Goal: Transaction & Acquisition: Book appointment/travel/reservation

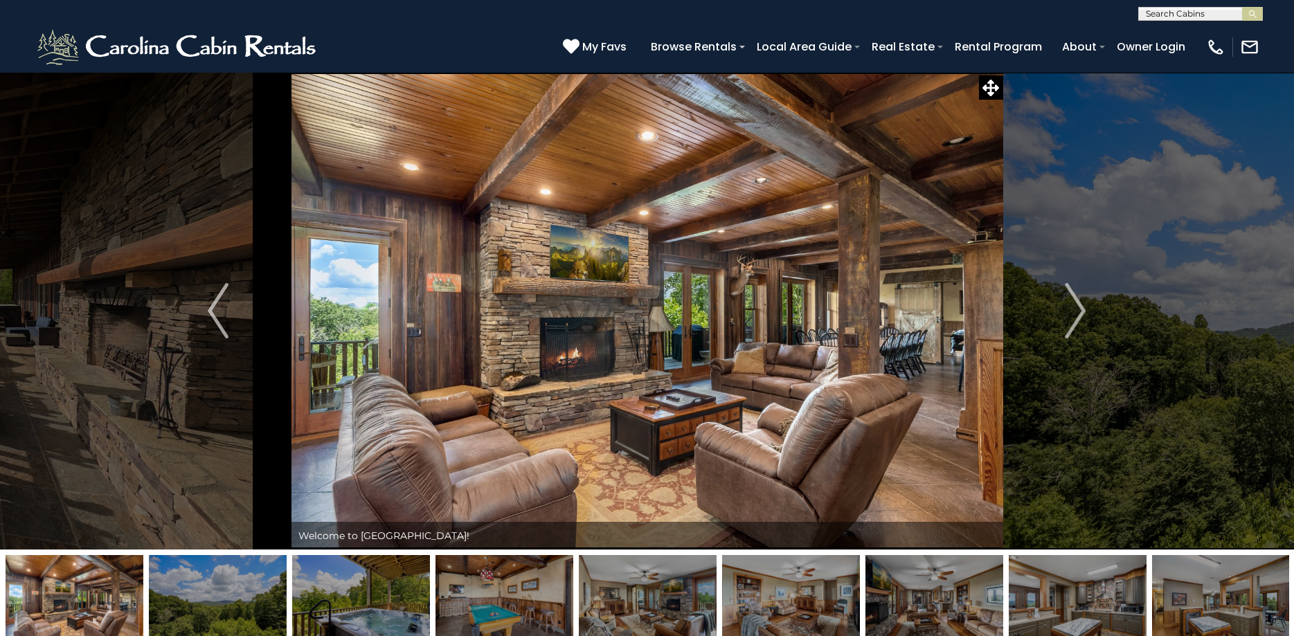
click at [829, 9] on div "**********" at bounding box center [647, 10] width 1294 height 21
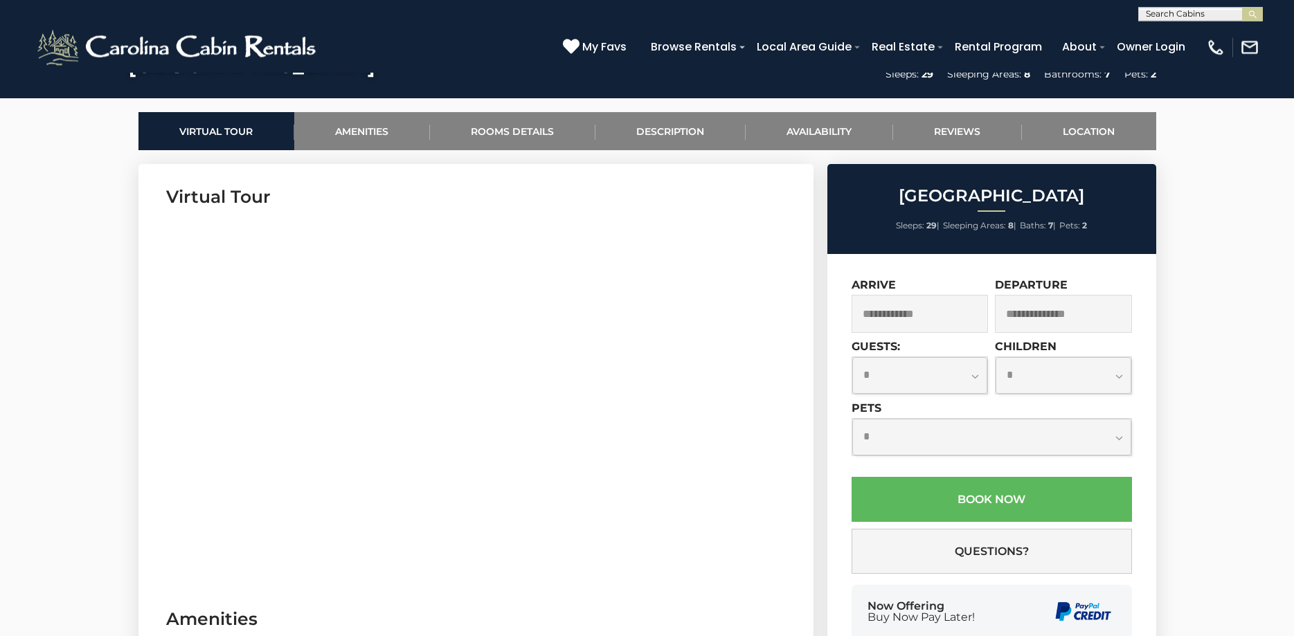
scroll to position [636, 0]
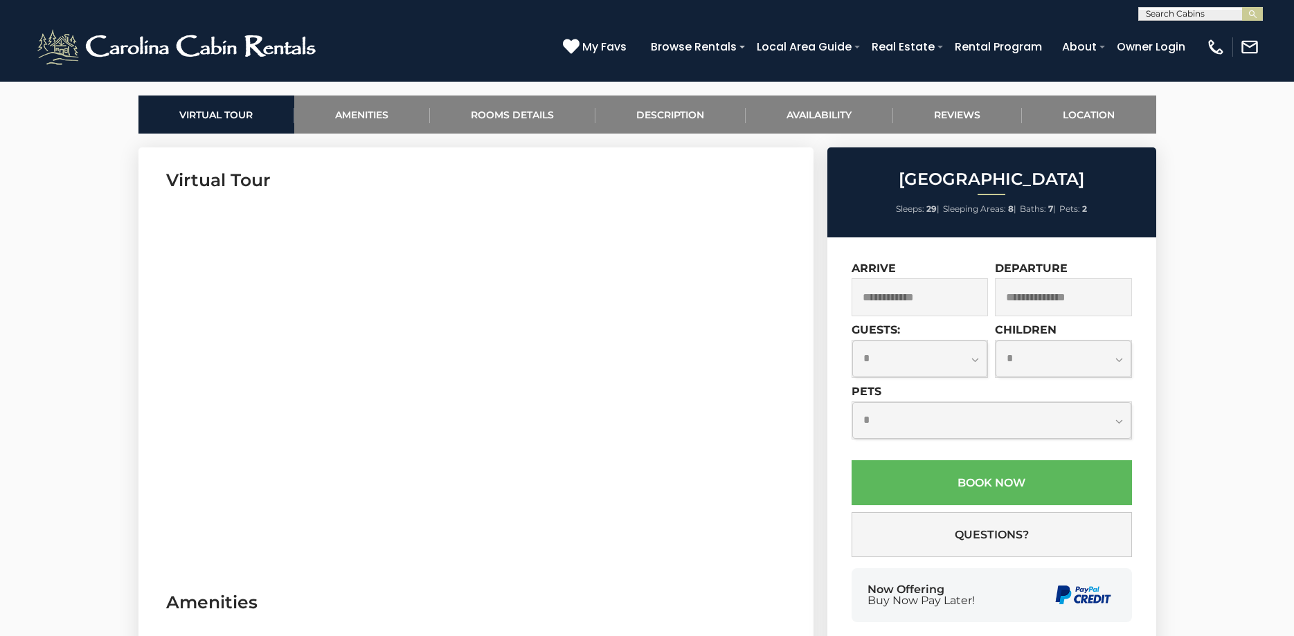
click at [956, 298] on input "text" at bounding box center [920, 297] width 137 height 38
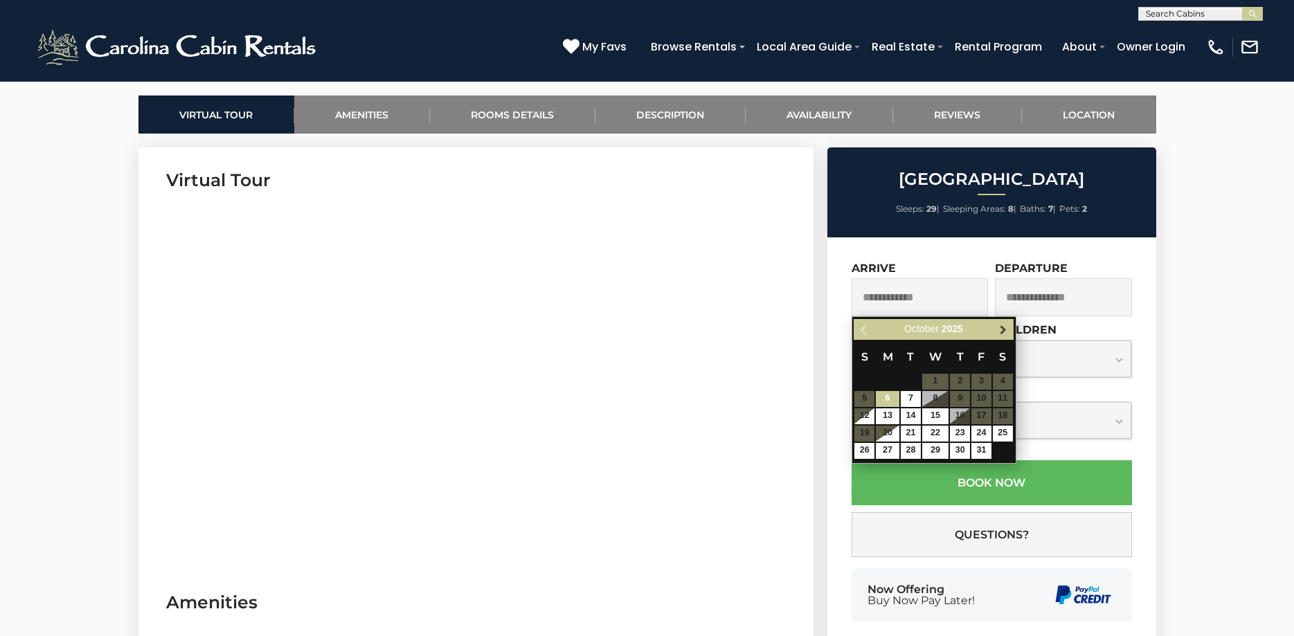
click at [1003, 328] on span "Next" at bounding box center [1003, 329] width 11 height 11
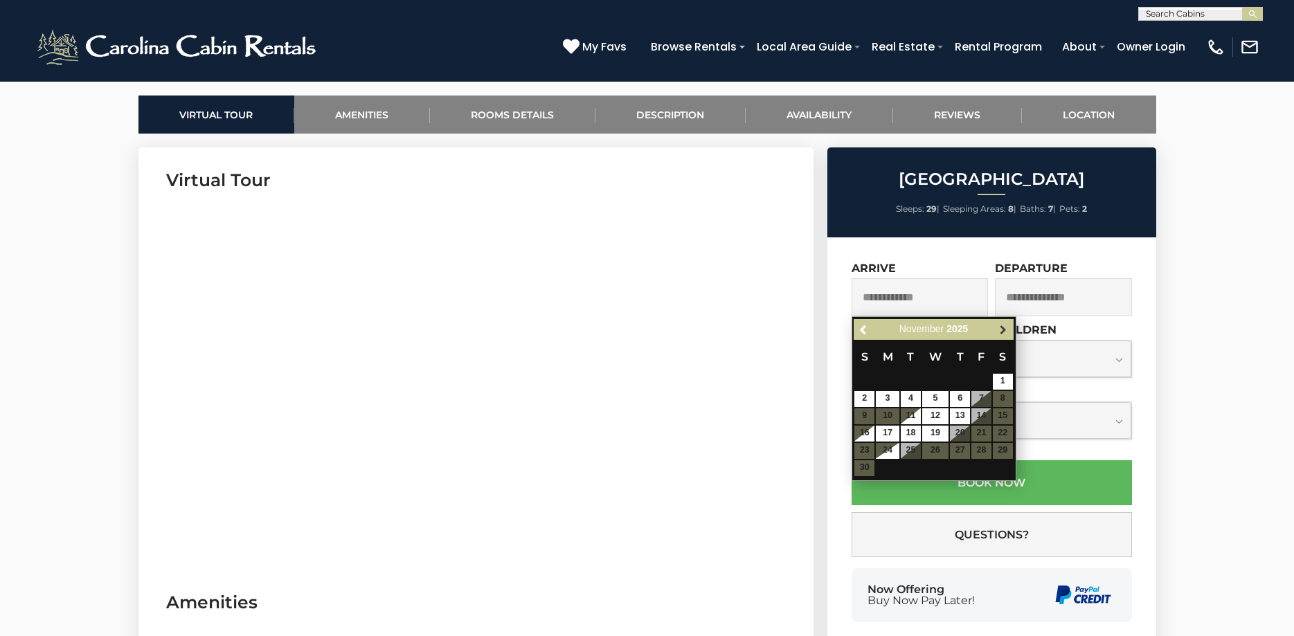
click at [1003, 328] on span "Next" at bounding box center [1003, 329] width 11 height 11
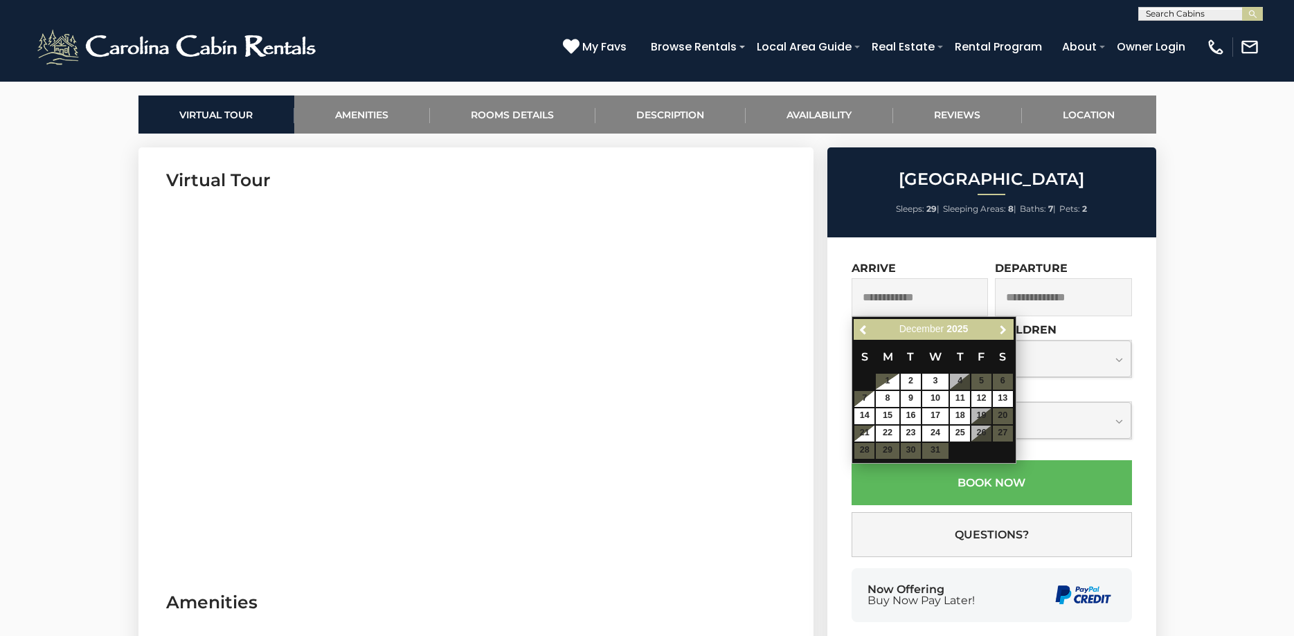
click at [1003, 328] on span "Next" at bounding box center [1003, 329] width 11 height 11
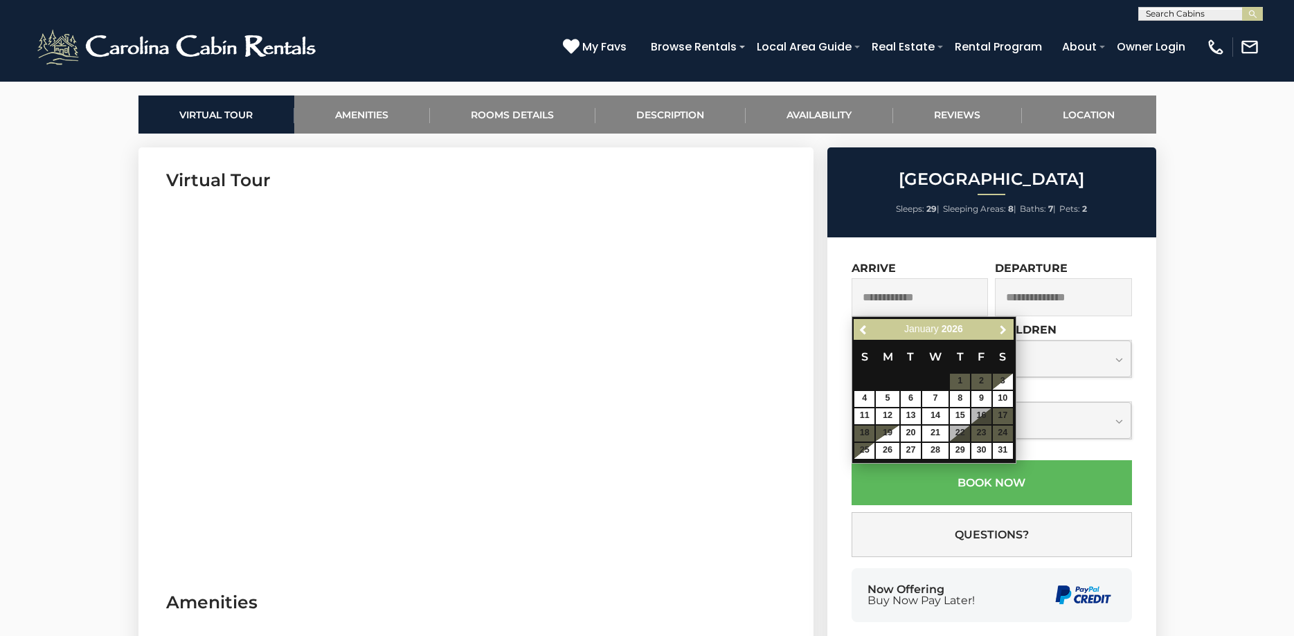
click at [1003, 328] on span "Next" at bounding box center [1003, 329] width 11 height 11
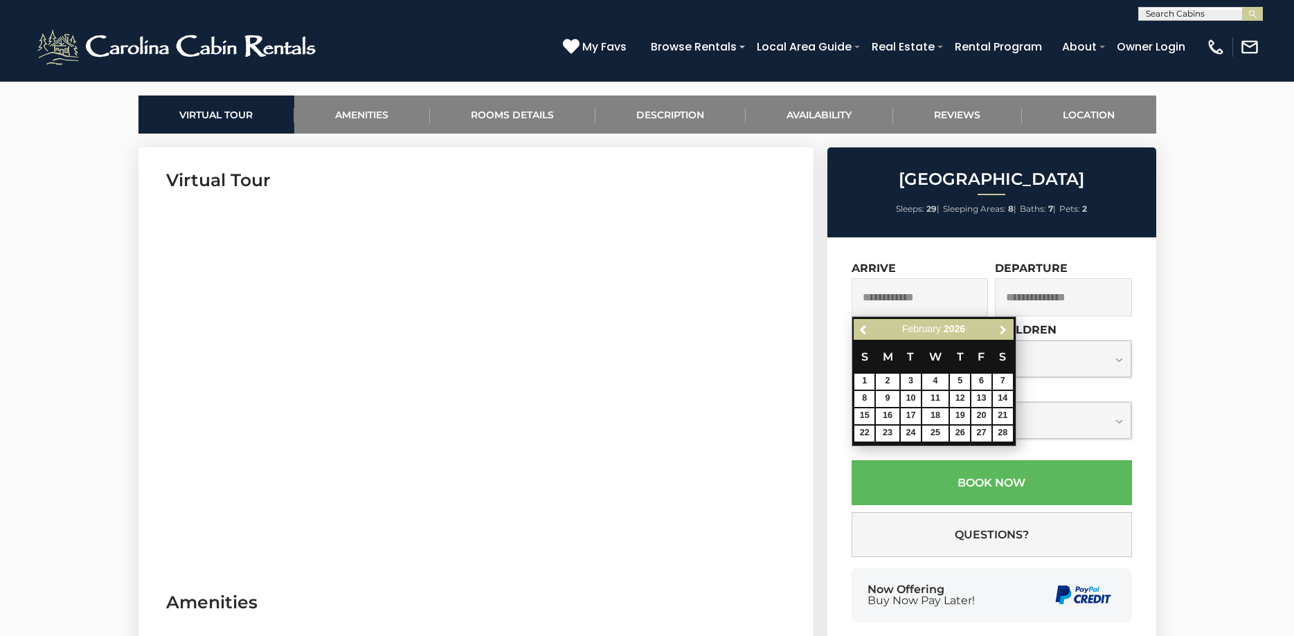
click at [1003, 327] on span "Next" at bounding box center [1003, 329] width 11 height 11
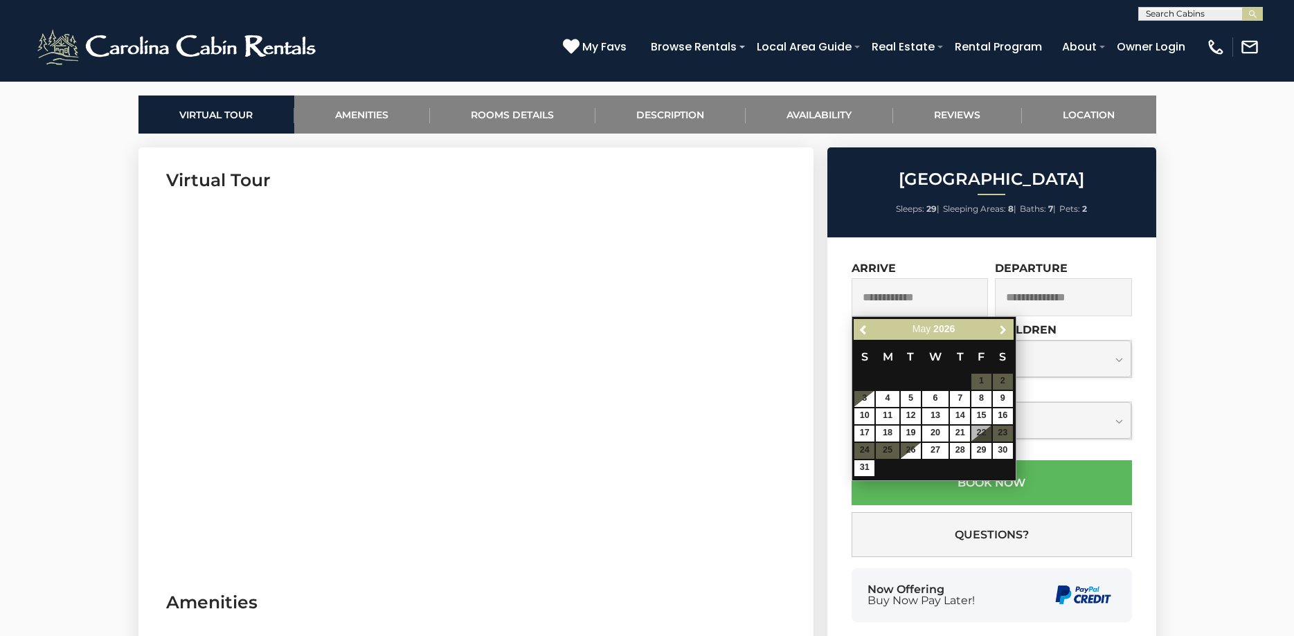
click at [1003, 327] on span "Next" at bounding box center [1003, 329] width 11 height 11
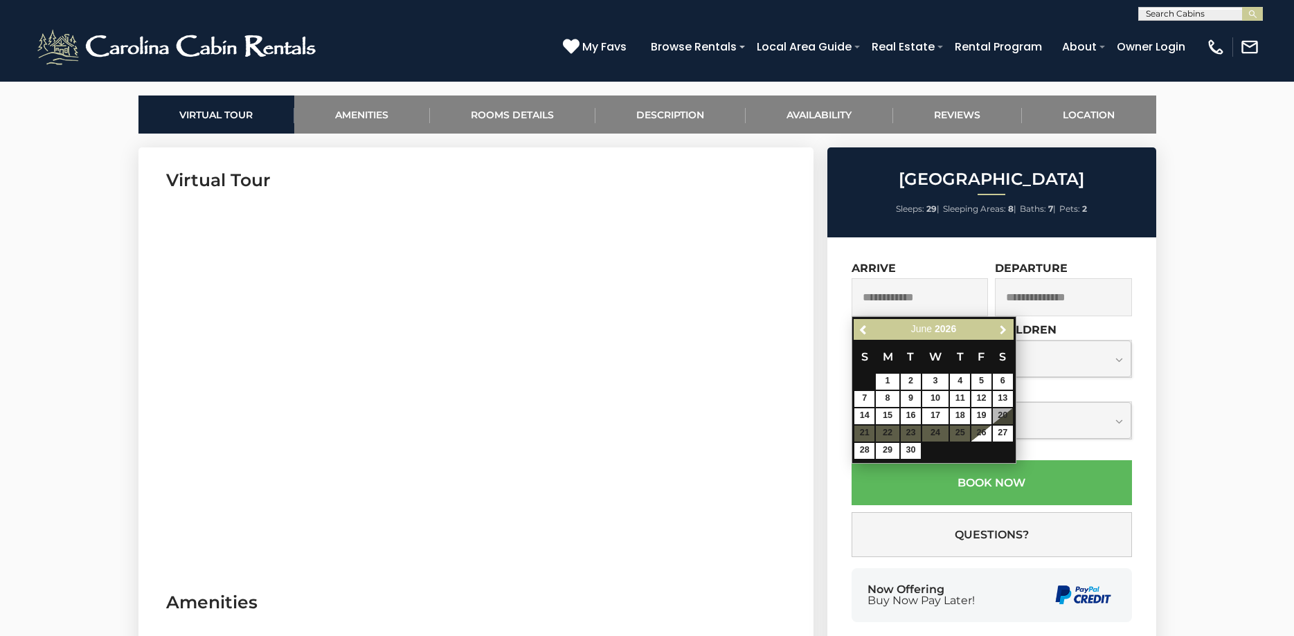
click at [1003, 327] on span "Next" at bounding box center [1003, 329] width 11 height 11
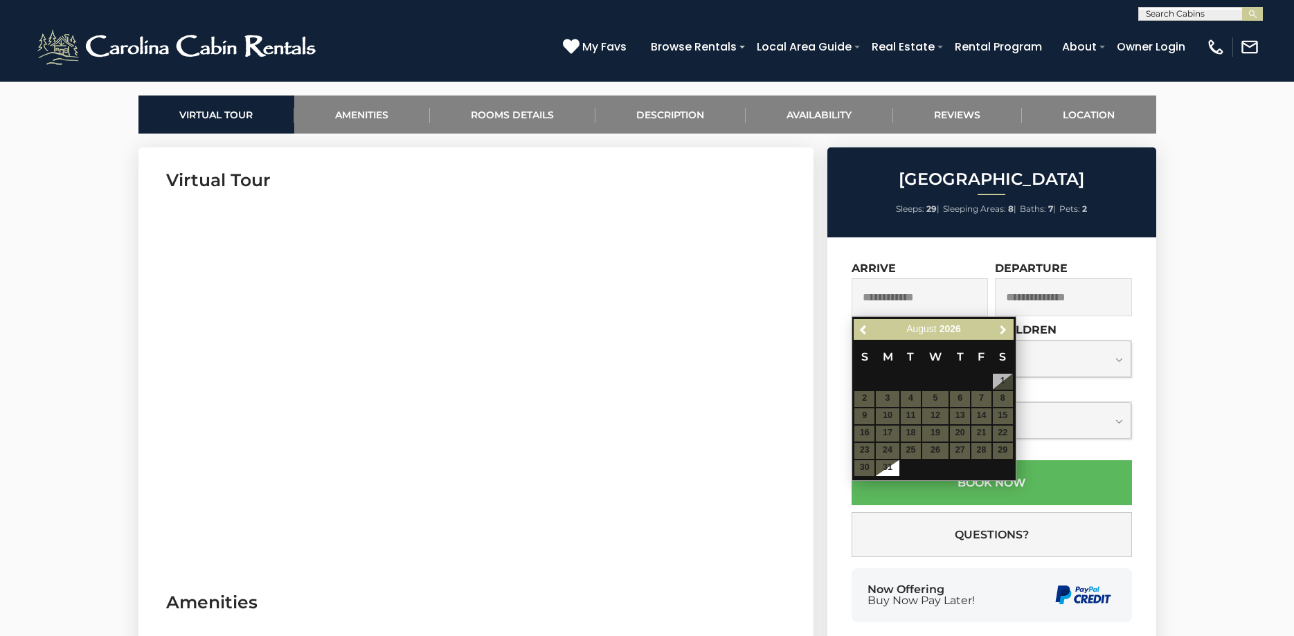
click at [1003, 327] on span "Next" at bounding box center [1003, 329] width 11 height 11
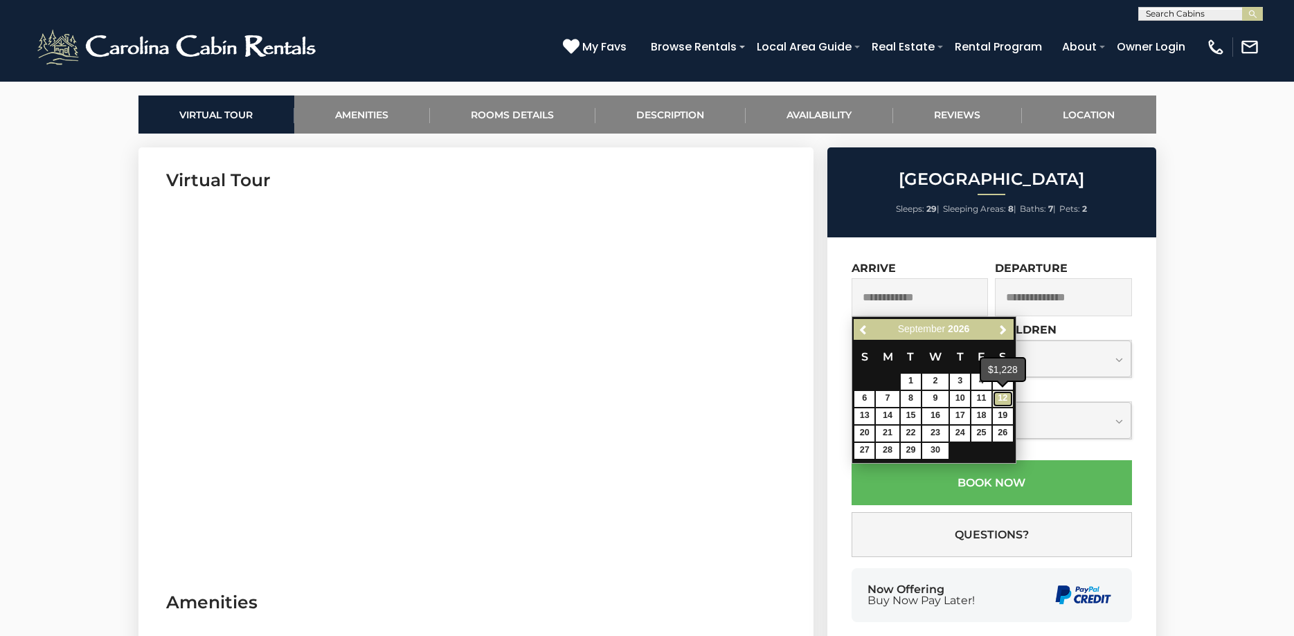
click at [1006, 400] on link "12" at bounding box center [1003, 399] width 20 height 16
type input "**********"
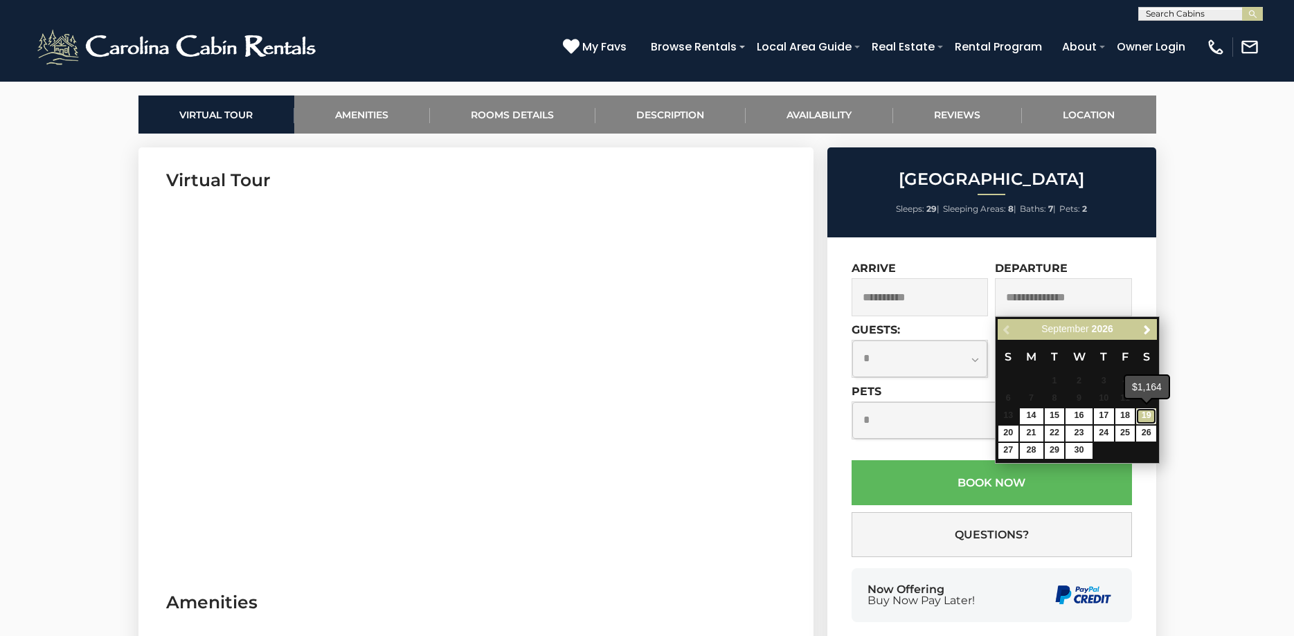
click at [1150, 419] on link "19" at bounding box center [1146, 417] width 20 height 16
type input "**********"
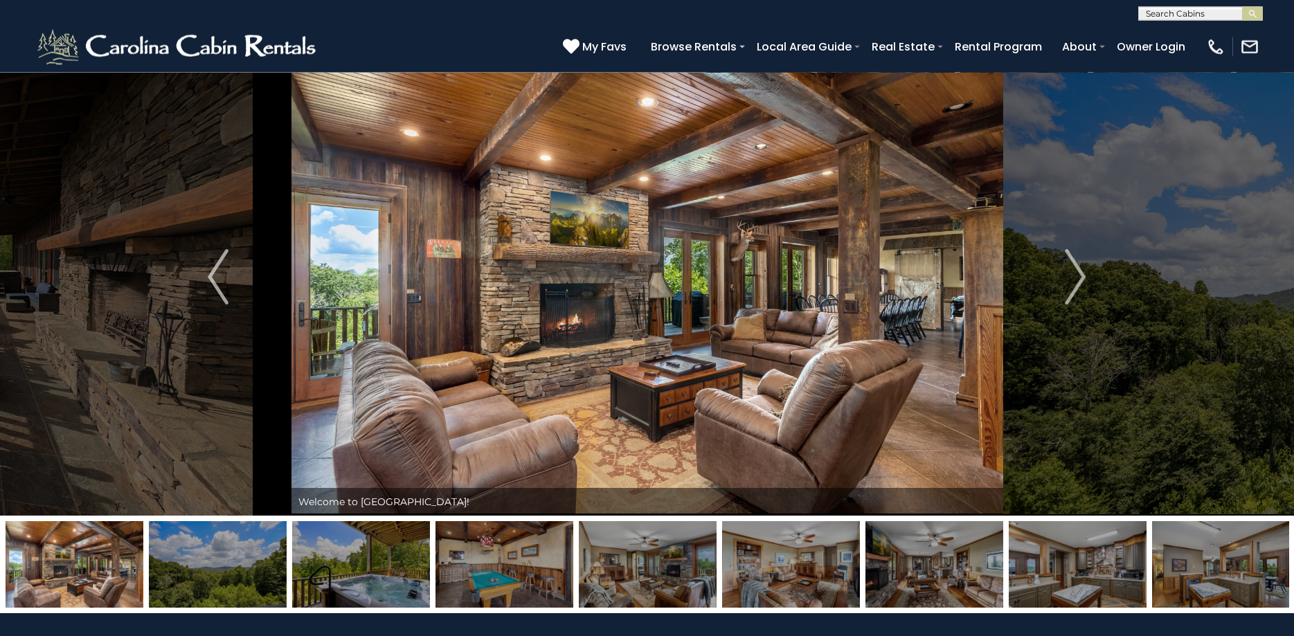
scroll to position [0, 0]
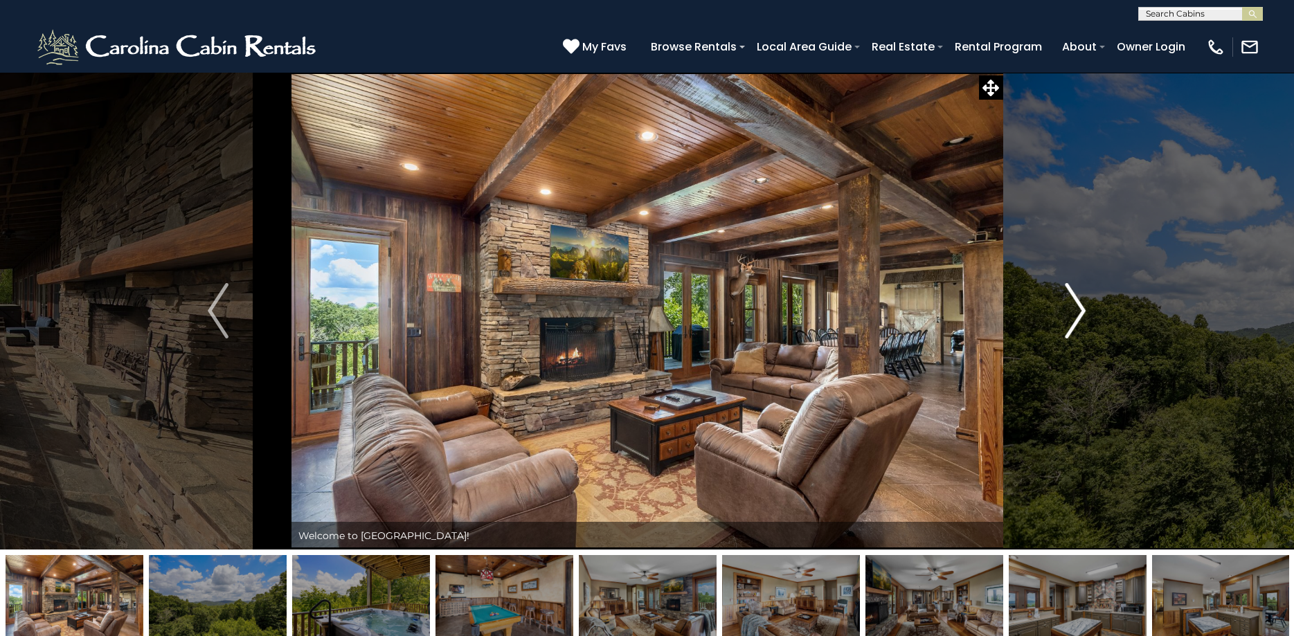
click at [1078, 313] on img "Next" at bounding box center [1076, 310] width 21 height 55
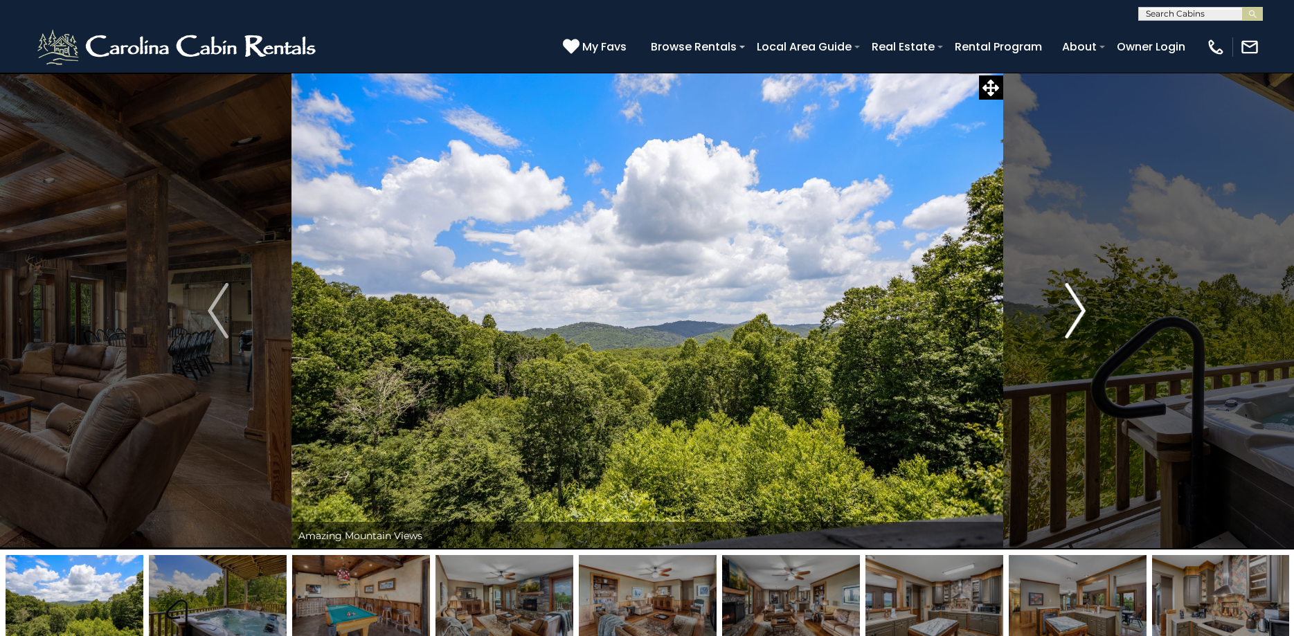
click at [1078, 313] on img "Next" at bounding box center [1076, 310] width 21 height 55
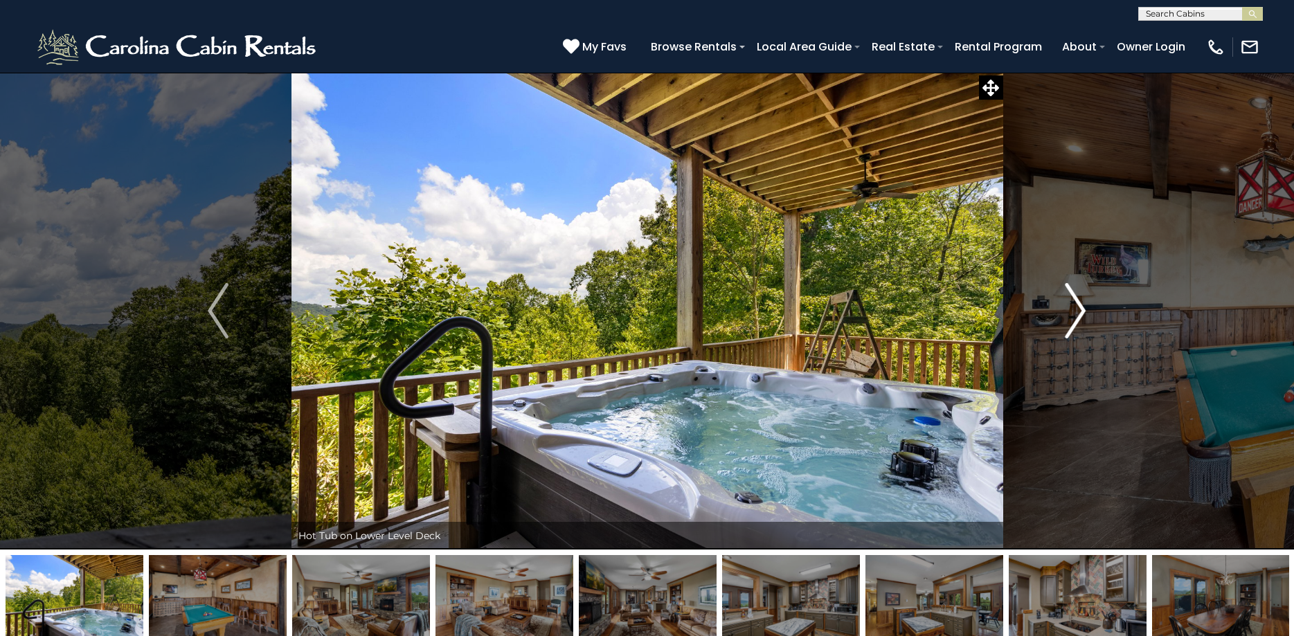
click at [1078, 313] on img "Next" at bounding box center [1076, 310] width 21 height 55
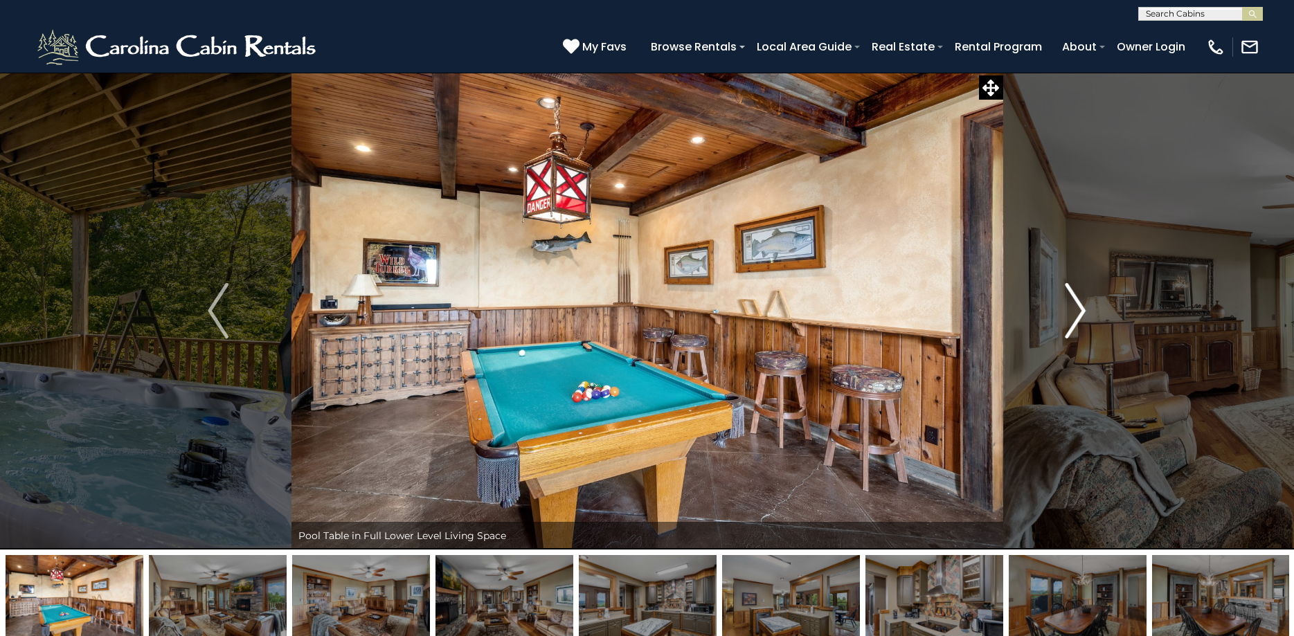
click at [1078, 313] on img "Next" at bounding box center [1076, 310] width 21 height 55
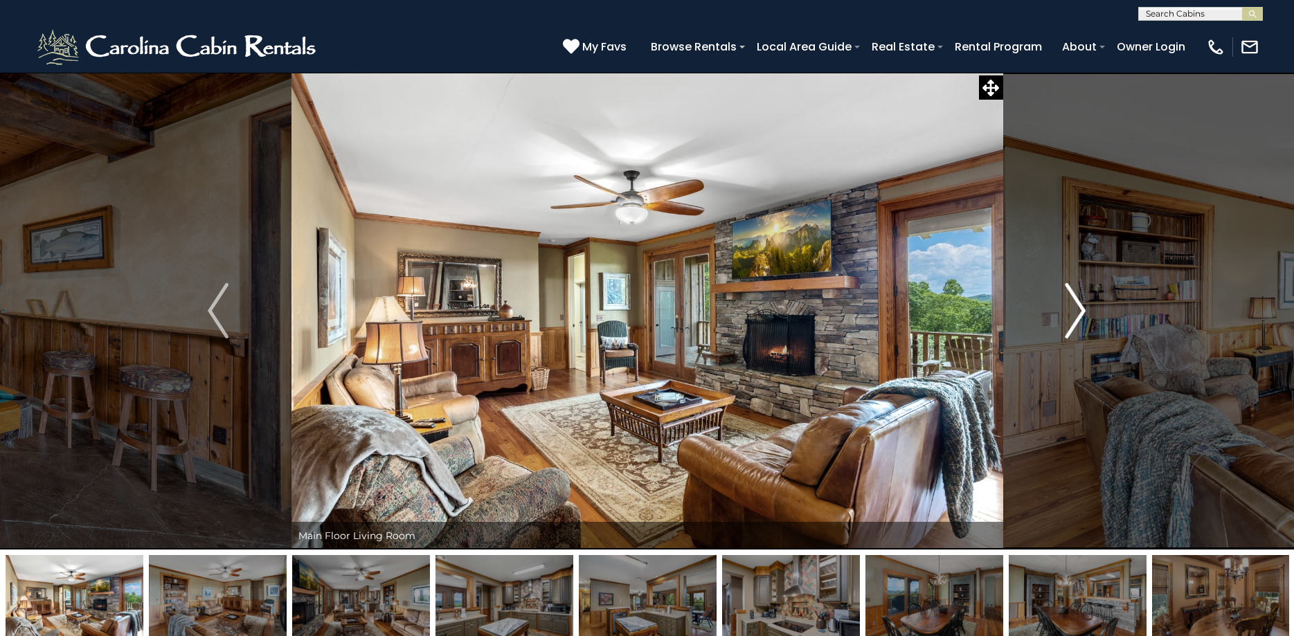
click at [1078, 313] on img "Next" at bounding box center [1076, 310] width 21 height 55
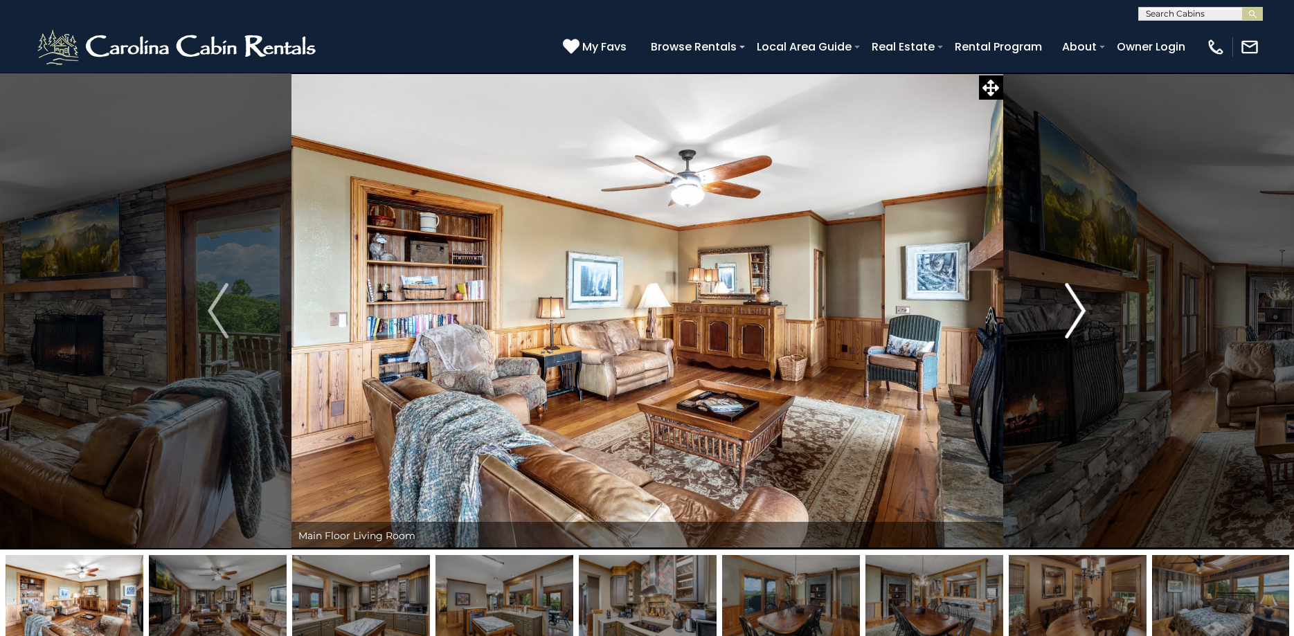
click at [1078, 313] on img "Next" at bounding box center [1076, 310] width 21 height 55
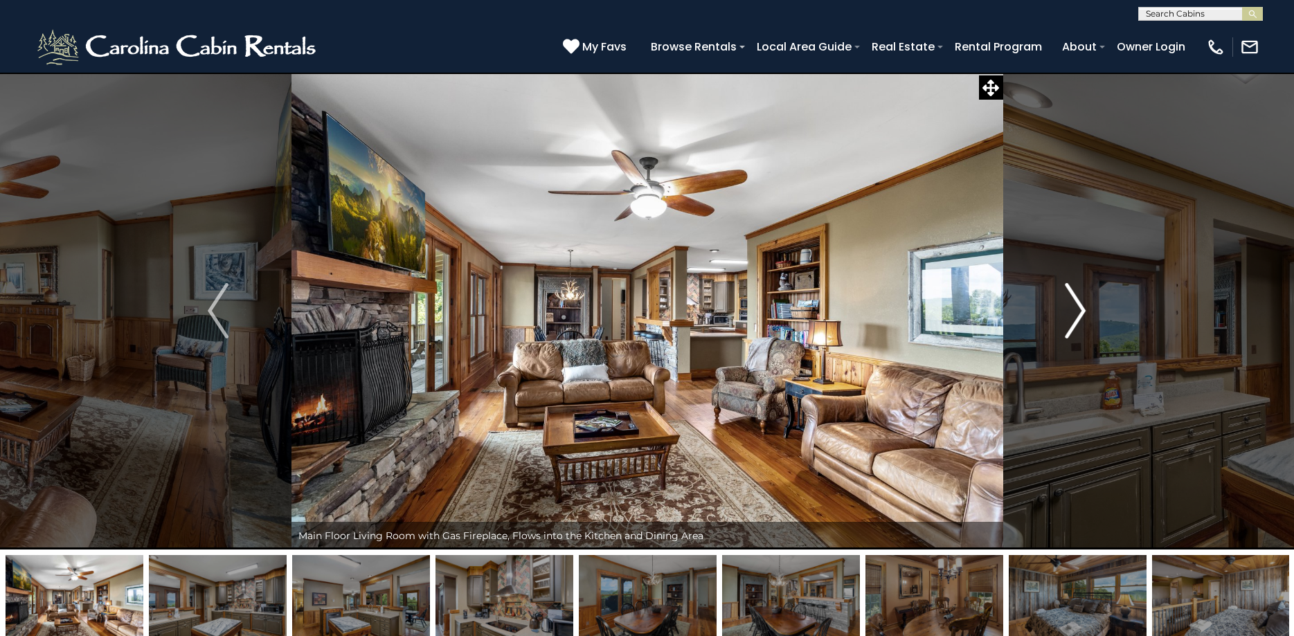
click at [1078, 313] on img "Next" at bounding box center [1076, 310] width 21 height 55
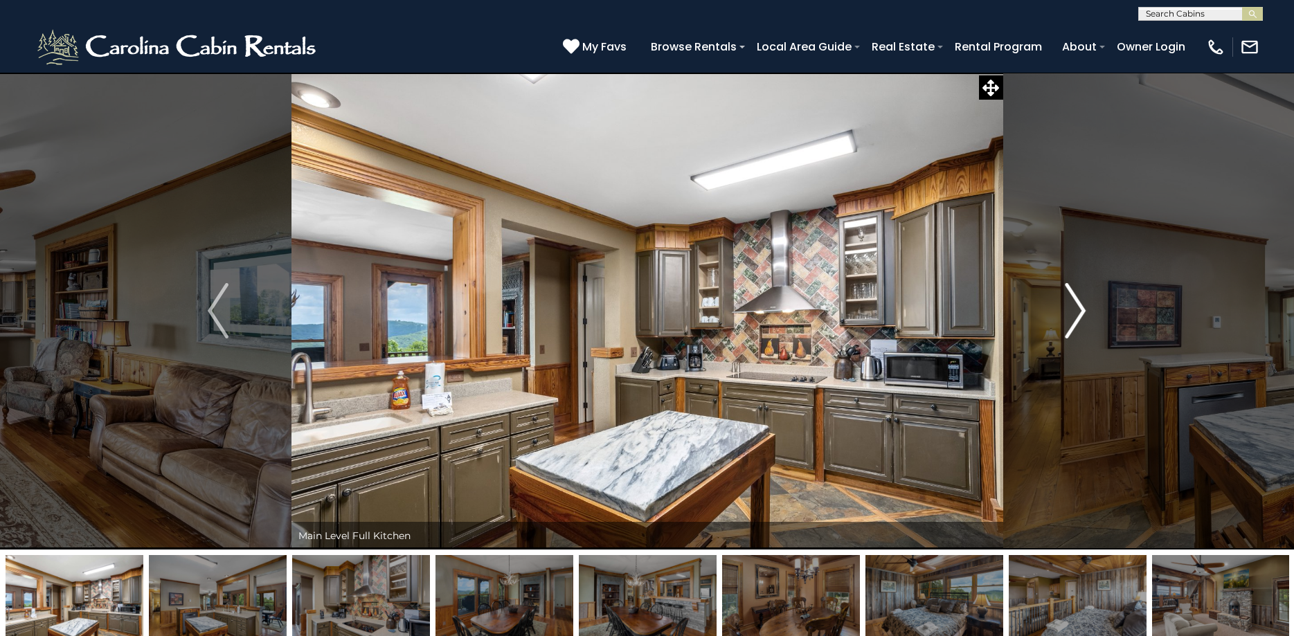
click at [1078, 313] on img "Next" at bounding box center [1076, 310] width 21 height 55
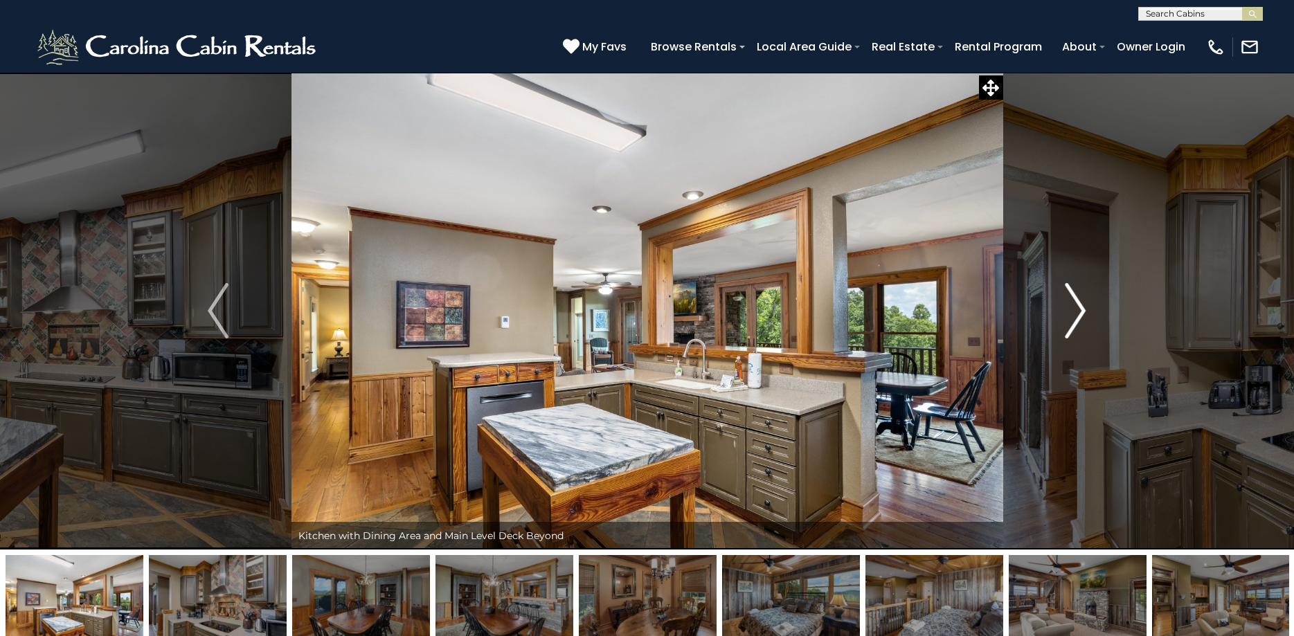
click at [1078, 313] on img "Next" at bounding box center [1076, 310] width 21 height 55
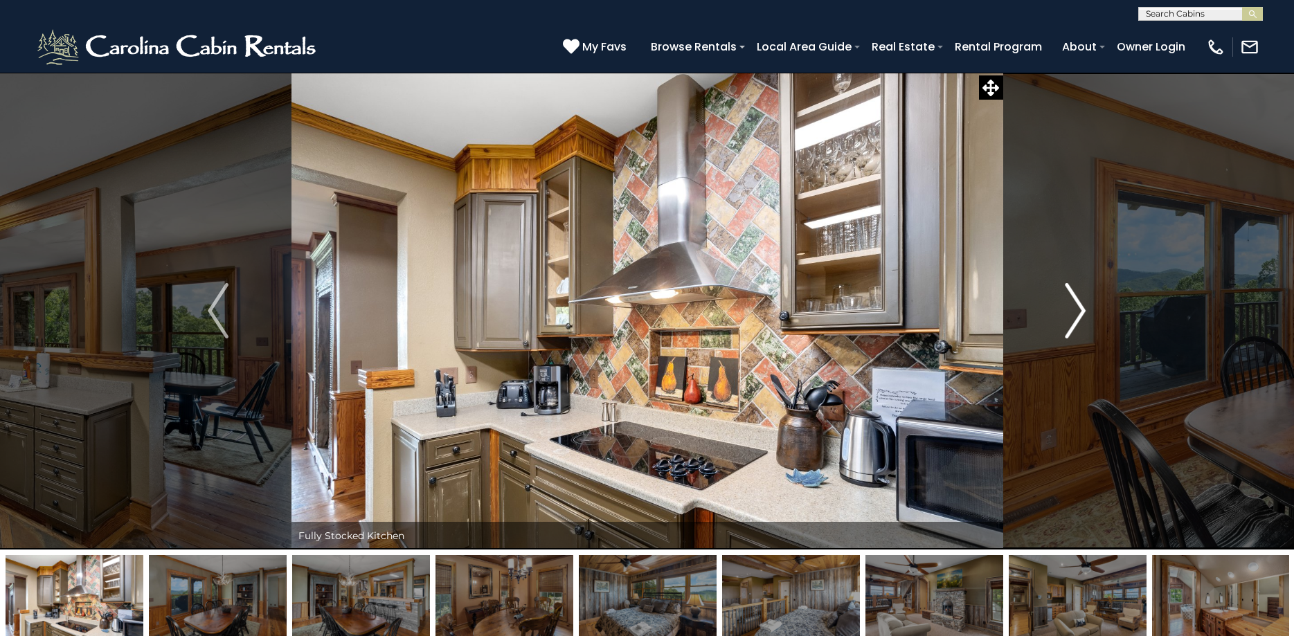
click at [1078, 313] on img "Next" at bounding box center [1076, 310] width 21 height 55
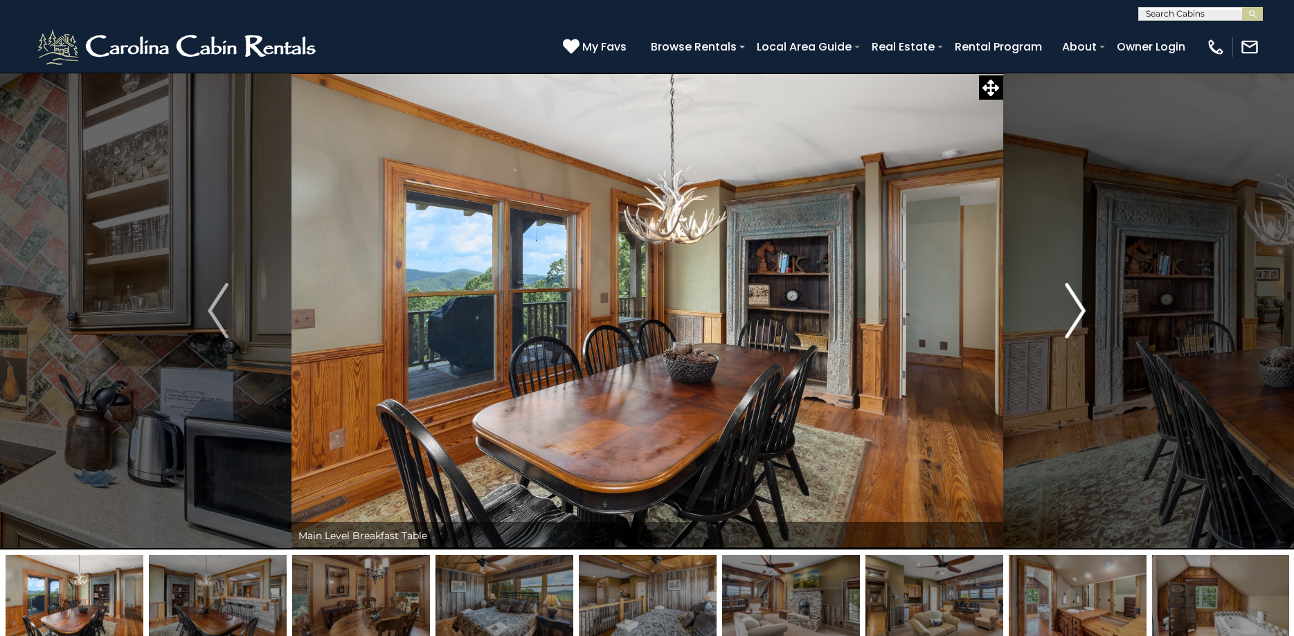
click at [1078, 313] on img "Next" at bounding box center [1076, 310] width 21 height 55
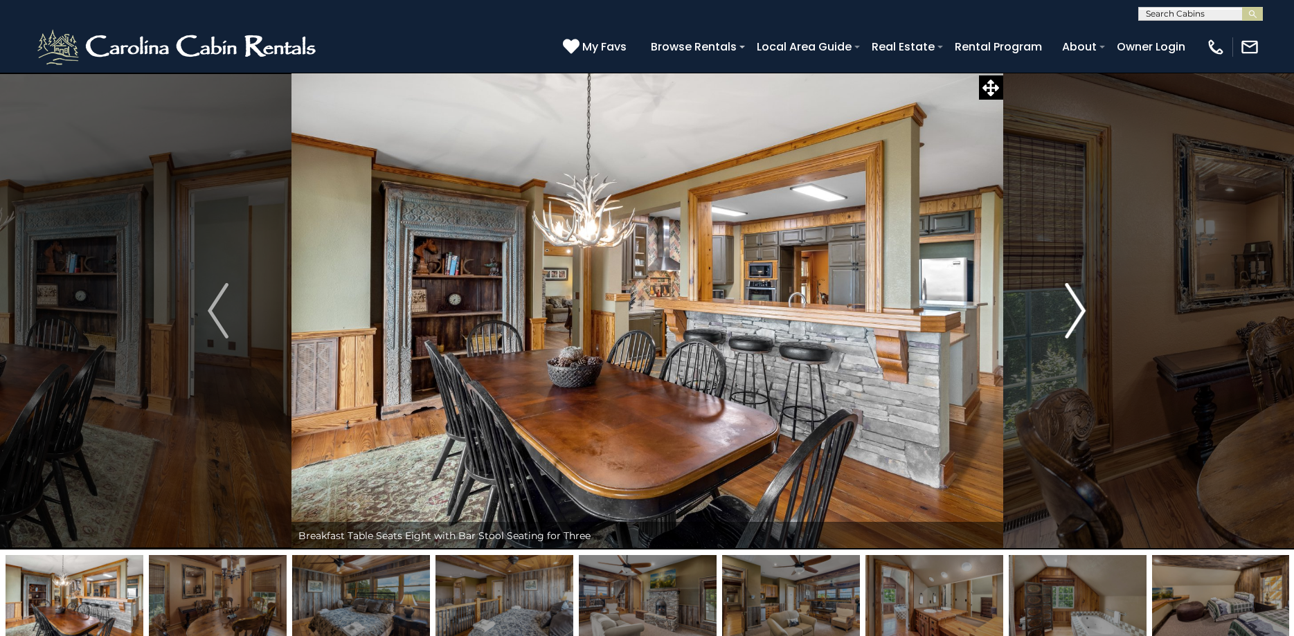
click at [1078, 313] on img "Next" at bounding box center [1076, 310] width 21 height 55
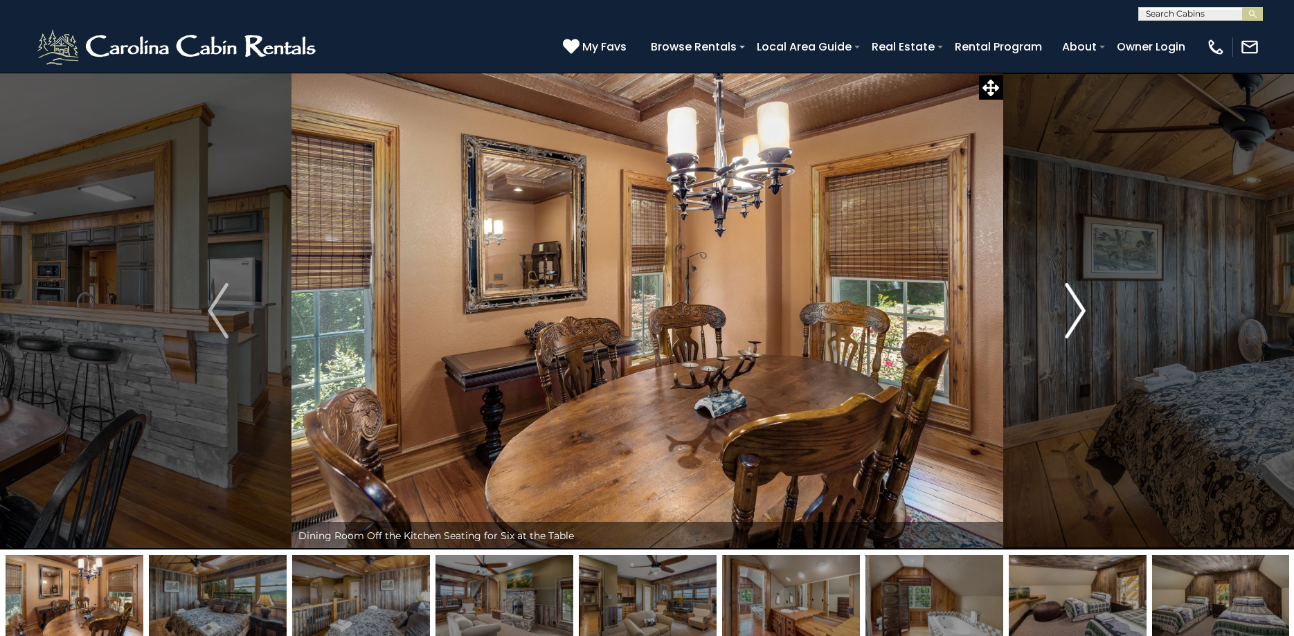
click at [1078, 313] on img "Next" at bounding box center [1076, 310] width 21 height 55
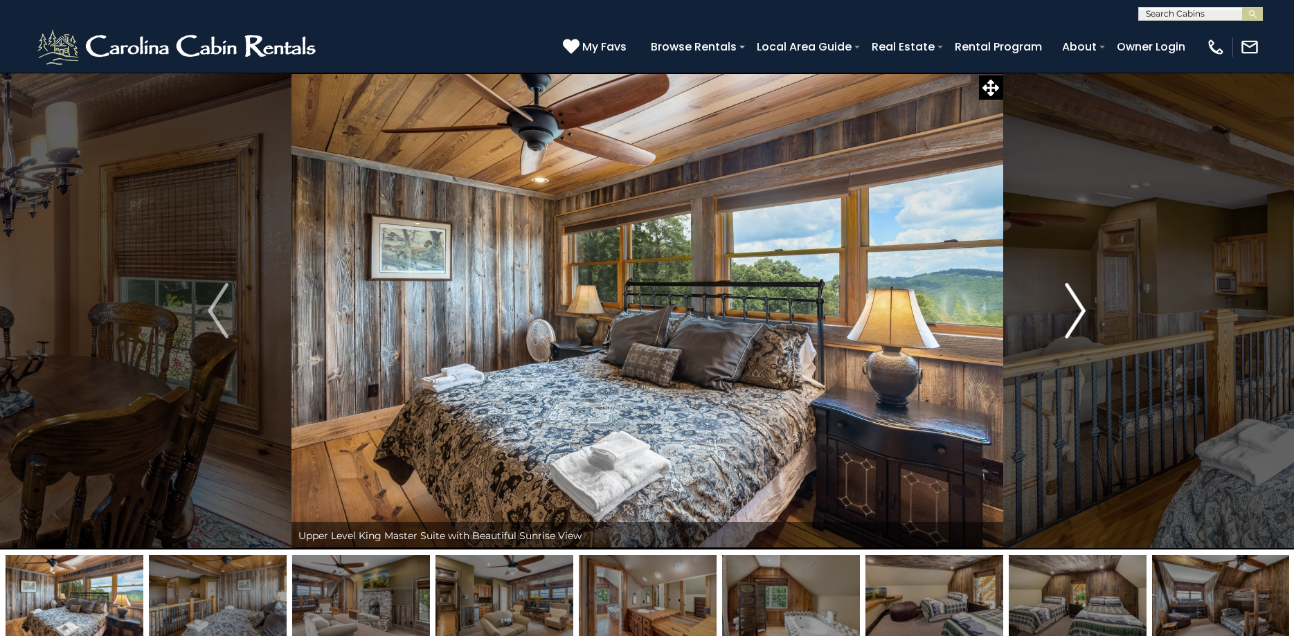
click at [1078, 313] on img "Next" at bounding box center [1076, 310] width 21 height 55
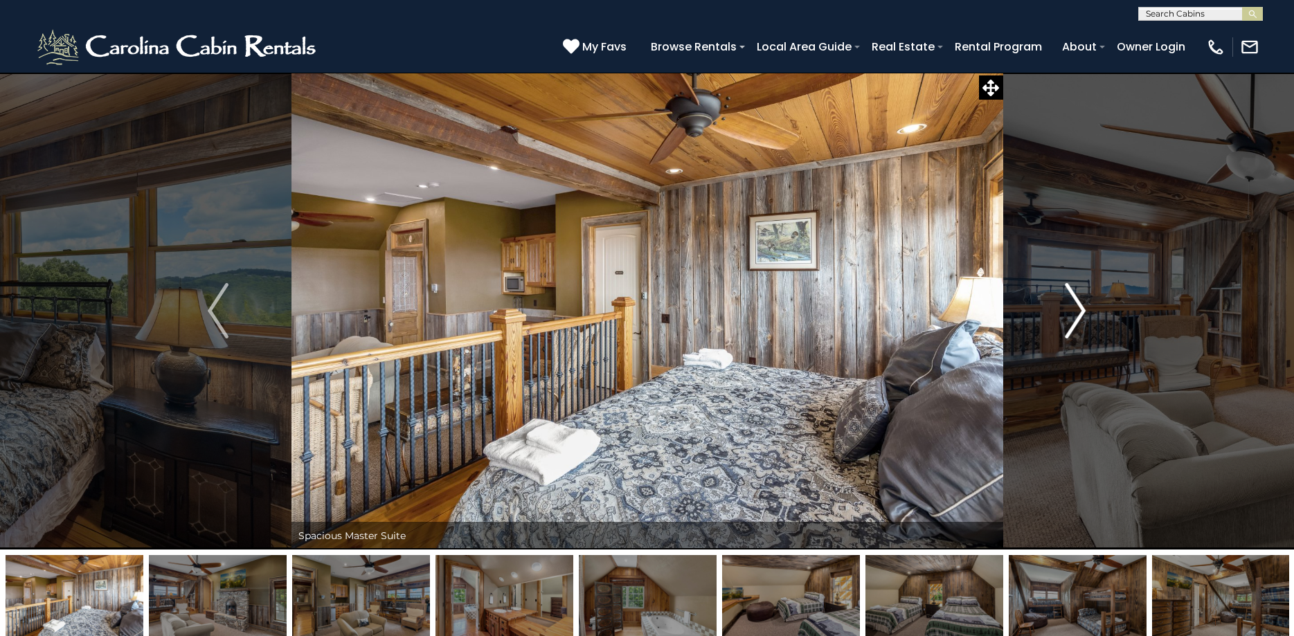
click at [1078, 313] on img "Next" at bounding box center [1076, 310] width 21 height 55
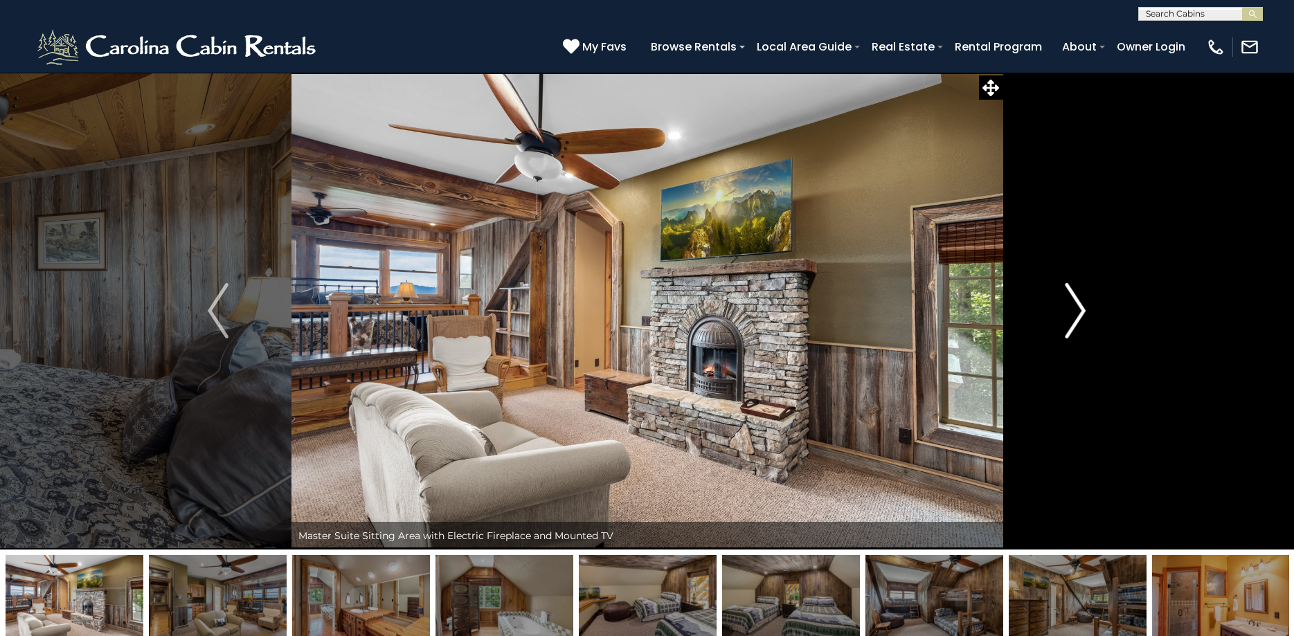
click at [1078, 313] on img "Next" at bounding box center [1076, 310] width 21 height 55
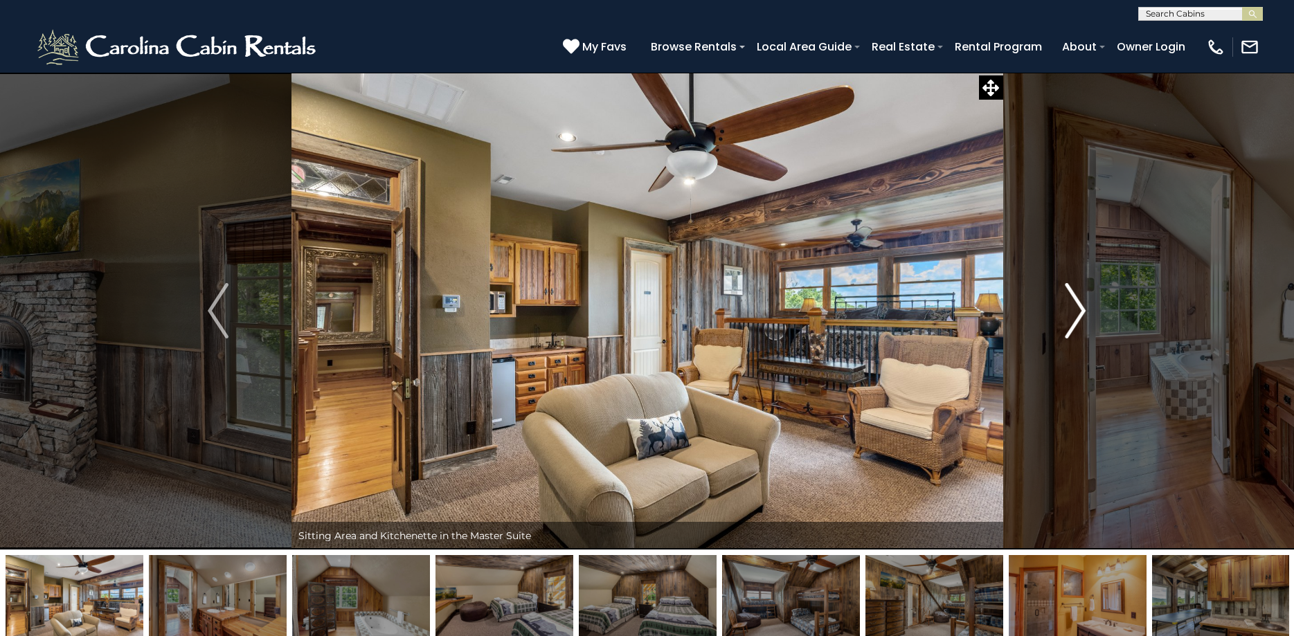
click at [1078, 313] on img "Next" at bounding box center [1076, 310] width 21 height 55
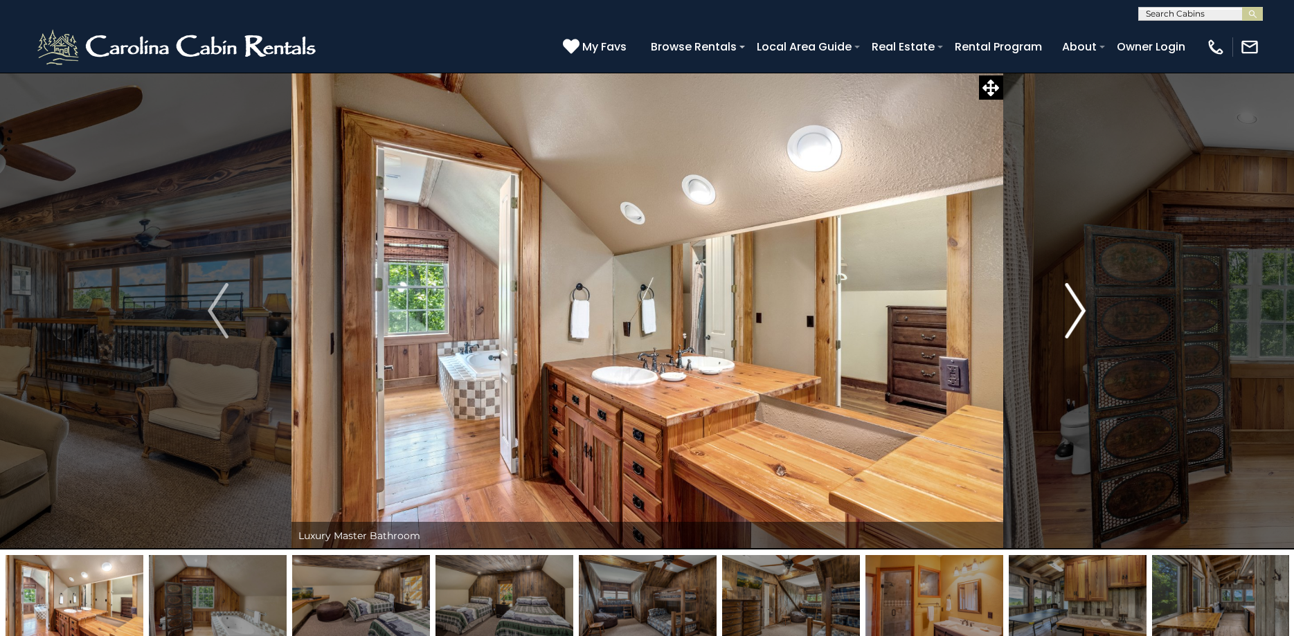
click at [1078, 313] on img "Next" at bounding box center [1076, 310] width 21 height 55
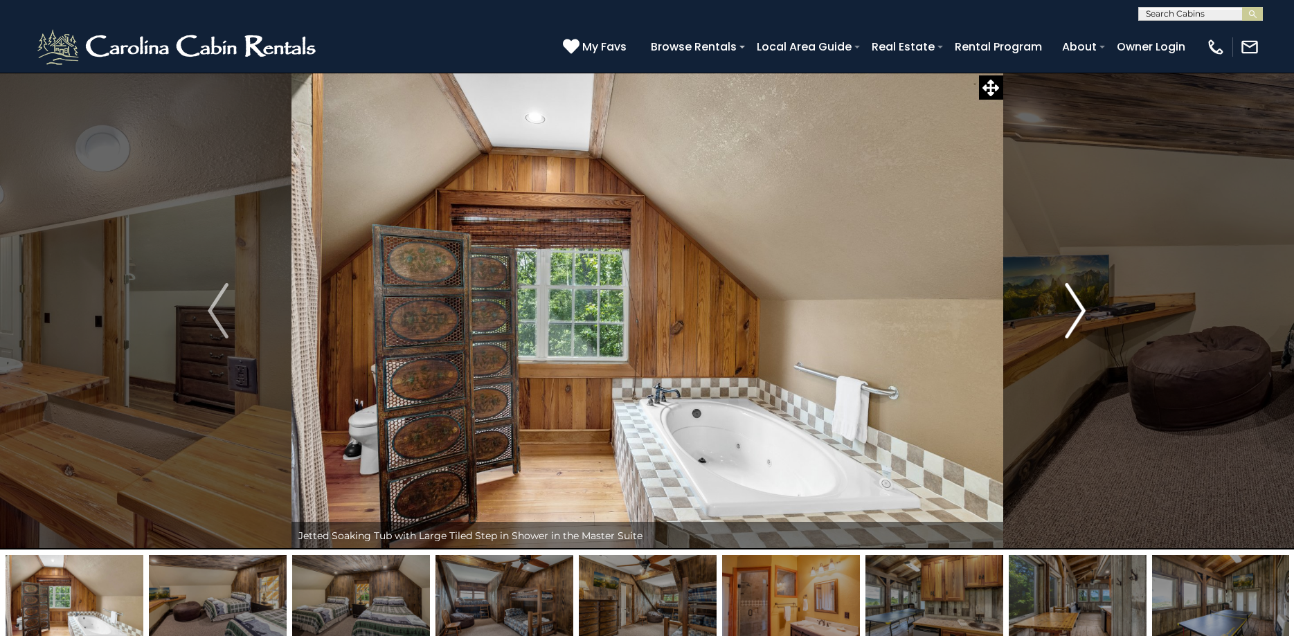
click at [1078, 313] on img "Next" at bounding box center [1076, 310] width 21 height 55
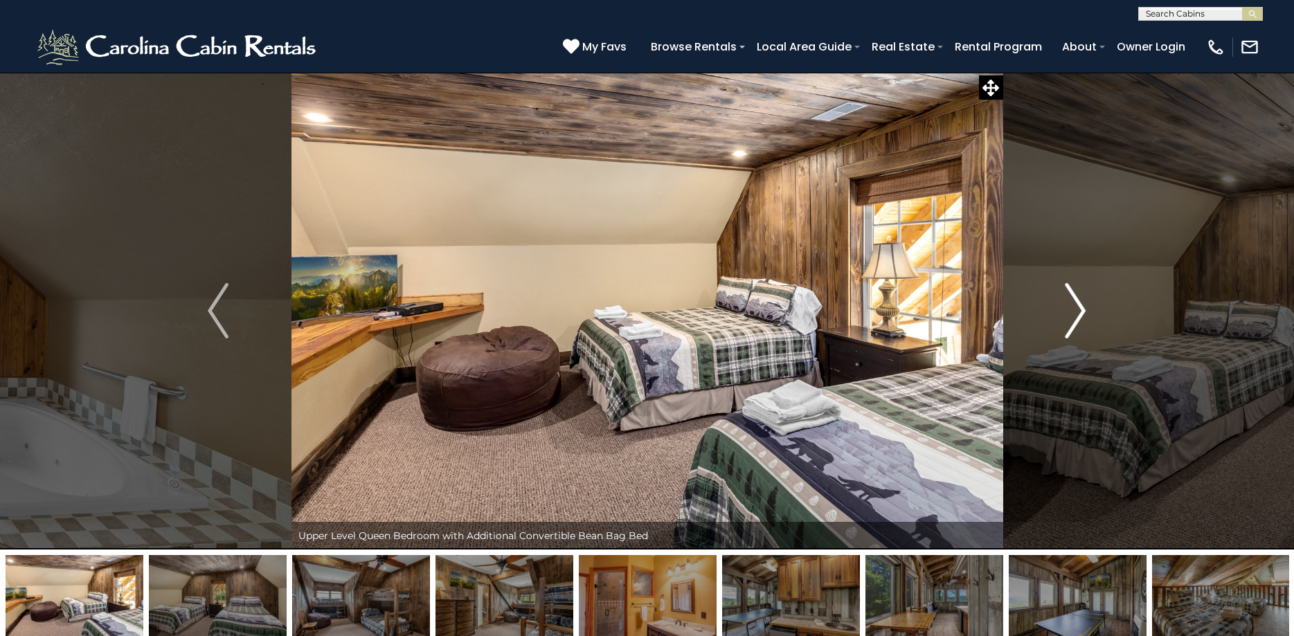
click at [1078, 313] on img "Next" at bounding box center [1076, 310] width 21 height 55
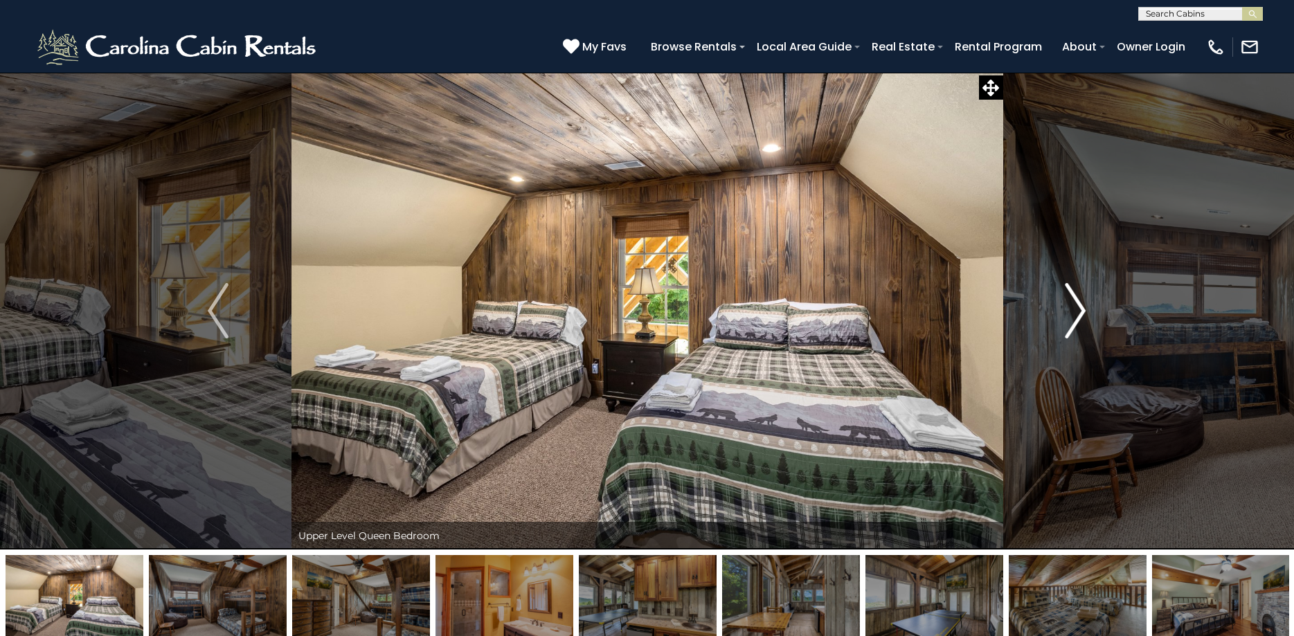
click at [1078, 313] on img "Next" at bounding box center [1076, 310] width 21 height 55
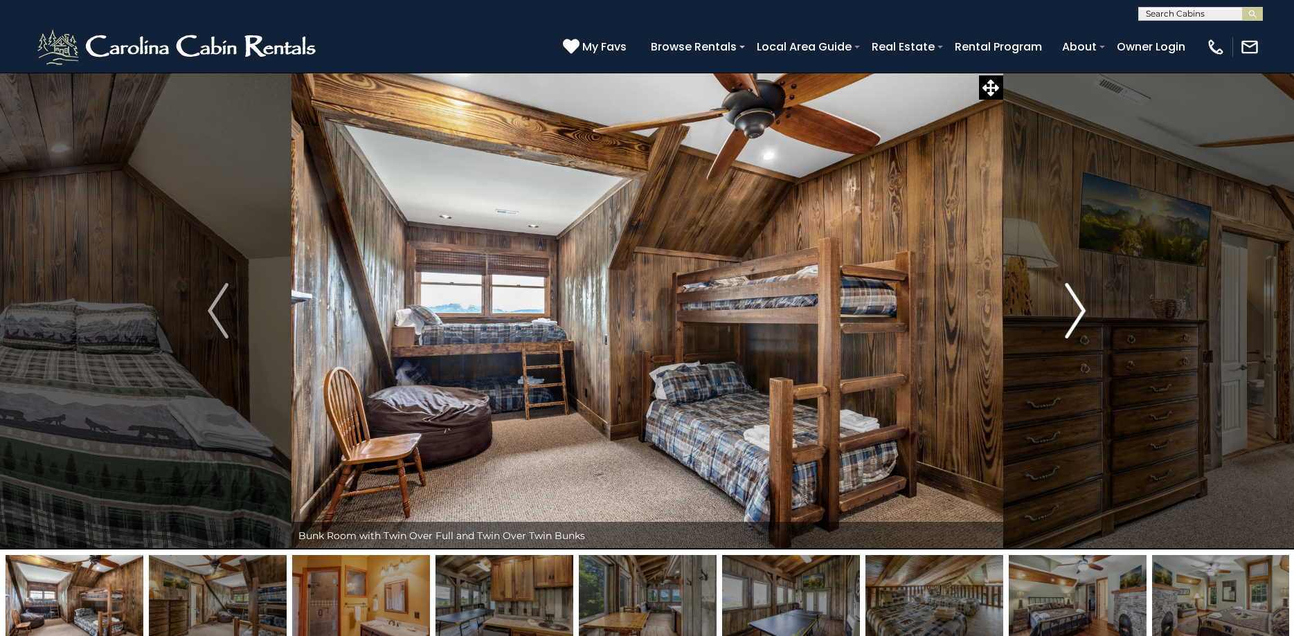
click at [1078, 313] on img "Next" at bounding box center [1076, 310] width 21 height 55
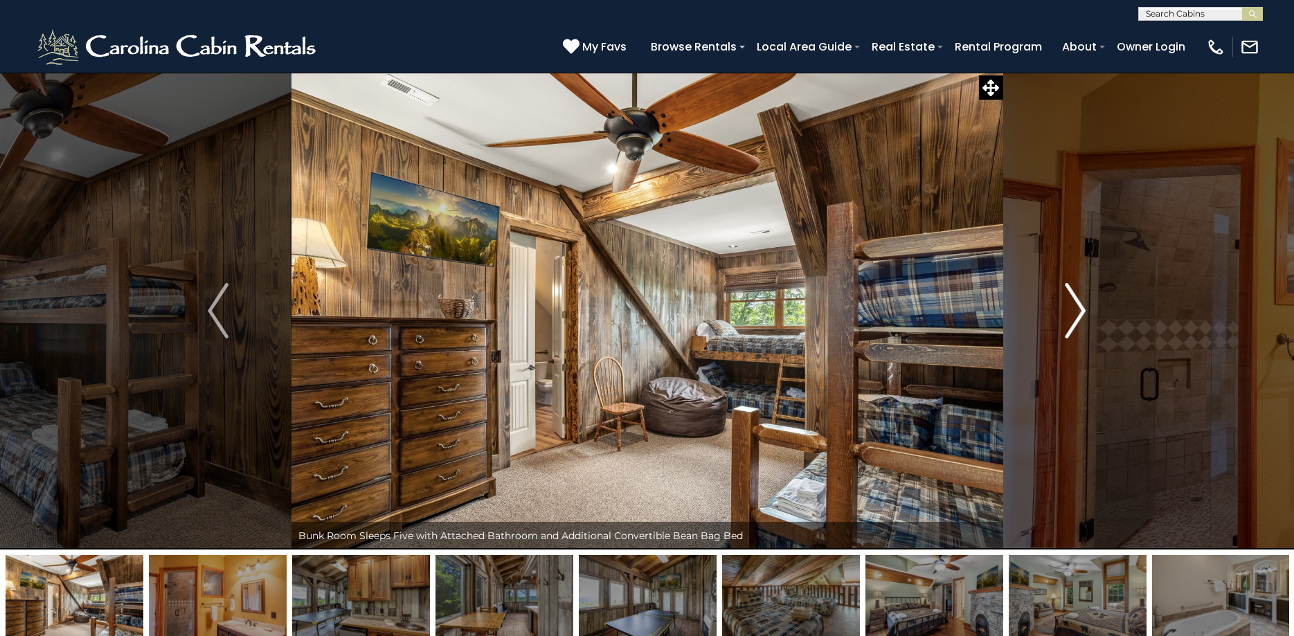
click at [1078, 313] on img "Next" at bounding box center [1076, 310] width 21 height 55
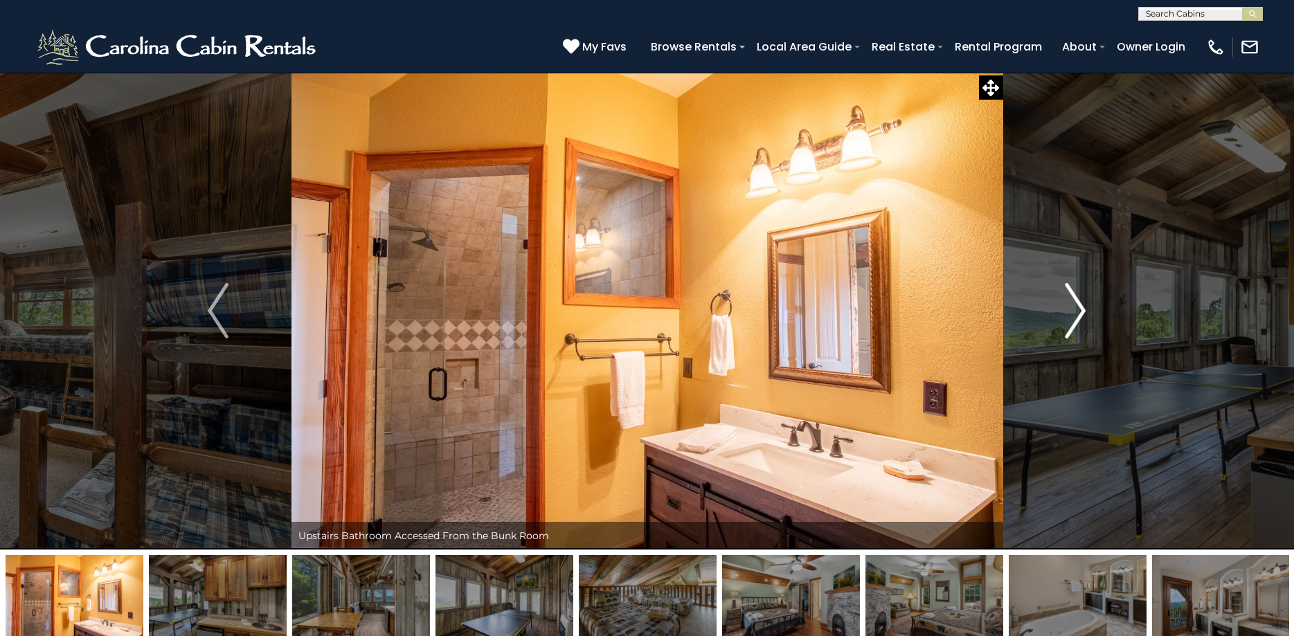
click at [1078, 313] on img "Next" at bounding box center [1076, 310] width 21 height 55
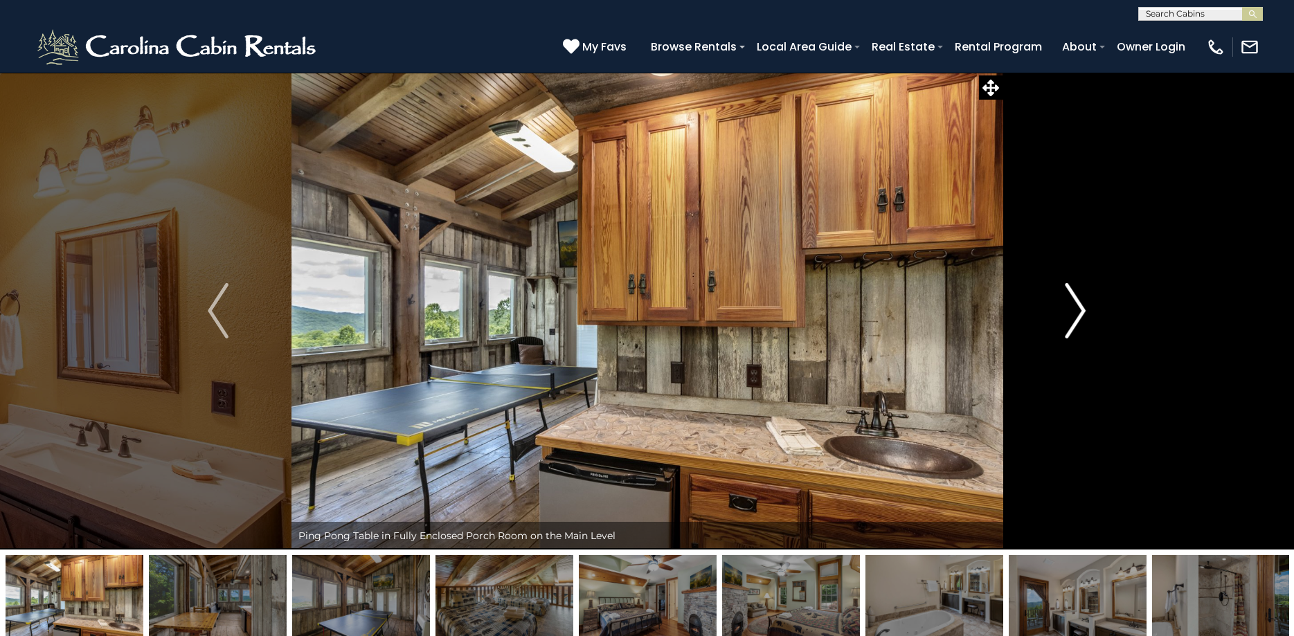
click at [1078, 313] on img "Next" at bounding box center [1076, 310] width 21 height 55
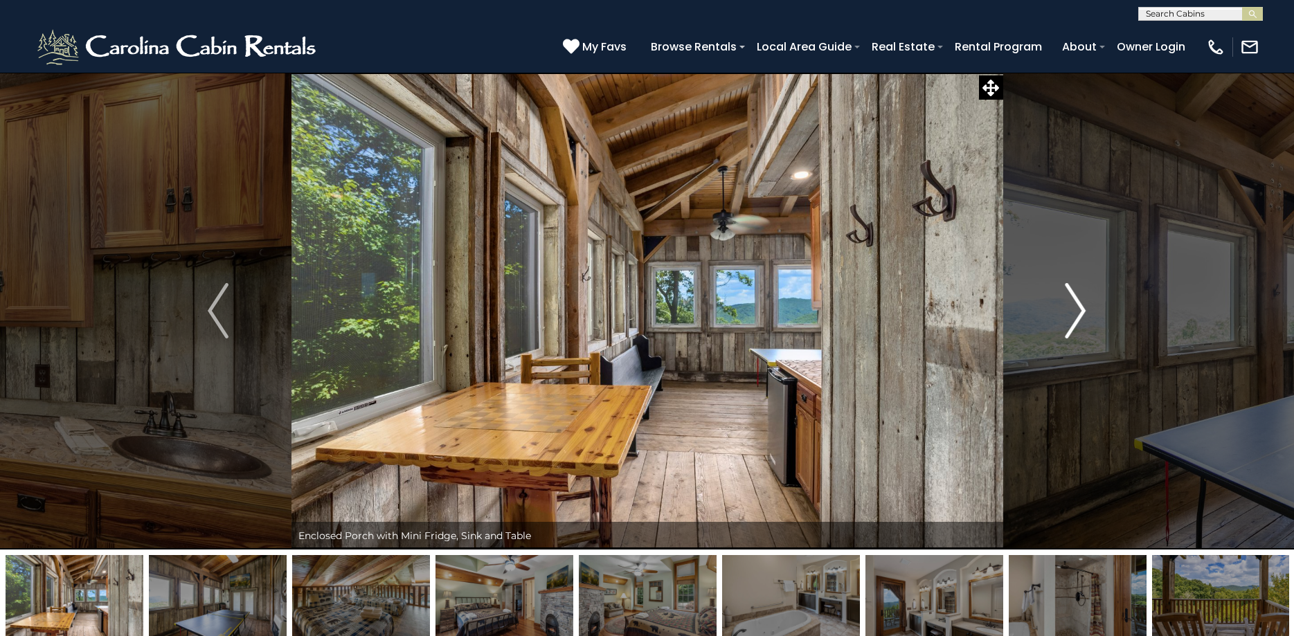
click at [1078, 313] on img "Next" at bounding box center [1076, 310] width 21 height 55
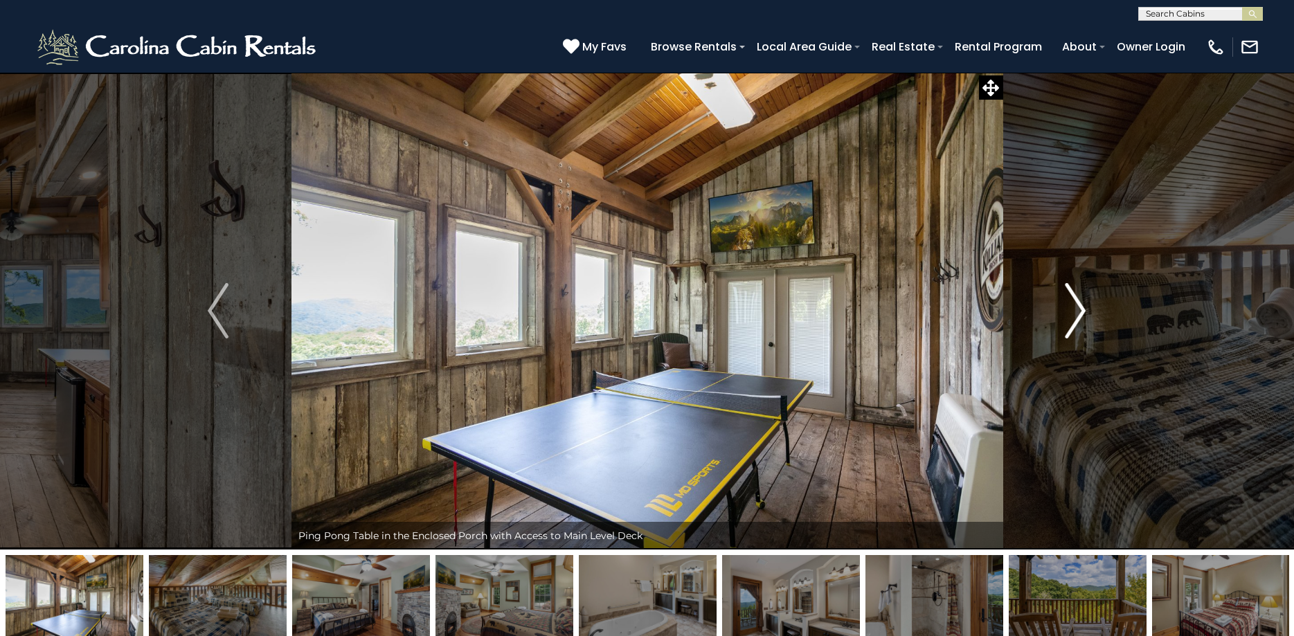
click at [1078, 313] on img "Next" at bounding box center [1076, 310] width 21 height 55
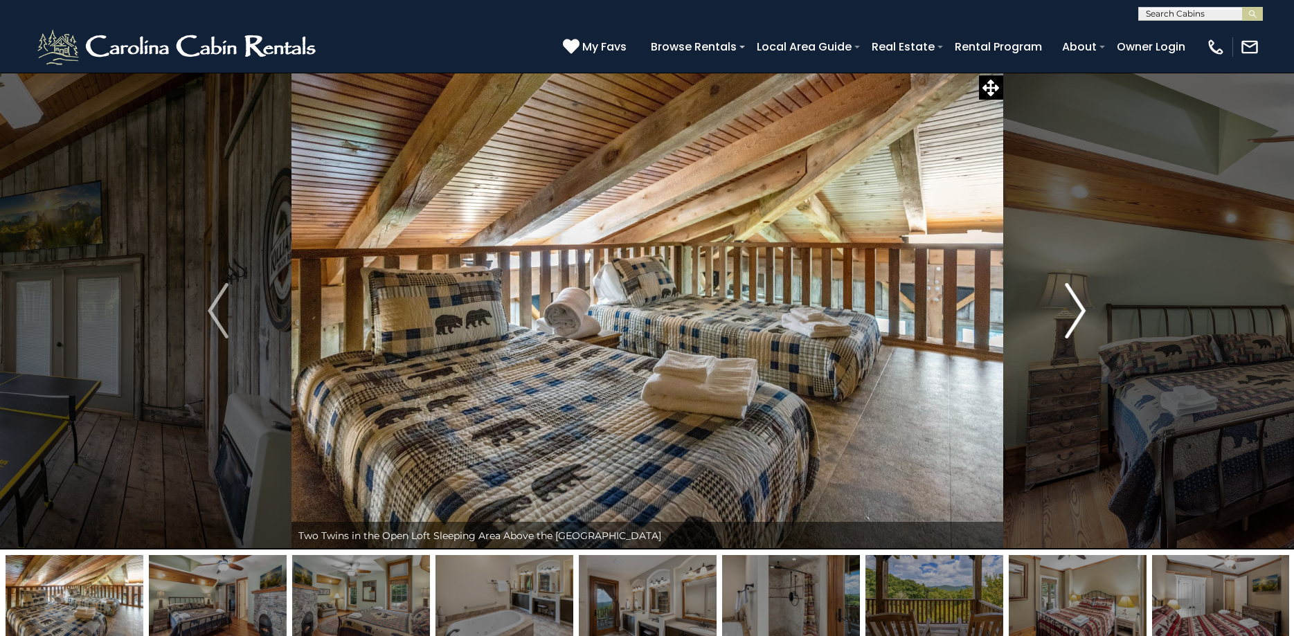
click at [1078, 313] on img "Next" at bounding box center [1076, 310] width 21 height 55
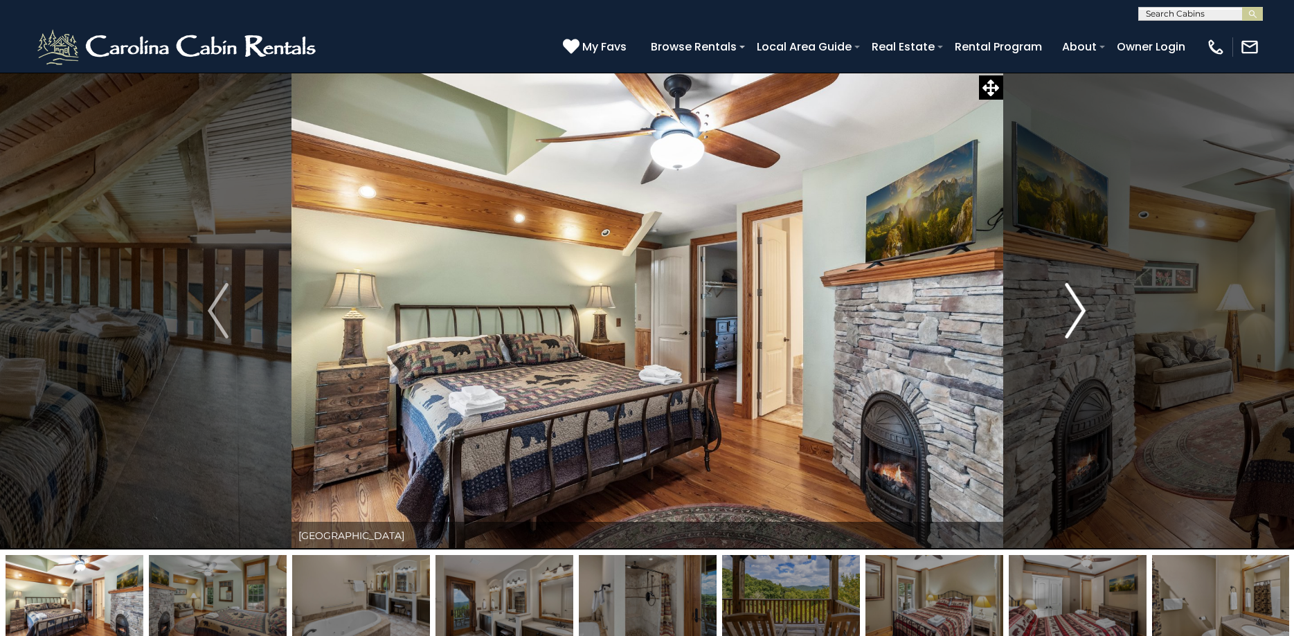
click at [1078, 313] on img "Next" at bounding box center [1076, 310] width 21 height 55
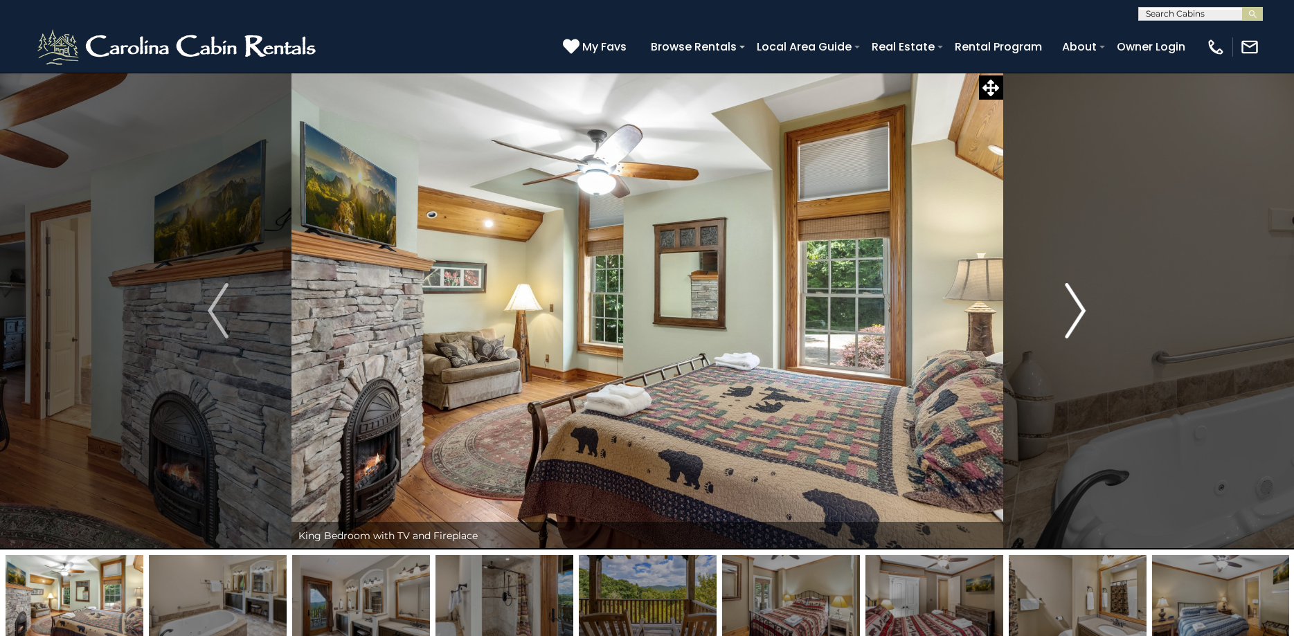
click at [1078, 313] on img "Next" at bounding box center [1076, 310] width 21 height 55
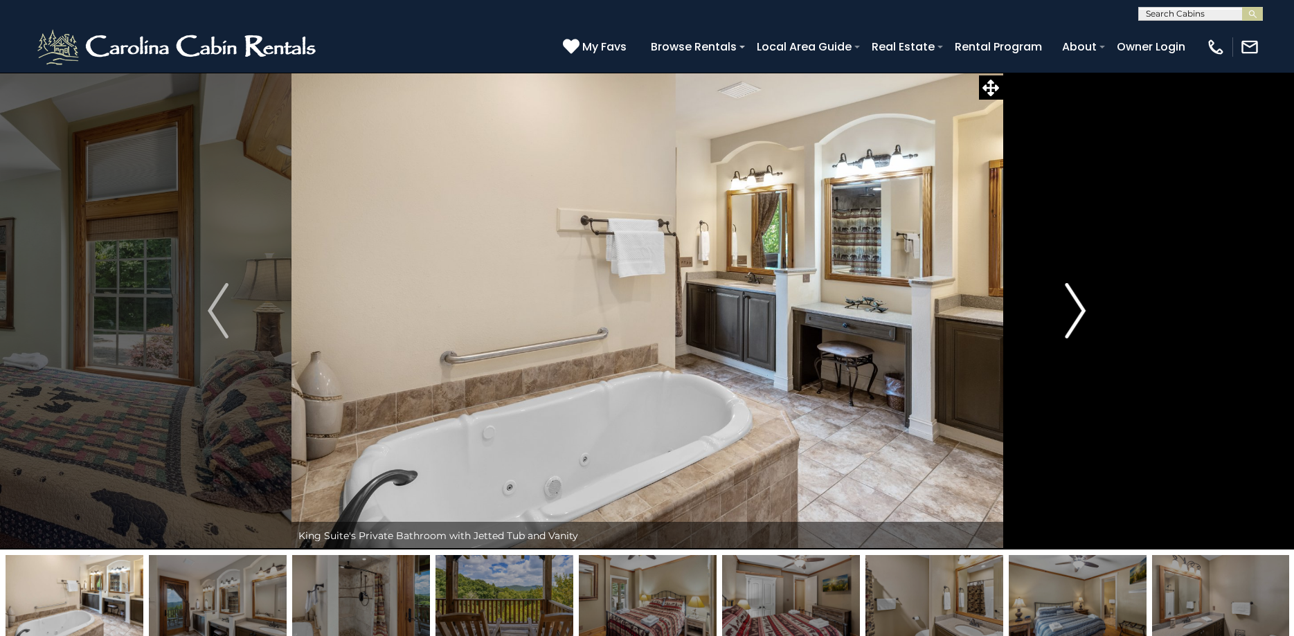
click at [1078, 313] on img "Next" at bounding box center [1076, 310] width 21 height 55
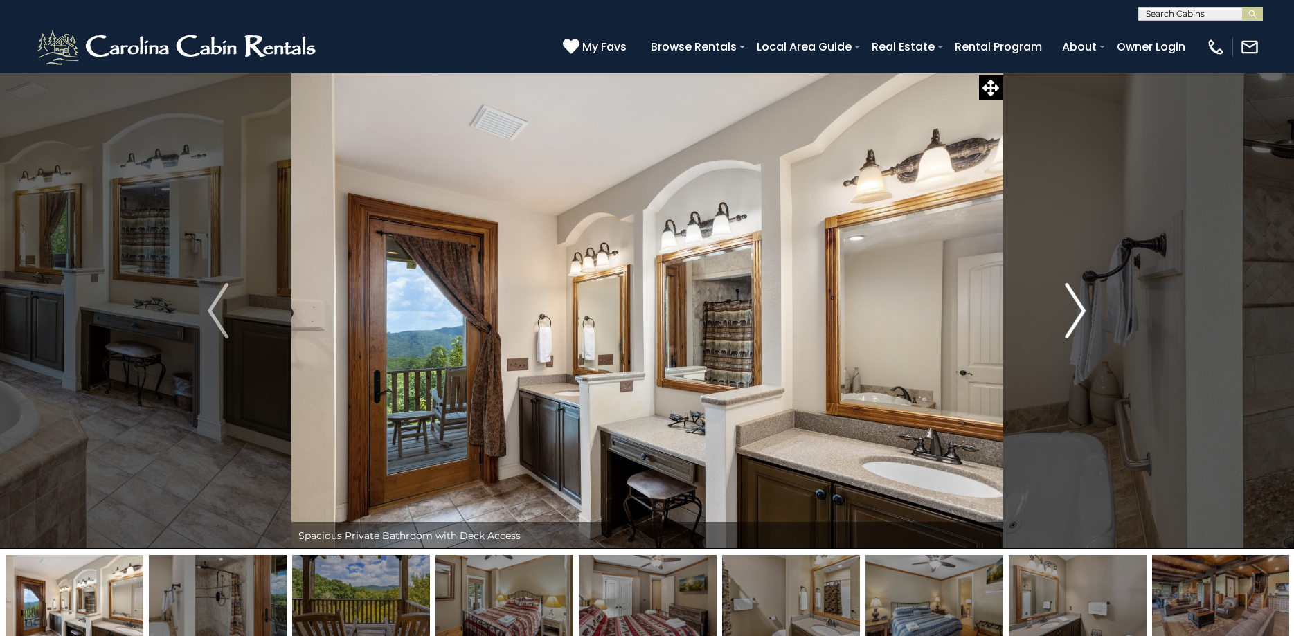
click at [1078, 313] on img "Next" at bounding box center [1076, 310] width 21 height 55
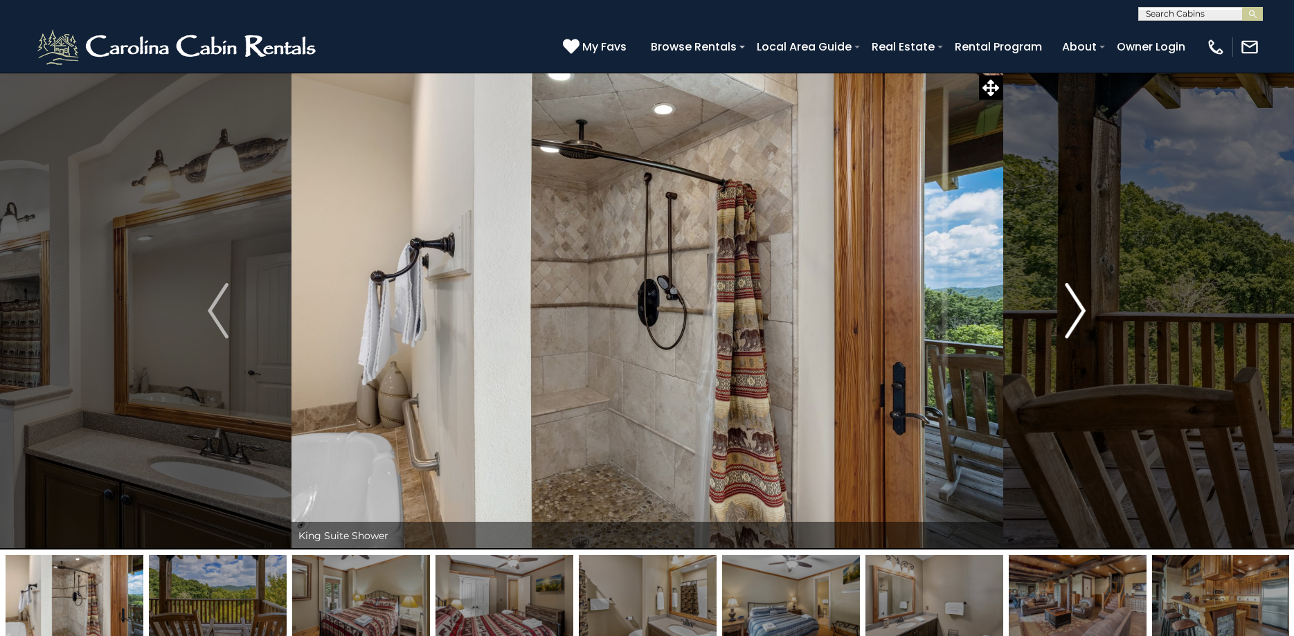
click at [1078, 313] on img "Next" at bounding box center [1076, 310] width 21 height 55
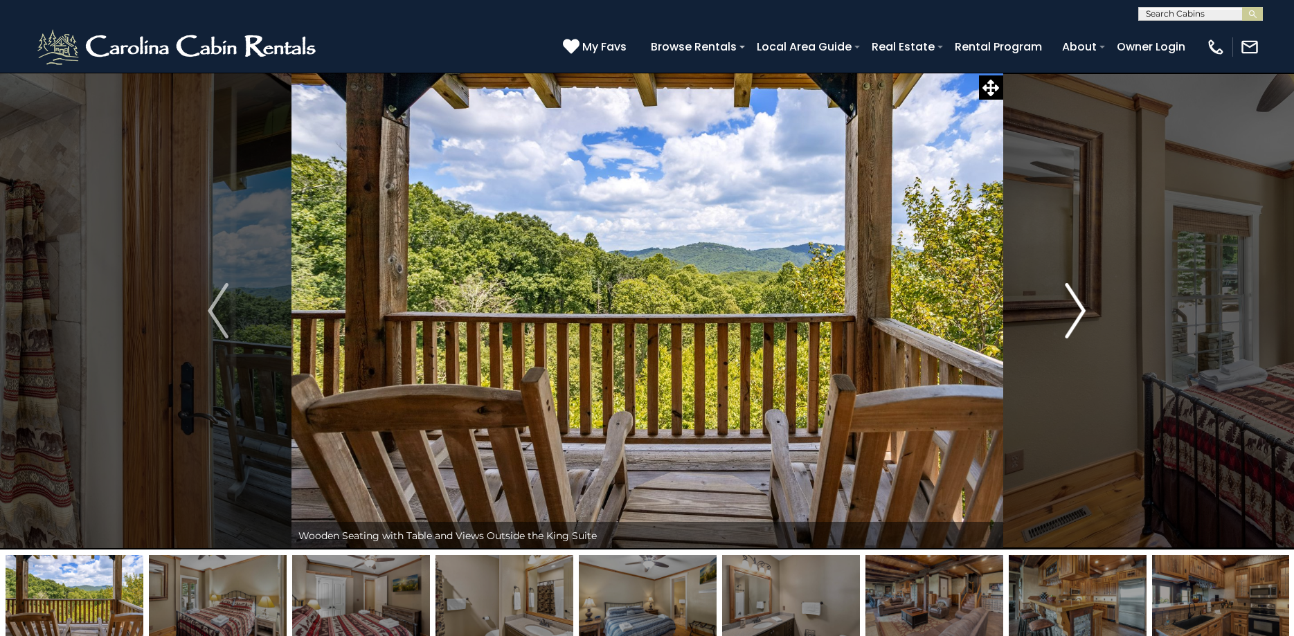
click at [1078, 313] on img "Next" at bounding box center [1076, 310] width 21 height 55
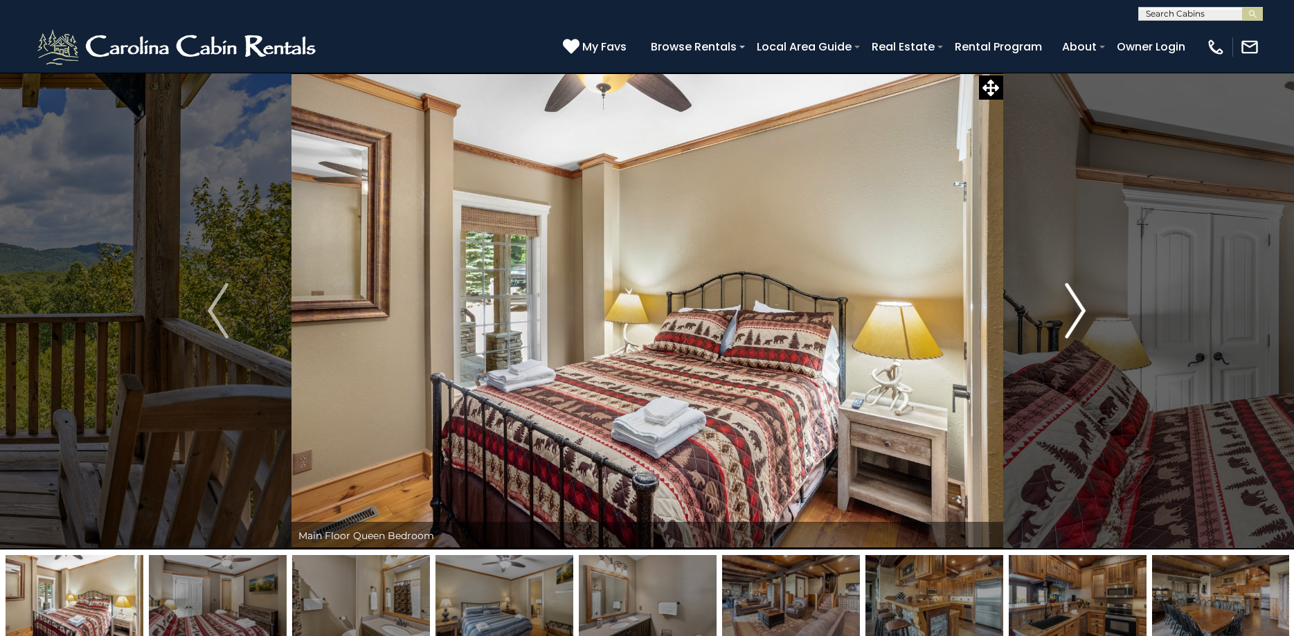
click at [1078, 313] on img "Next" at bounding box center [1076, 310] width 21 height 55
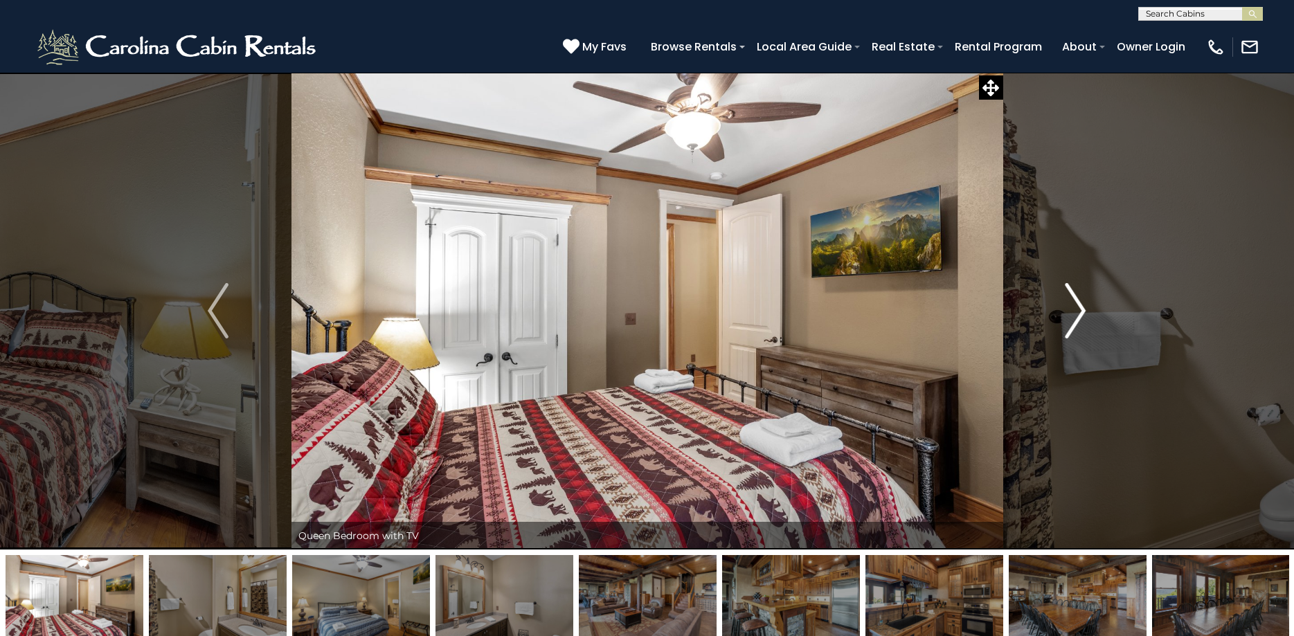
click at [1078, 313] on img "Next" at bounding box center [1076, 310] width 21 height 55
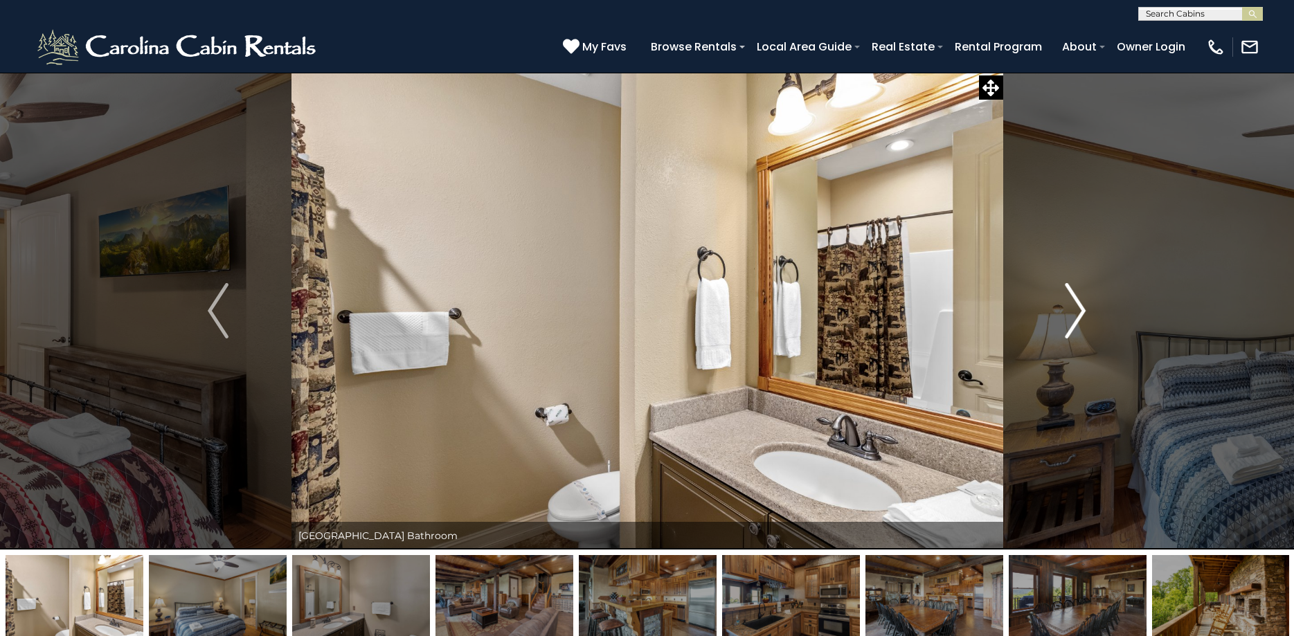
click at [1078, 313] on img "Next" at bounding box center [1076, 310] width 21 height 55
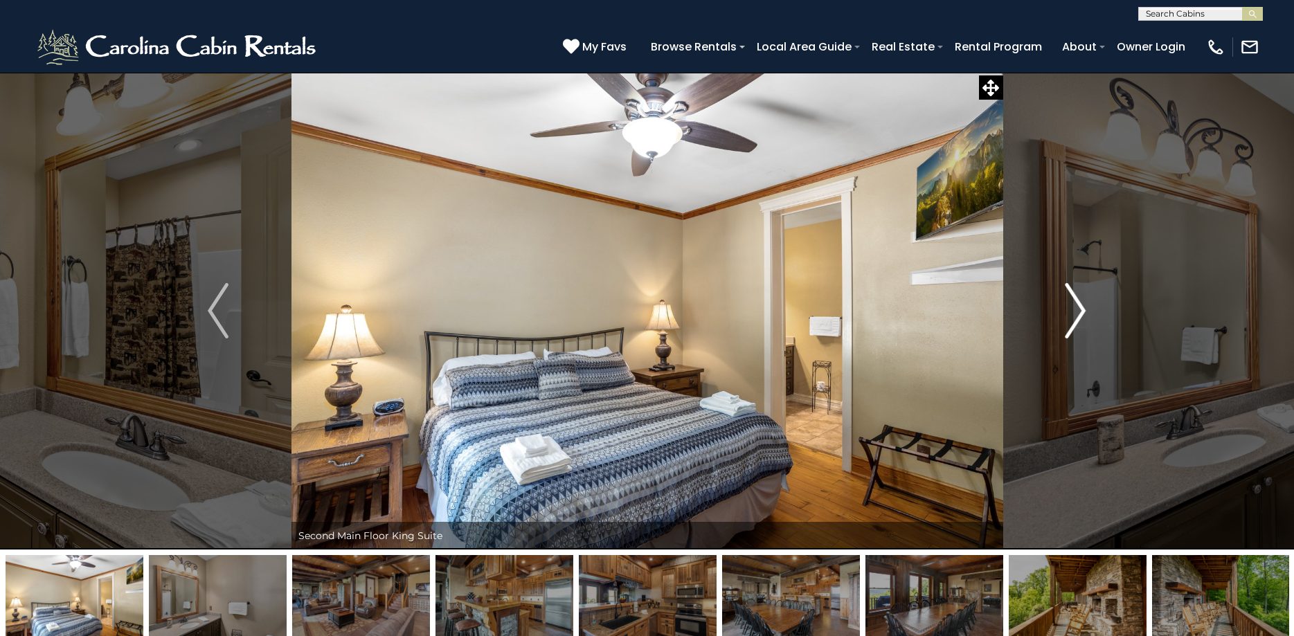
click at [1078, 313] on img "Next" at bounding box center [1076, 310] width 21 height 55
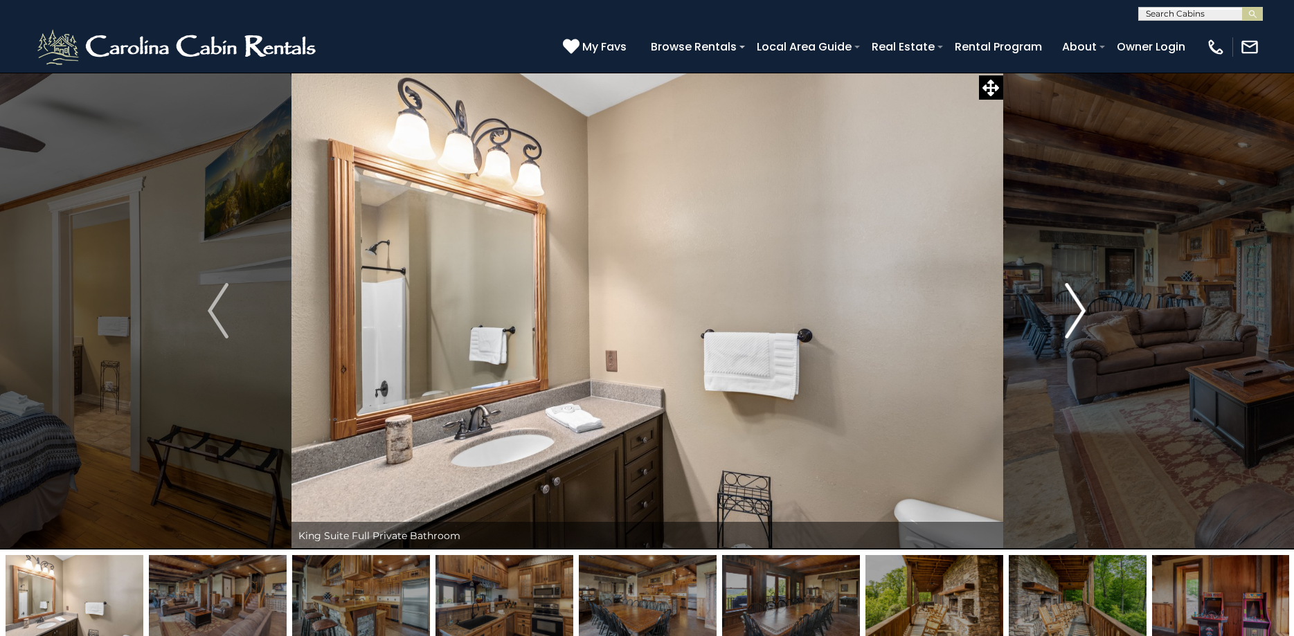
click at [1078, 313] on img "Next" at bounding box center [1076, 310] width 21 height 55
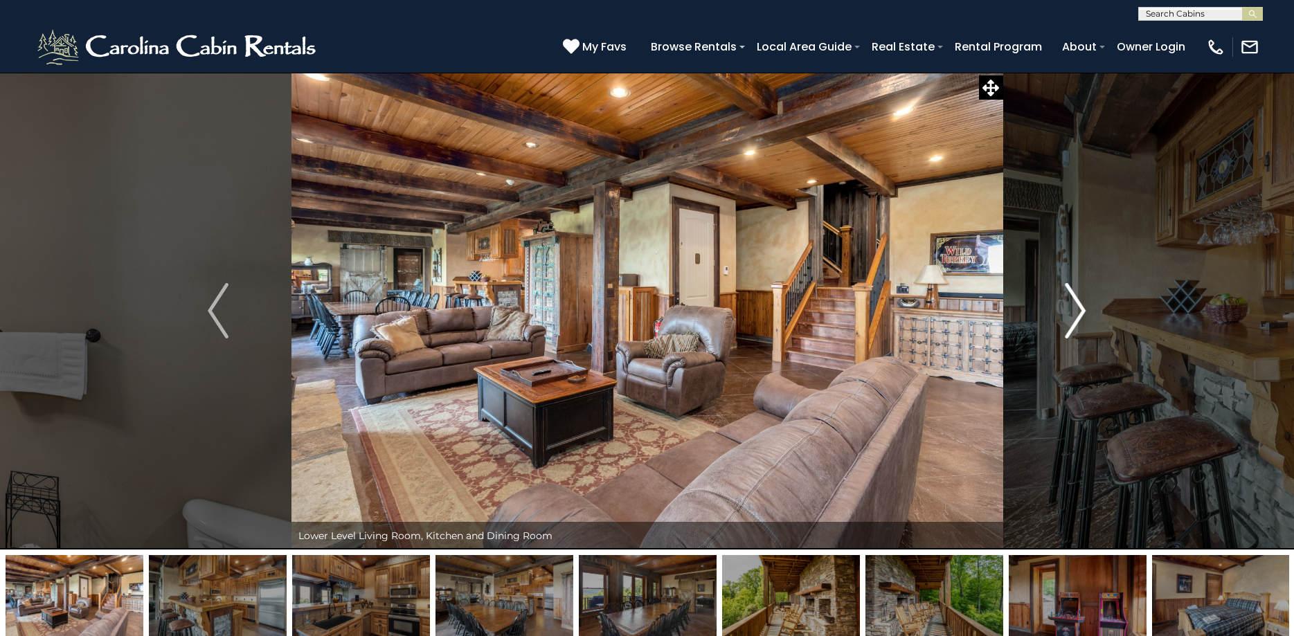
click at [1078, 313] on img "Next" at bounding box center [1076, 310] width 21 height 55
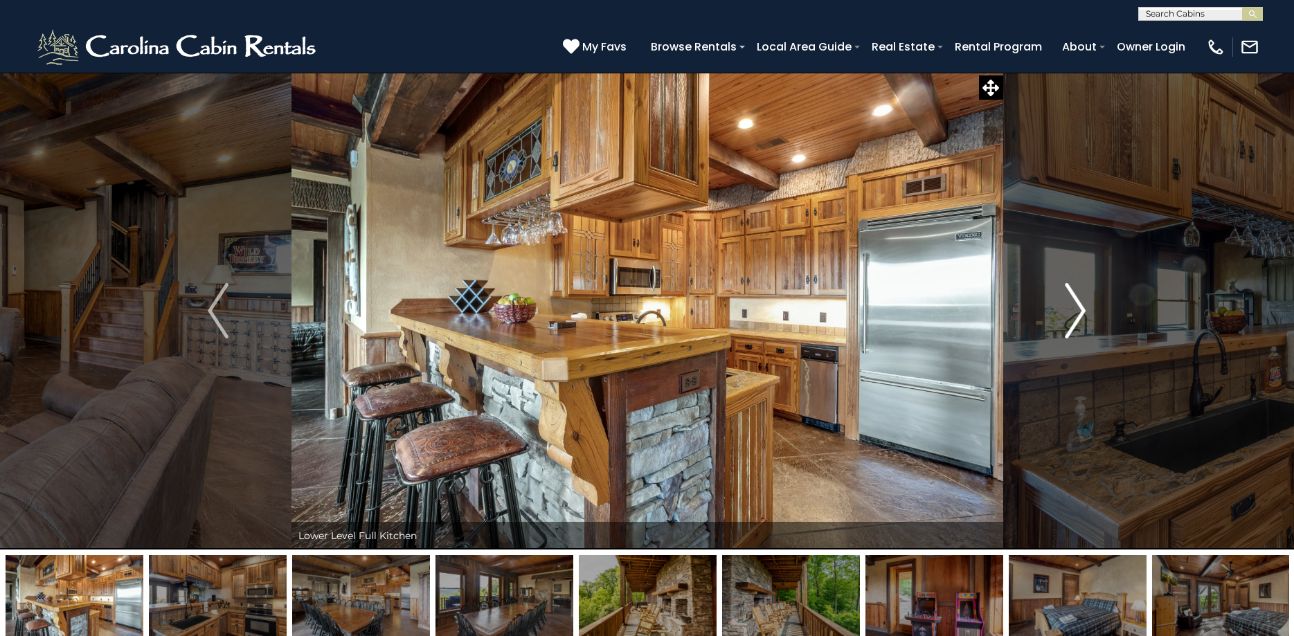
click at [1078, 305] on img "Next" at bounding box center [1076, 310] width 21 height 55
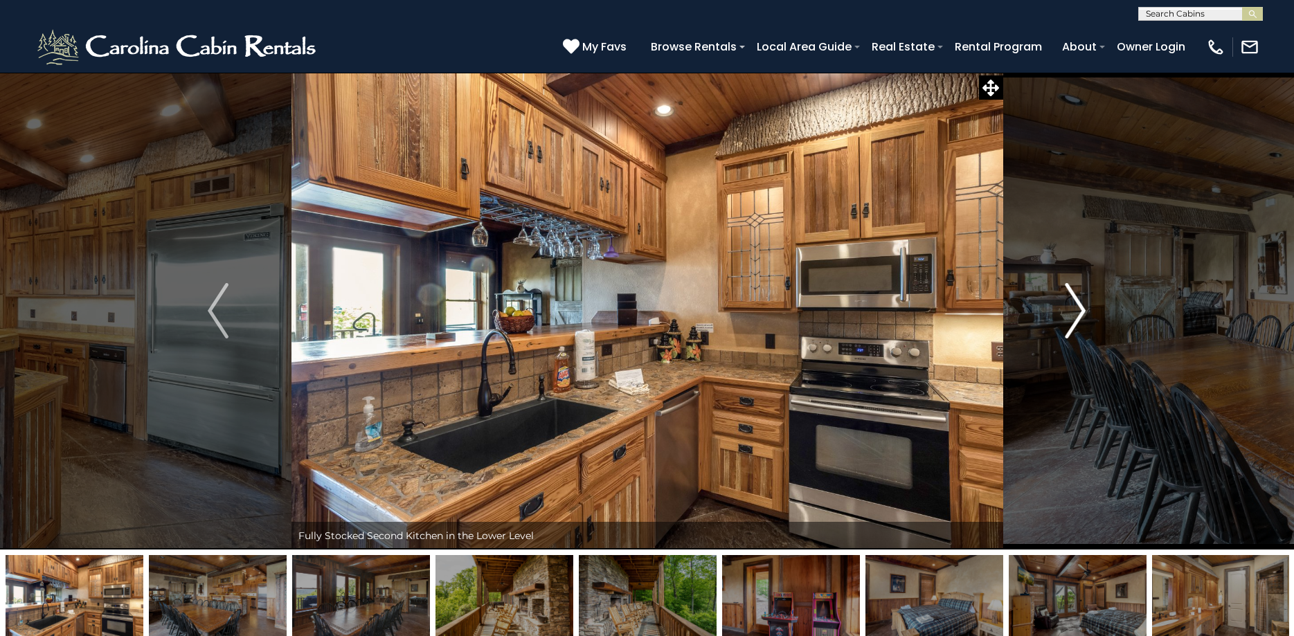
click at [1078, 305] on img "Next" at bounding box center [1076, 310] width 21 height 55
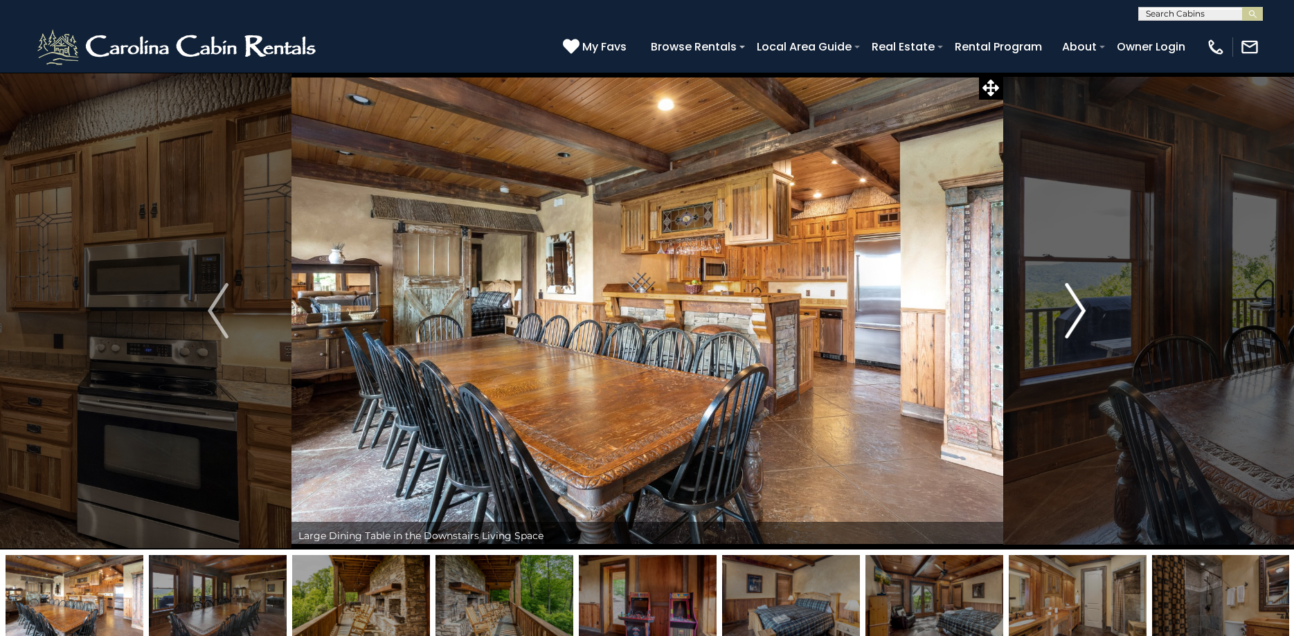
click at [1078, 305] on img "Next" at bounding box center [1076, 310] width 21 height 55
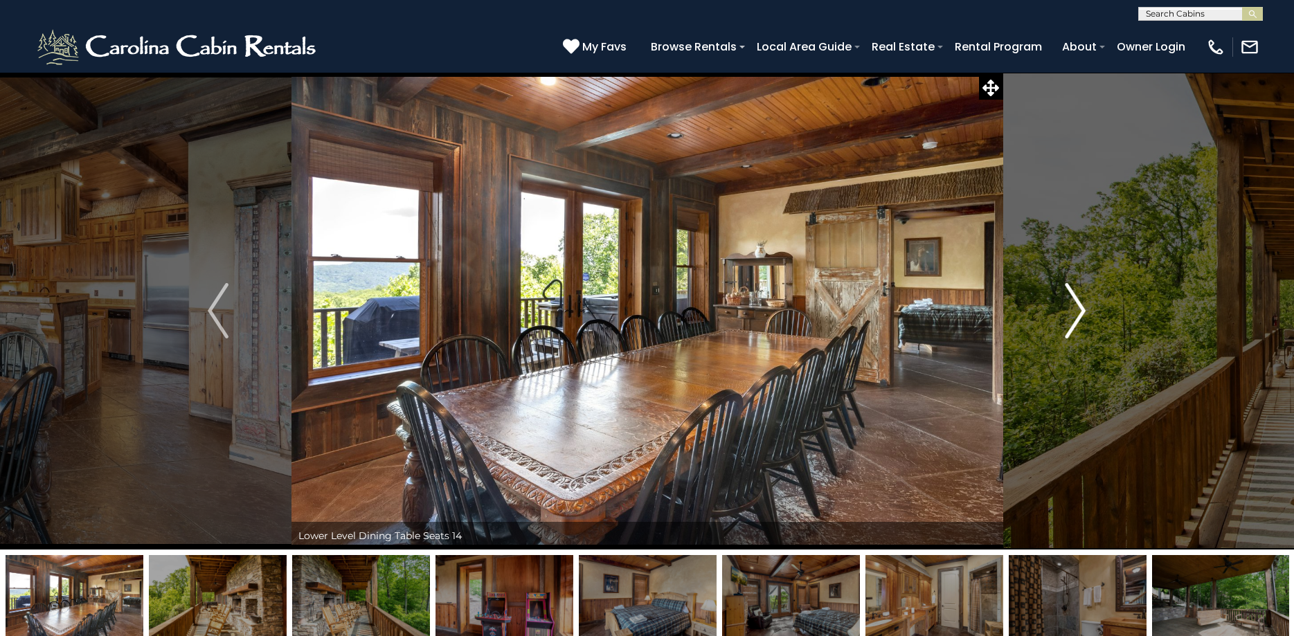
click at [1078, 305] on img "Next" at bounding box center [1076, 310] width 21 height 55
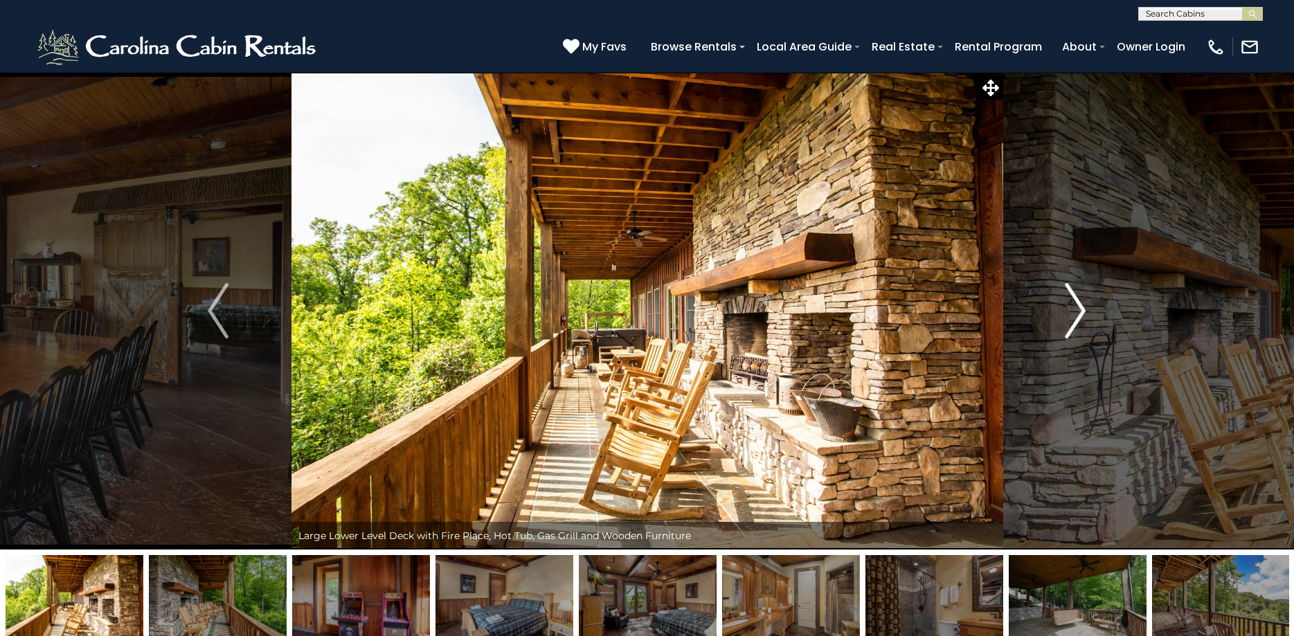
click at [1078, 305] on img "Next" at bounding box center [1076, 310] width 21 height 55
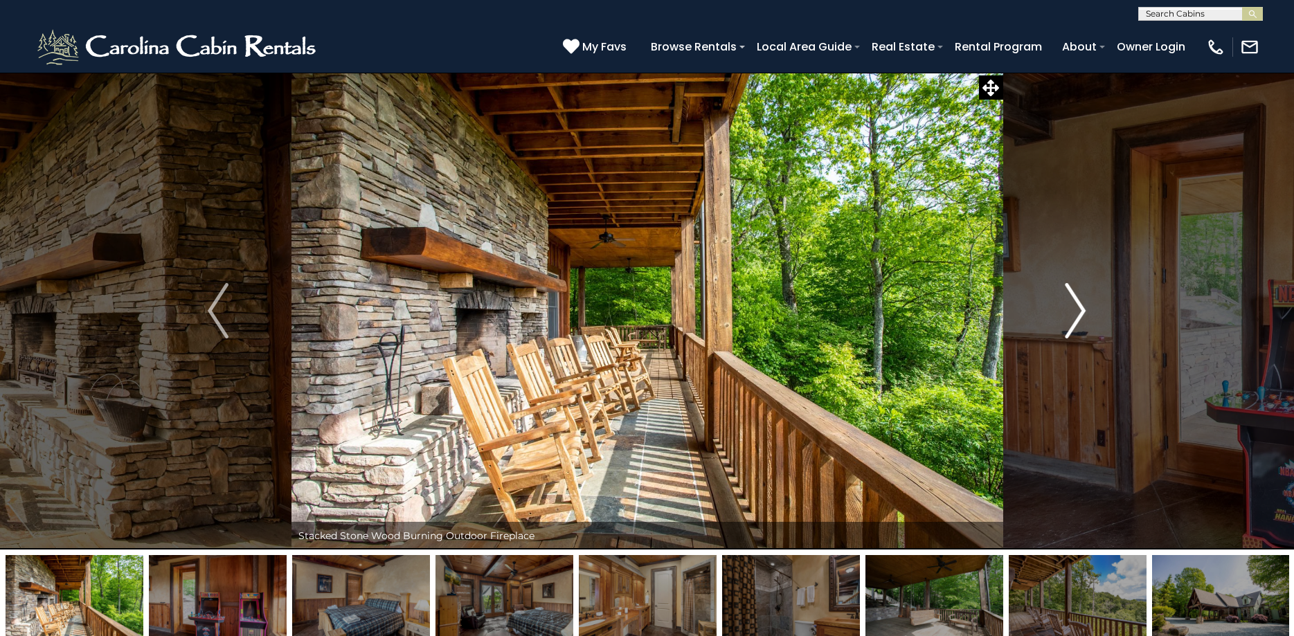
click at [1078, 305] on img "Next" at bounding box center [1076, 310] width 21 height 55
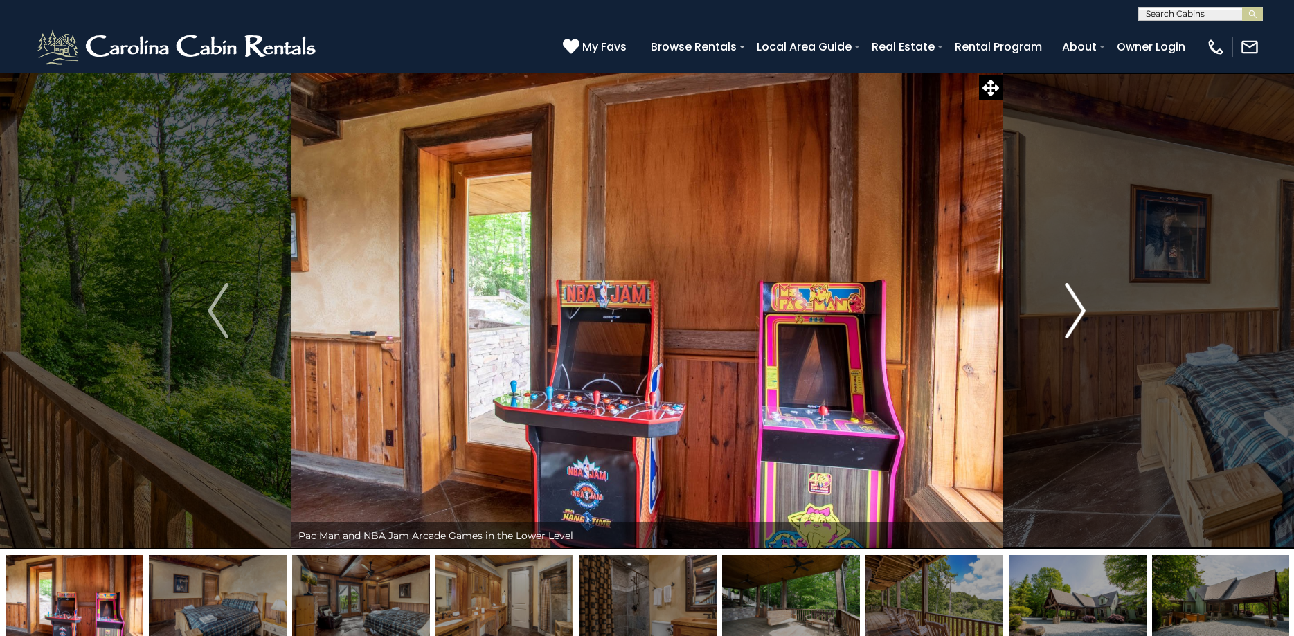
click at [1078, 305] on img "Next" at bounding box center [1076, 310] width 21 height 55
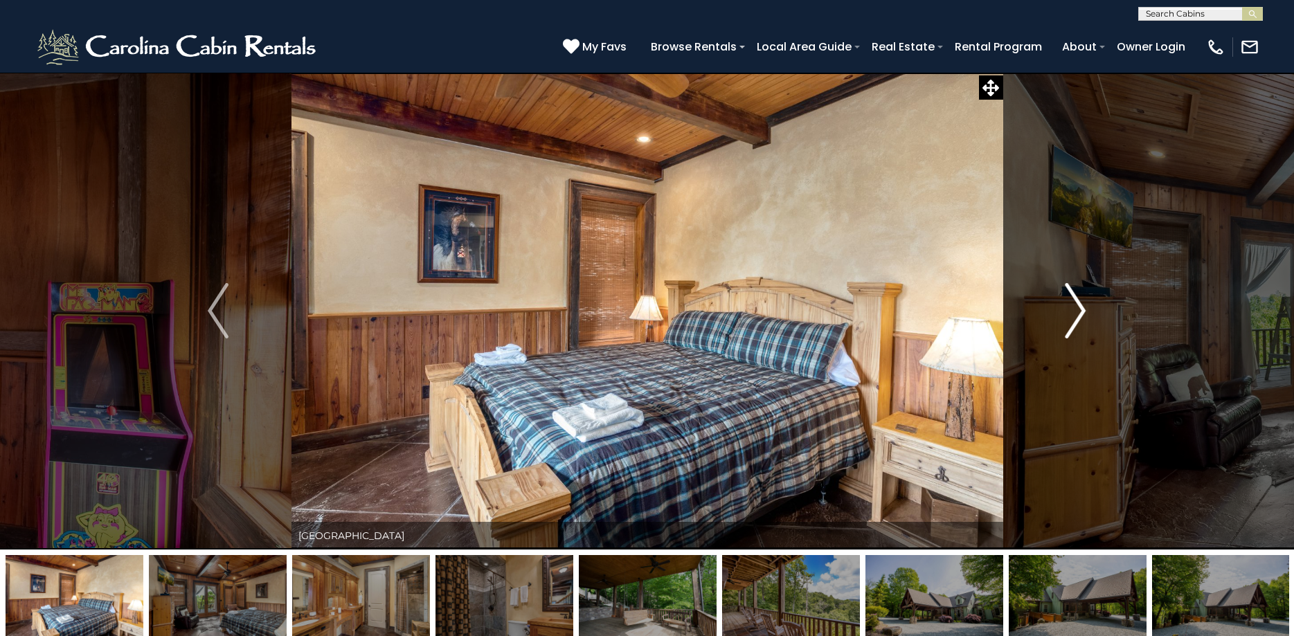
click at [1078, 305] on img "Next" at bounding box center [1076, 310] width 21 height 55
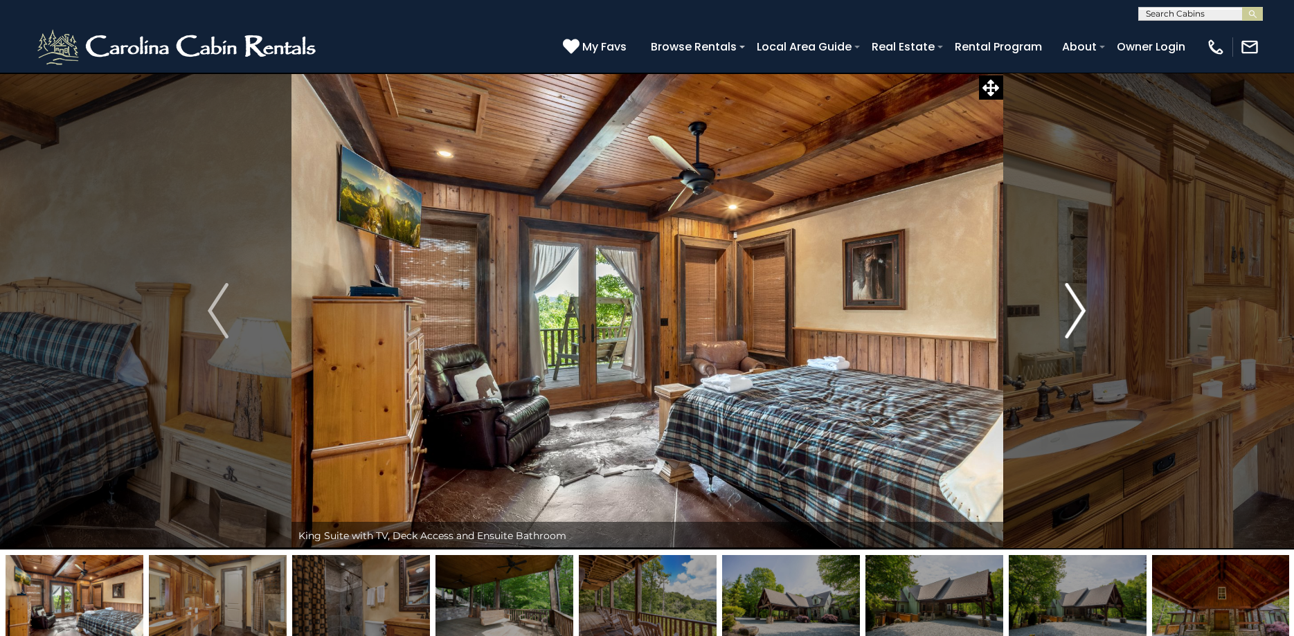
click at [1078, 305] on img "Next" at bounding box center [1076, 310] width 21 height 55
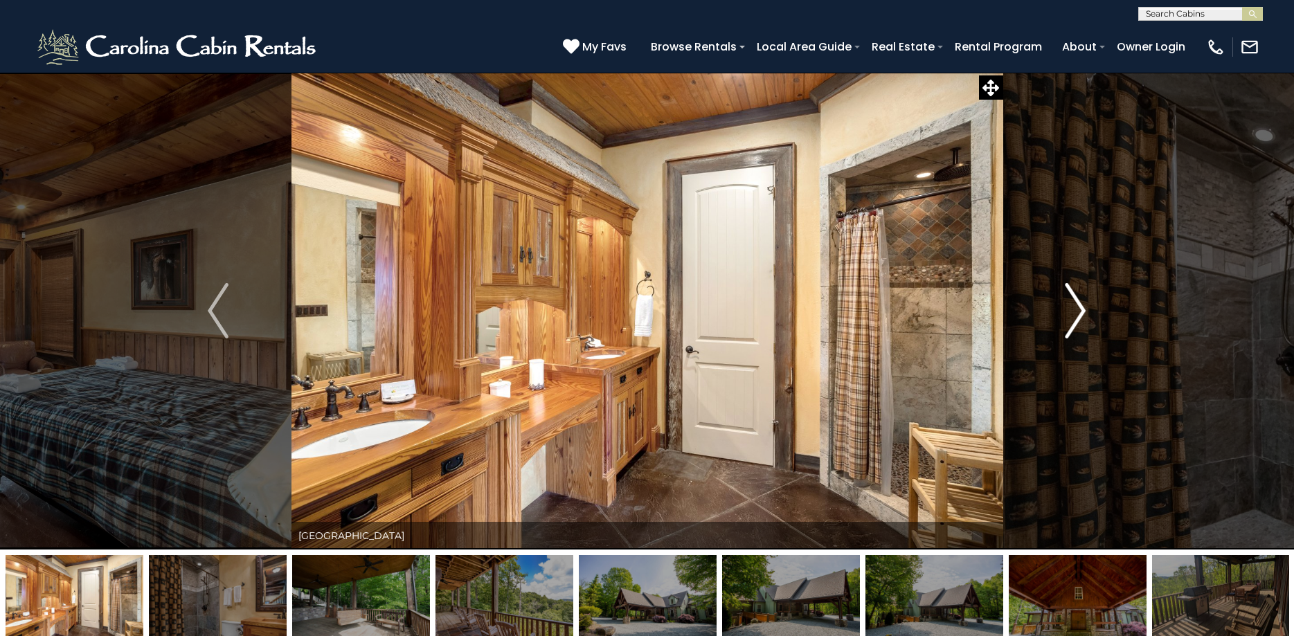
click at [1078, 305] on img "Next" at bounding box center [1076, 310] width 21 height 55
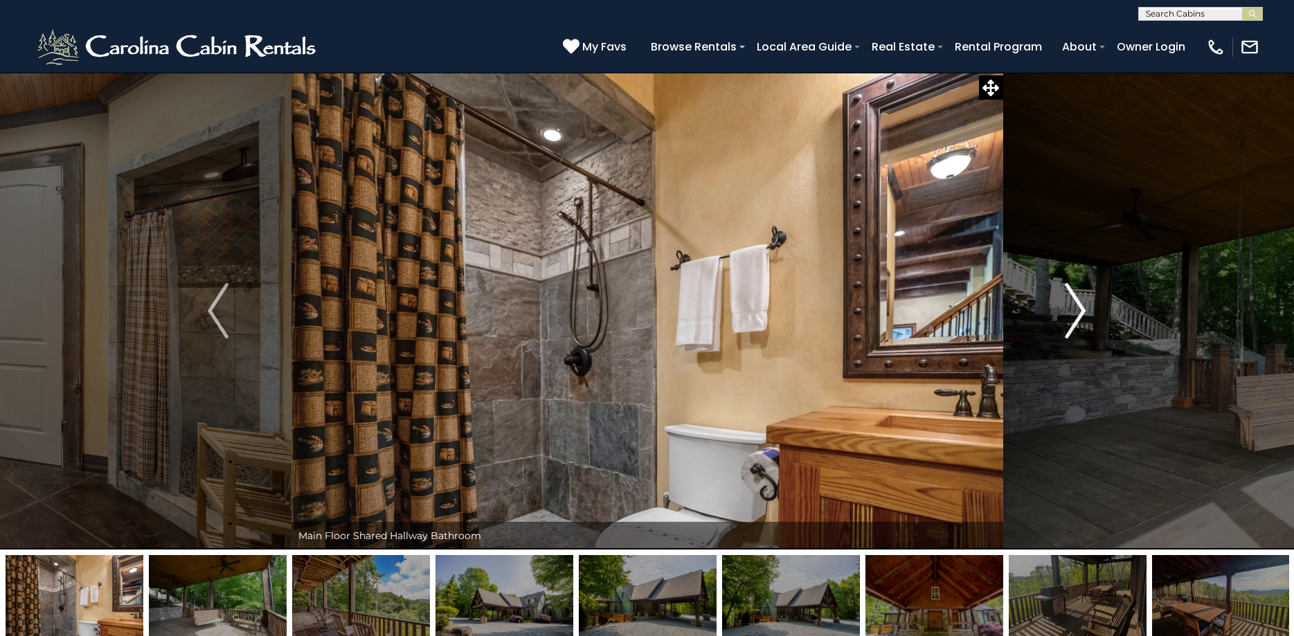
click at [1078, 305] on img "Next" at bounding box center [1076, 310] width 21 height 55
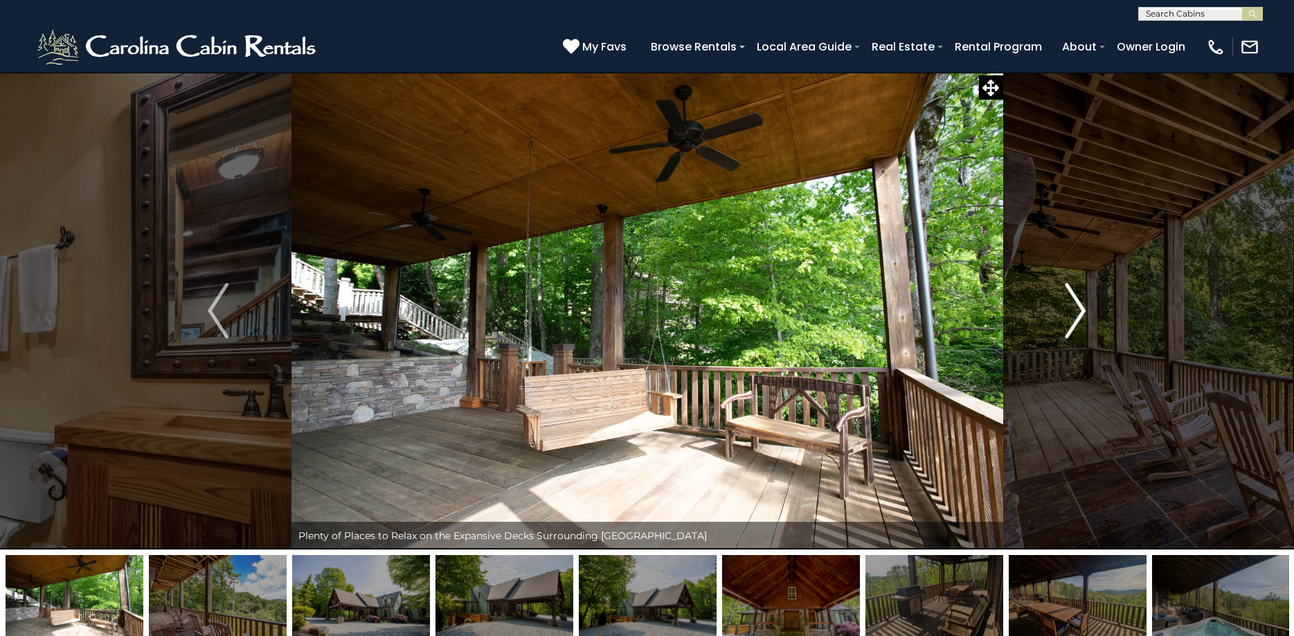
click at [1078, 305] on img "Next" at bounding box center [1076, 310] width 21 height 55
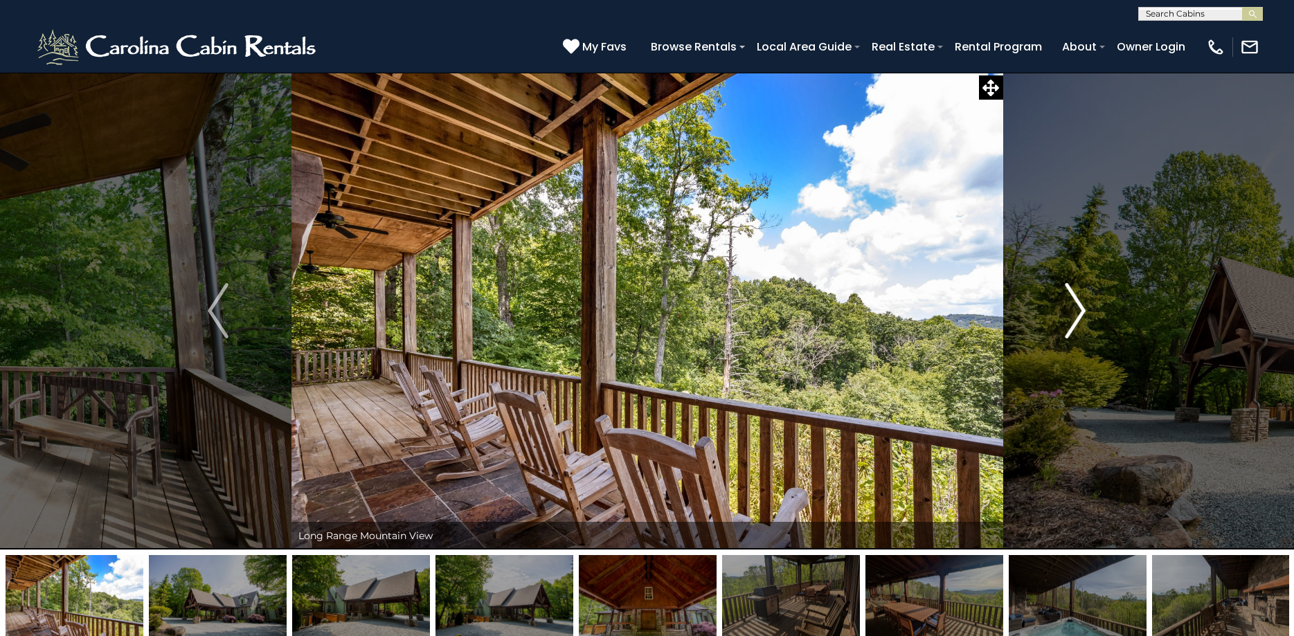
click at [1078, 305] on img "Next" at bounding box center [1076, 310] width 21 height 55
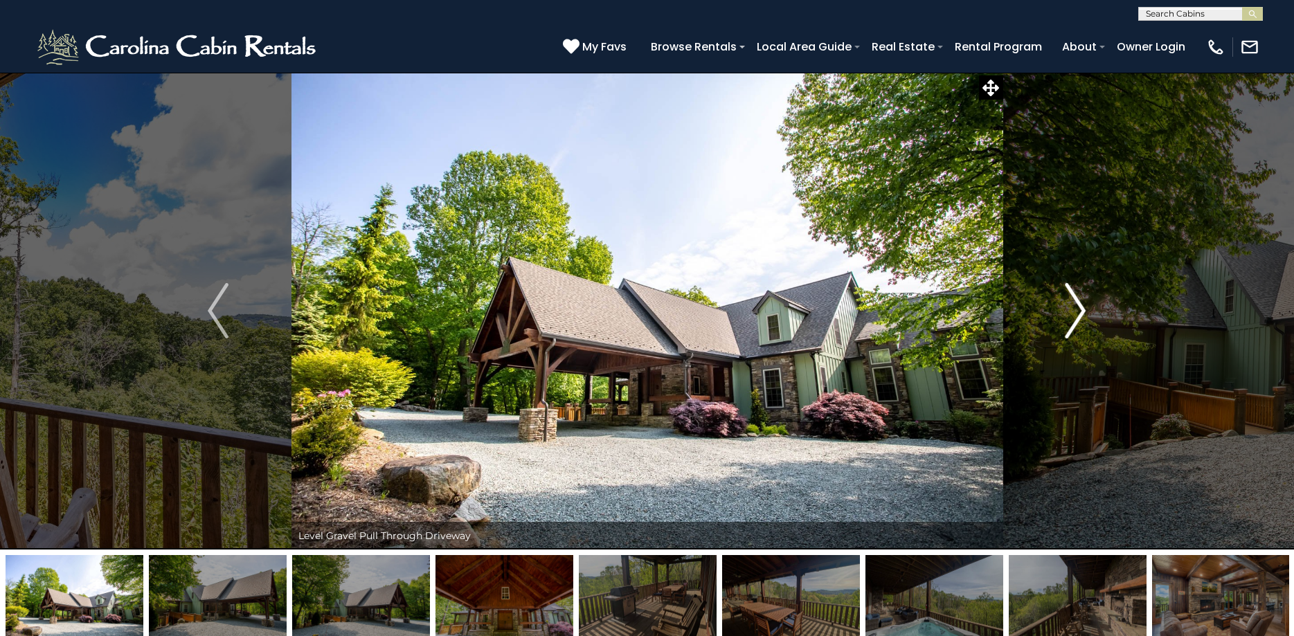
click at [1078, 305] on img "Next" at bounding box center [1076, 310] width 21 height 55
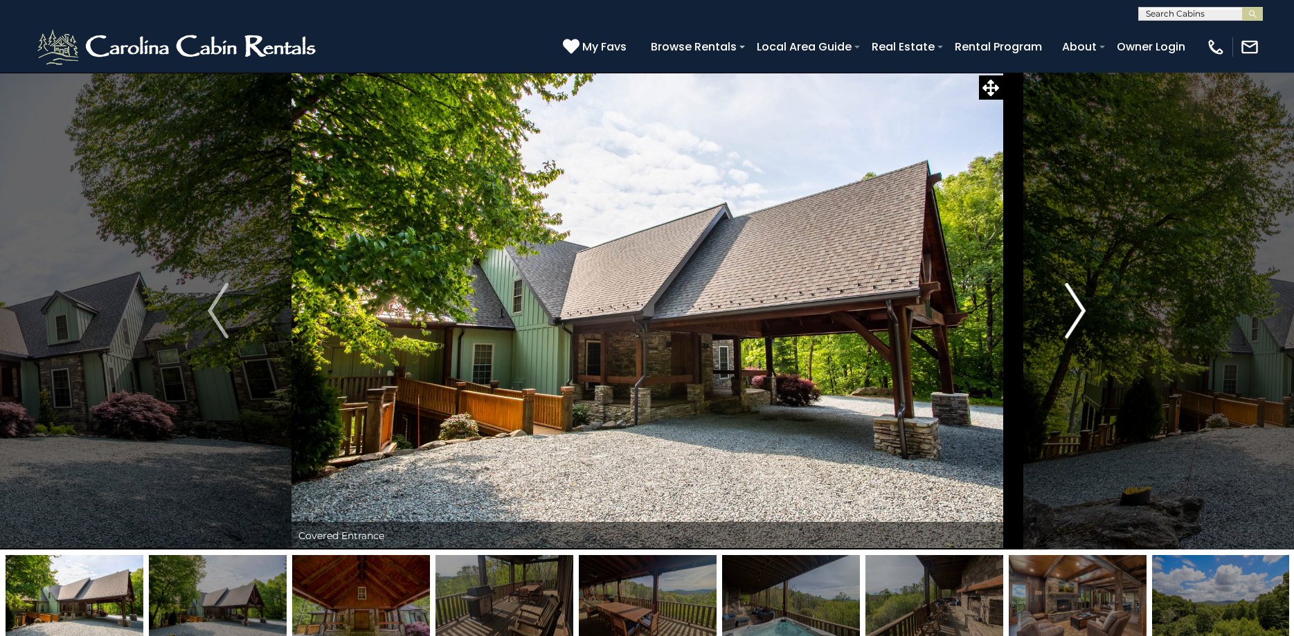
click at [1080, 306] on img "Next" at bounding box center [1076, 310] width 21 height 55
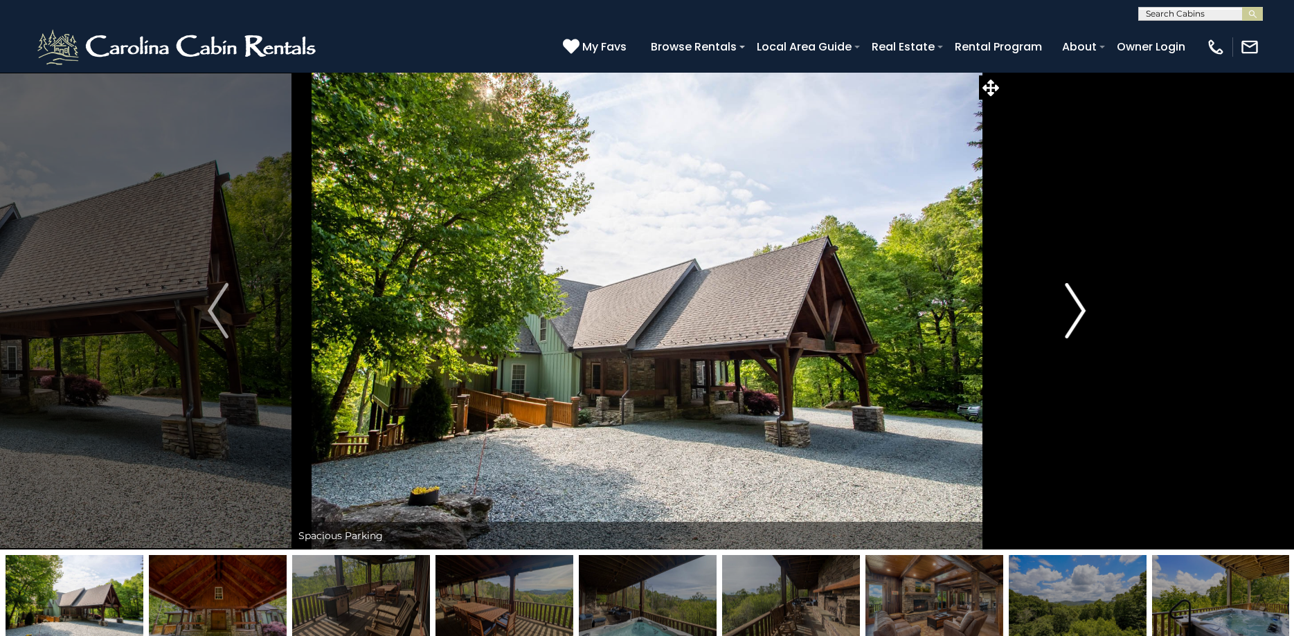
click at [1080, 306] on img "Next" at bounding box center [1076, 310] width 21 height 55
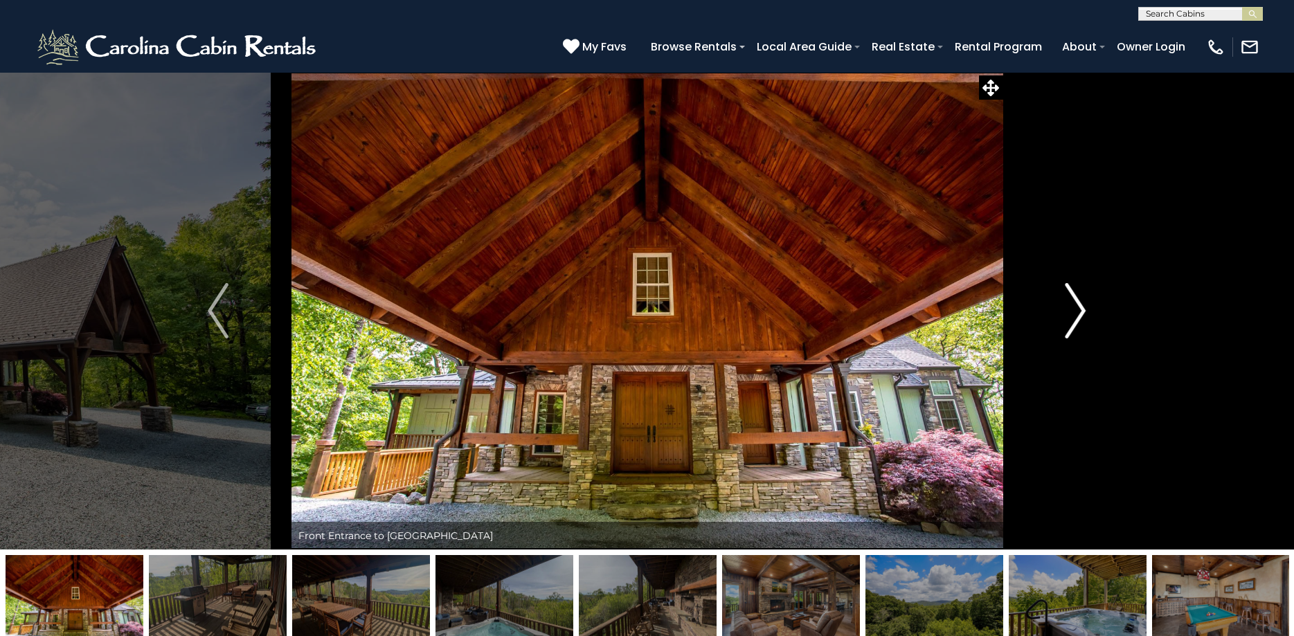
click at [1082, 303] on img "Next" at bounding box center [1076, 310] width 21 height 55
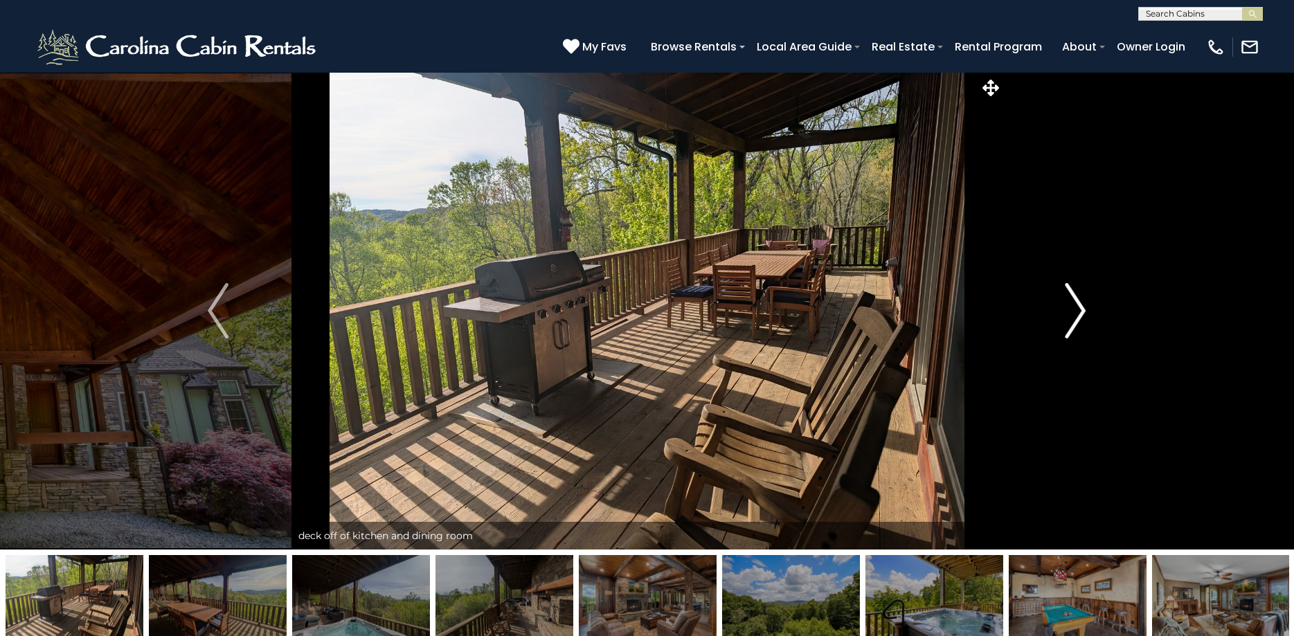
click at [1082, 303] on img "Next" at bounding box center [1076, 310] width 21 height 55
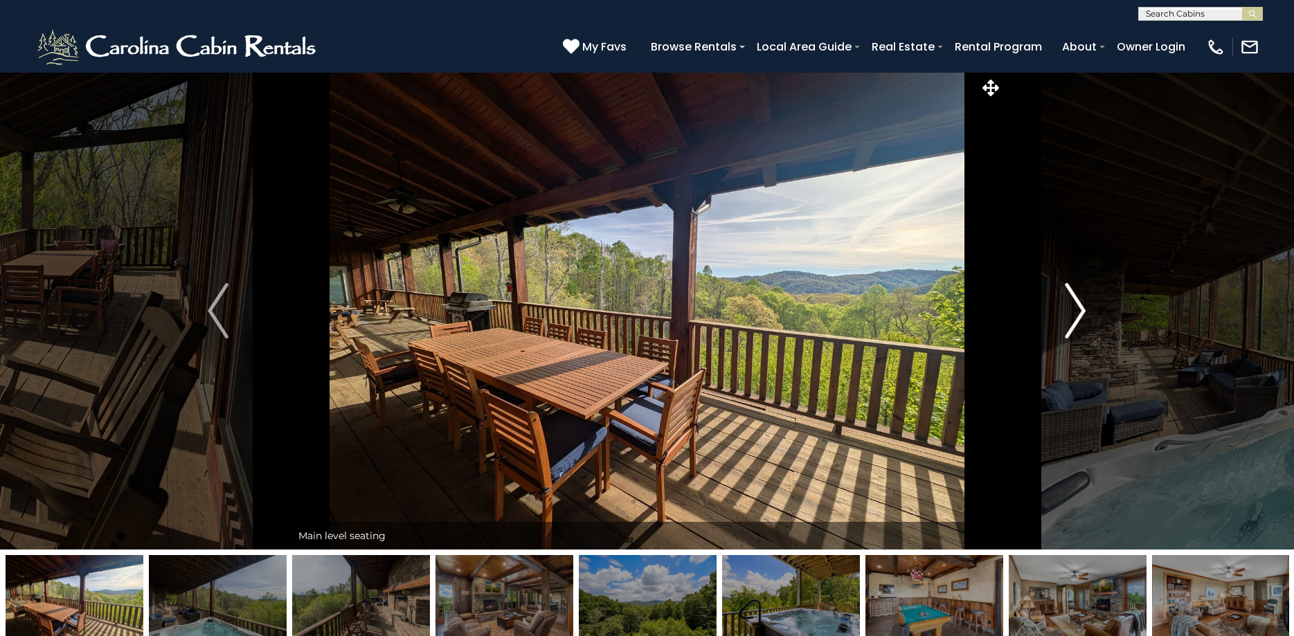
click at [1082, 303] on img "Next" at bounding box center [1076, 310] width 21 height 55
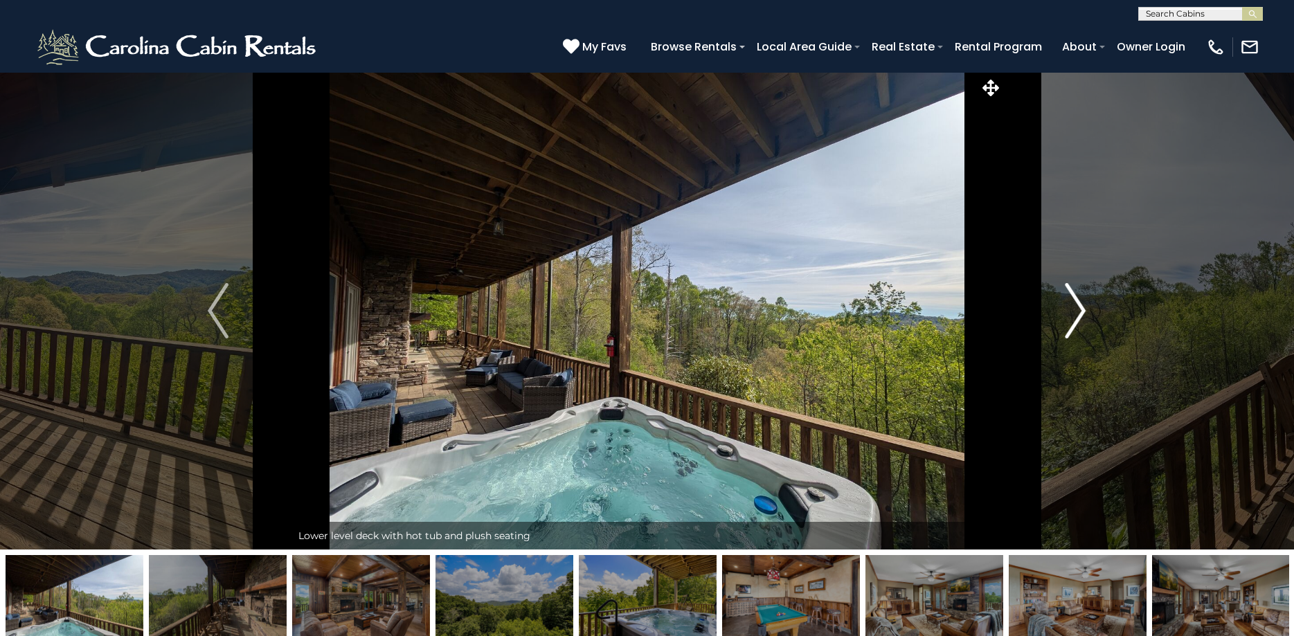
click at [1082, 303] on img "Next" at bounding box center [1076, 310] width 21 height 55
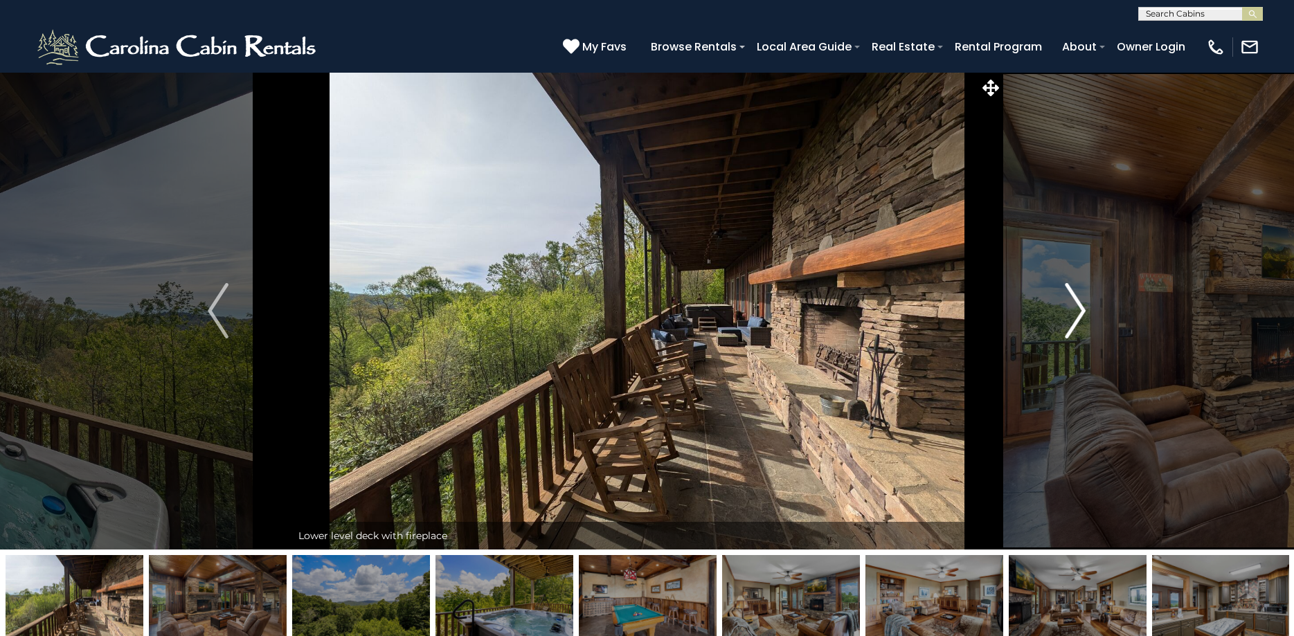
click at [1082, 303] on img "Next" at bounding box center [1076, 310] width 21 height 55
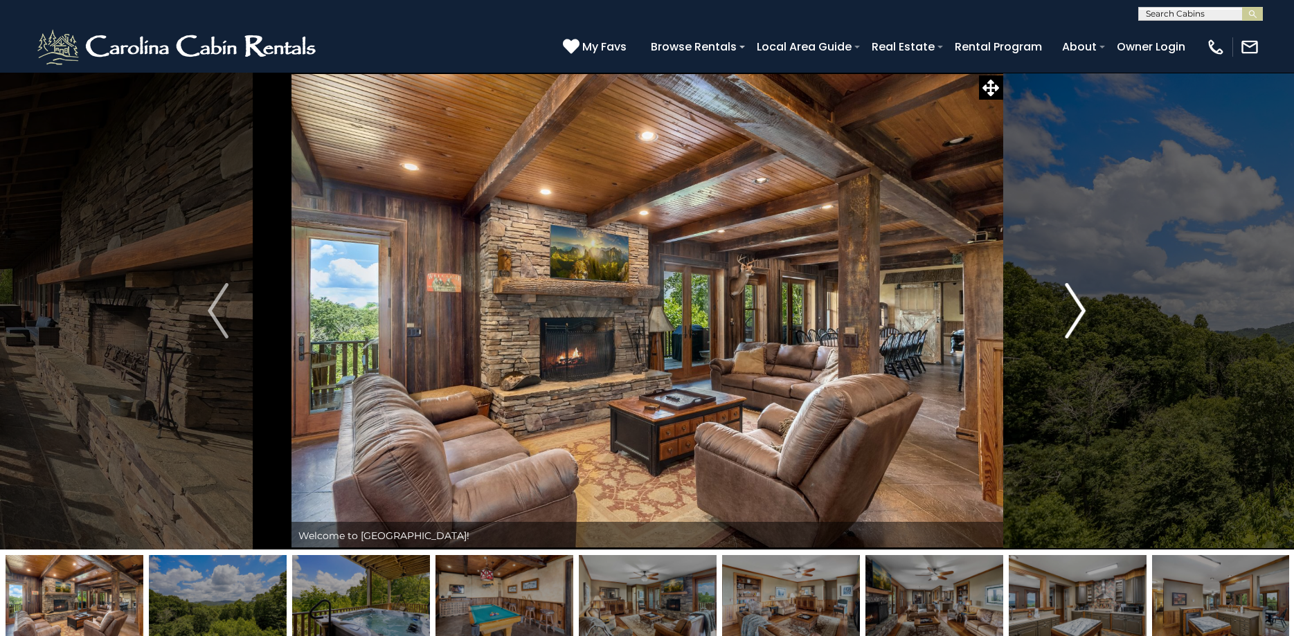
click at [1082, 303] on img "Next" at bounding box center [1076, 310] width 21 height 55
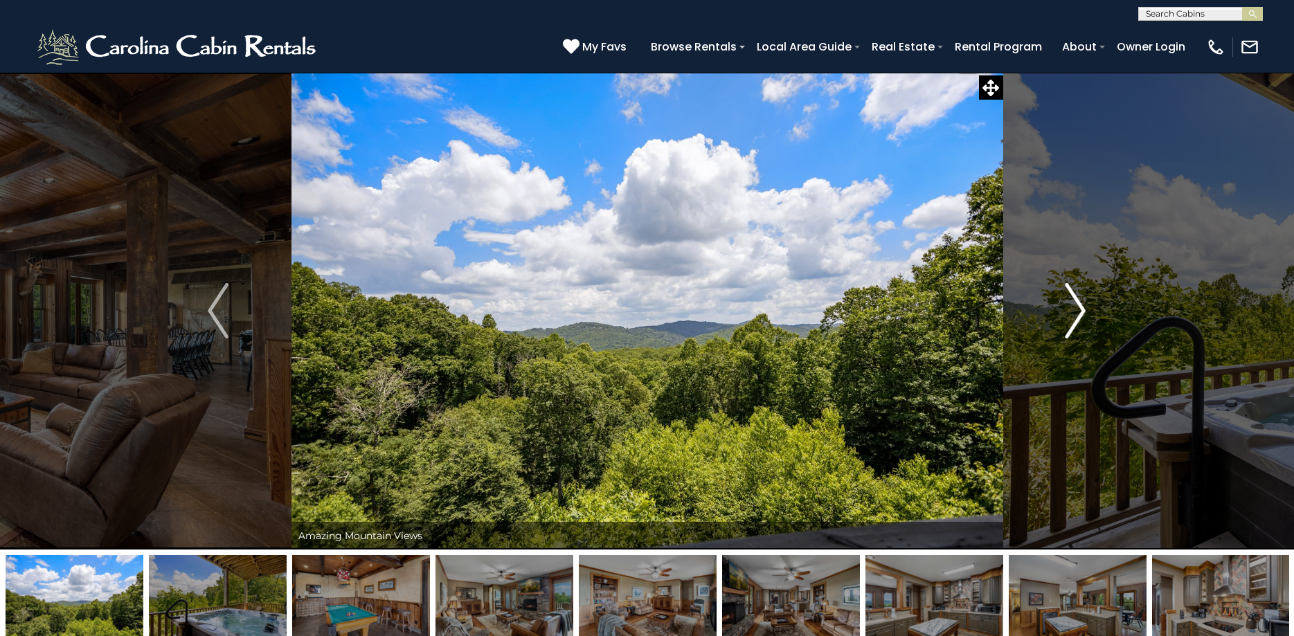
click at [1082, 303] on img "Next" at bounding box center [1076, 310] width 21 height 55
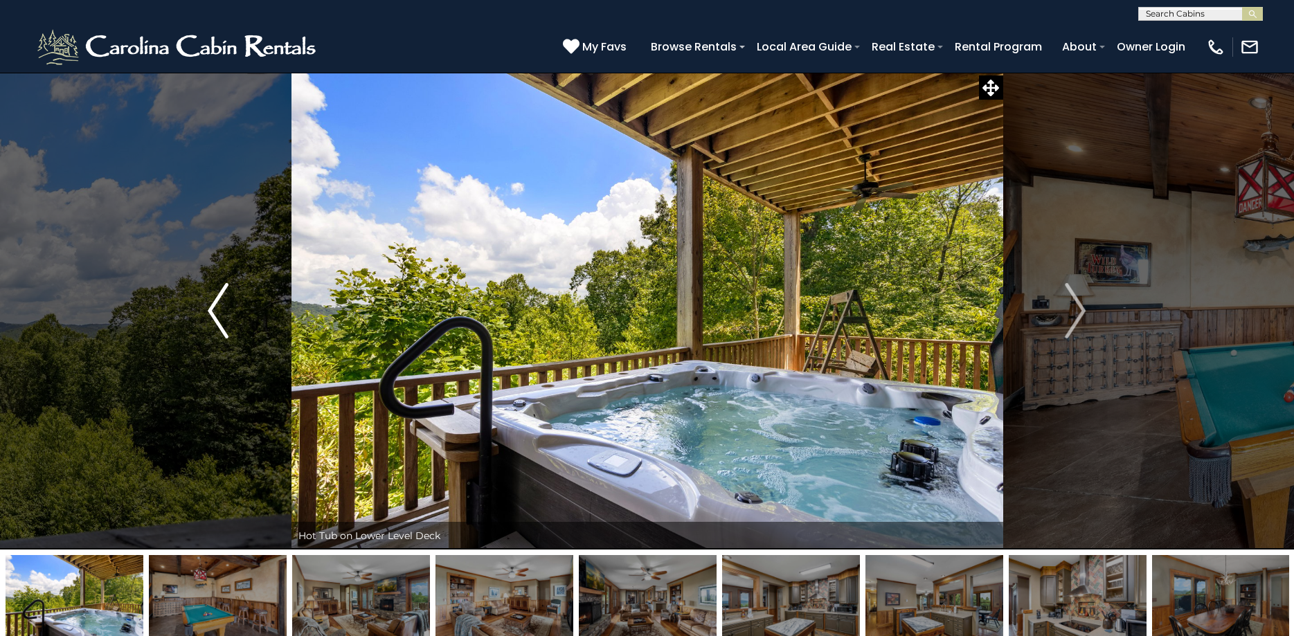
click at [219, 310] on img "Previous" at bounding box center [218, 310] width 21 height 55
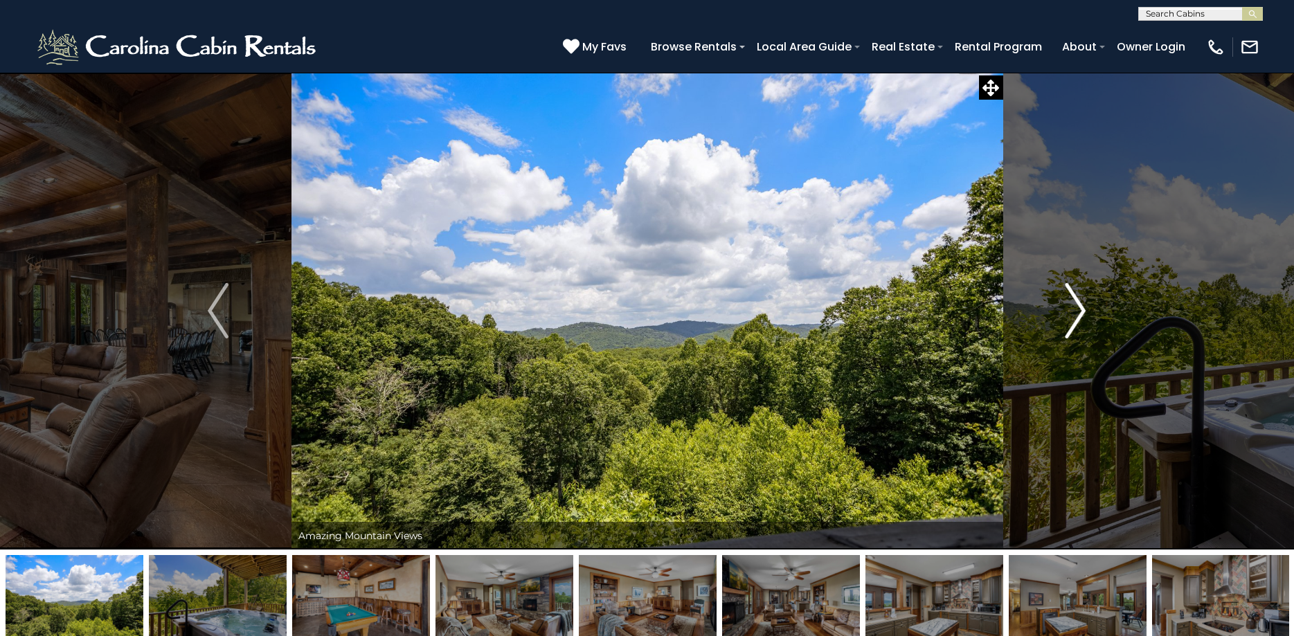
click at [1082, 305] on img "Next" at bounding box center [1076, 310] width 21 height 55
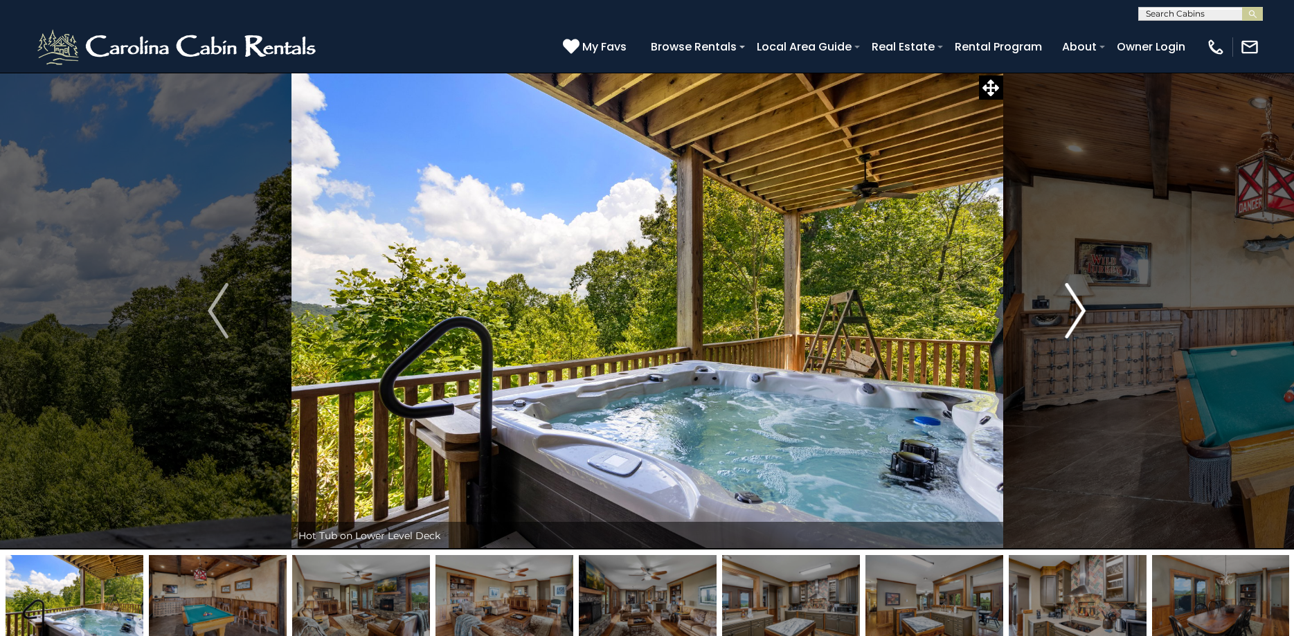
click at [1082, 305] on img "Next" at bounding box center [1076, 310] width 21 height 55
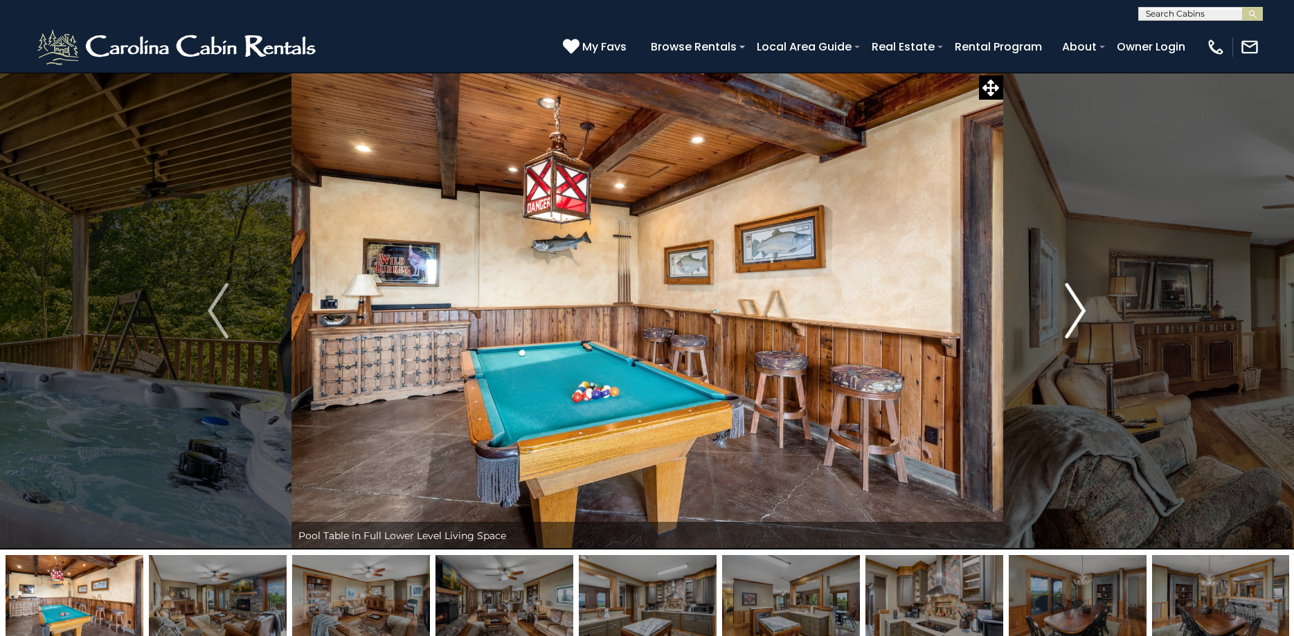
click at [1082, 305] on img "Next" at bounding box center [1076, 310] width 21 height 55
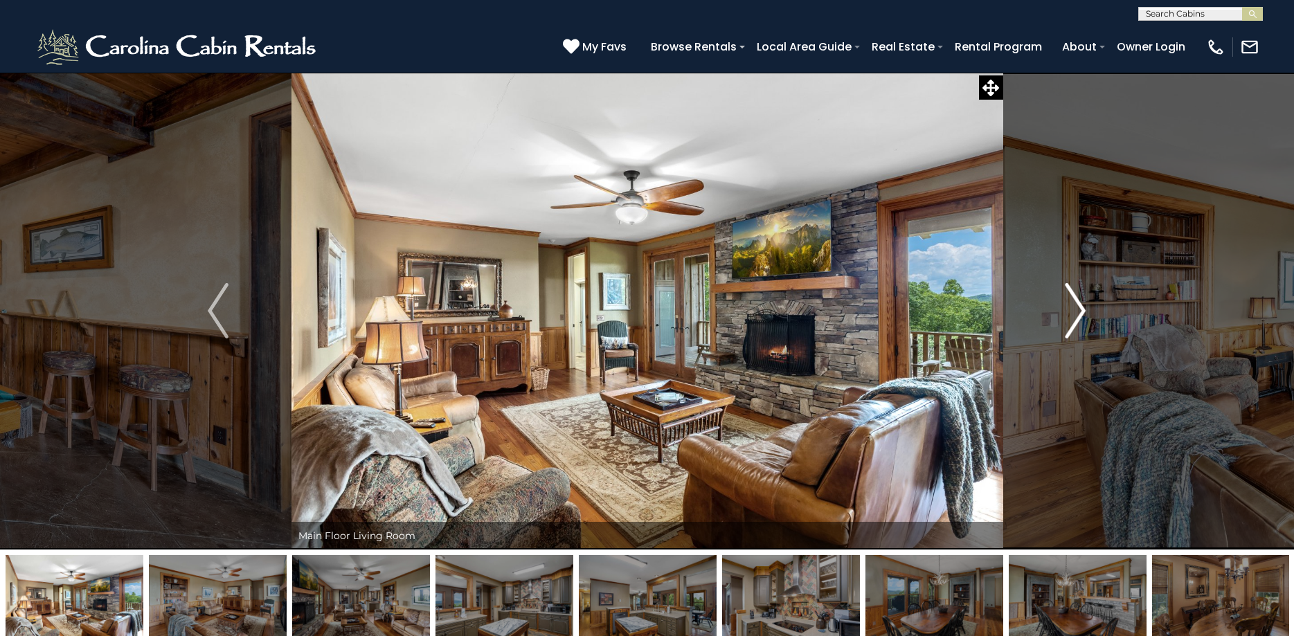
click at [1082, 305] on img "Next" at bounding box center [1076, 310] width 21 height 55
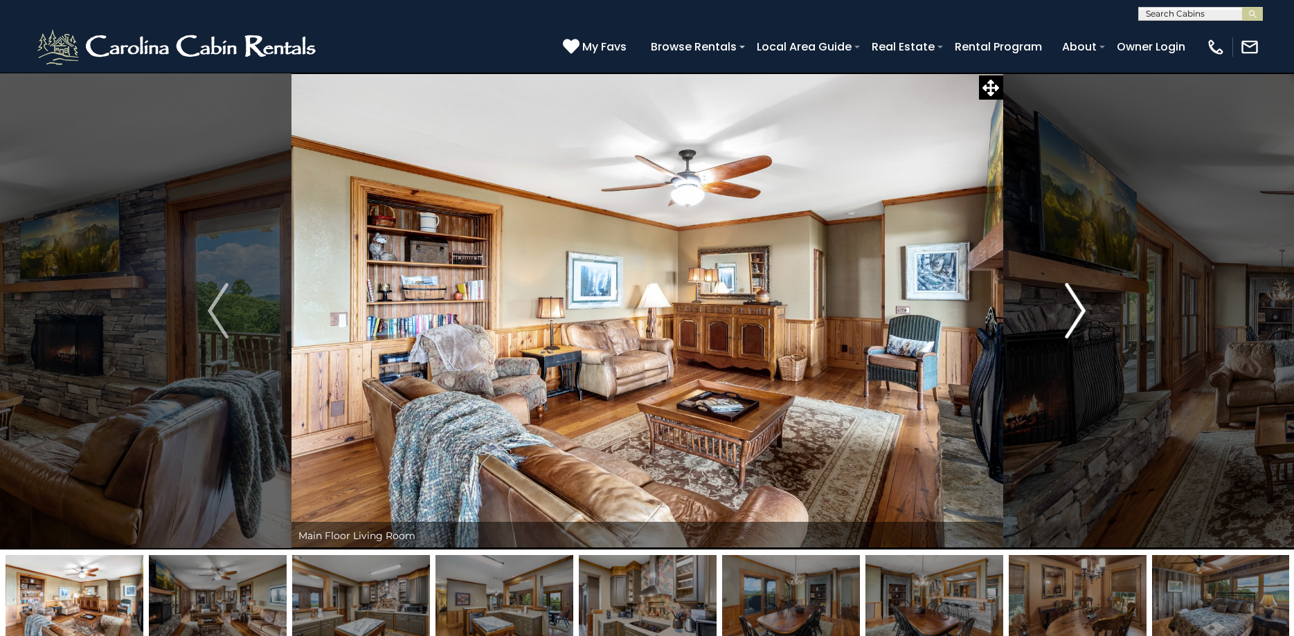
click at [1082, 305] on img "Next" at bounding box center [1076, 310] width 21 height 55
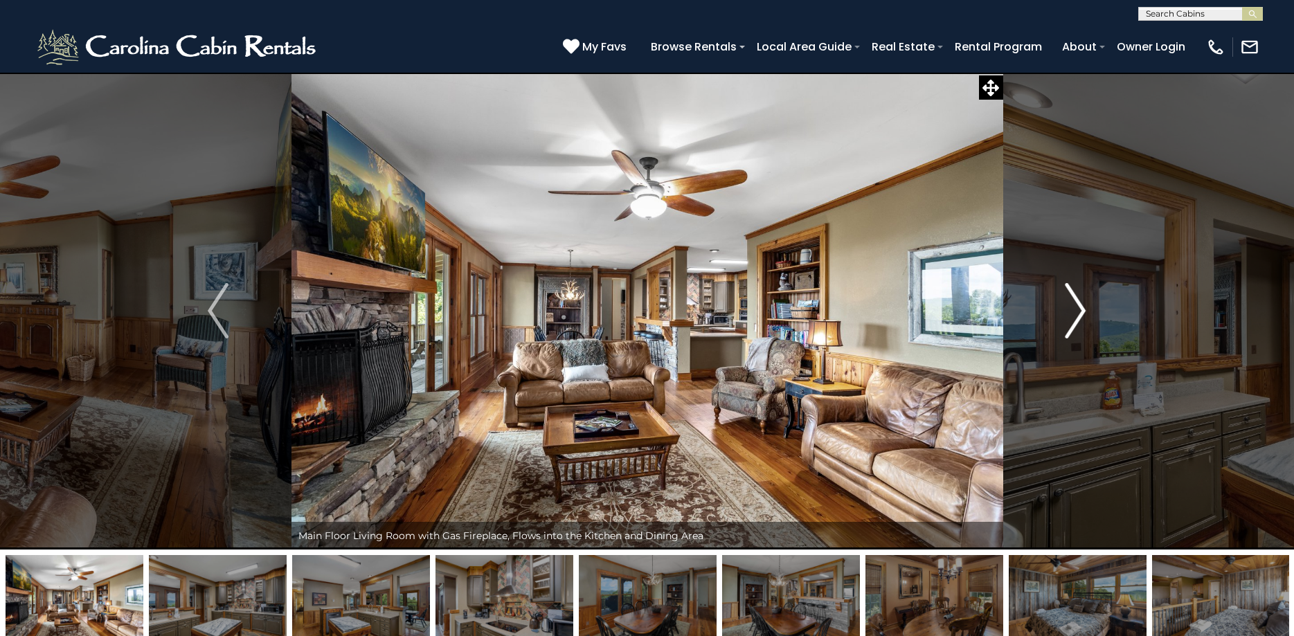
click at [1082, 305] on img "Next" at bounding box center [1076, 310] width 21 height 55
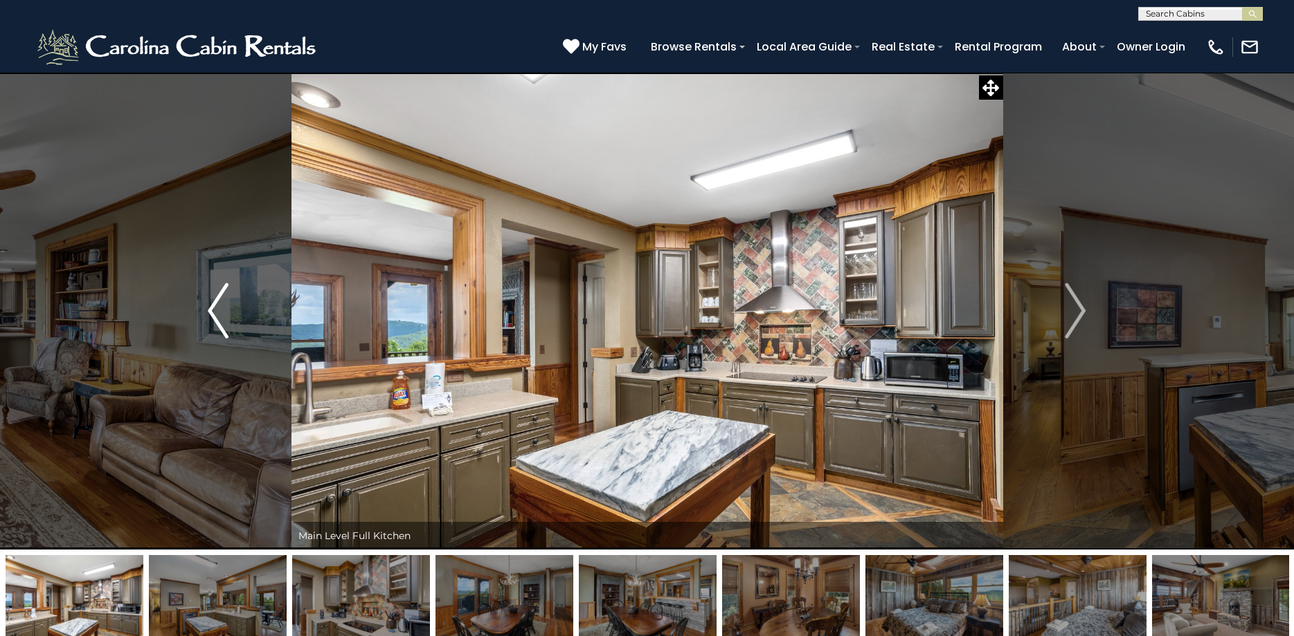
click at [213, 325] on img "Previous" at bounding box center [218, 310] width 21 height 55
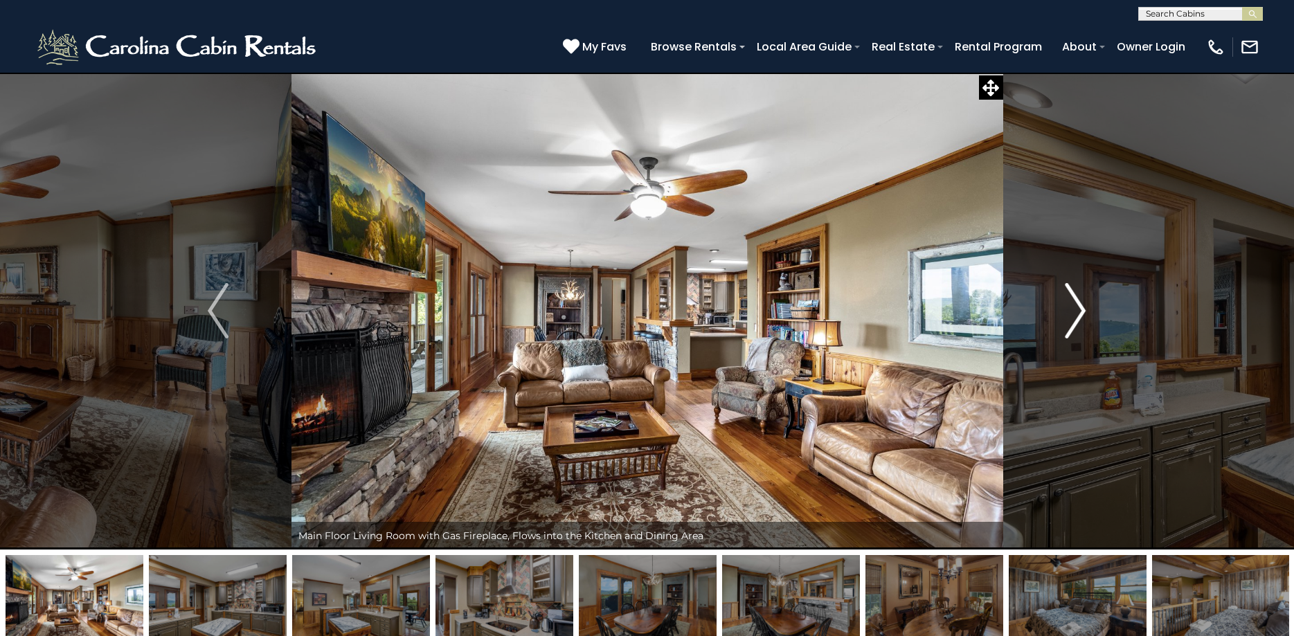
click at [1084, 308] on img "Next" at bounding box center [1076, 310] width 21 height 55
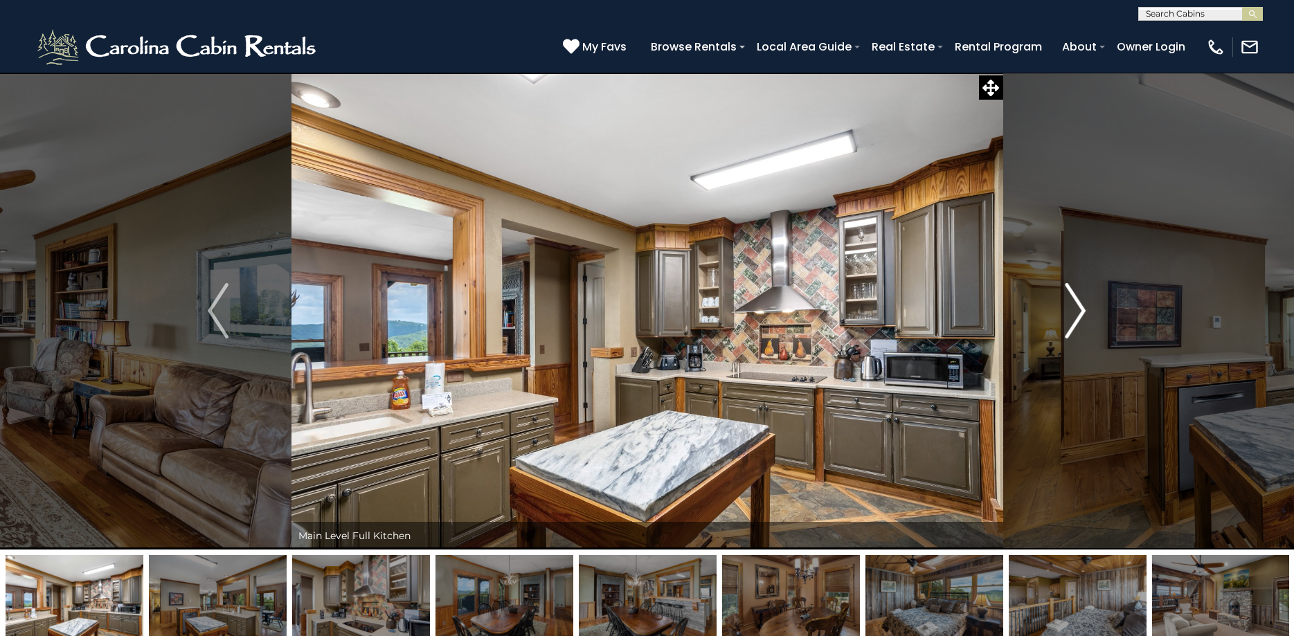
click at [1084, 308] on img "Next" at bounding box center [1076, 310] width 21 height 55
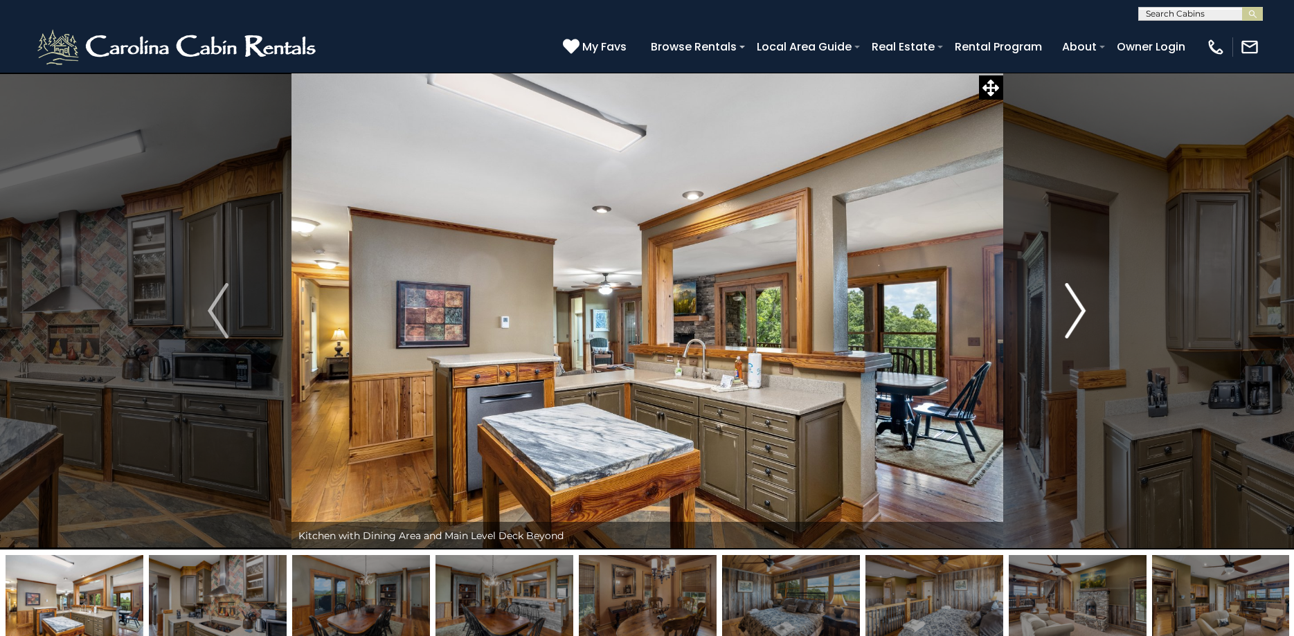
click at [1084, 308] on img "Next" at bounding box center [1076, 310] width 21 height 55
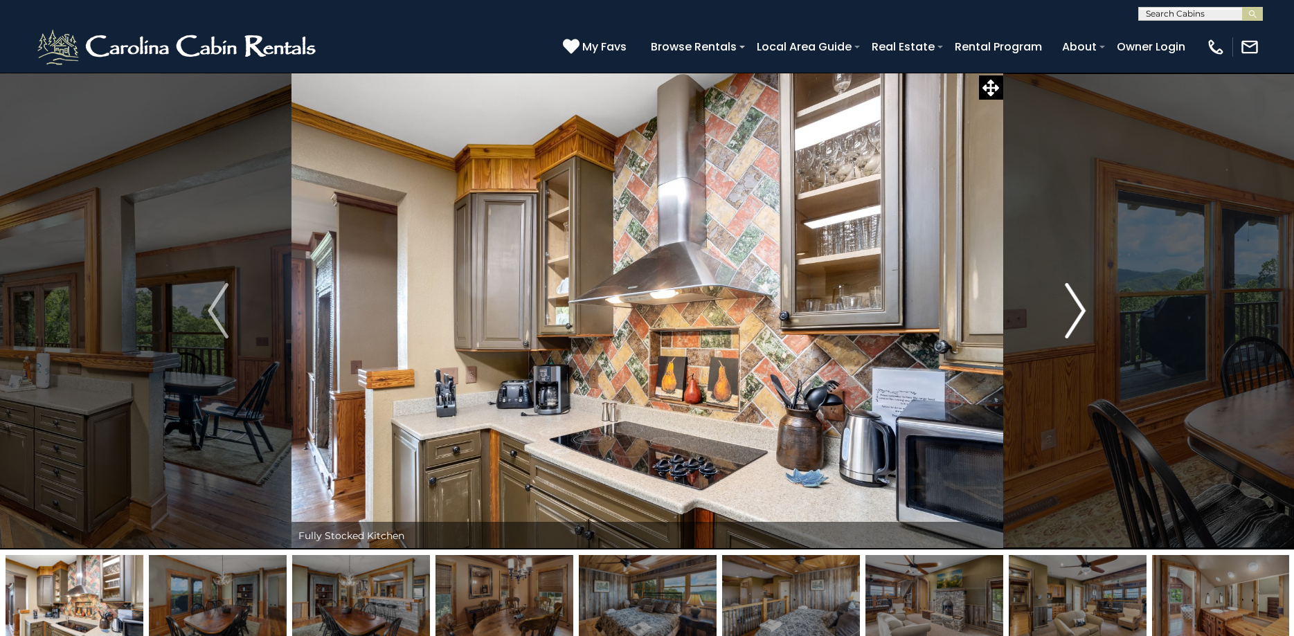
click at [1084, 308] on img "Next" at bounding box center [1076, 310] width 21 height 55
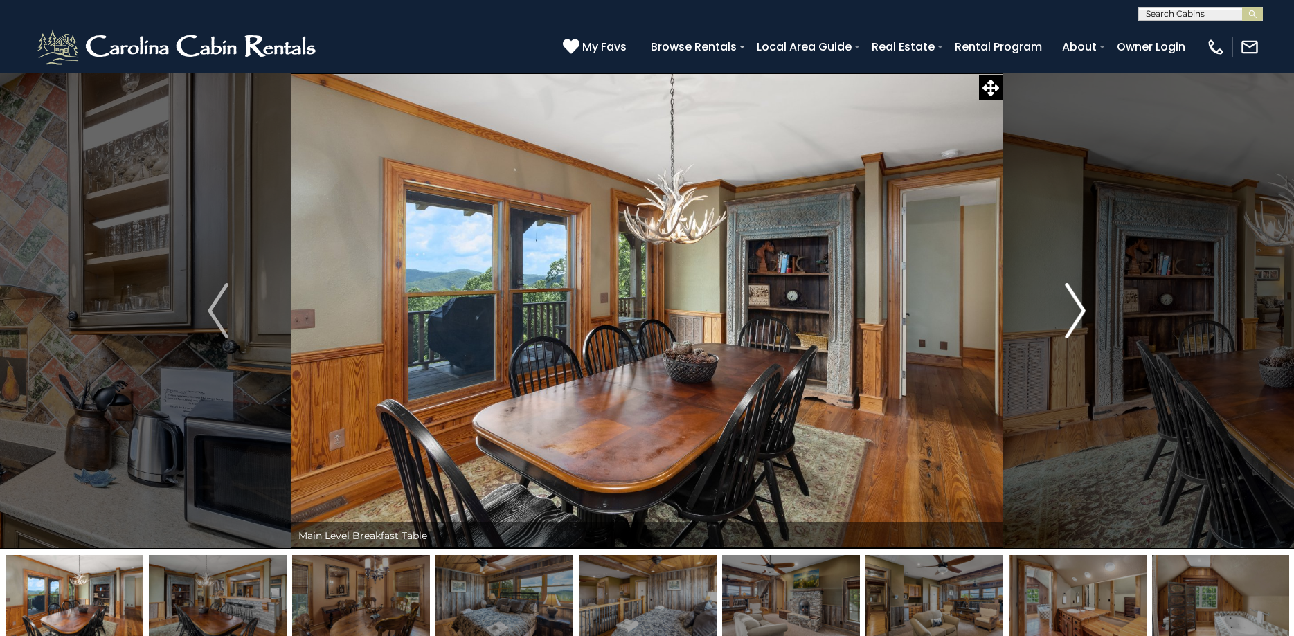
click at [1084, 308] on img "Next" at bounding box center [1076, 310] width 21 height 55
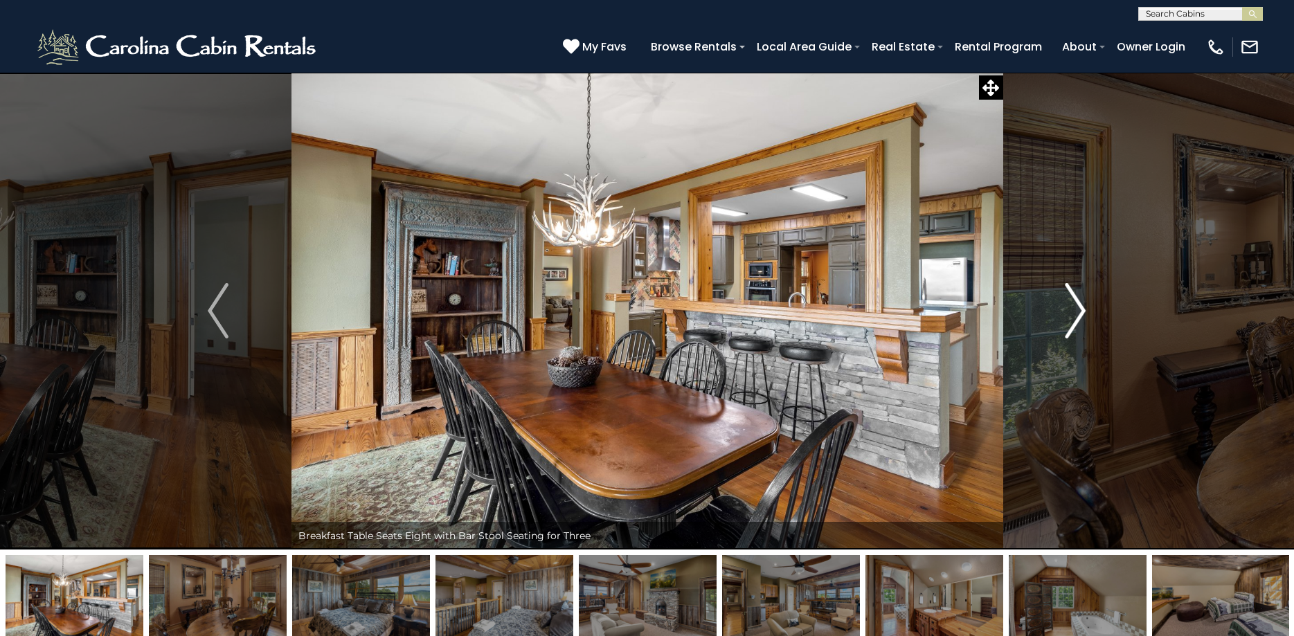
click at [1084, 308] on img "Next" at bounding box center [1076, 310] width 21 height 55
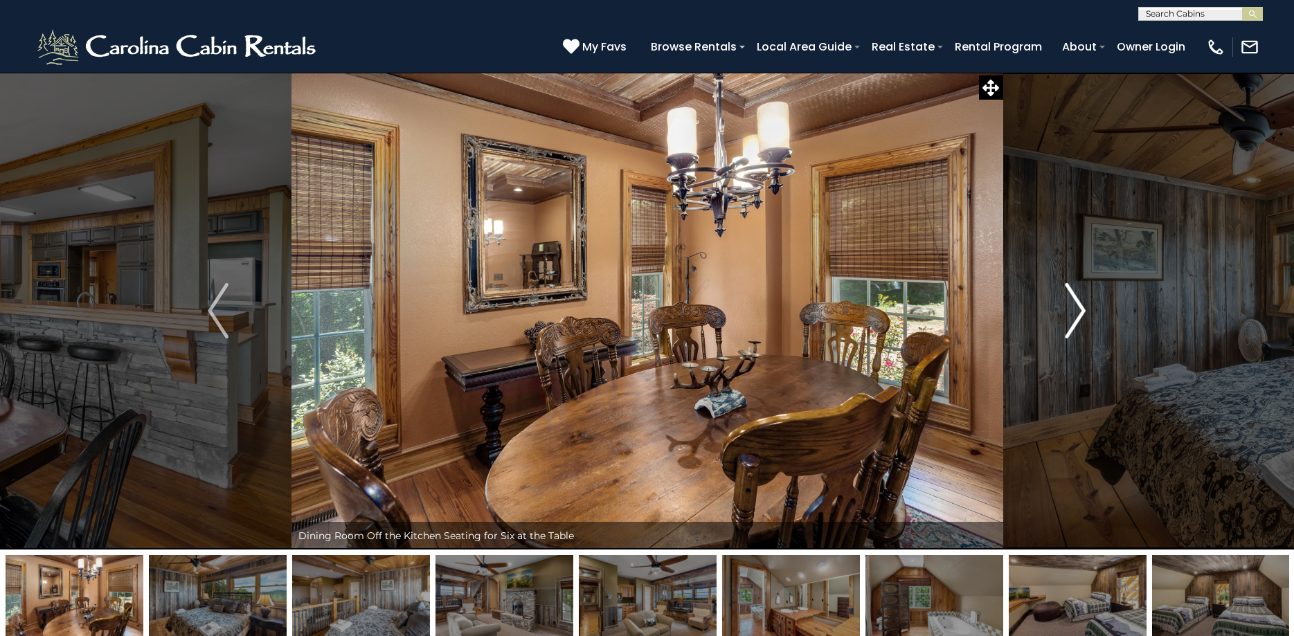
click at [1084, 308] on img "Next" at bounding box center [1076, 310] width 21 height 55
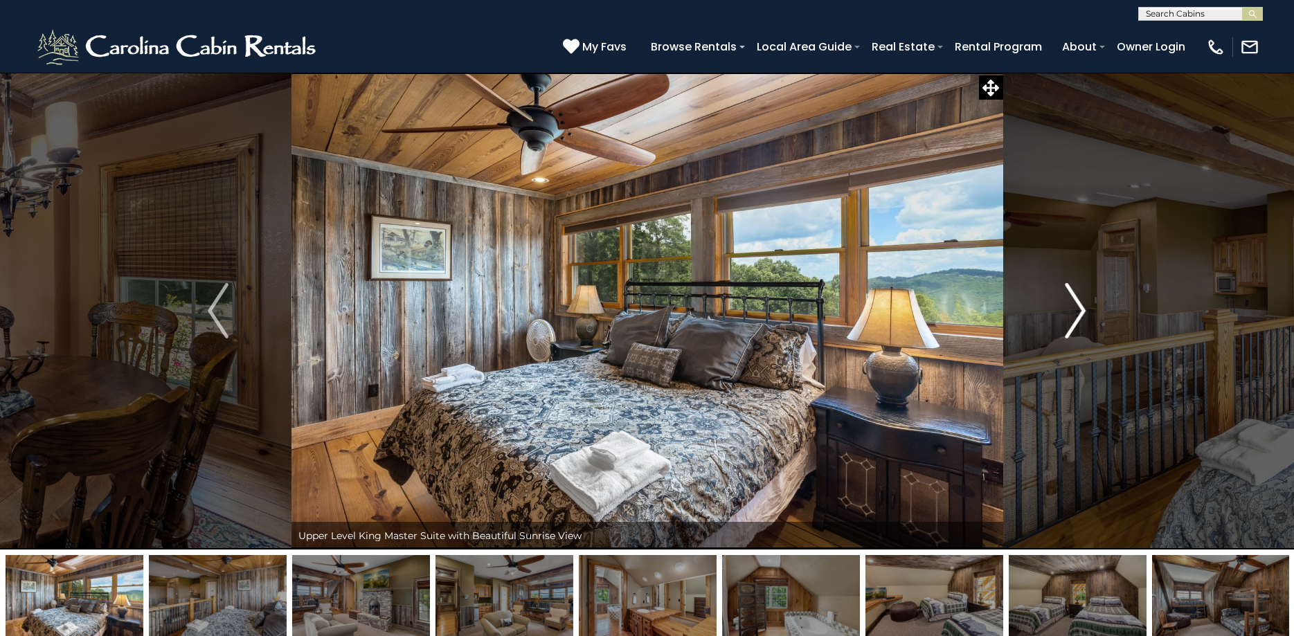
click at [1084, 308] on img "Next" at bounding box center [1076, 310] width 21 height 55
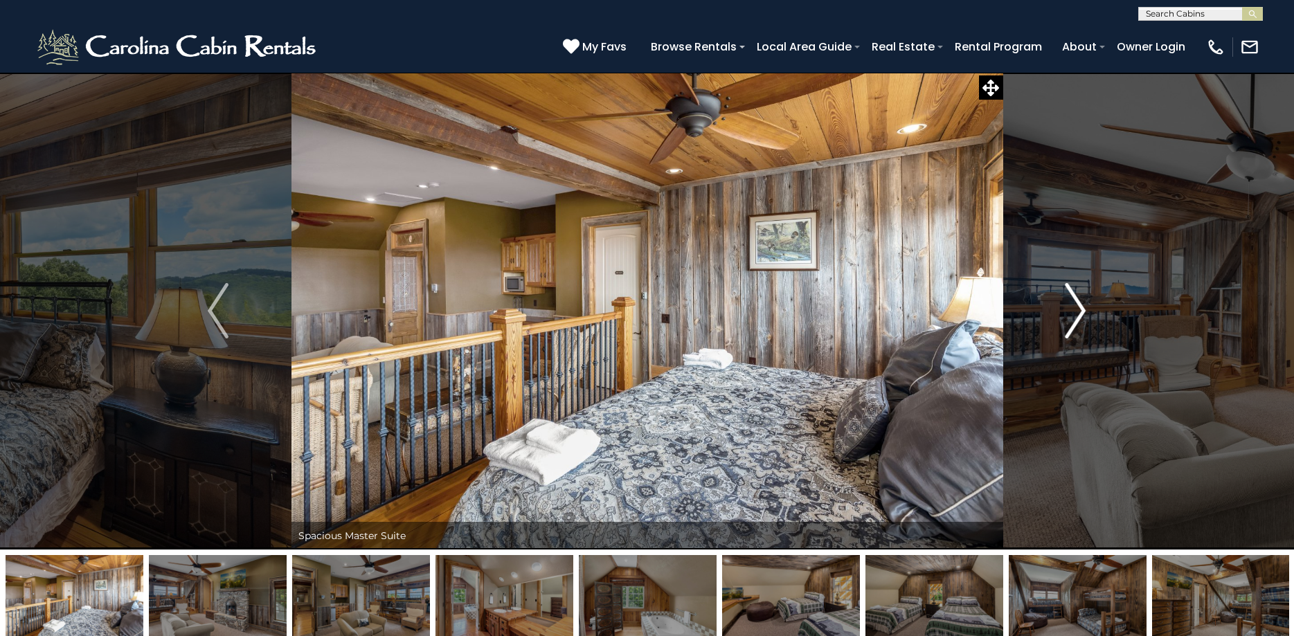
click at [1084, 308] on img "Next" at bounding box center [1076, 310] width 21 height 55
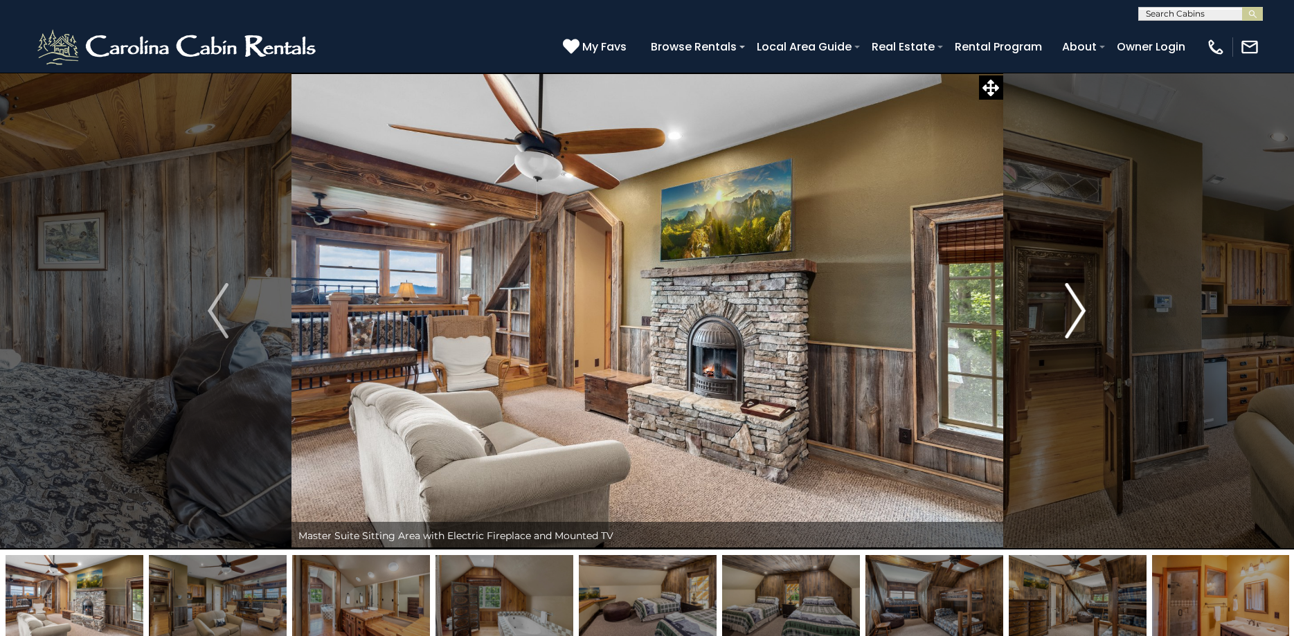
click at [1084, 308] on img "Next" at bounding box center [1076, 310] width 21 height 55
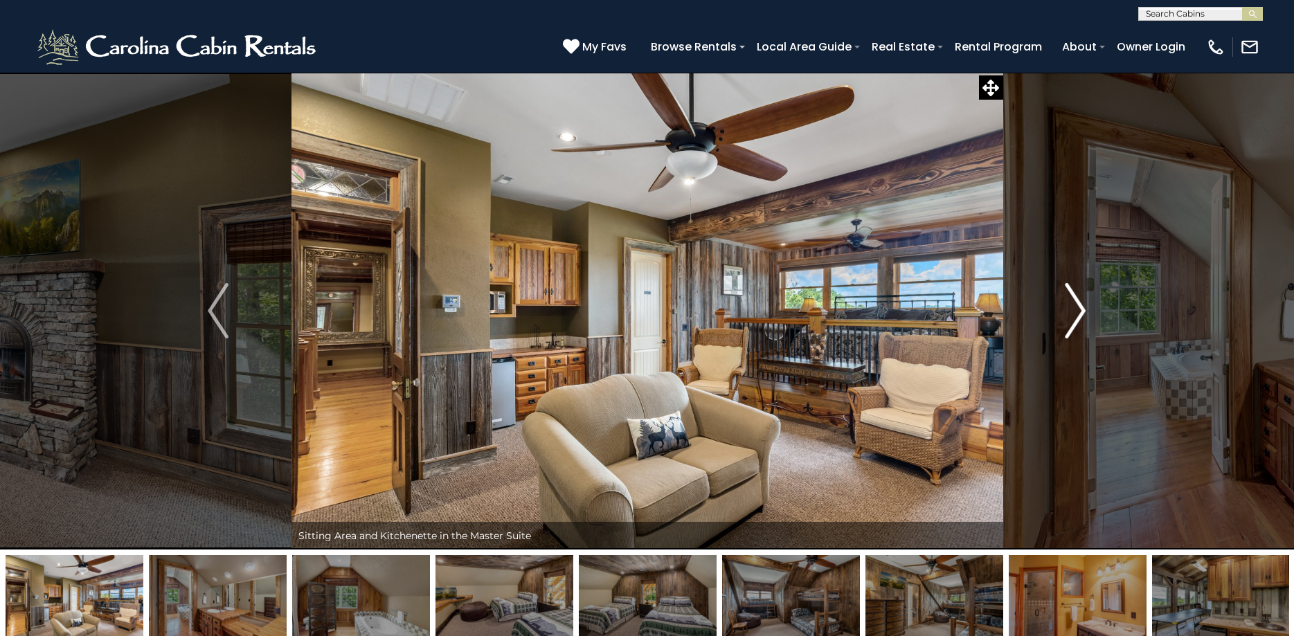
click at [1084, 308] on img "Next" at bounding box center [1076, 310] width 21 height 55
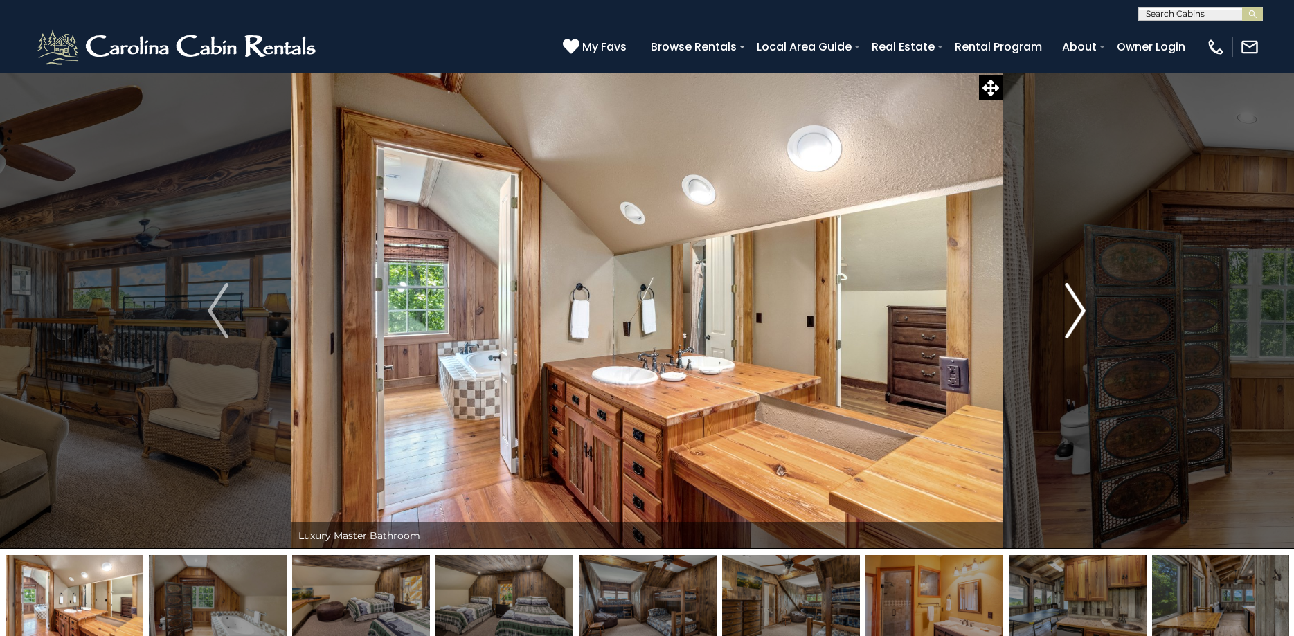
click at [1084, 308] on img "Next" at bounding box center [1076, 310] width 21 height 55
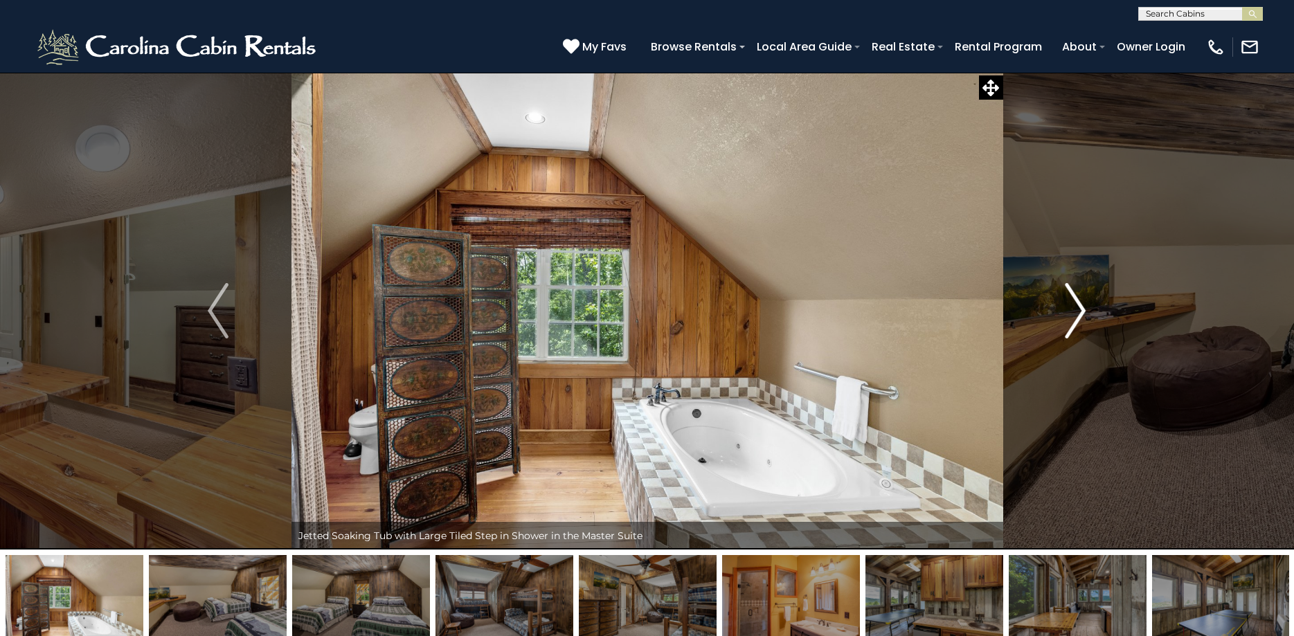
click at [1084, 308] on img "Next" at bounding box center [1076, 310] width 21 height 55
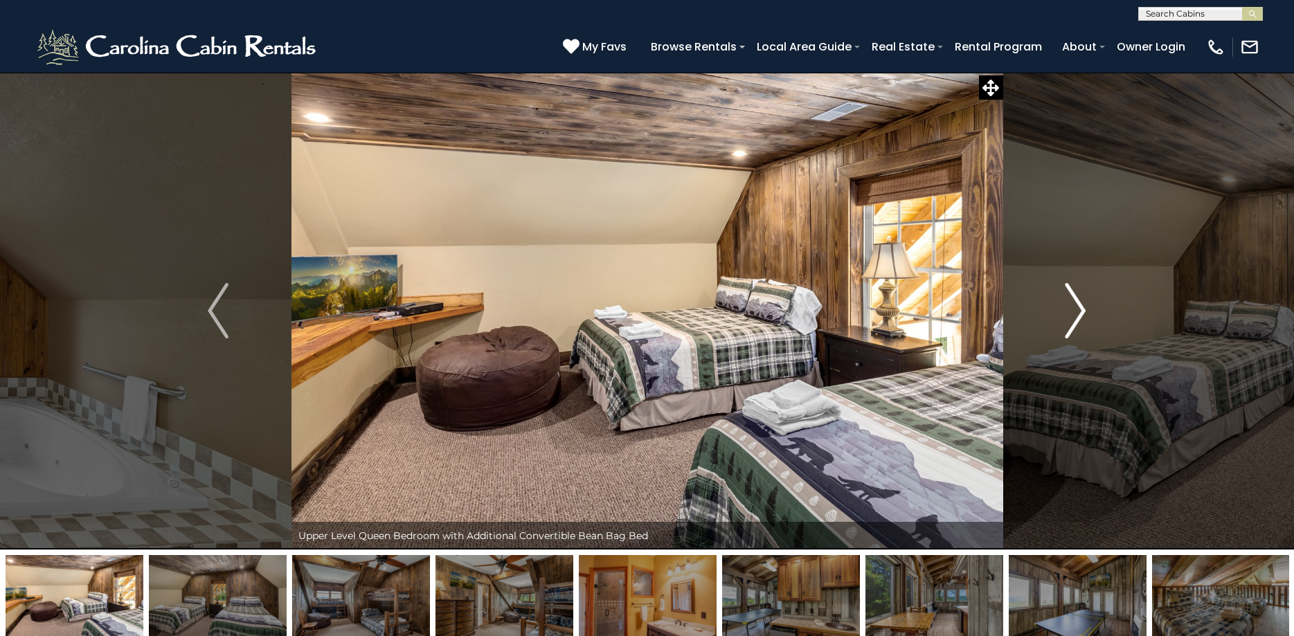
click at [1084, 308] on img "Next" at bounding box center [1076, 310] width 21 height 55
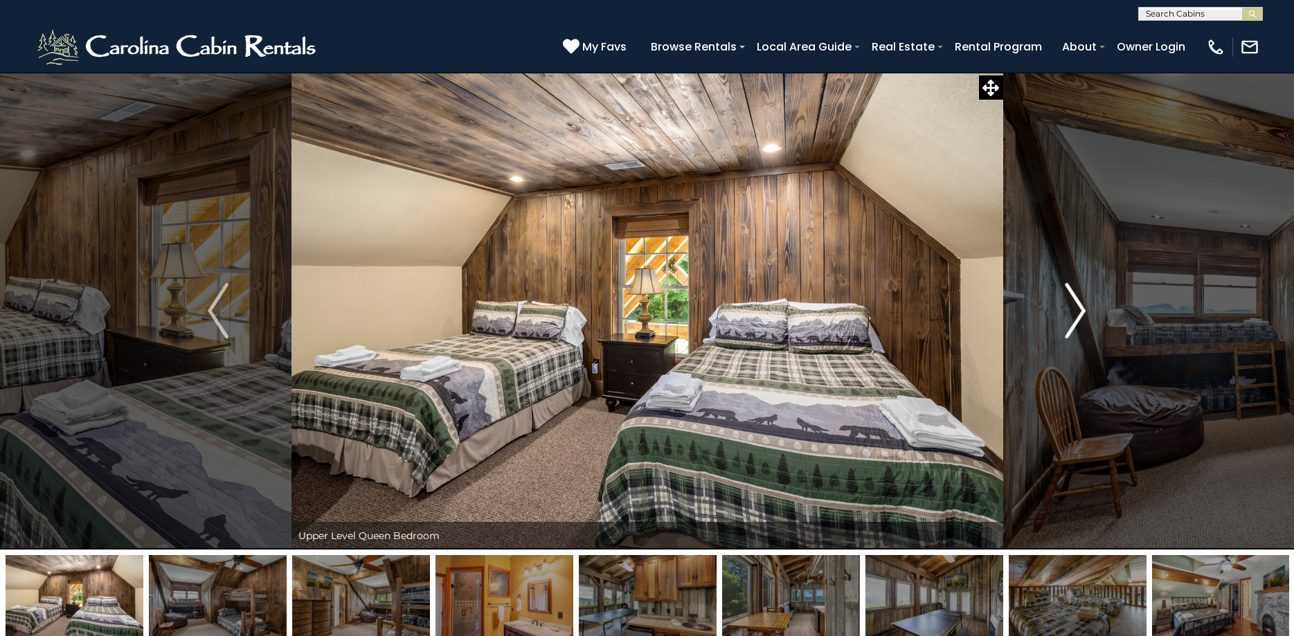
click at [1084, 308] on img "Next" at bounding box center [1076, 310] width 21 height 55
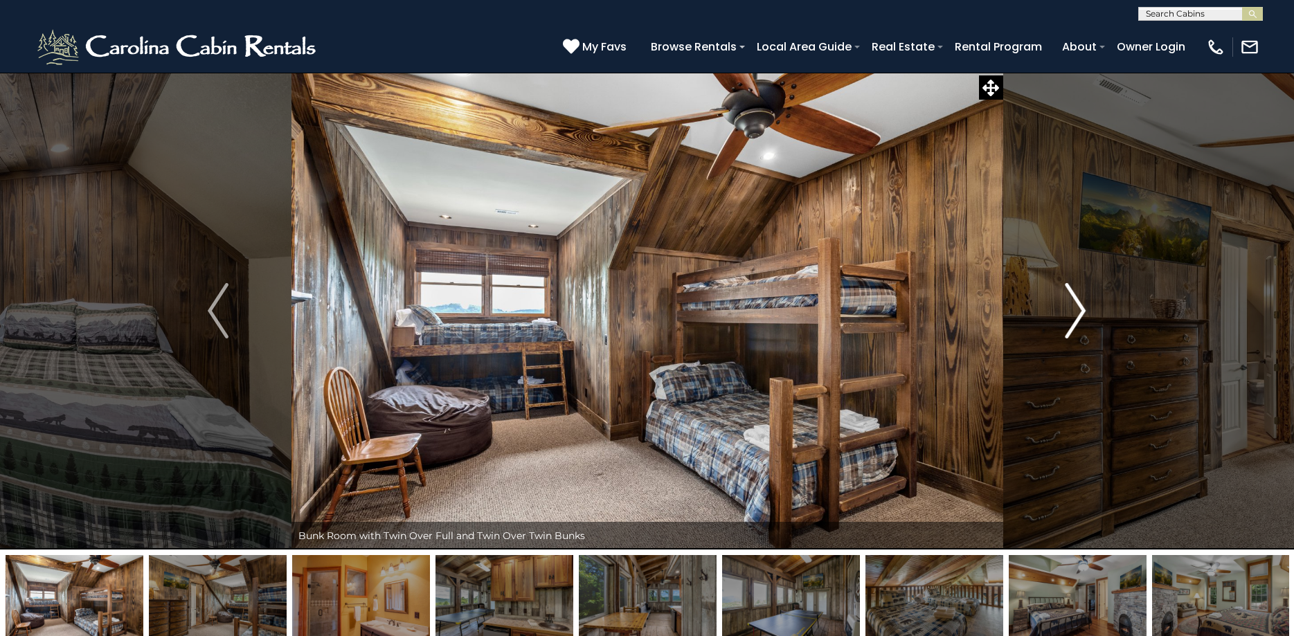
click at [1084, 308] on img "Next" at bounding box center [1076, 310] width 21 height 55
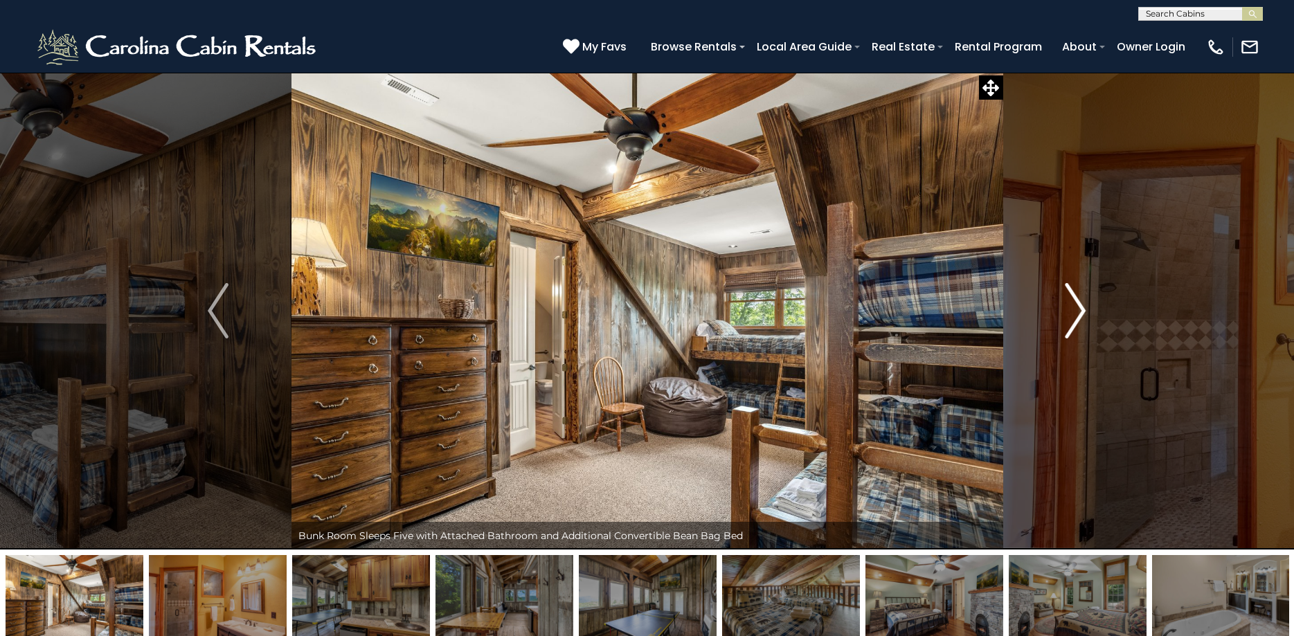
click at [1084, 308] on img "Next" at bounding box center [1076, 310] width 21 height 55
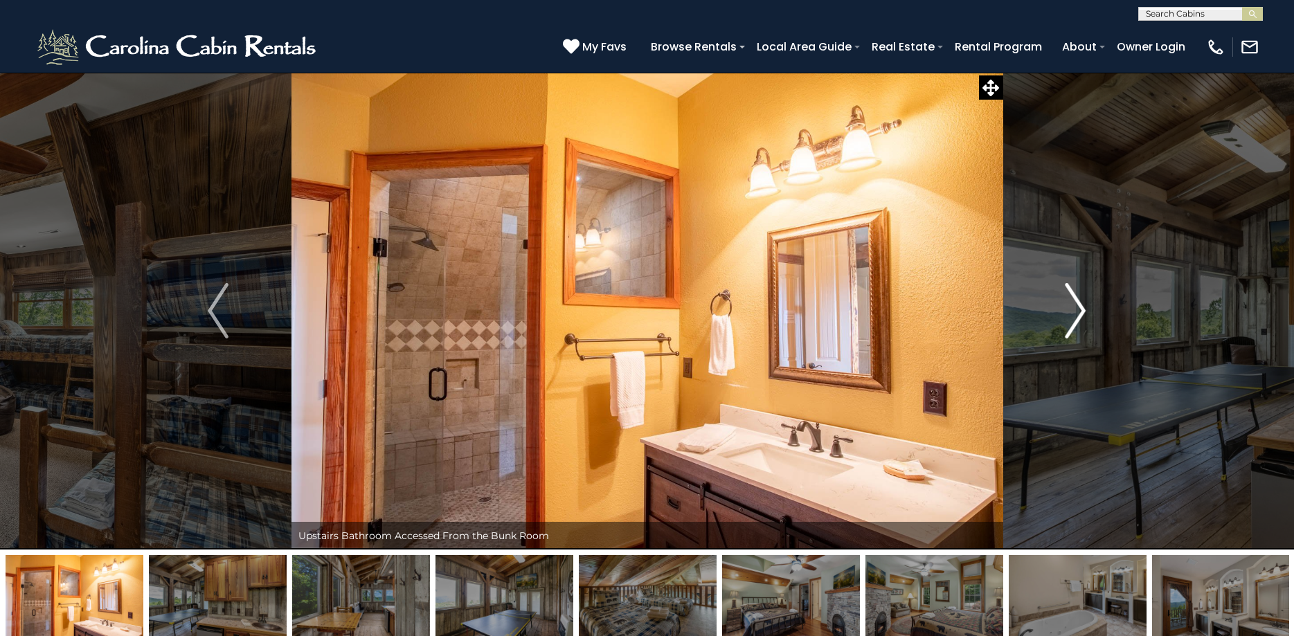
click at [1084, 308] on img "Next" at bounding box center [1076, 310] width 21 height 55
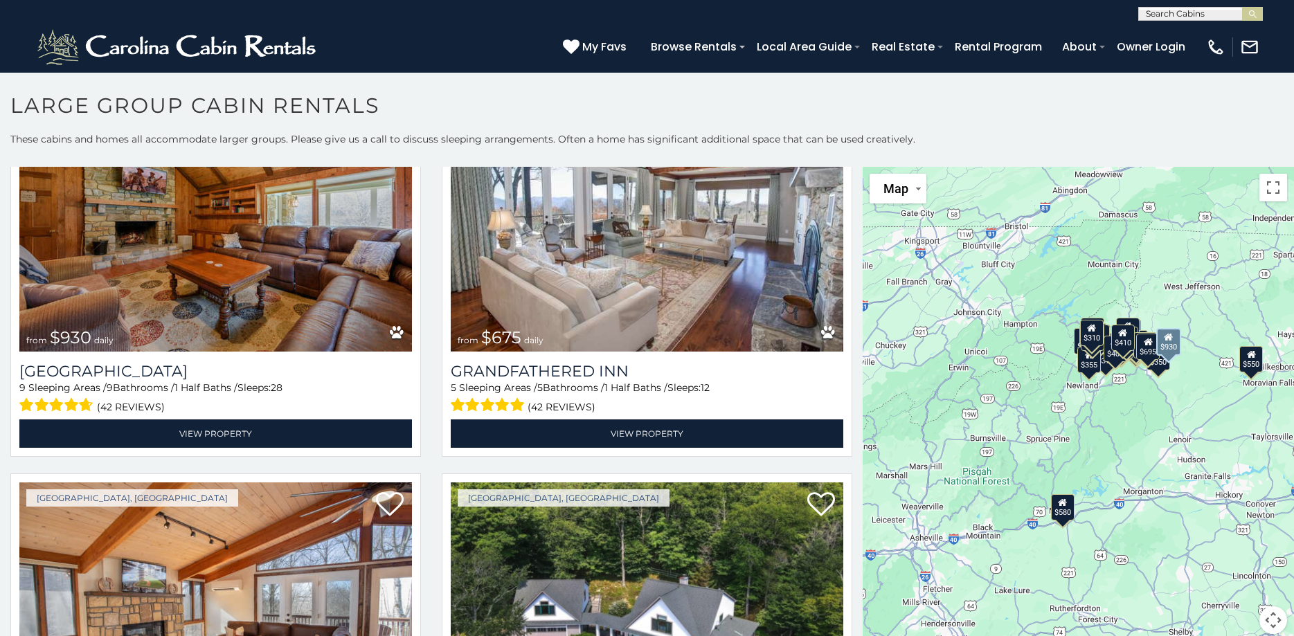
scroll to position [3590, 0]
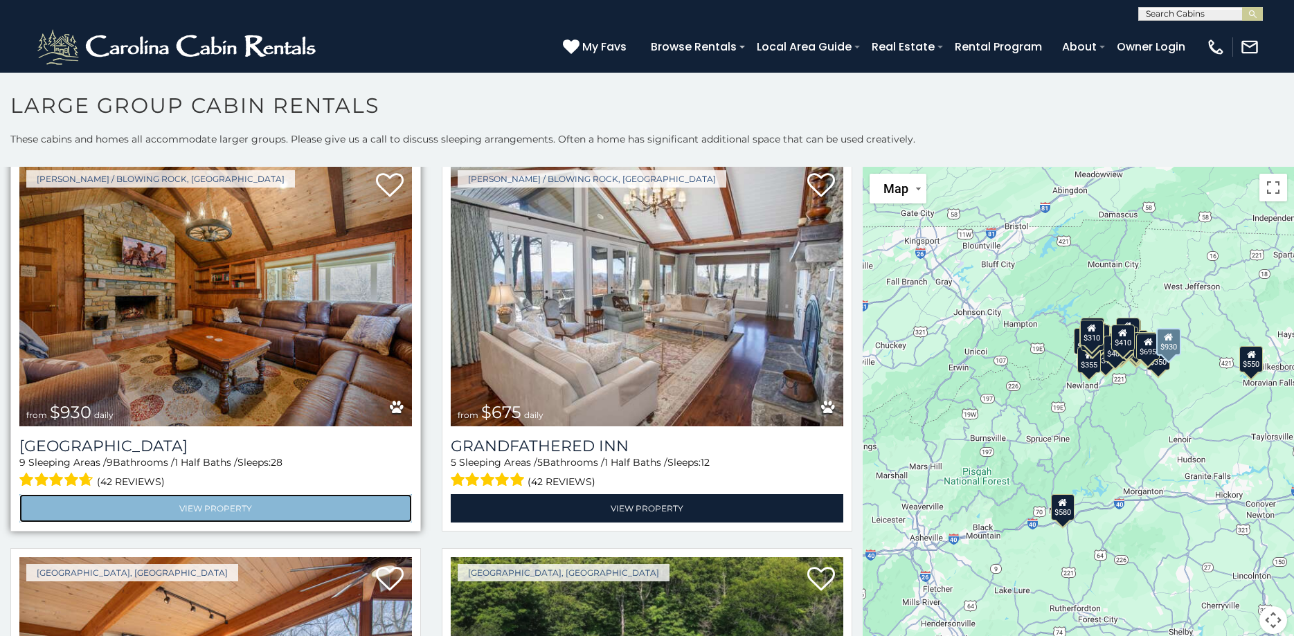
click at [238, 508] on link "View Property" at bounding box center [215, 508] width 393 height 28
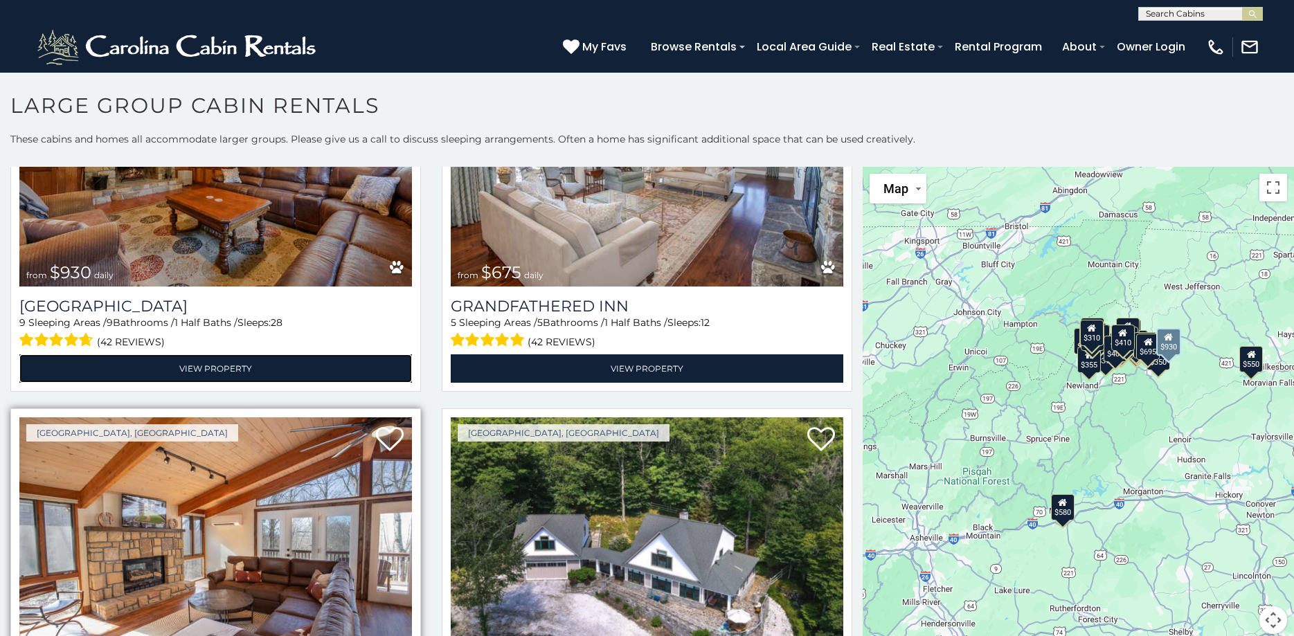
scroll to position [3740, 0]
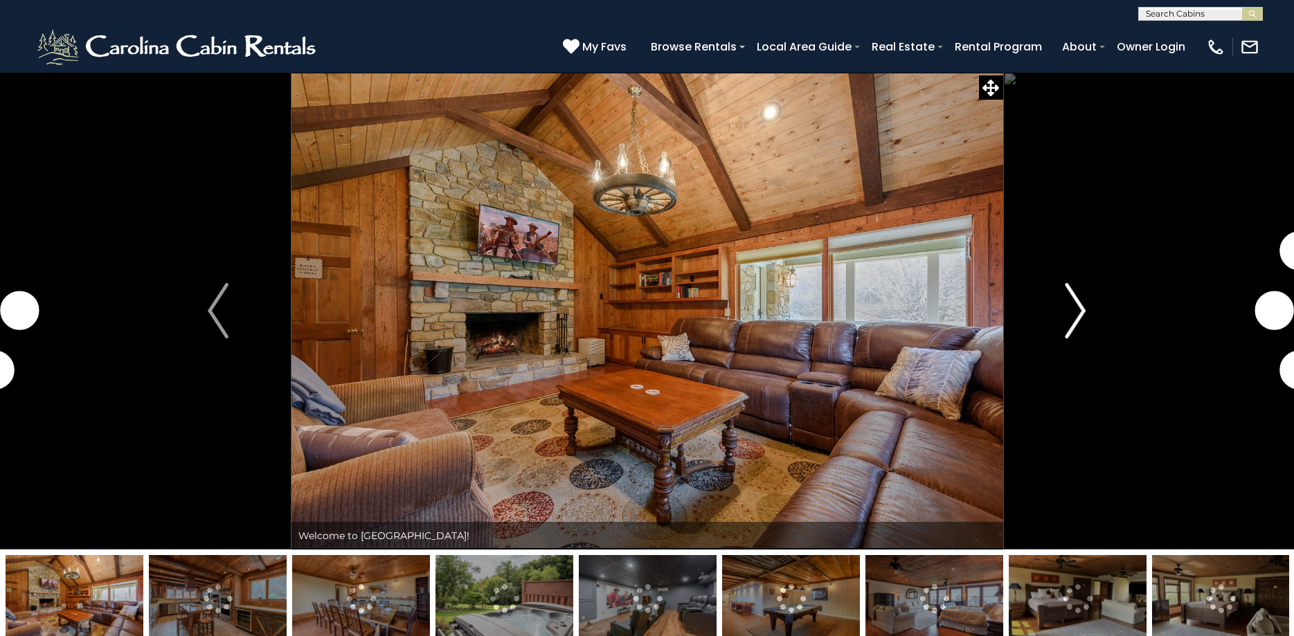
click at [1075, 311] on img "Next" at bounding box center [1076, 310] width 21 height 55
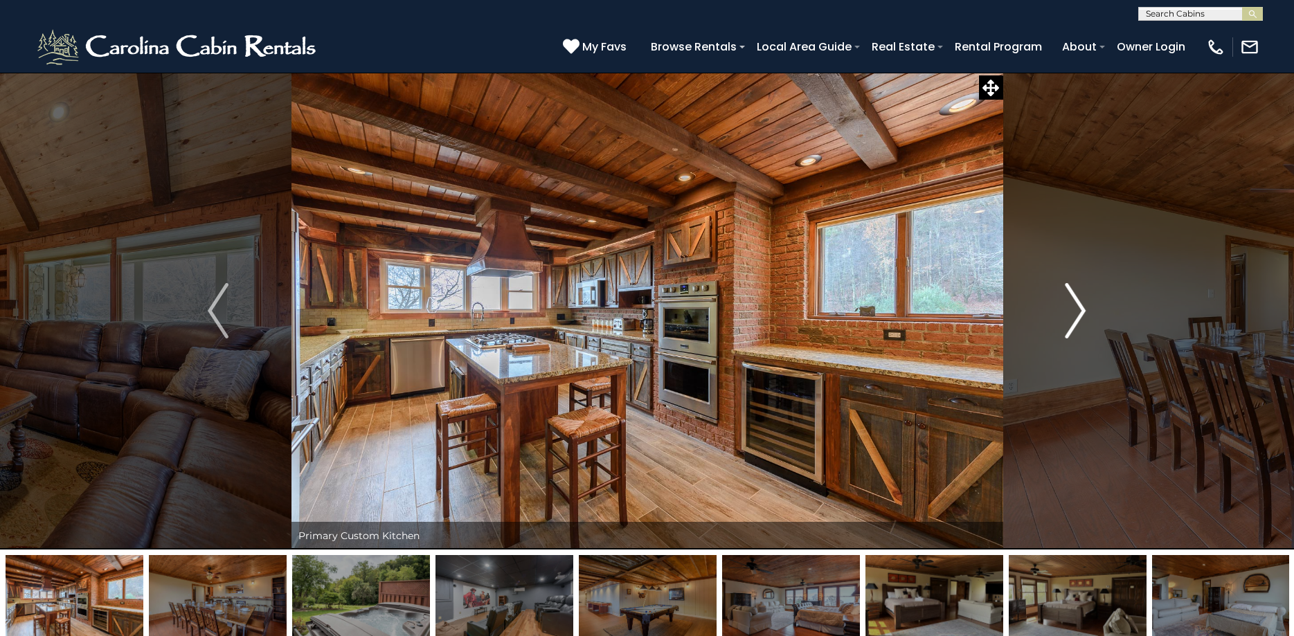
click at [1080, 311] on img "Next" at bounding box center [1076, 310] width 21 height 55
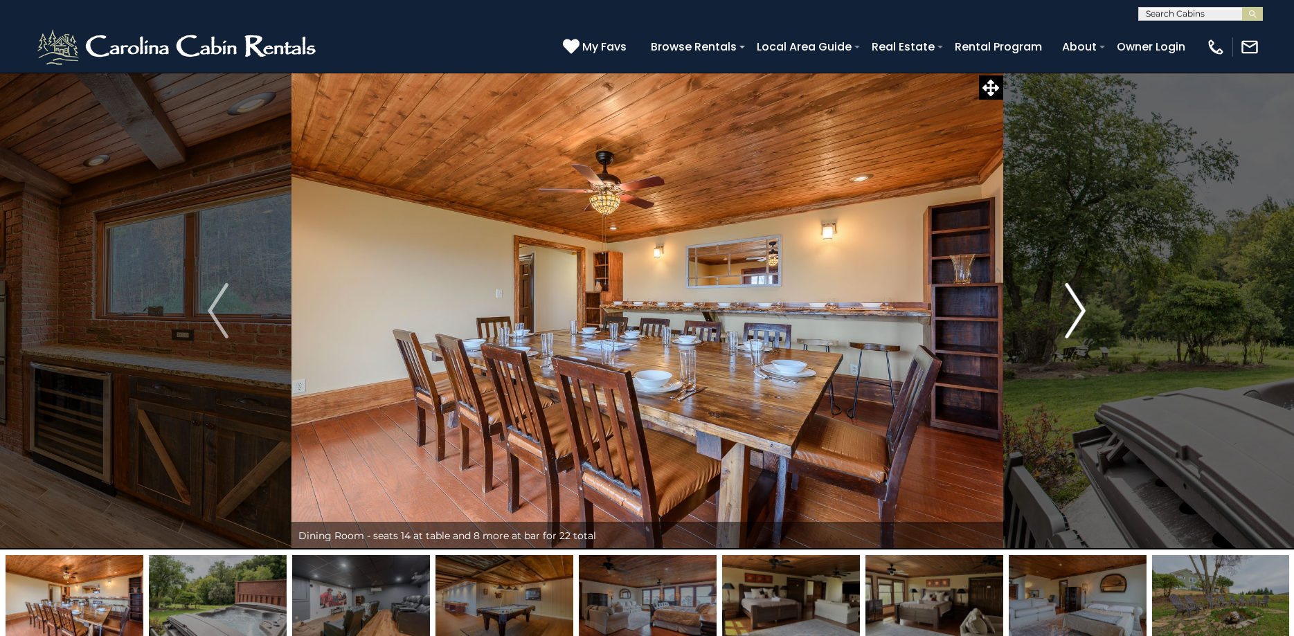
click at [1080, 311] on img "Next" at bounding box center [1076, 310] width 21 height 55
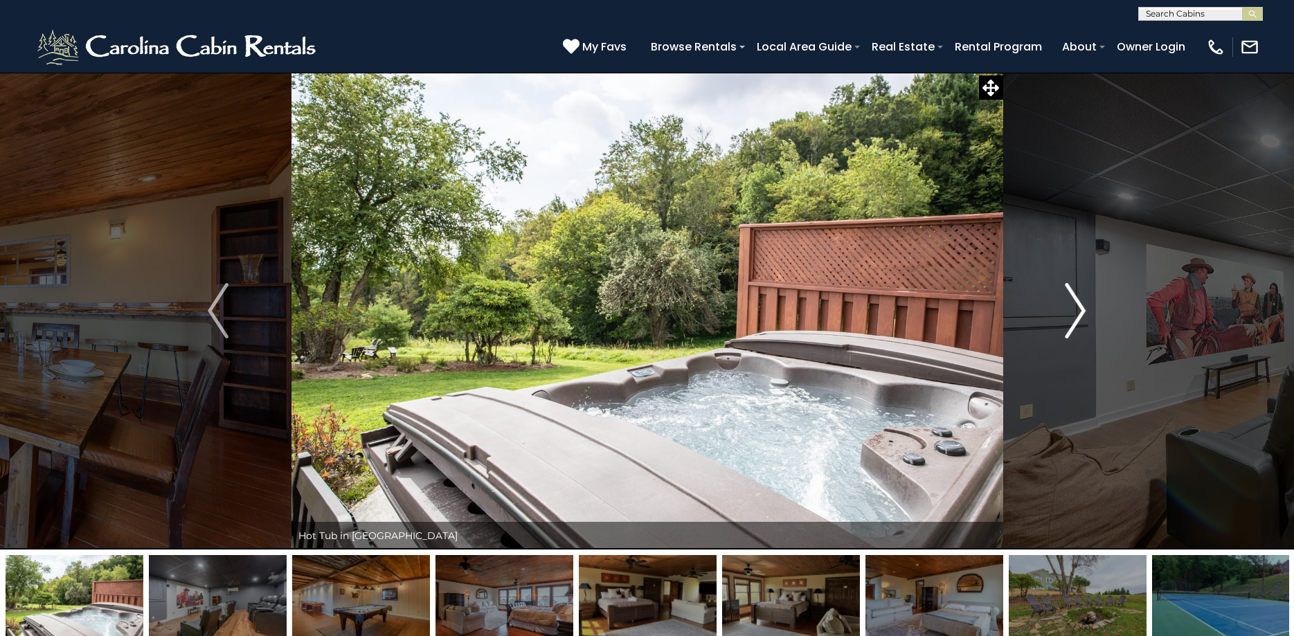
click at [1080, 311] on img "Next" at bounding box center [1076, 310] width 21 height 55
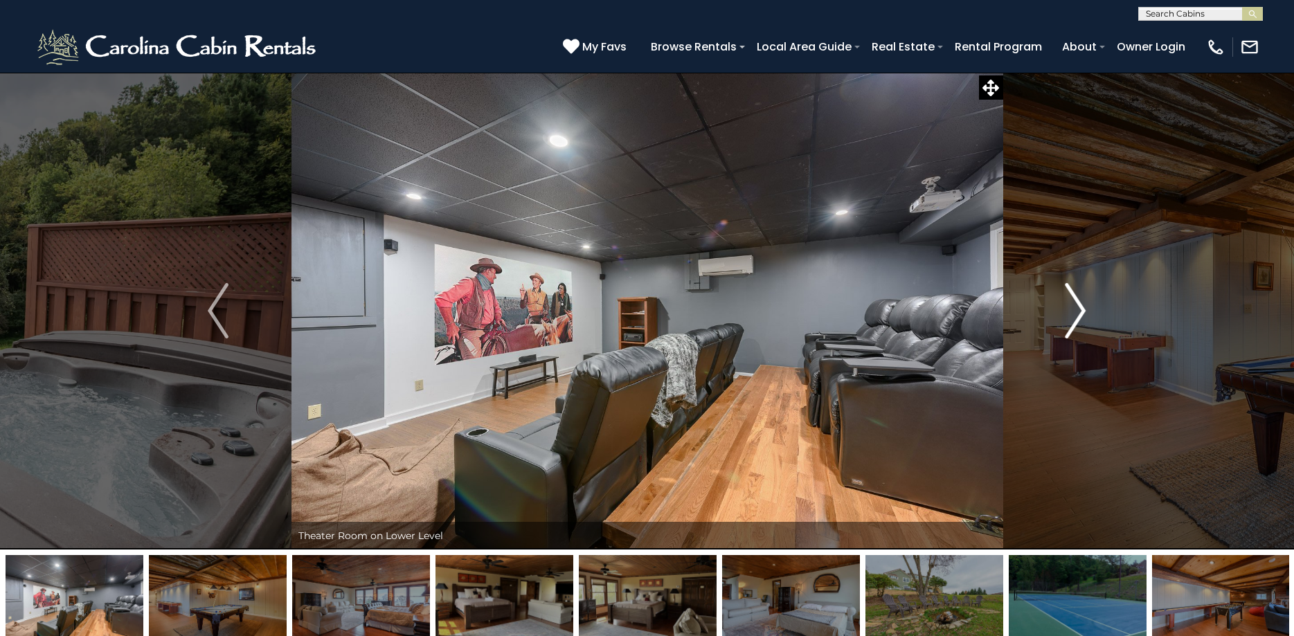
click at [1080, 311] on img "Next" at bounding box center [1076, 310] width 21 height 55
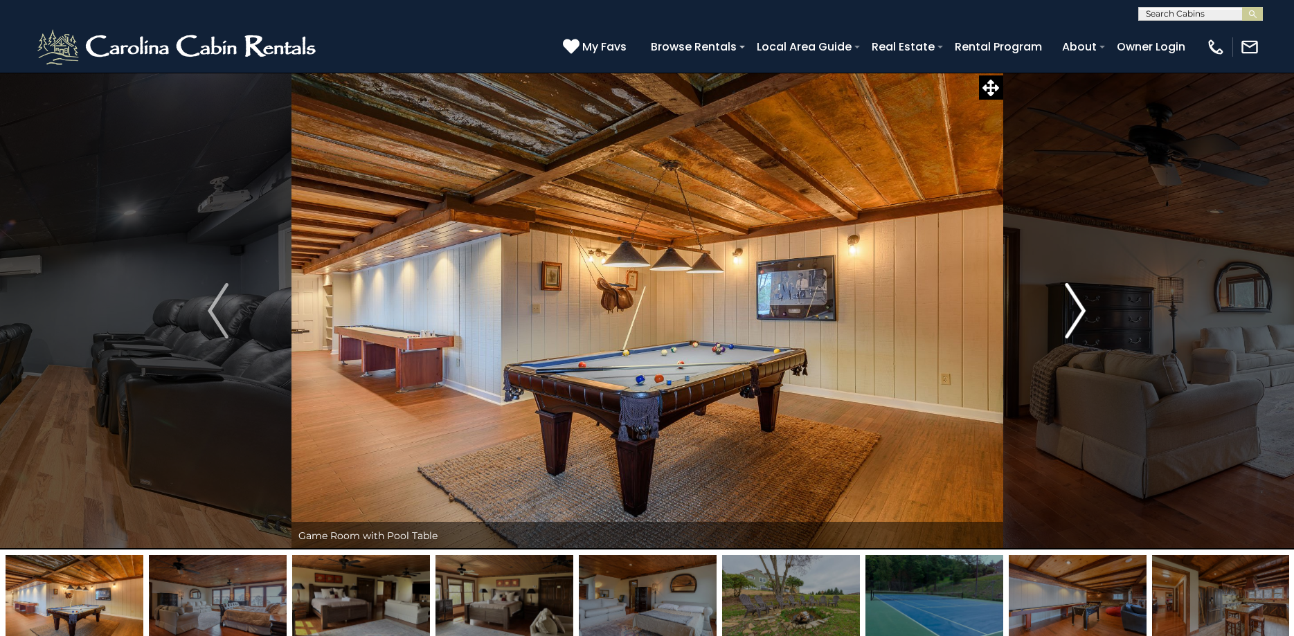
click at [1080, 311] on img "Next" at bounding box center [1076, 310] width 21 height 55
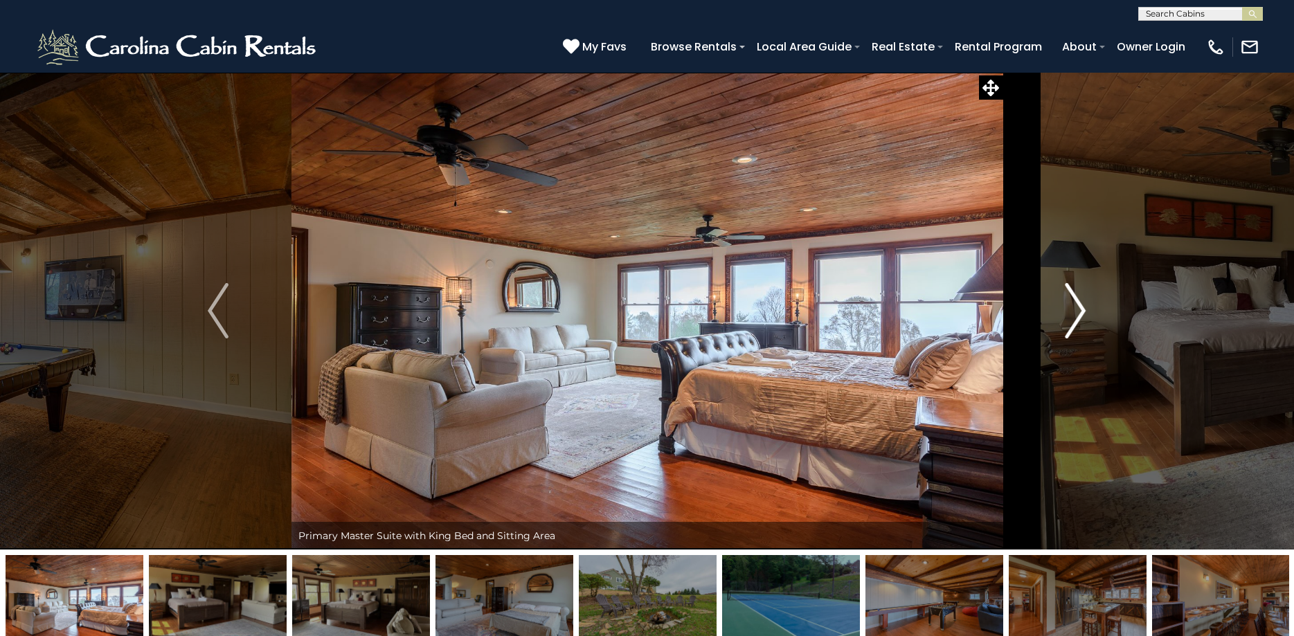
click at [1080, 311] on img "Next" at bounding box center [1076, 310] width 21 height 55
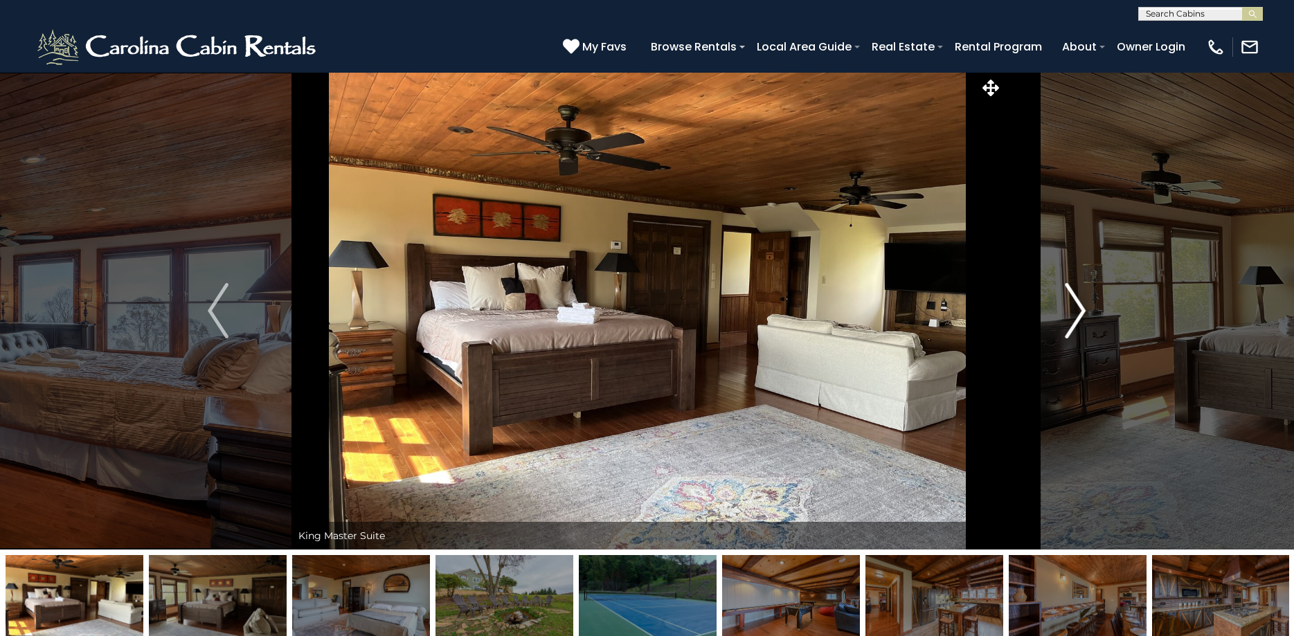
click at [1080, 311] on img "Next" at bounding box center [1076, 310] width 21 height 55
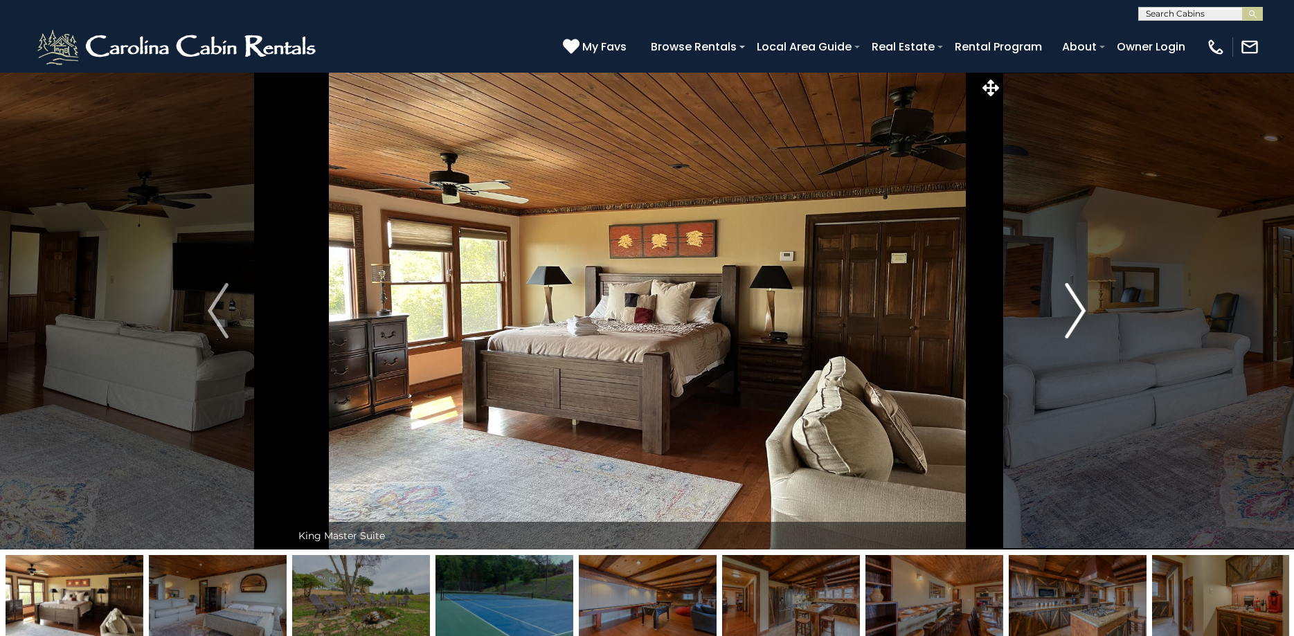
click at [1080, 311] on img "Next" at bounding box center [1076, 310] width 21 height 55
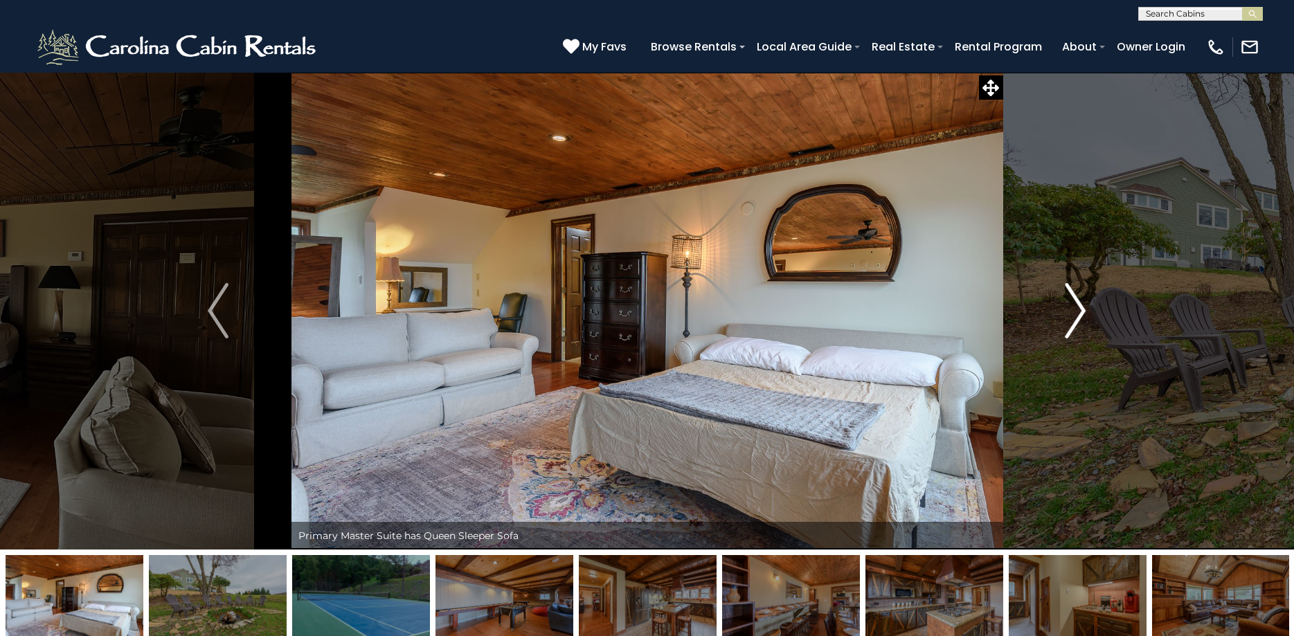
click at [1080, 311] on img "Next" at bounding box center [1076, 310] width 21 height 55
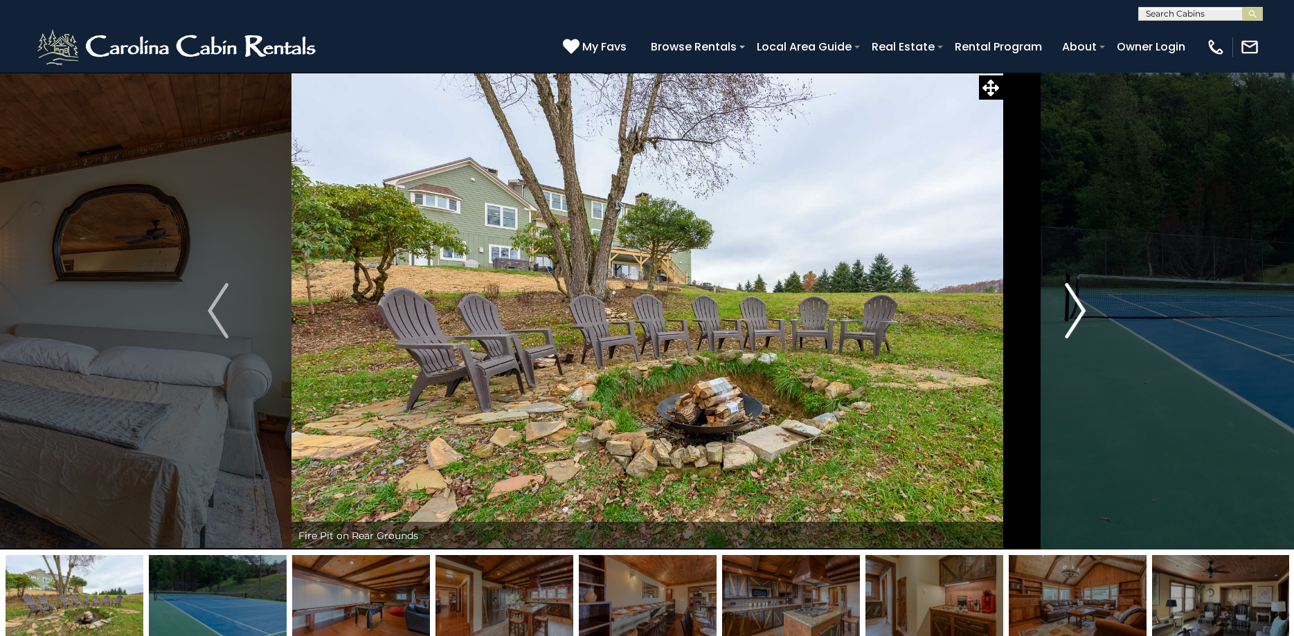
click at [1080, 311] on img "Next" at bounding box center [1076, 310] width 21 height 55
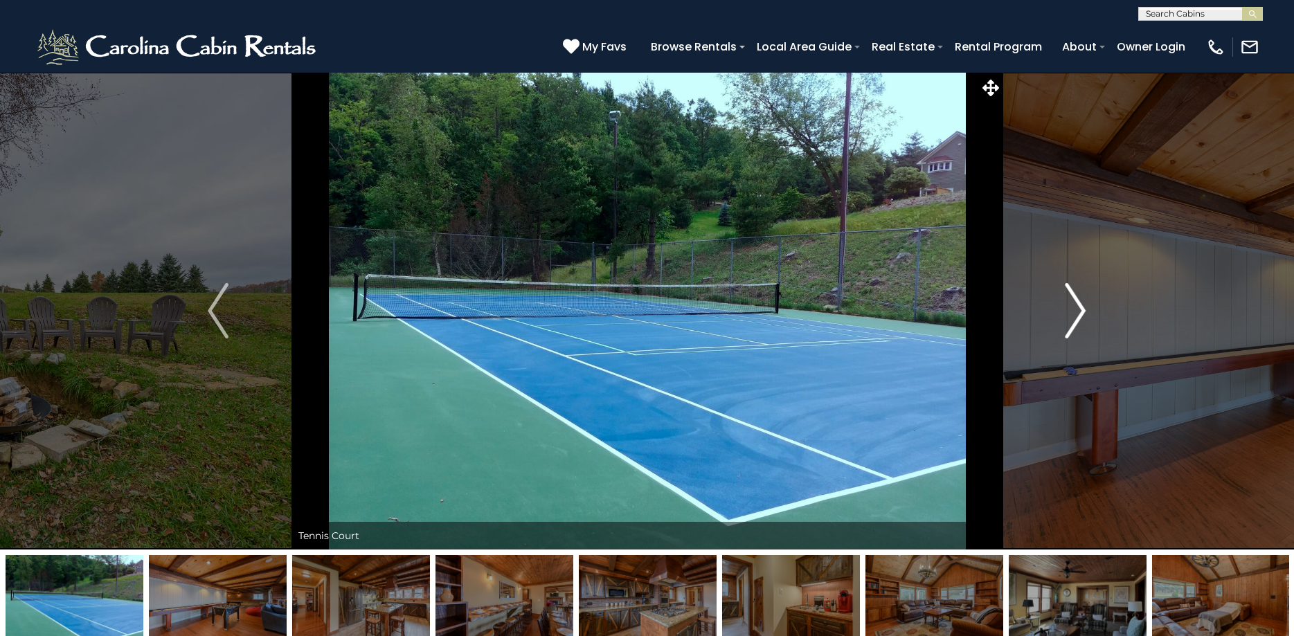
click at [1080, 311] on img "Next" at bounding box center [1076, 310] width 21 height 55
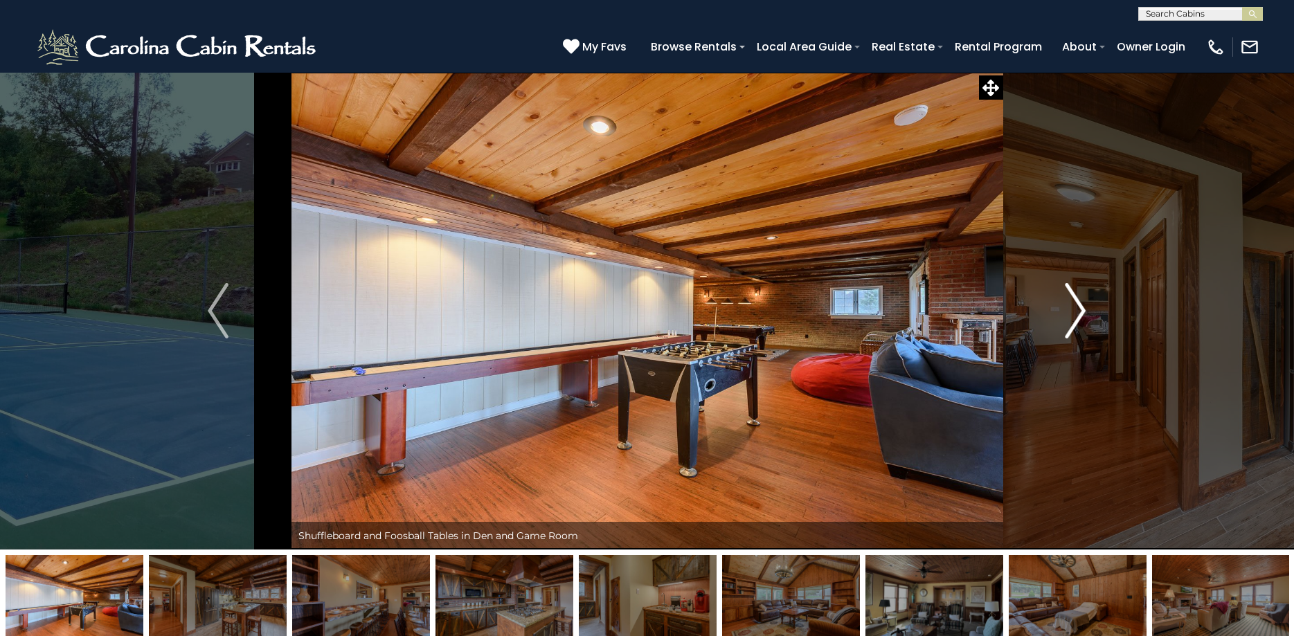
click at [1080, 311] on img "Next" at bounding box center [1076, 310] width 21 height 55
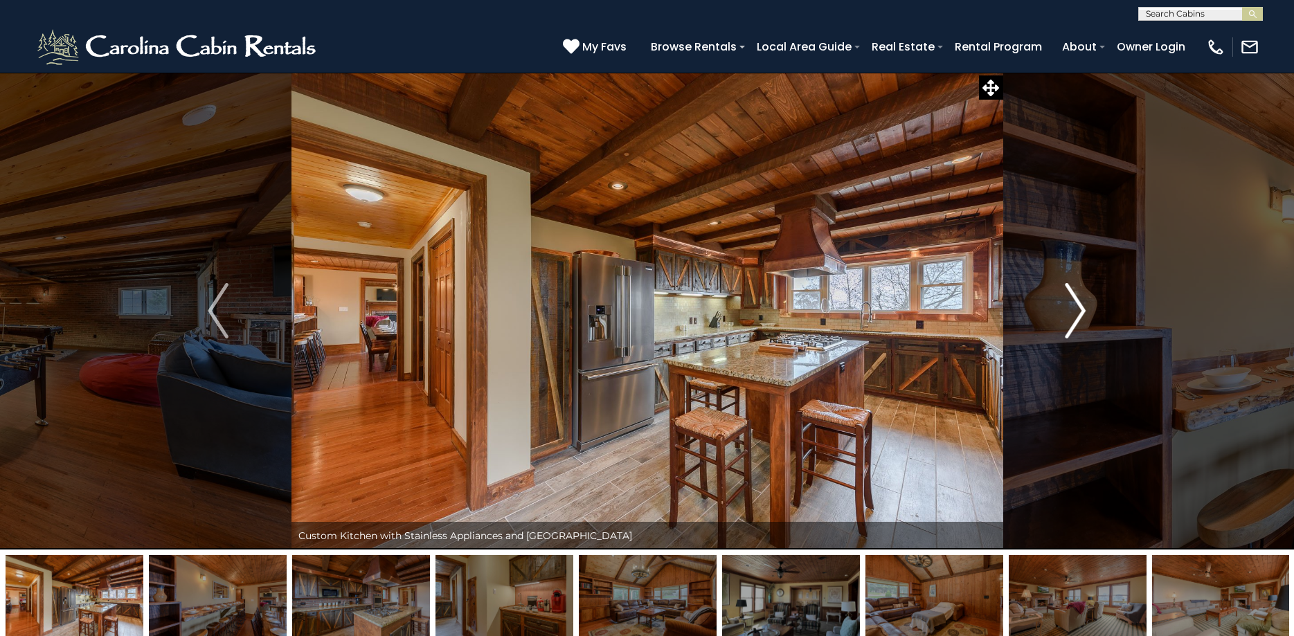
click at [1080, 311] on img "Next" at bounding box center [1076, 310] width 21 height 55
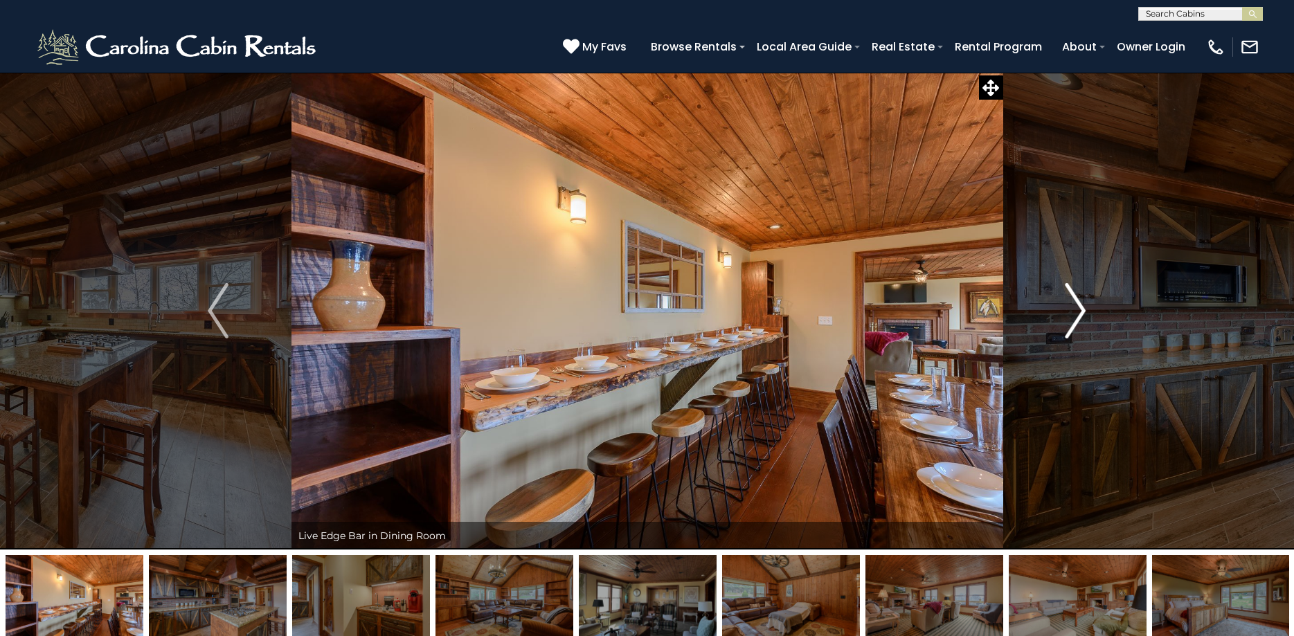
click at [1080, 311] on img "Next" at bounding box center [1076, 310] width 21 height 55
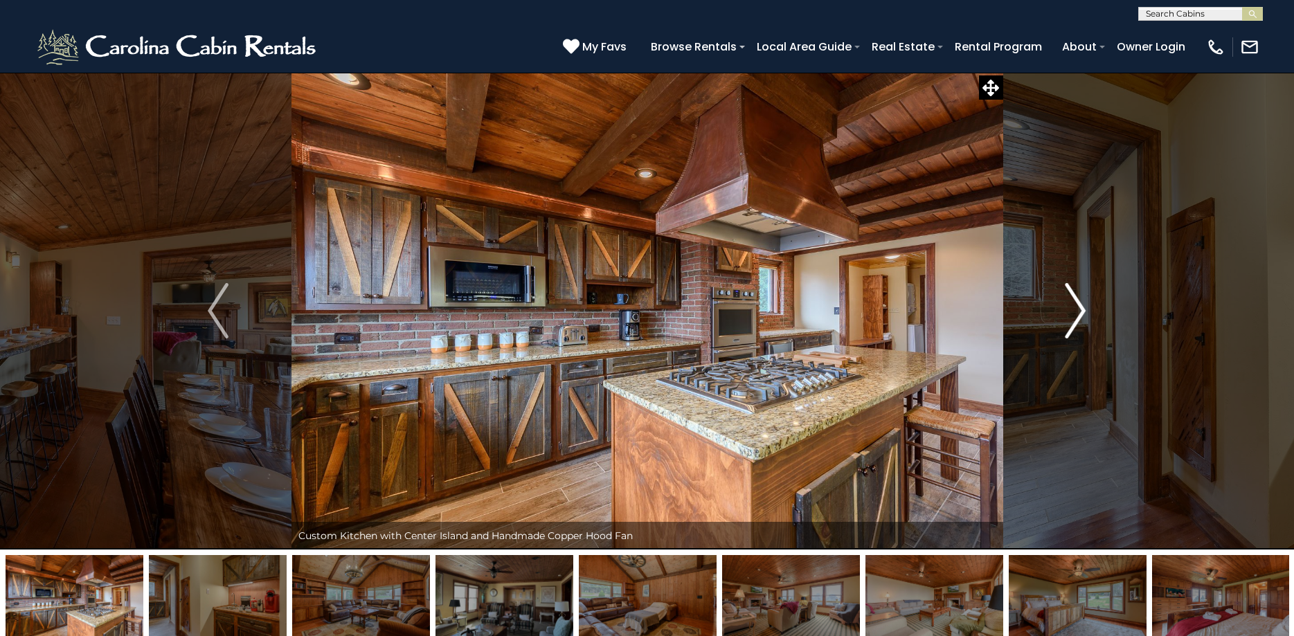
click at [1080, 311] on img "Next" at bounding box center [1076, 310] width 21 height 55
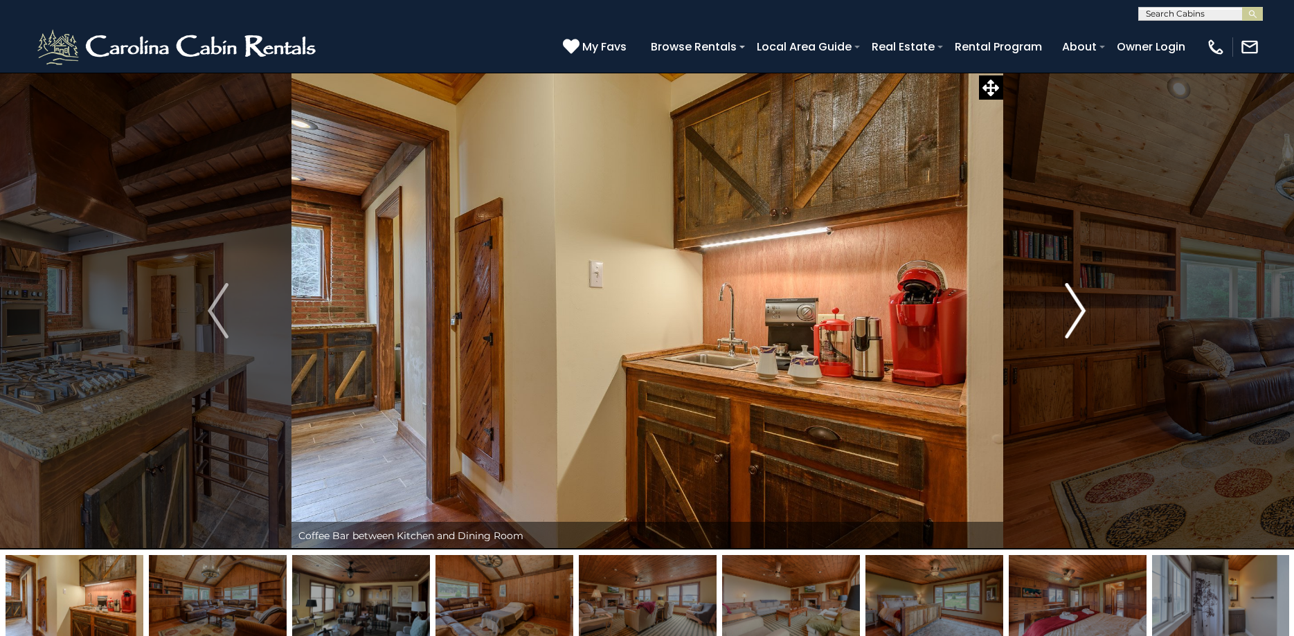
click at [1080, 311] on img "Next" at bounding box center [1076, 310] width 21 height 55
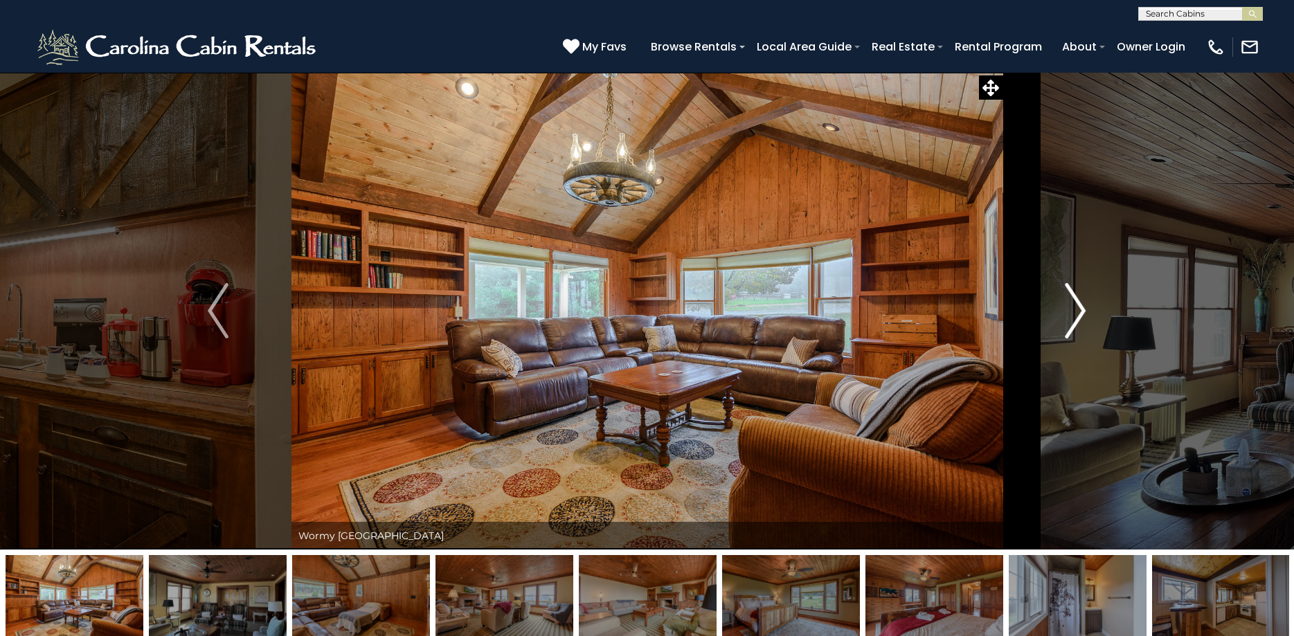
click at [1080, 311] on img "Next" at bounding box center [1076, 310] width 21 height 55
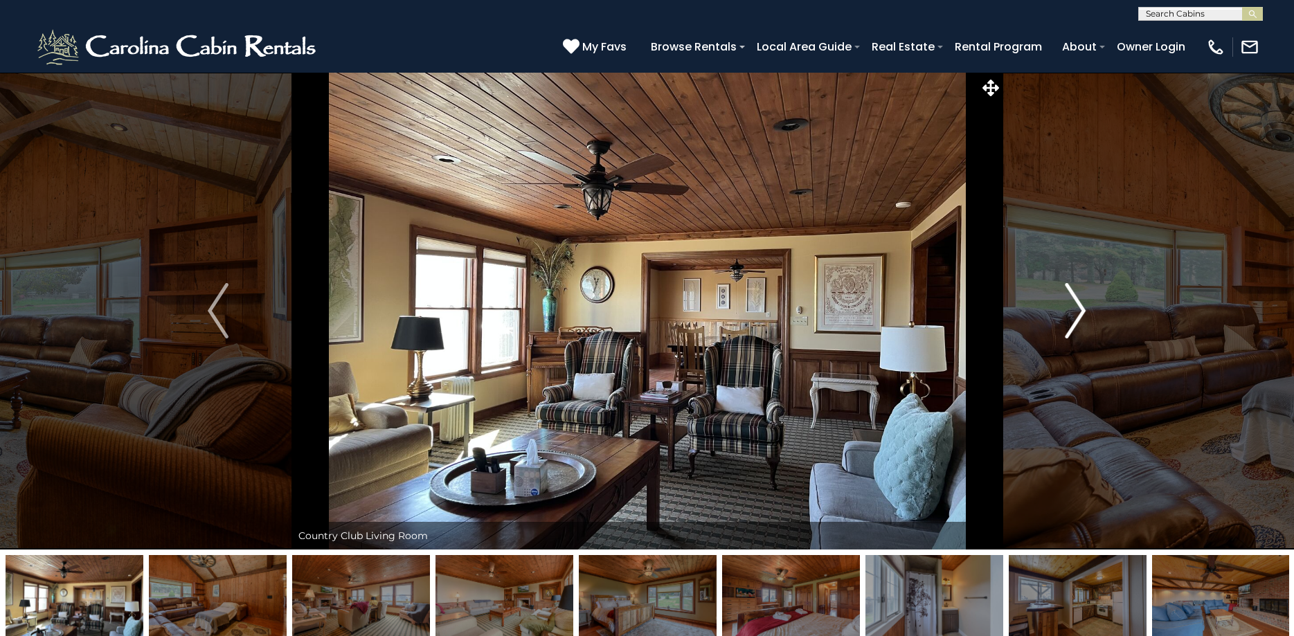
click at [1080, 311] on img "Next" at bounding box center [1076, 310] width 21 height 55
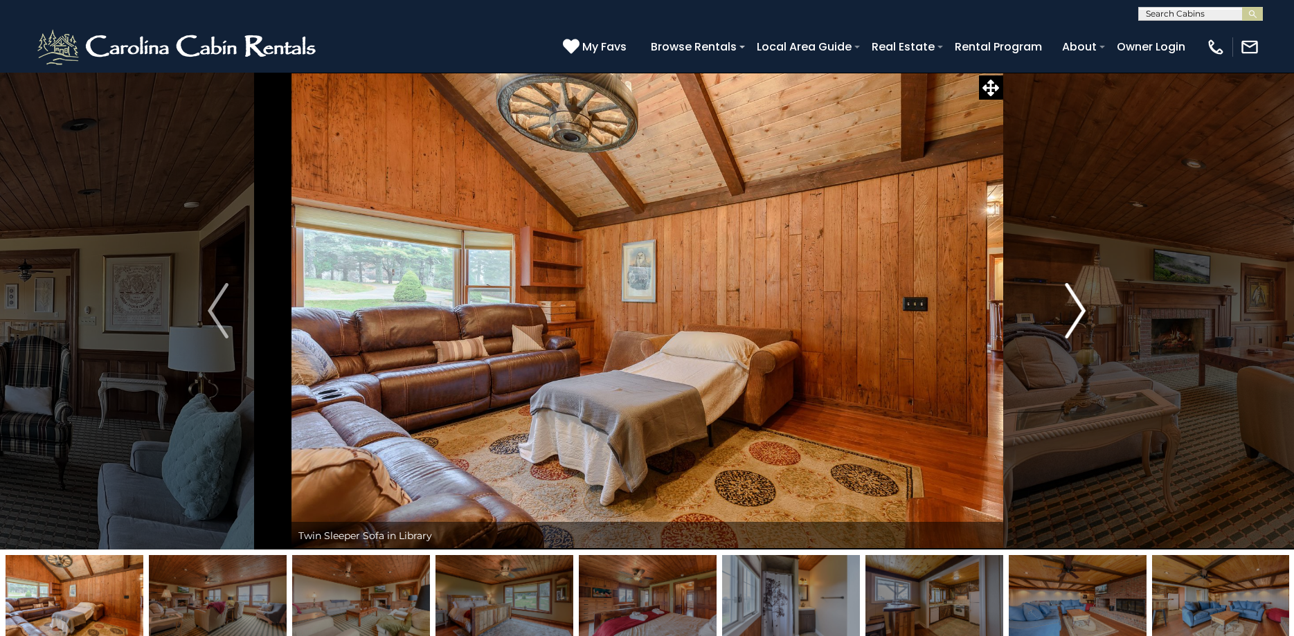
click at [1080, 311] on img "Next" at bounding box center [1076, 310] width 21 height 55
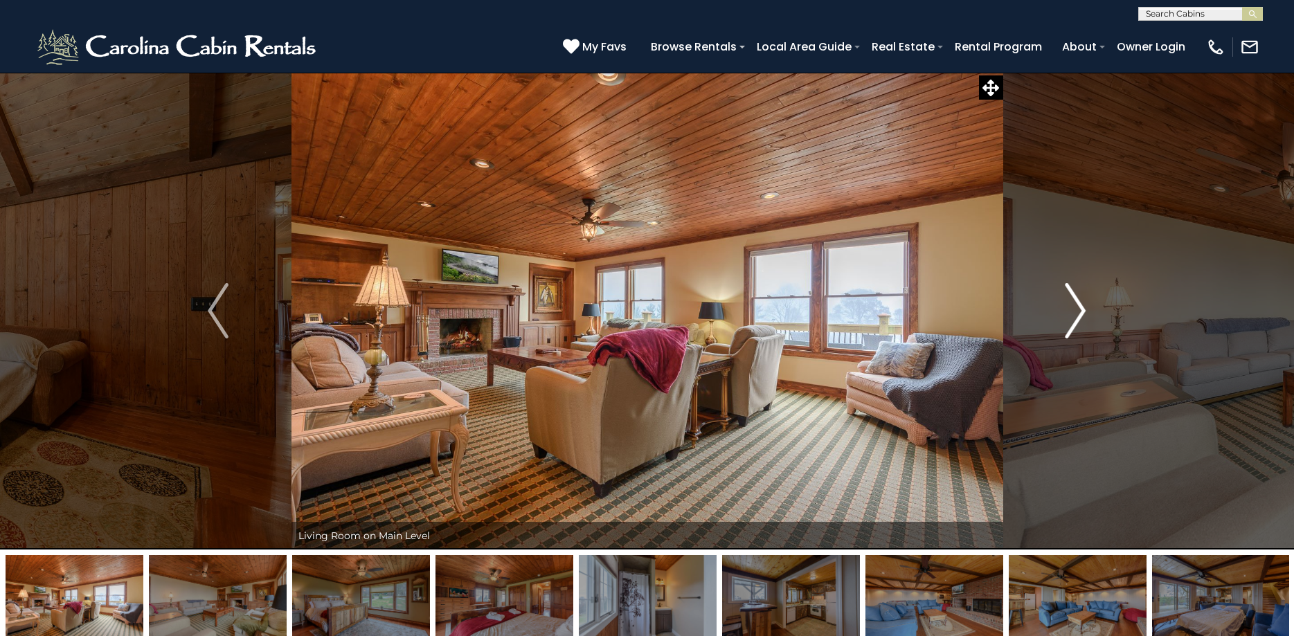
click at [1080, 311] on img "Next" at bounding box center [1076, 310] width 21 height 55
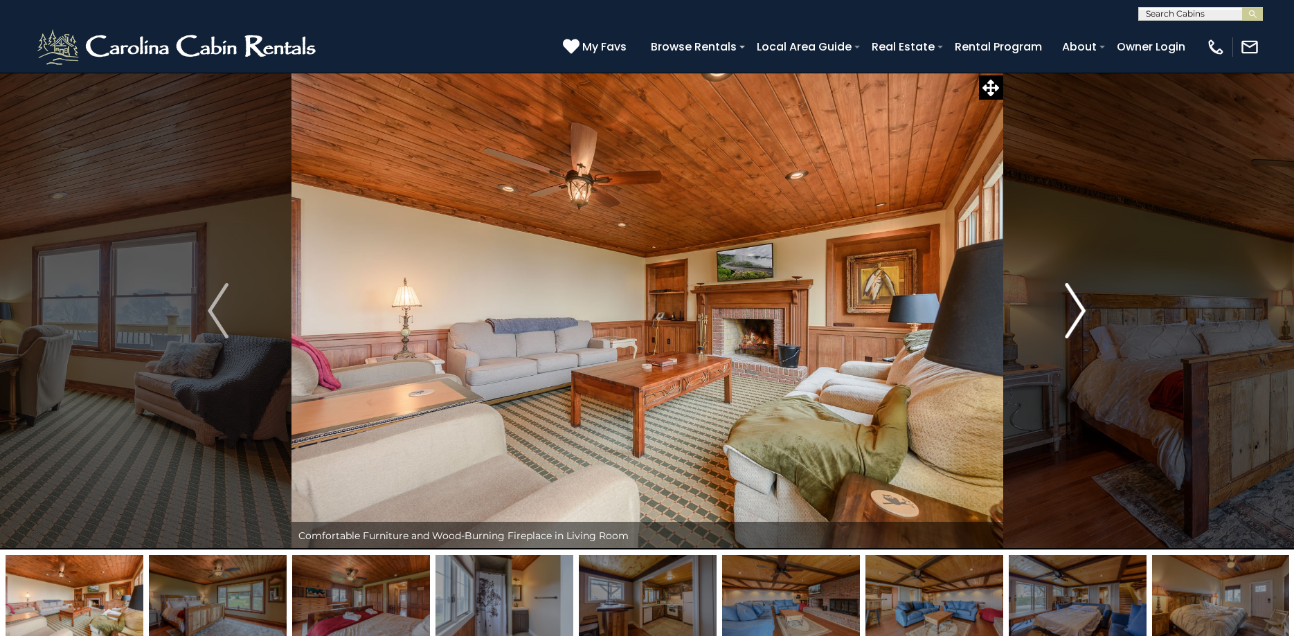
click at [1080, 311] on img "Next" at bounding box center [1076, 310] width 21 height 55
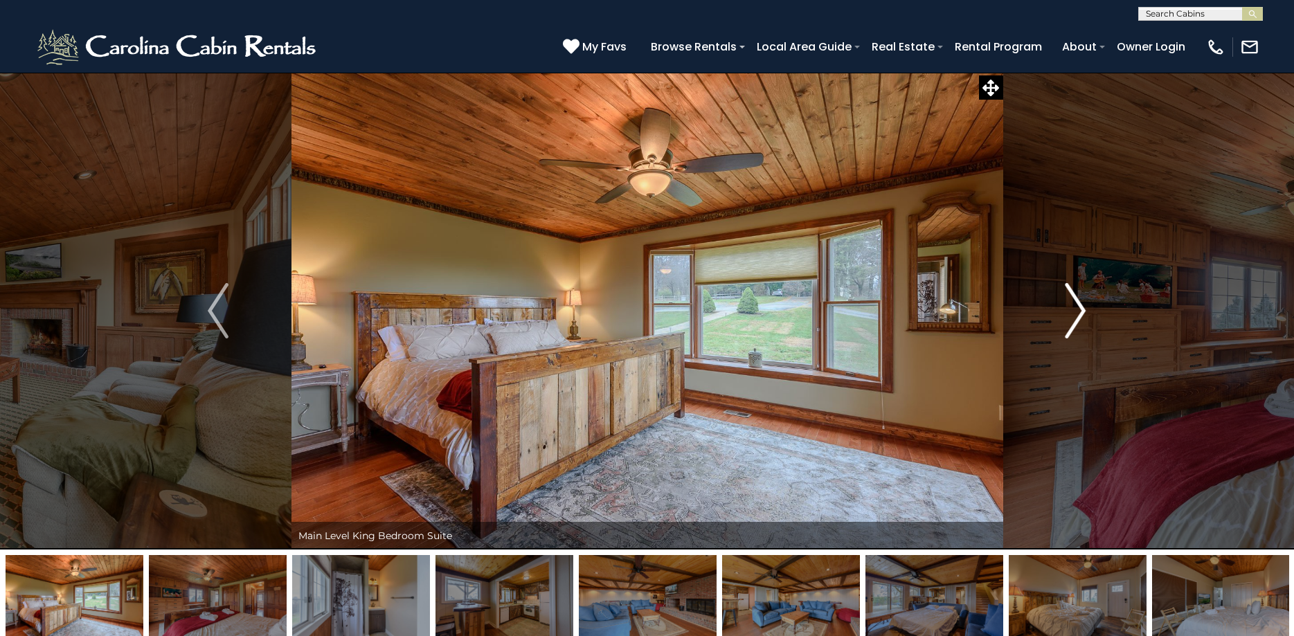
click at [1080, 311] on img "Next" at bounding box center [1076, 310] width 21 height 55
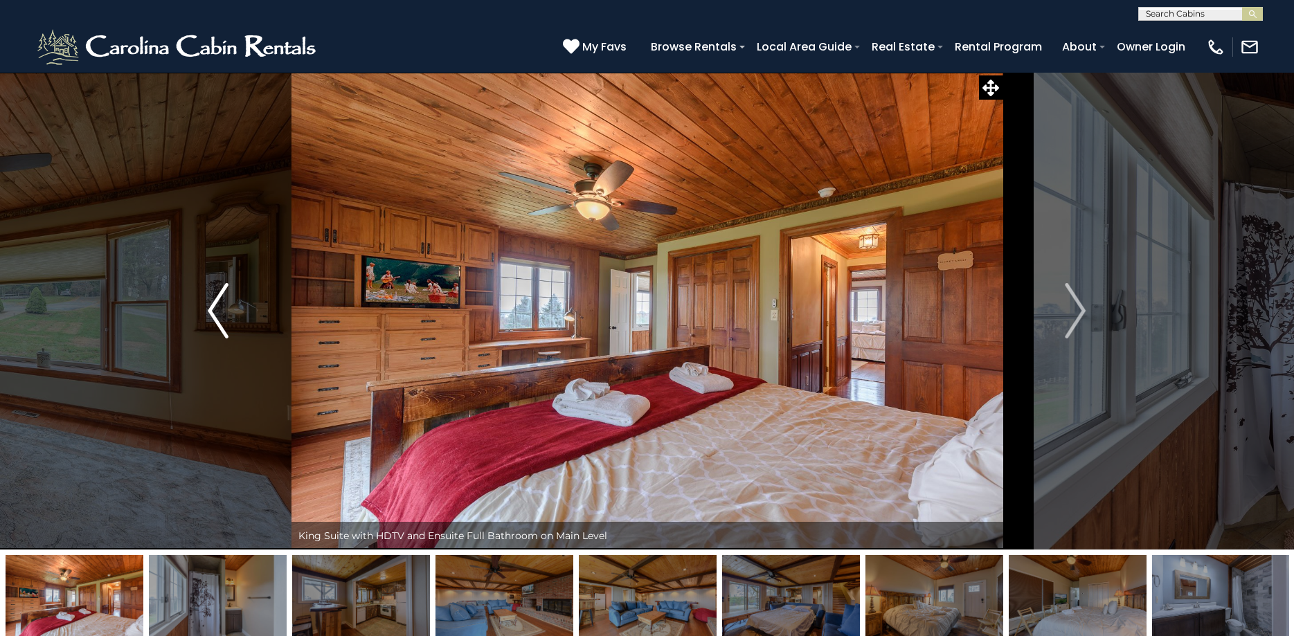
drag, startPoint x: 237, startPoint y: 314, endPoint x: 221, endPoint y: 320, distance: 17.1
click at [217, 305] on img "Previous" at bounding box center [218, 310] width 21 height 55
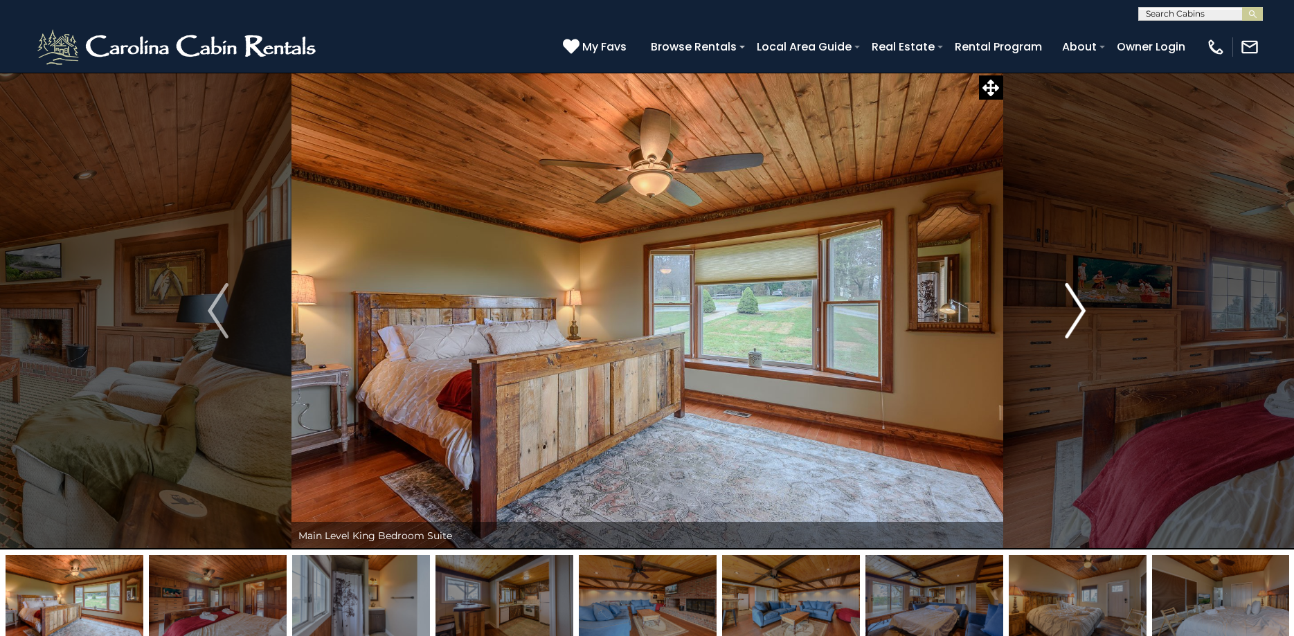
click at [1085, 307] on img "Next" at bounding box center [1076, 310] width 21 height 55
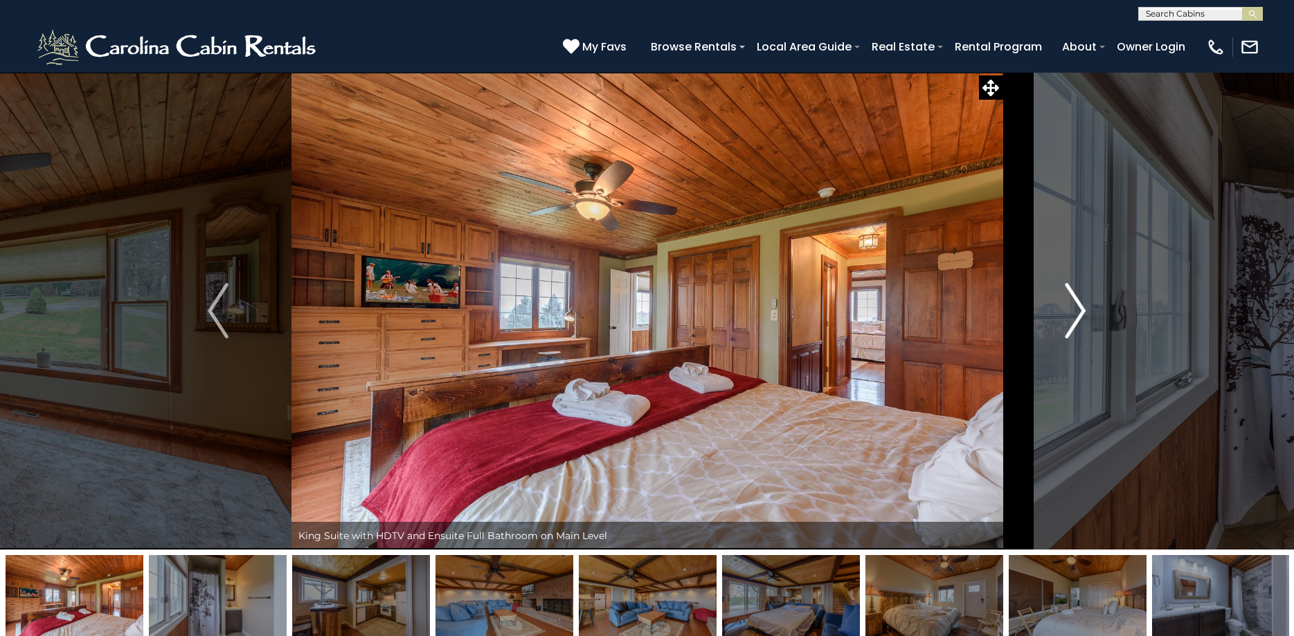
click at [1085, 307] on img "Next" at bounding box center [1076, 310] width 21 height 55
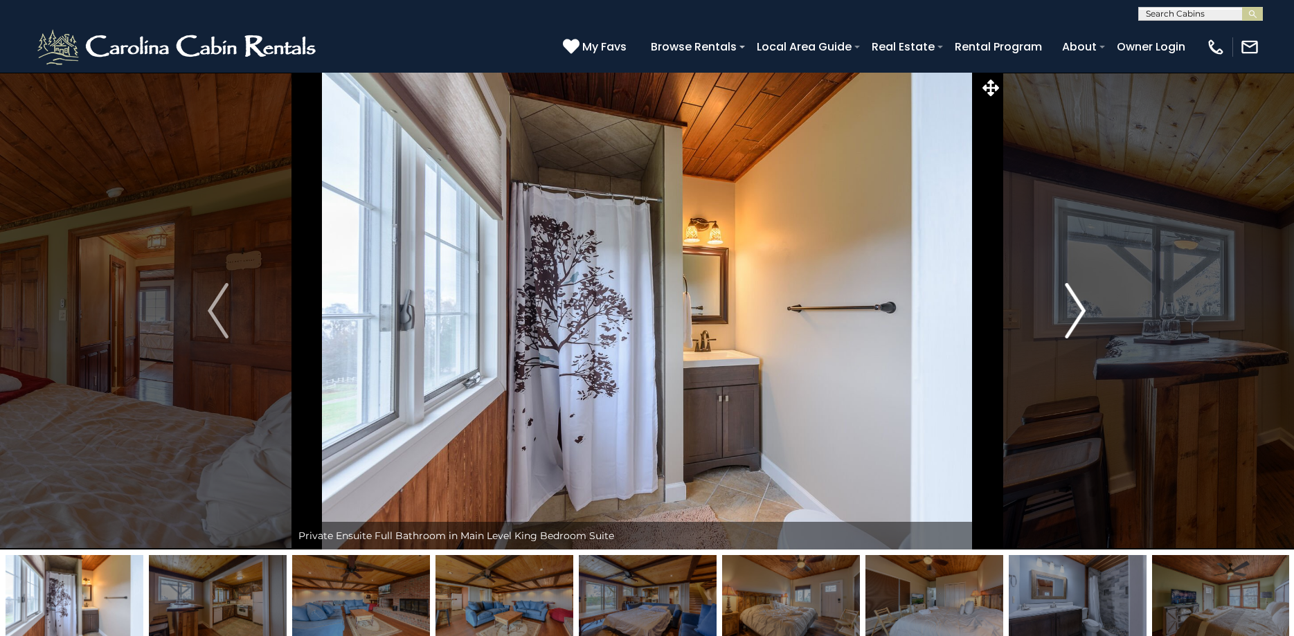
click at [1085, 307] on img "Next" at bounding box center [1076, 310] width 21 height 55
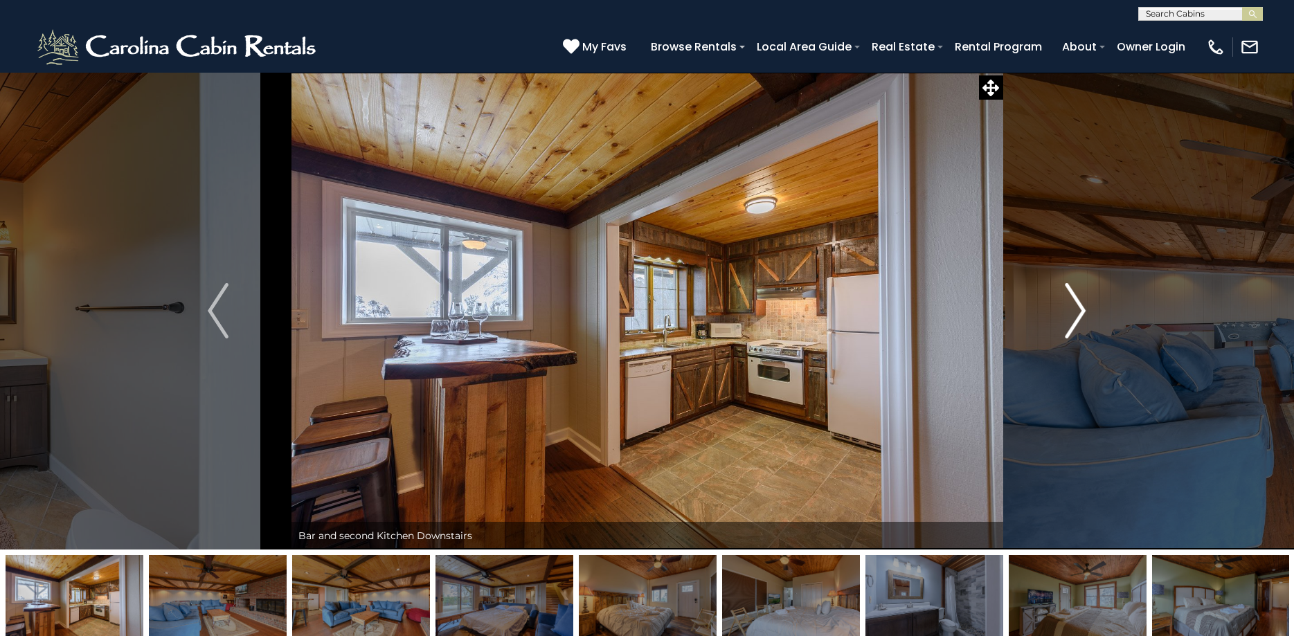
click at [1085, 307] on img "Next" at bounding box center [1076, 310] width 21 height 55
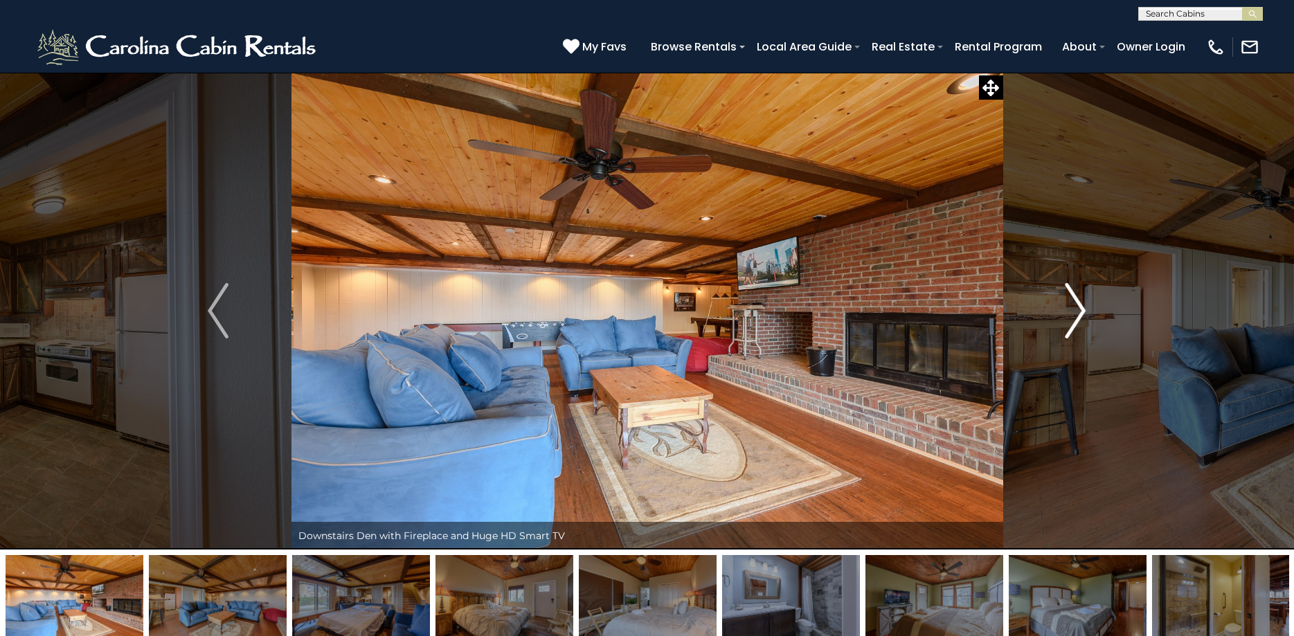
click at [1085, 307] on img "Next" at bounding box center [1076, 310] width 21 height 55
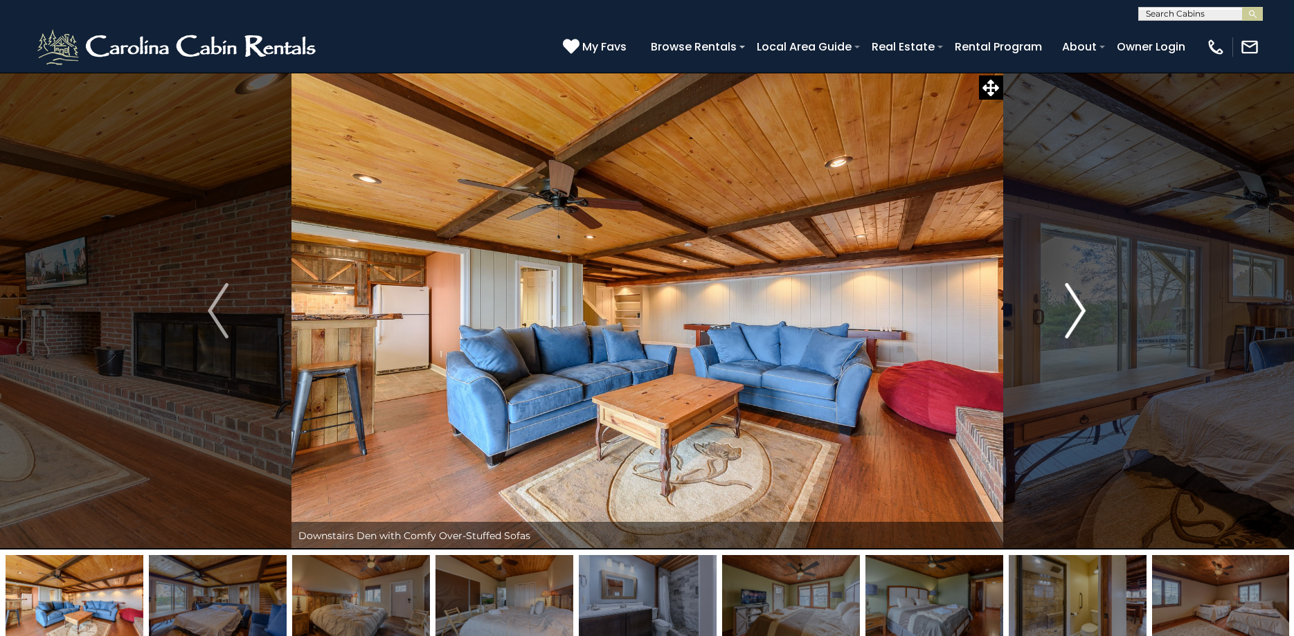
click at [1085, 307] on img "Next" at bounding box center [1076, 310] width 21 height 55
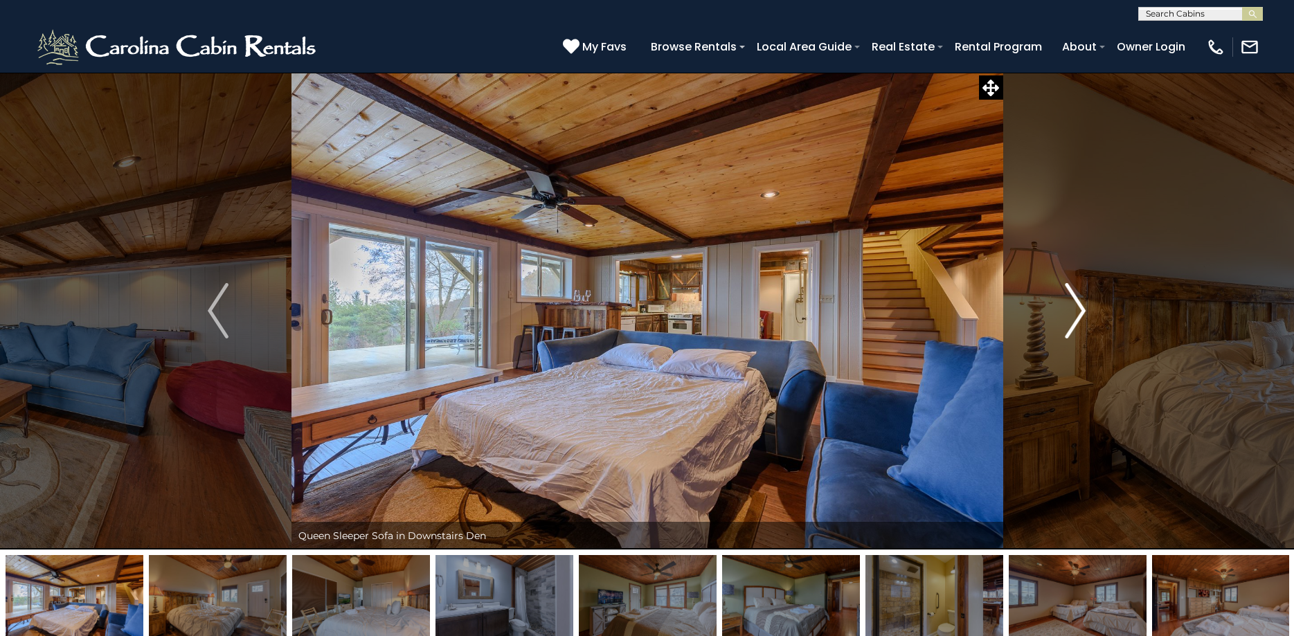
click at [1085, 307] on img "Next" at bounding box center [1076, 310] width 21 height 55
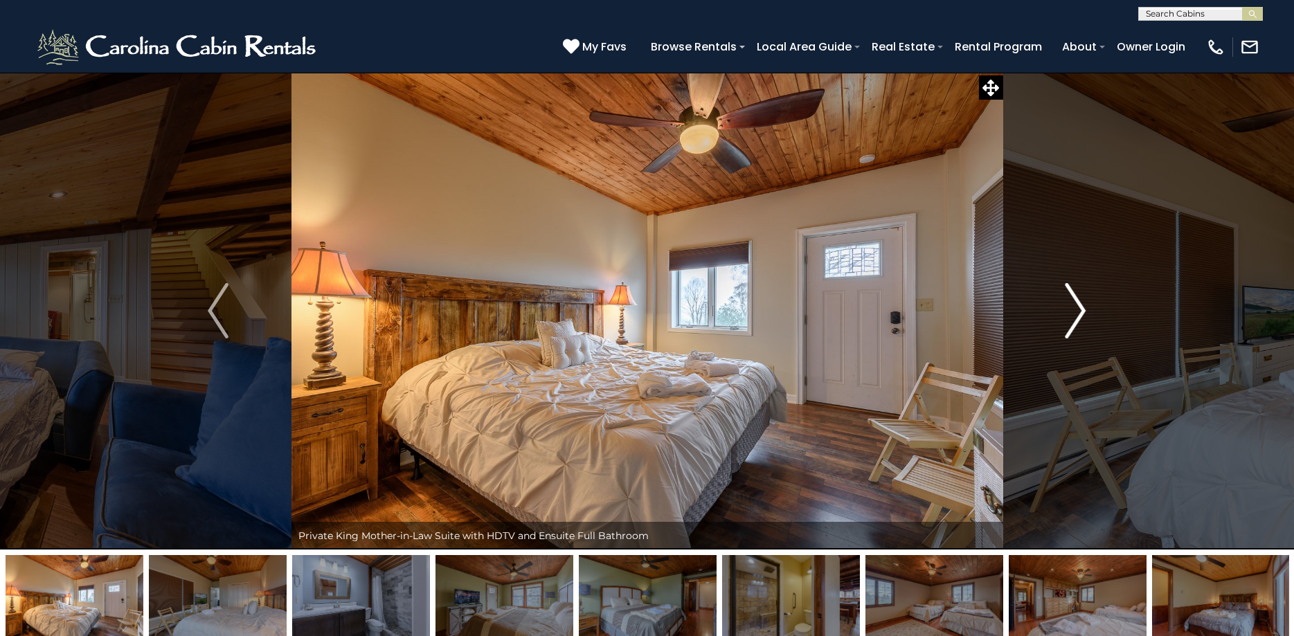
click at [1085, 307] on img "Next" at bounding box center [1076, 310] width 21 height 55
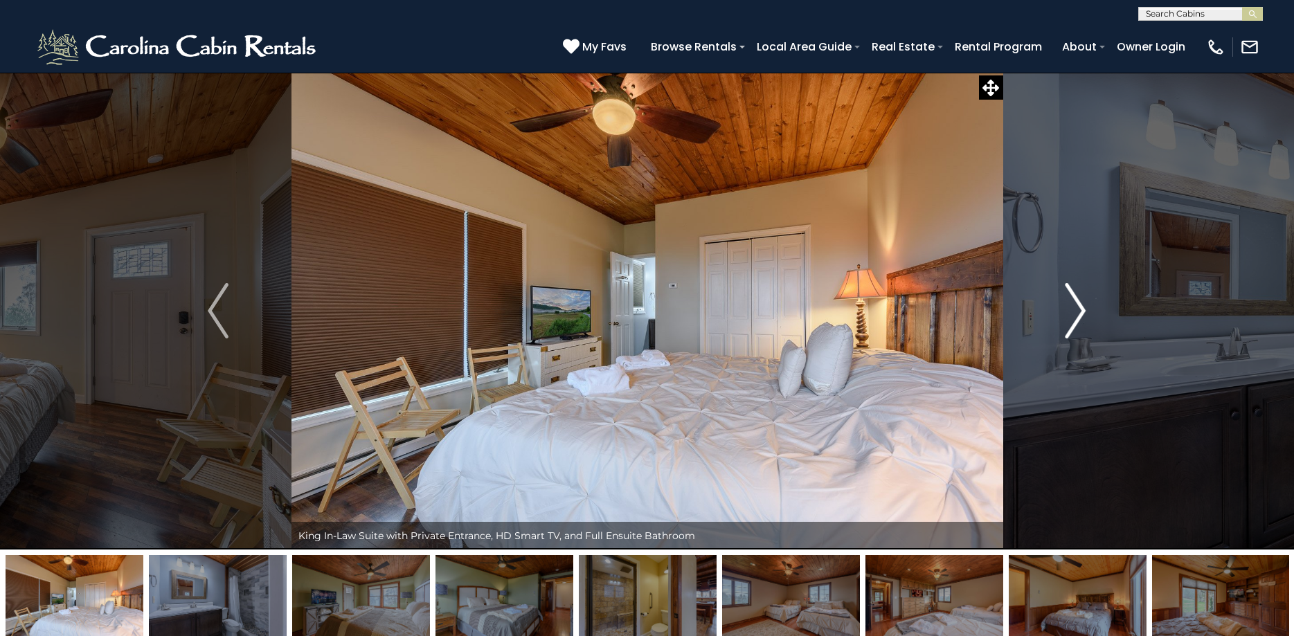
click at [1085, 307] on img "Next" at bounding box center [1076, 310] width 21 height 55
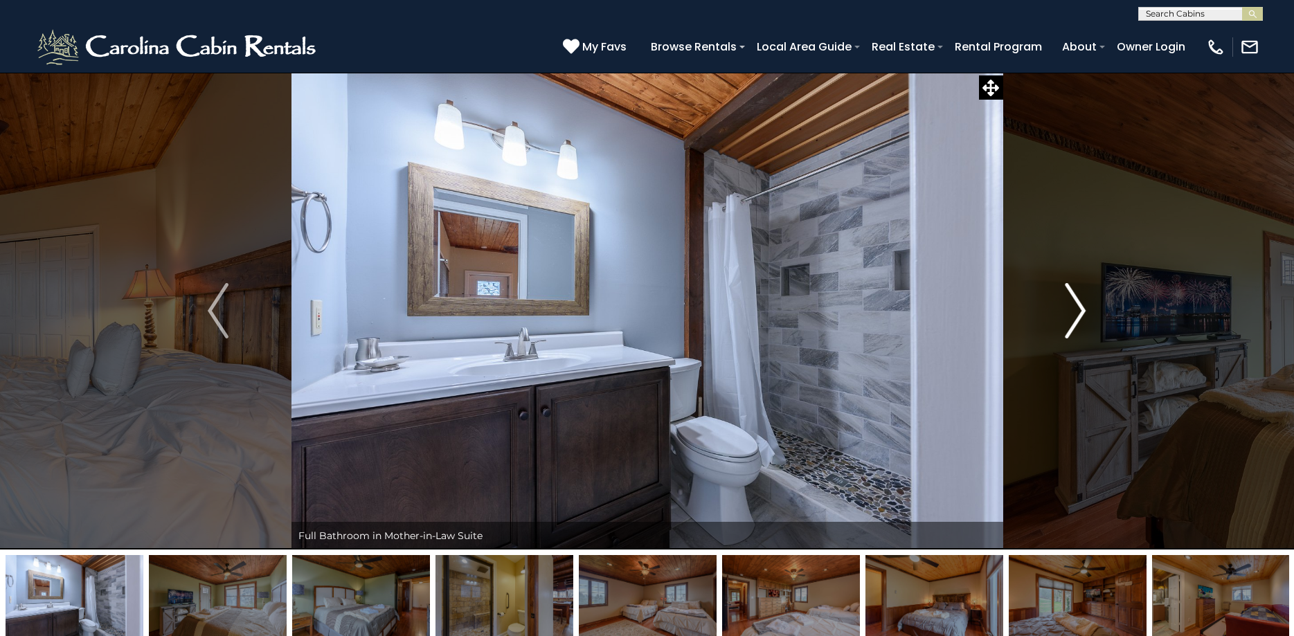
click at [1085, 307] on img "Next" at bounding box center [1076, 310] width 21 height 55
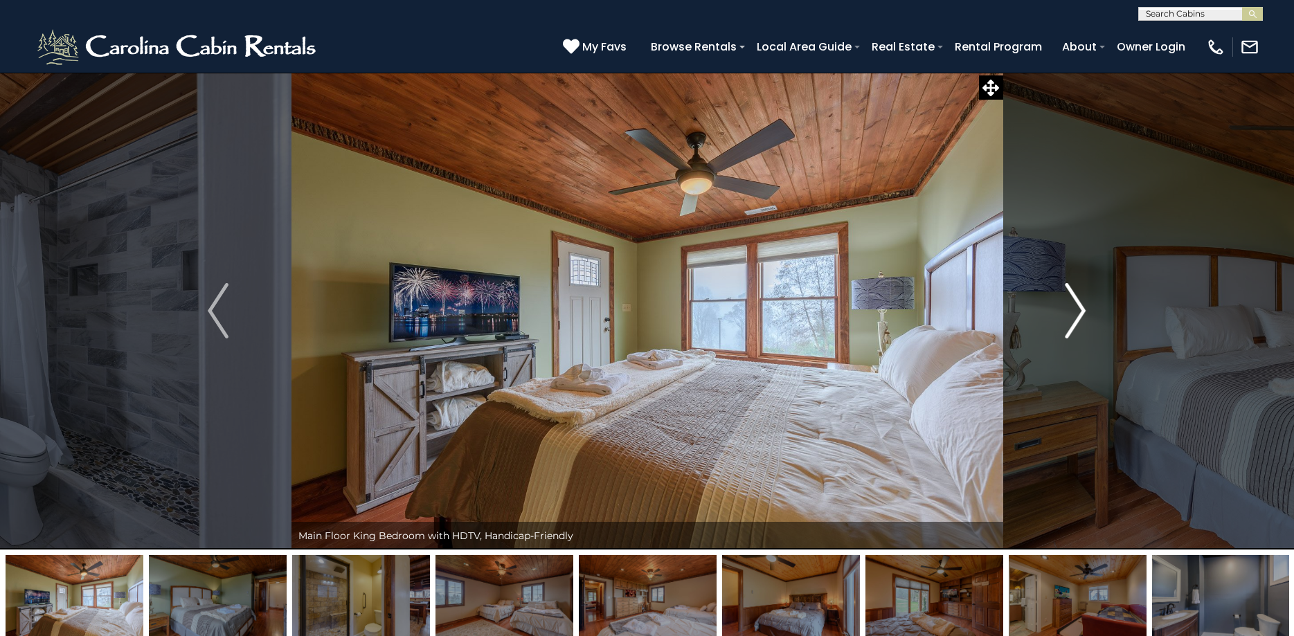
click at [1085, 307] on img "Next" at bounding box center [1076, 310] width 21 height 55
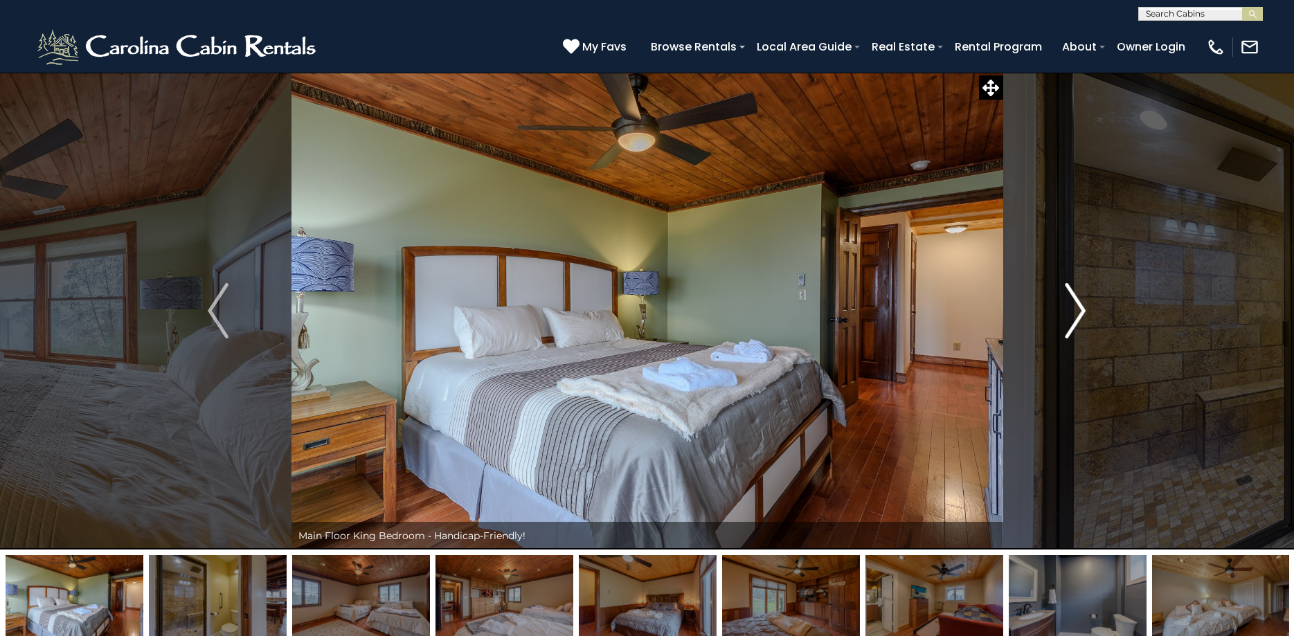
click at [1085, 307] on img "Next" at bounding box center [1076, 310] width 21 height 55
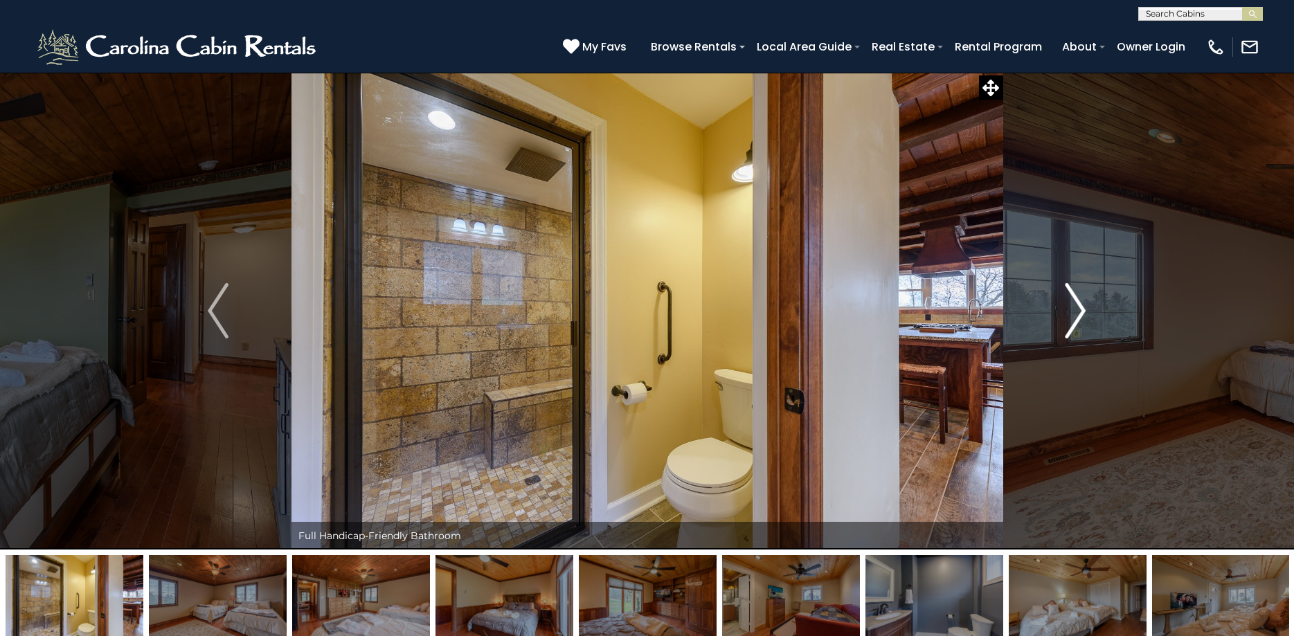
click at [1085, 307] on img "Next" at bounding box center [1076, 310] width 21 height 55
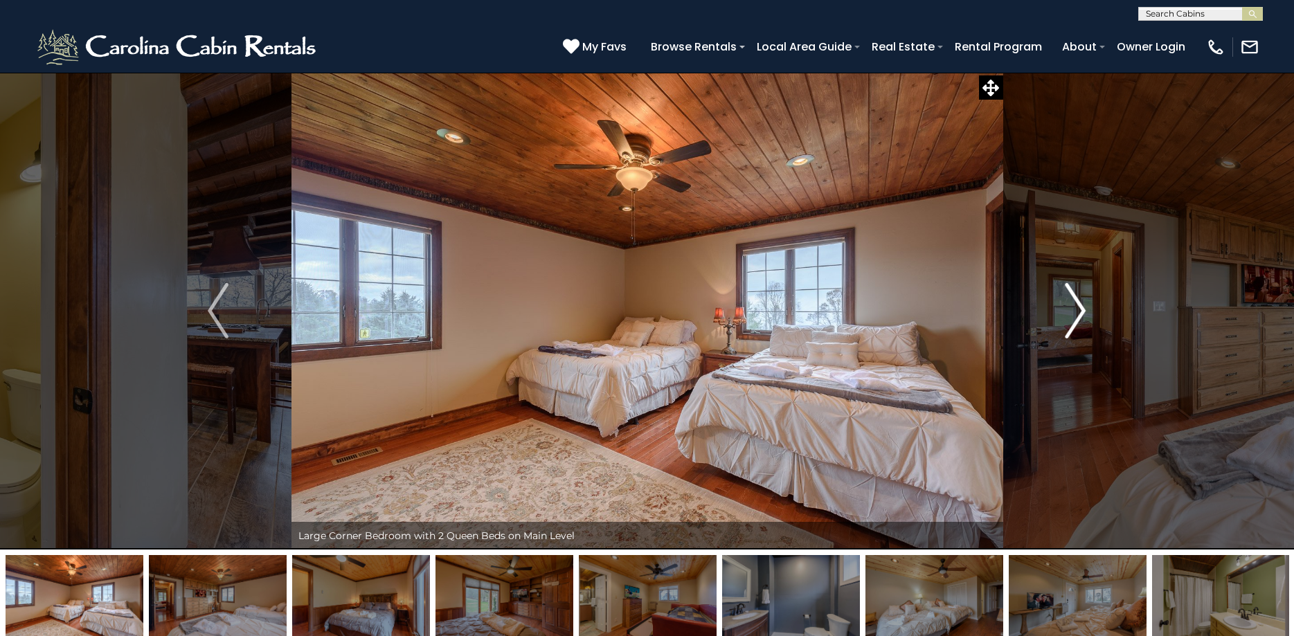
click at [1085, 307] on img "Next" at bounding box center [1076, 310] width 21 height 55
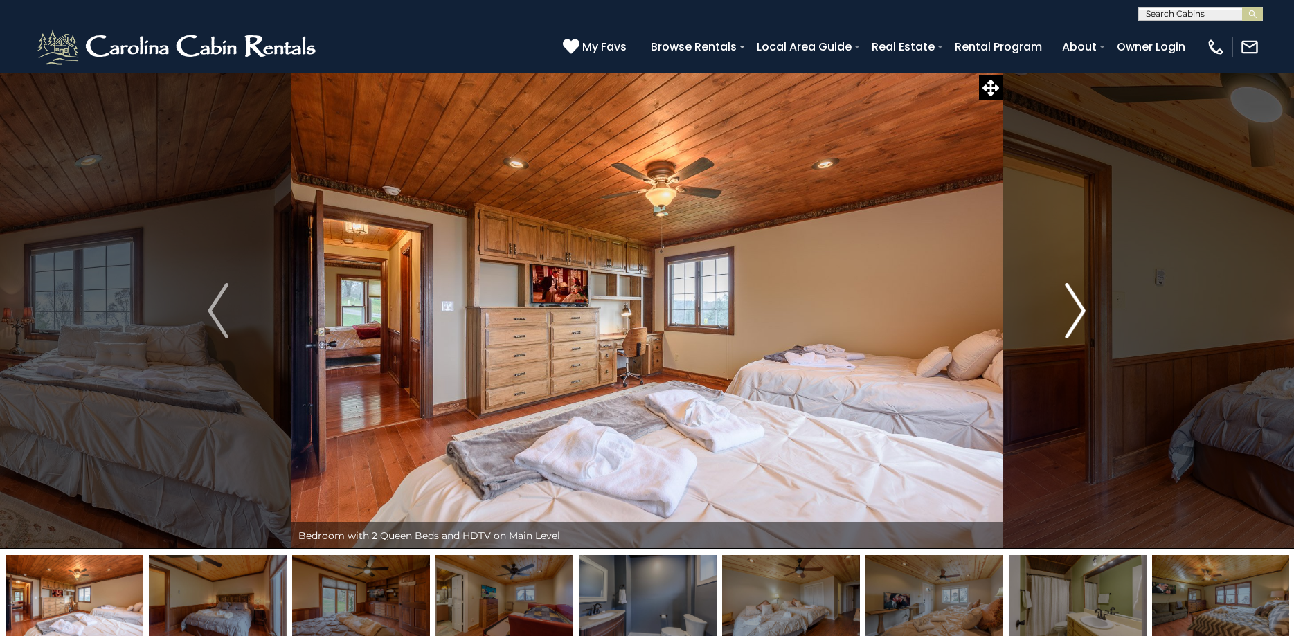
click at [1085, 307] on img "Next" at bounding box center [1076, 310] width 21 height 55
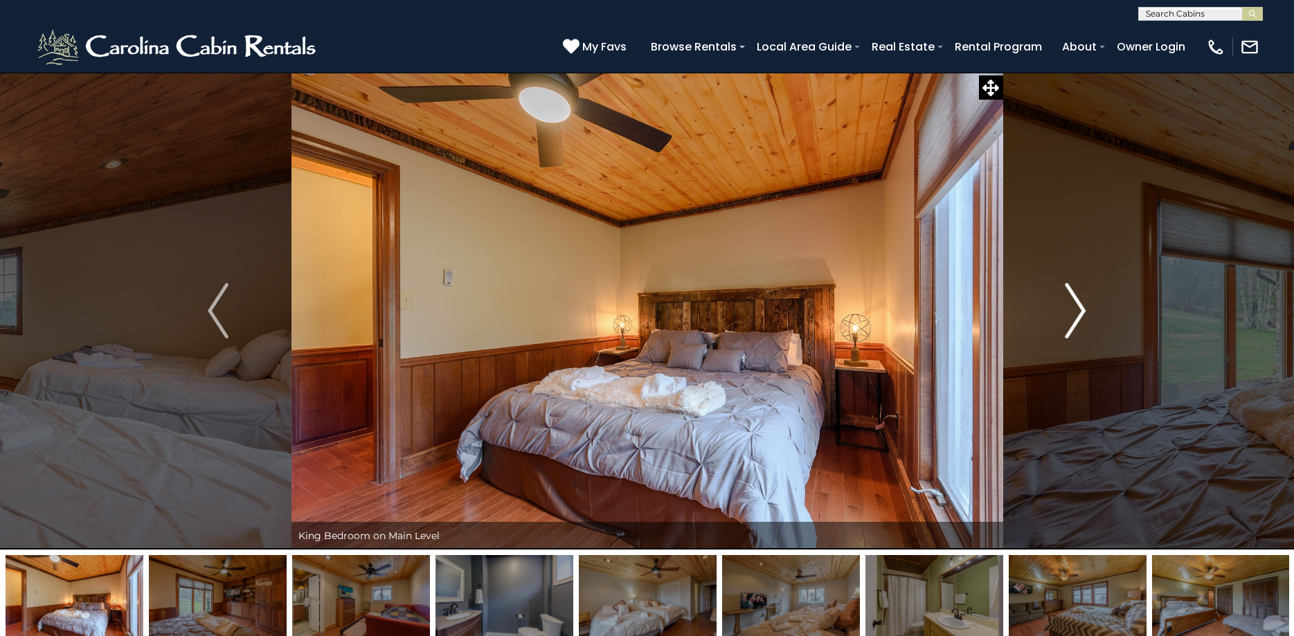
click at [1085, 307] on img "Next" at bounding box center [1076, 310] width 21 height 55
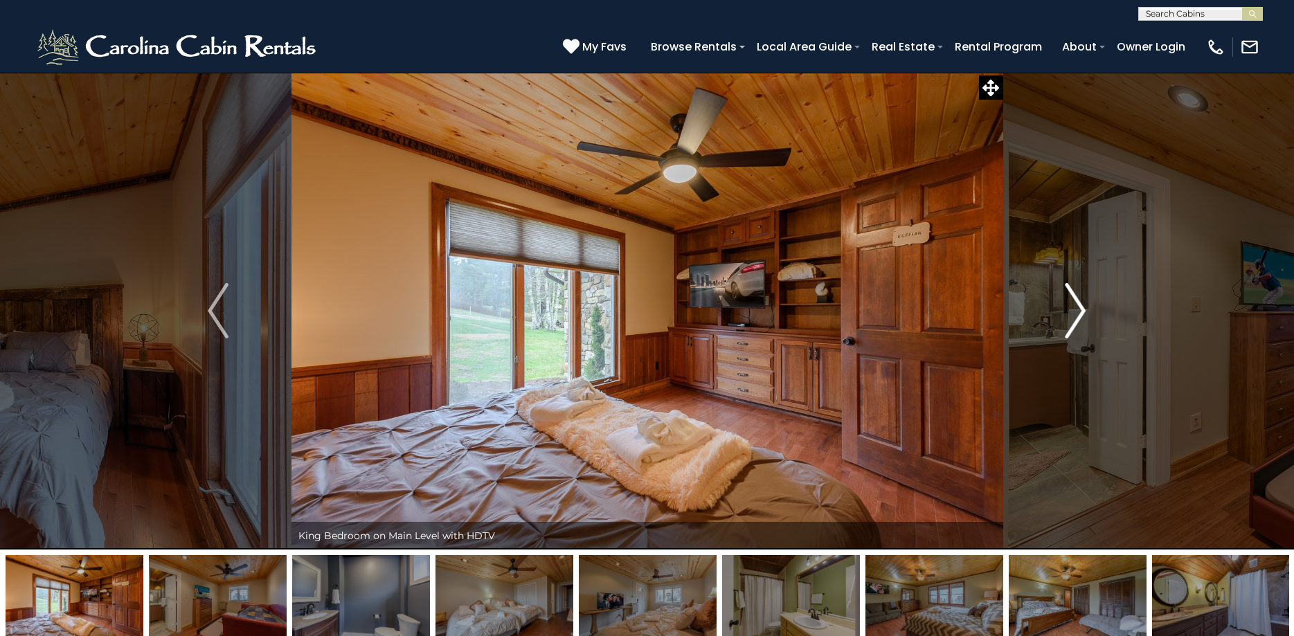
click at [1085, 307] on img "Next" at bounding box center [1076, 310] width 21 height 55
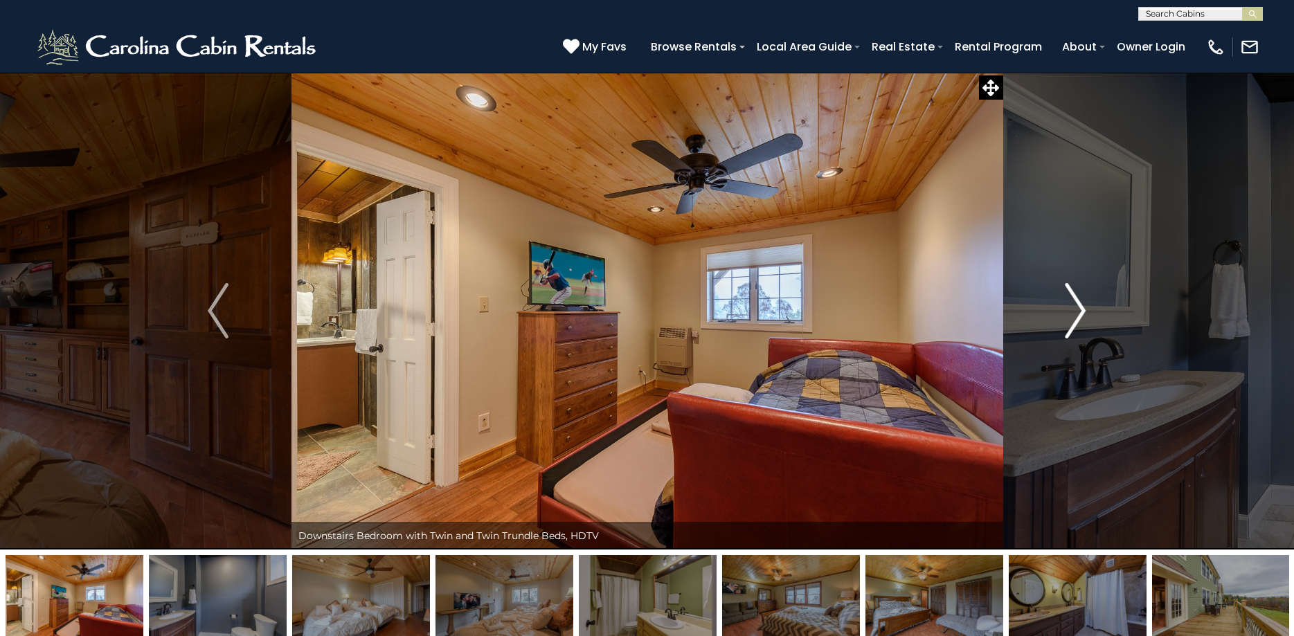
click at [1085, 307] on img "Next" at bounding box center [1076, 310] width 21 height 55
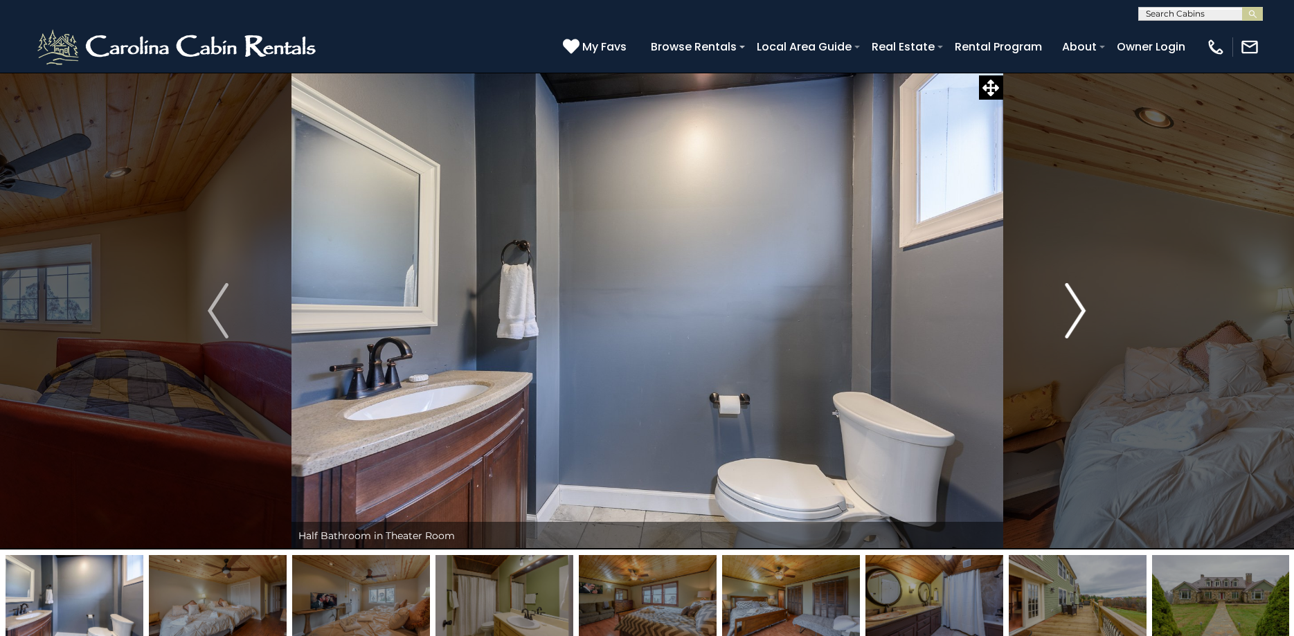
click at [1085, 307] on img "Next" at bounding box center [1076, 310] width 21 height 55
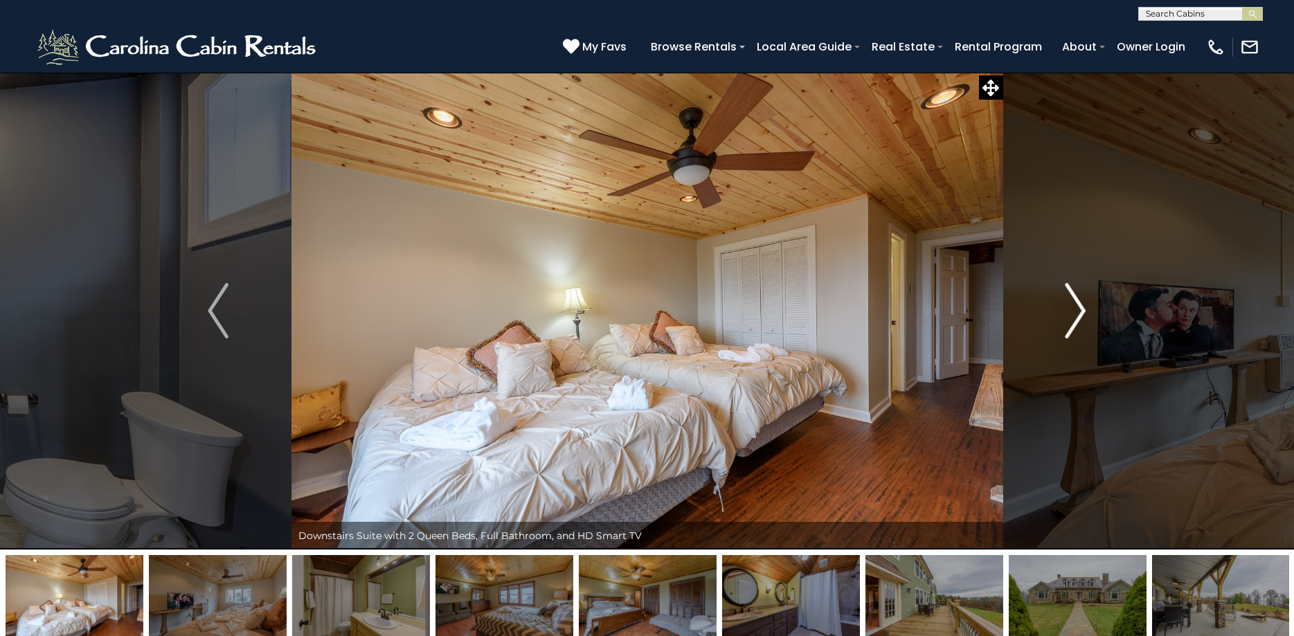
click at [1072, 306] on img "Next" at bounding box center [1076, 310] width 21 height 55
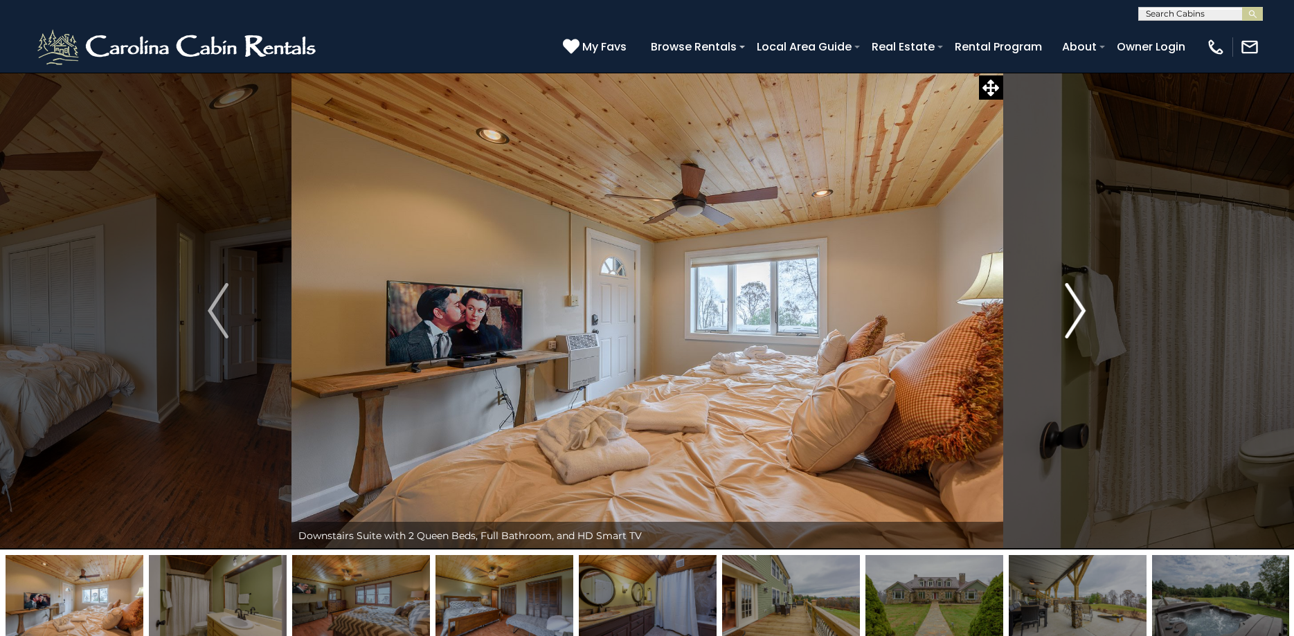
click at [1072, 306] on img "Next" at bounding box center [1076, 310] width 21 height 55
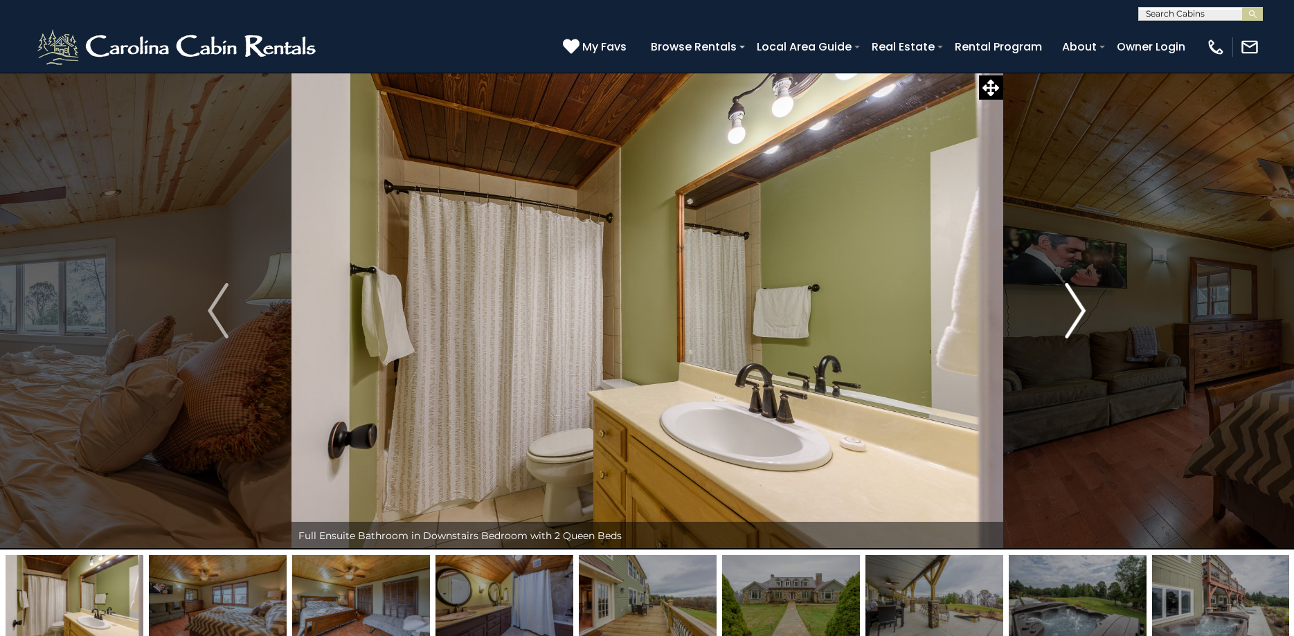
click at [1072, 306] on img "Next" at bounding box center [1076, 310] width 21 height 55
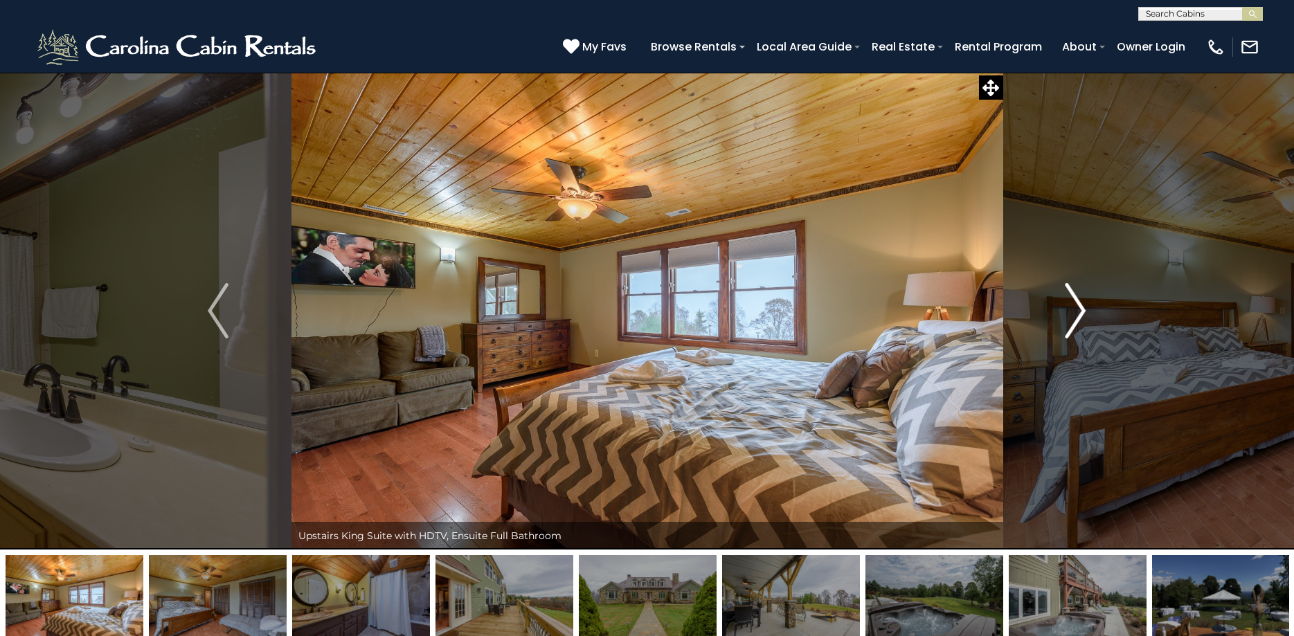
click at [1072, 306] on img "Next" at bounding box center [1076, 310] width 21 height 55
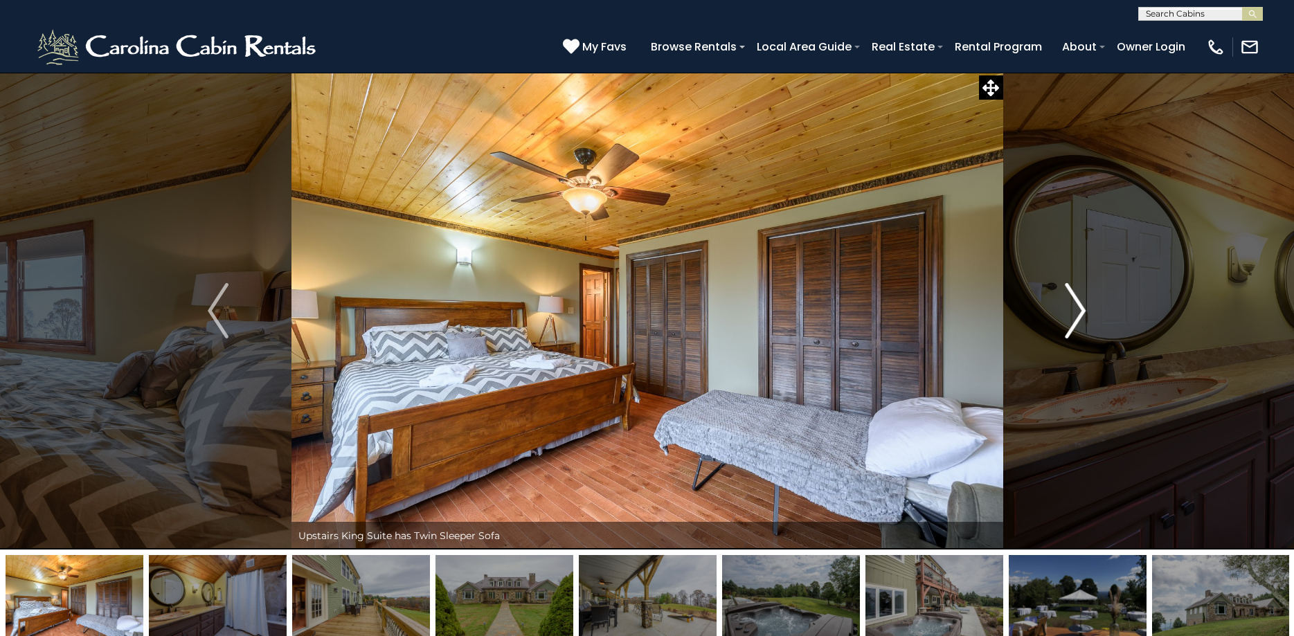
click at [1072, 306] on img "Next" at bounding box center [1076, 310] width 21 height 55
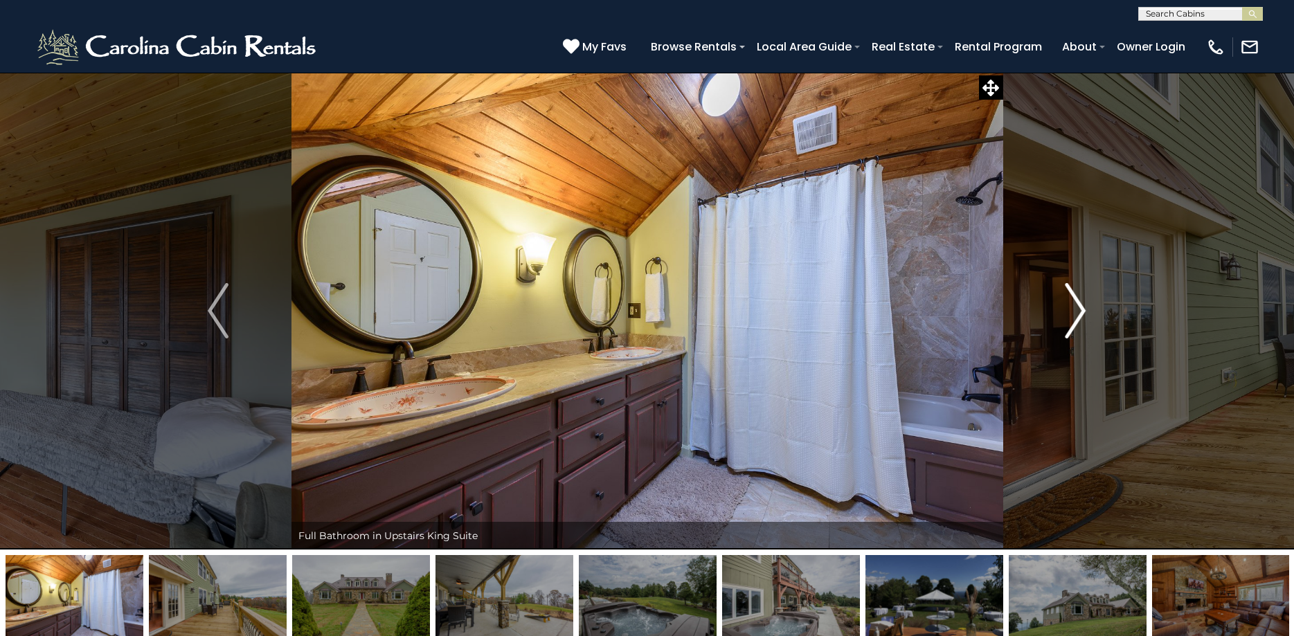
click at [1072, 306] on img "Next" at bounding box center [1076, 310] width 21 height 55
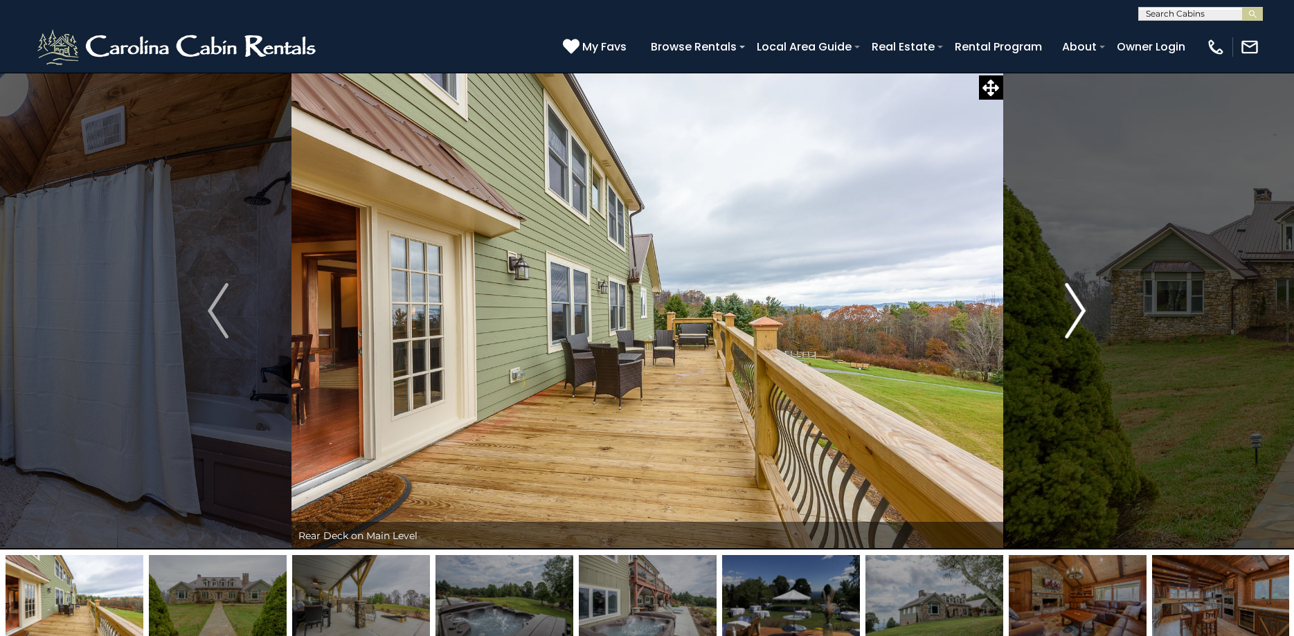
click at [1072, 306] on img "Next" at bounding box center [1076, 310] width 21 height 55
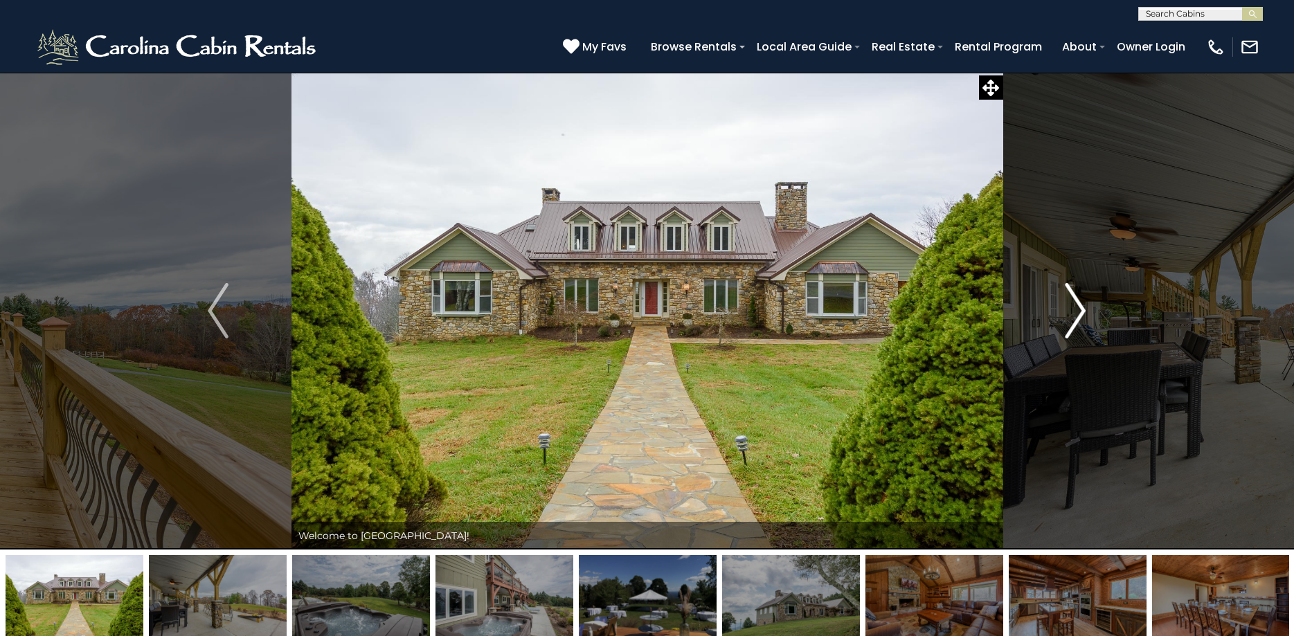
click at [1072, 306] on img "Next" at bounding box center [1076, 310] width 21 height 55
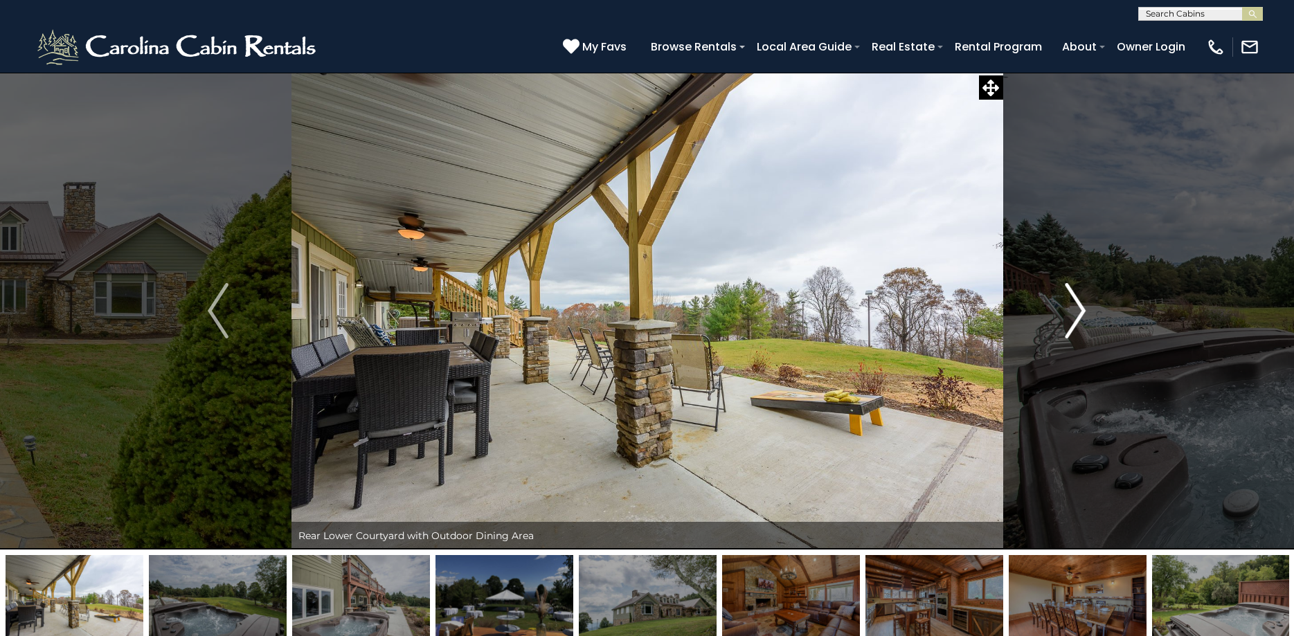
click at [1072, 306] on img "Next" at bounding box center [1076, 310] width 21 height 55
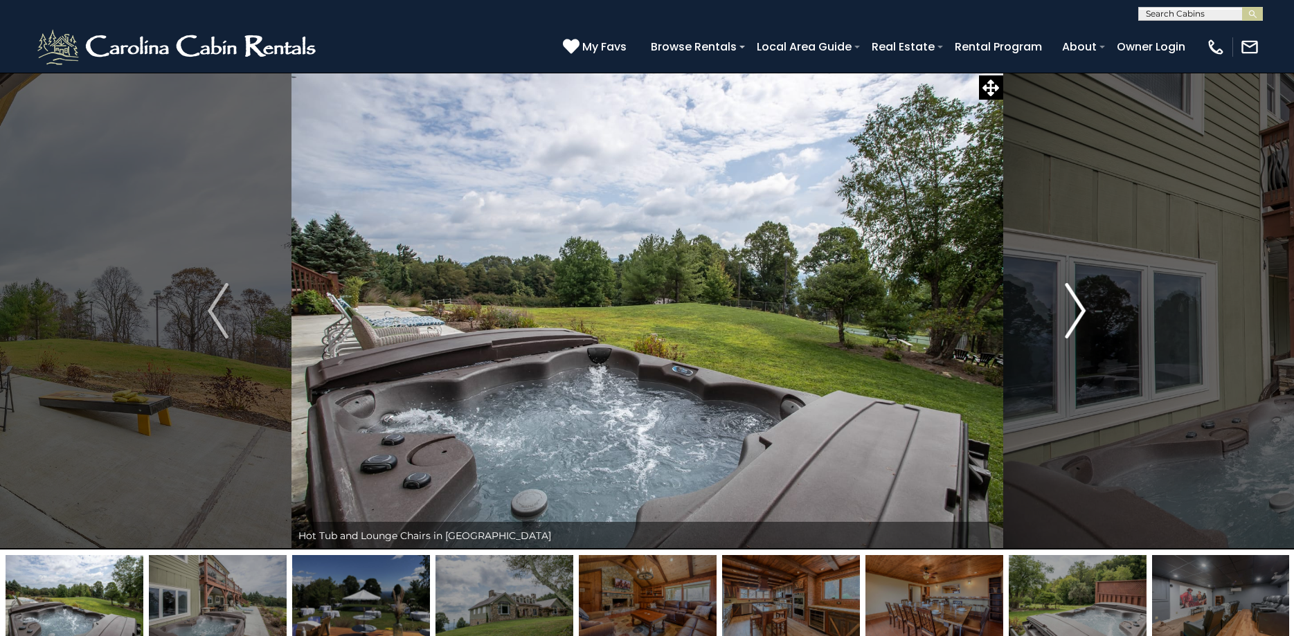
click at [1072, 306] on img "Next" at bounding box center [1076, 310] width 21 height 55
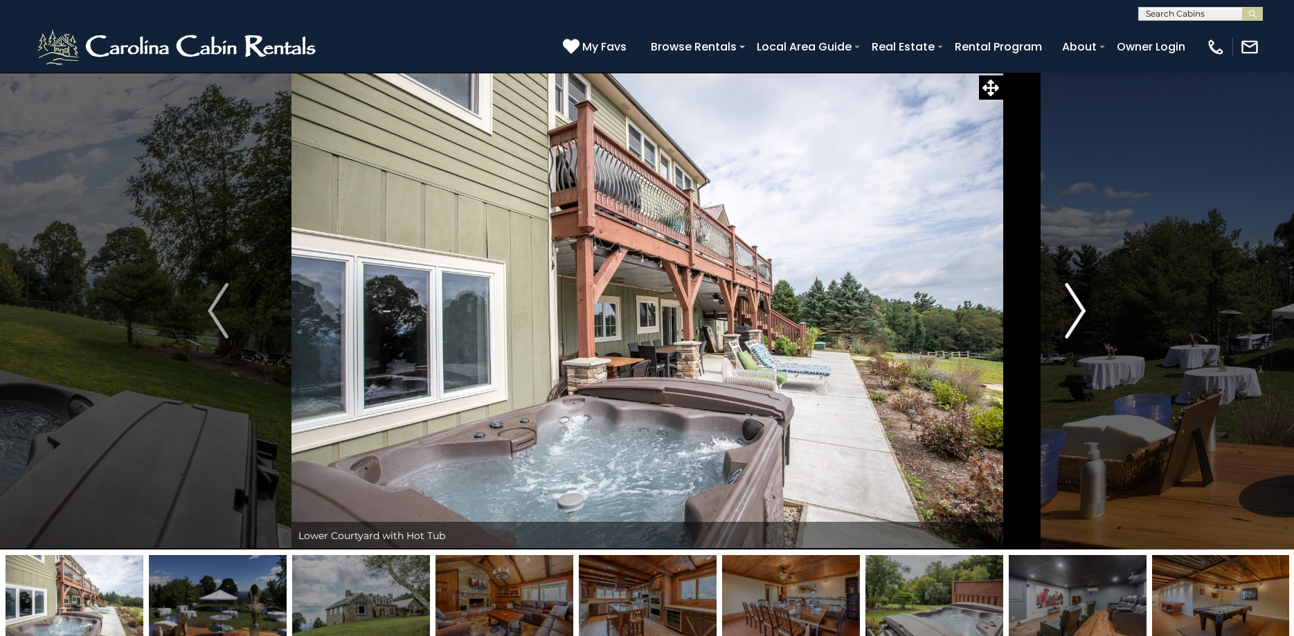
click at [1072, 306] on img "Next" at bounding box center [1076, 310] width 21 height 55
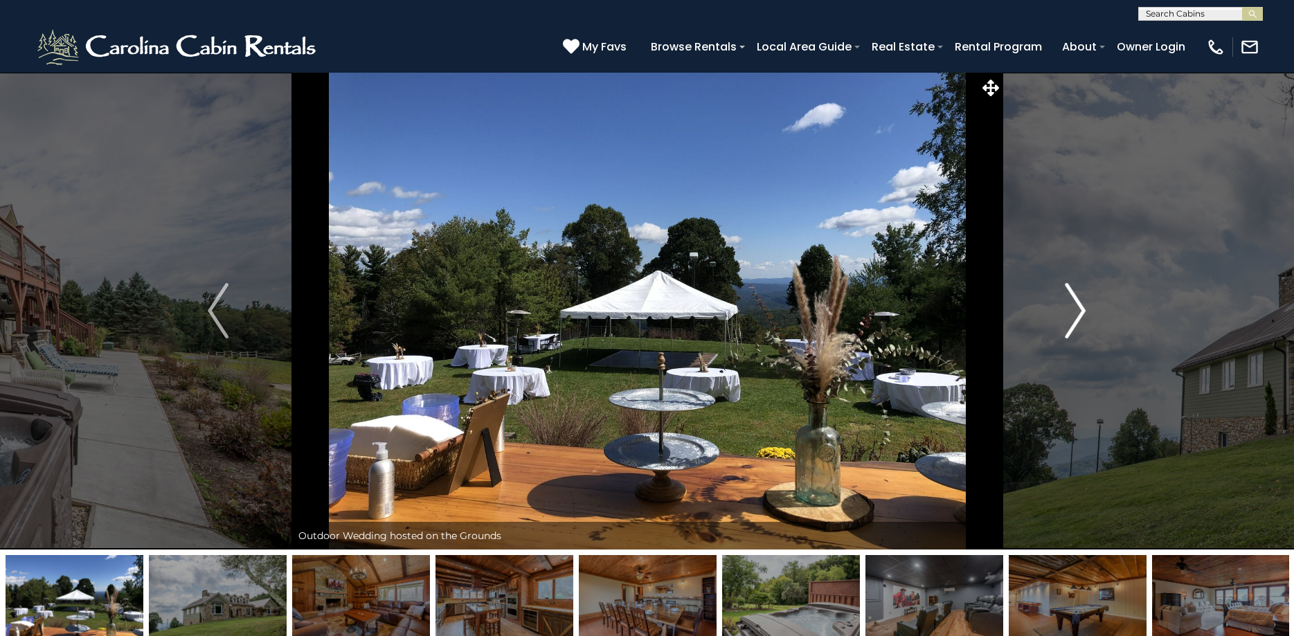
click at [1072, 306] on img "Next" at bounding box center [1076, 310] width 21 height 55
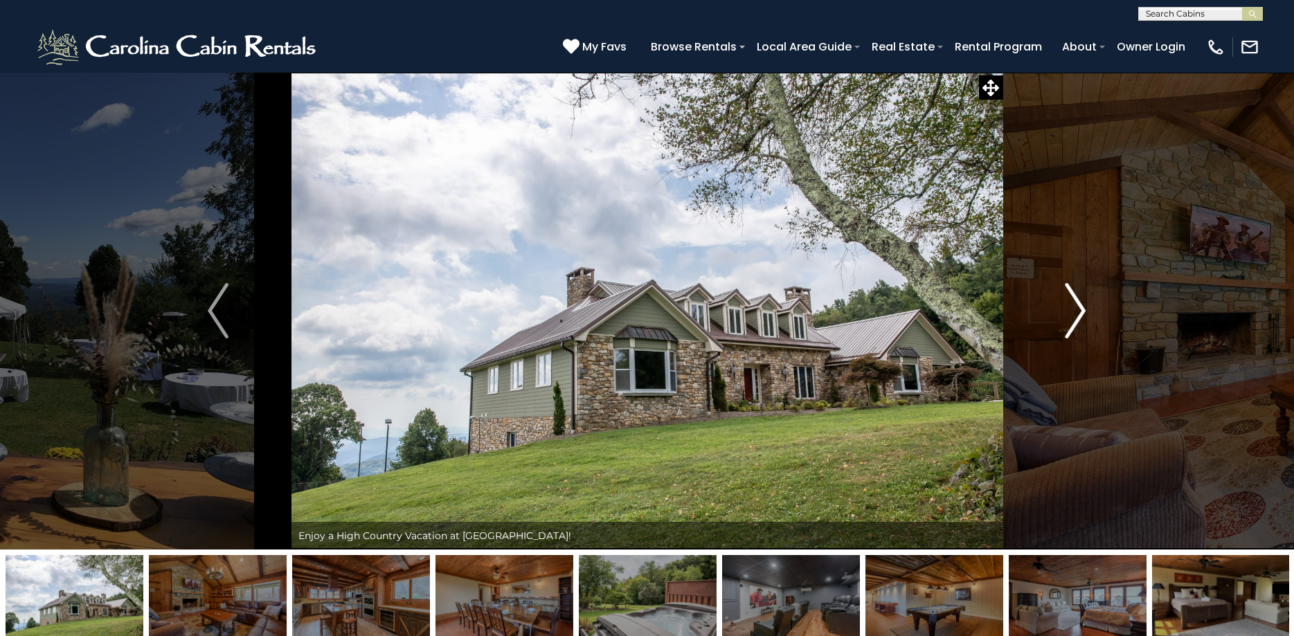
click at [1072, 306] on img "Next" at bounding box center [1076, 310] width 21 height 55
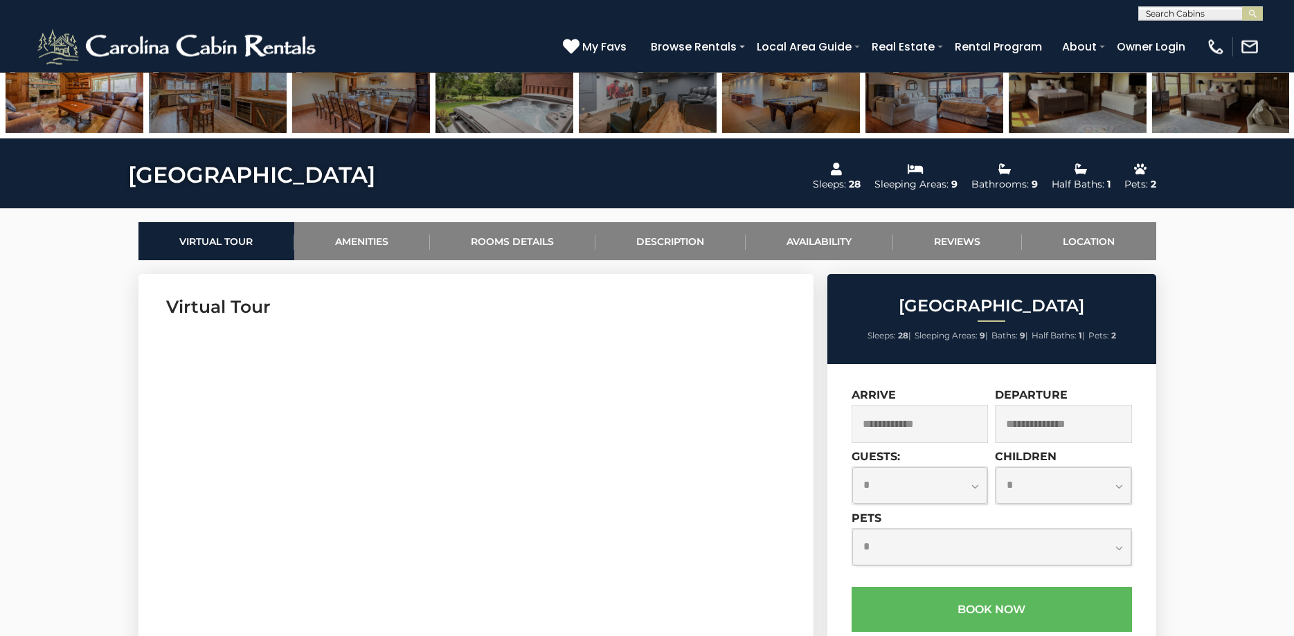
scroll to position [706, 0]
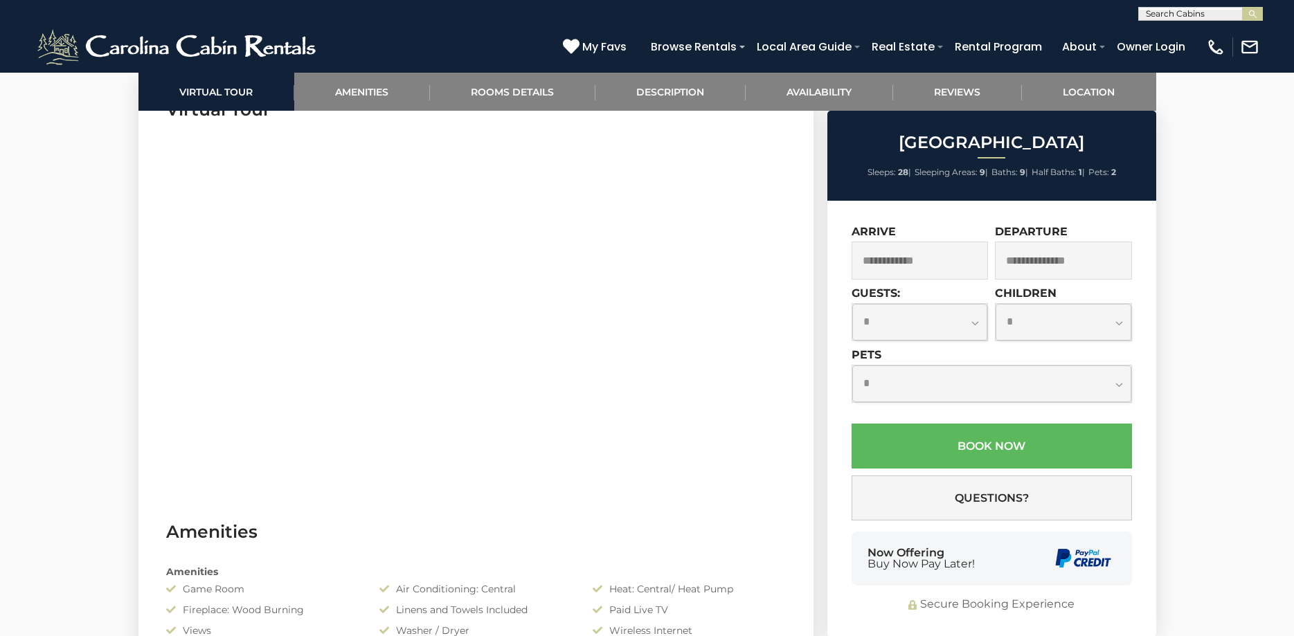
click at [936, 263] on input "text" at bounding box center [920, 261] width 137 height 38
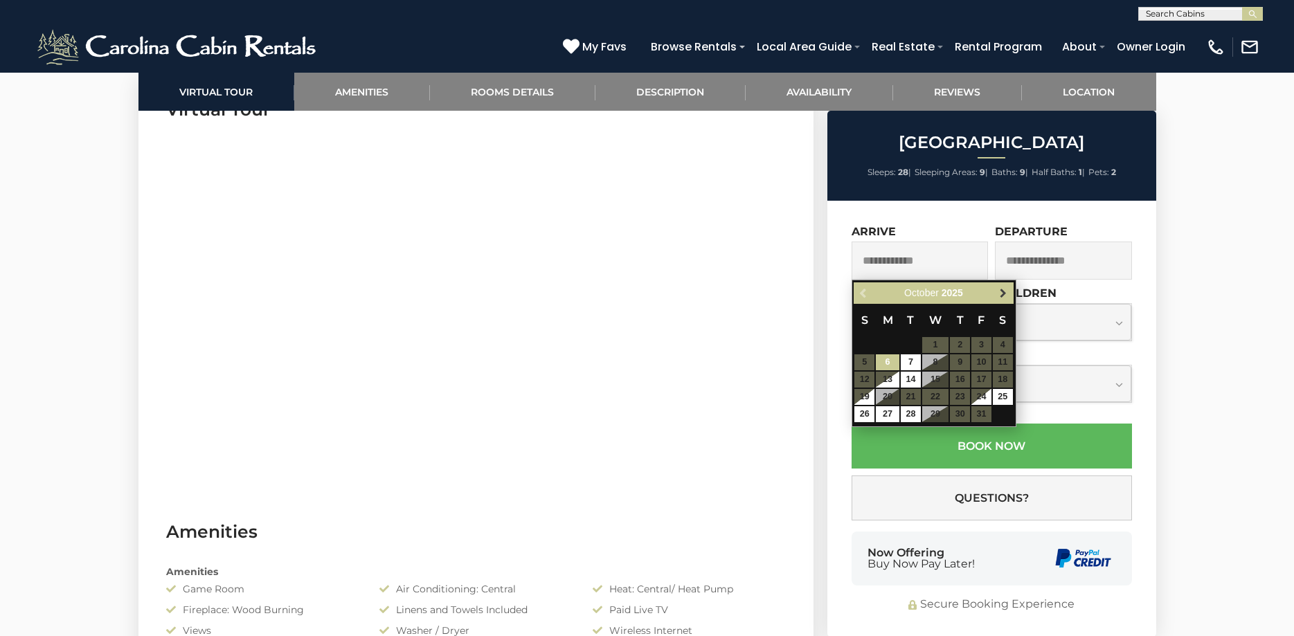
click at [1007, 289] on span "Next" at bounding box center [1003, 293] width 11 height 11
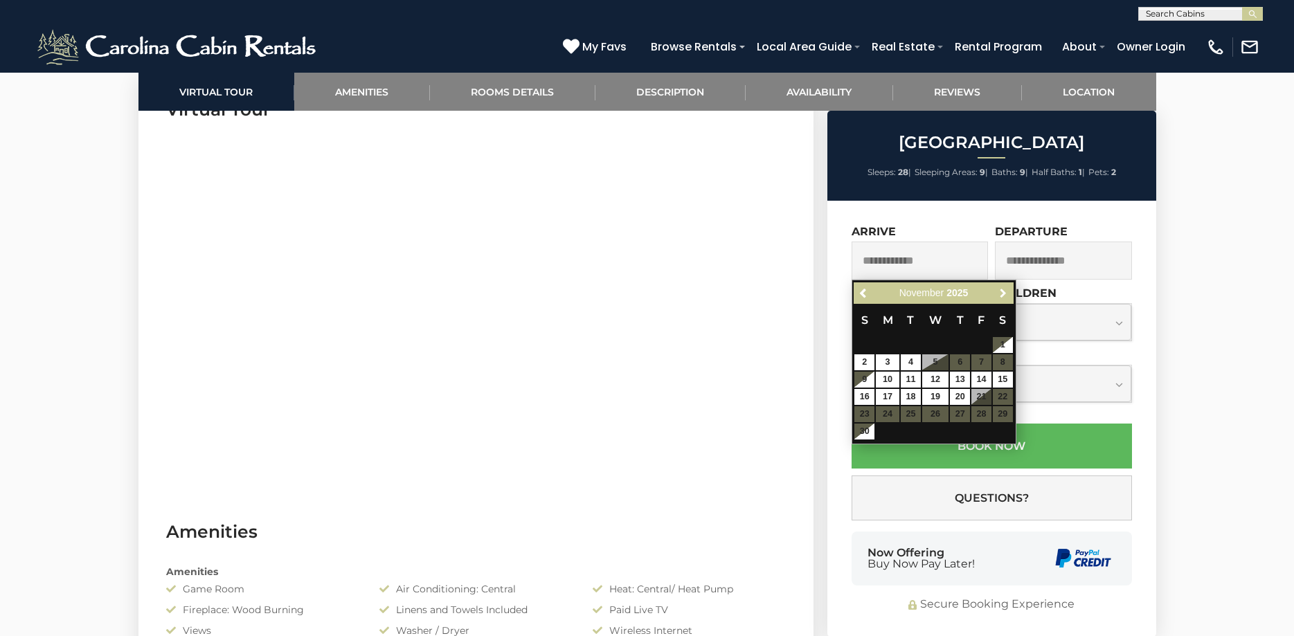
click at [1006, 289] on span "Next" at bounding box center [1003, 293] width 11 height 11
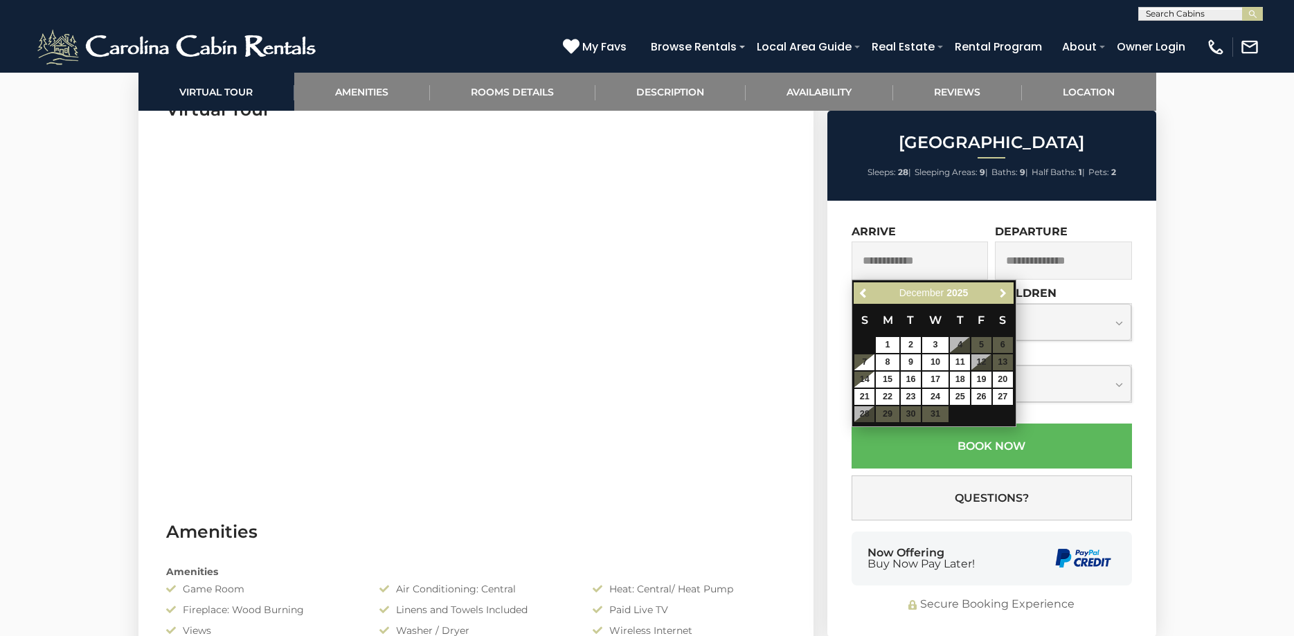
click at [1006, 289] on span "Next" at bounding box center [1003, 293] width 11 height 11
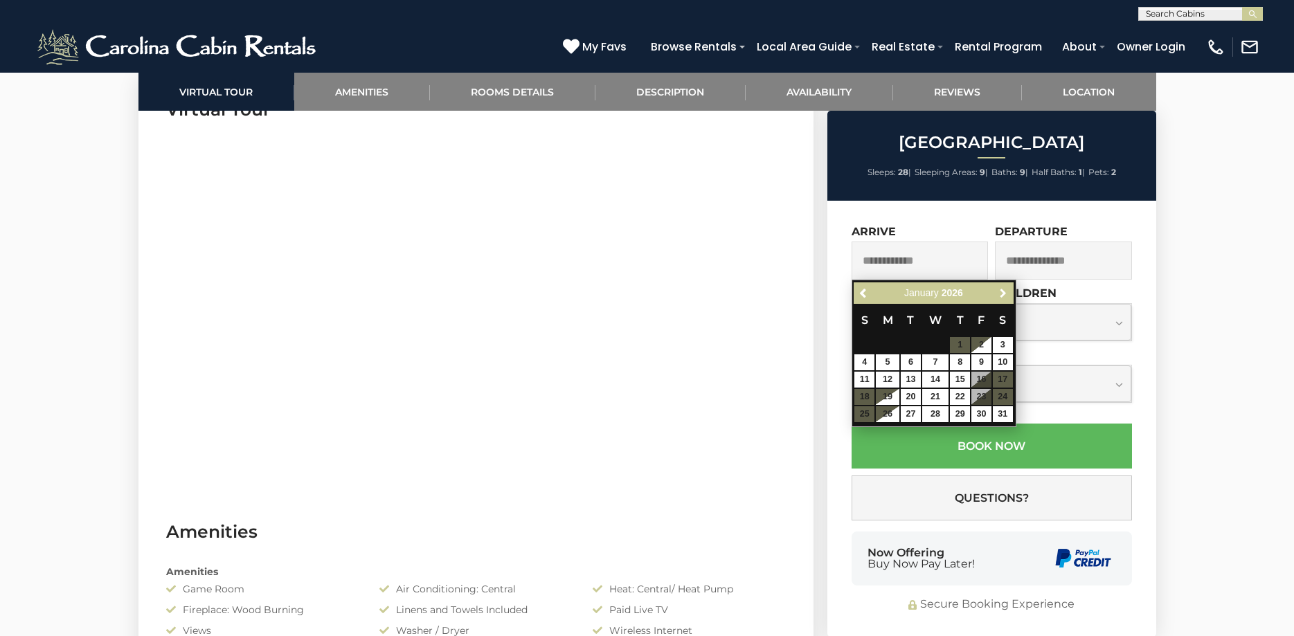
click at [1006, 289] on span "Next" at bounding box center [1003, 293] width 11 height 11
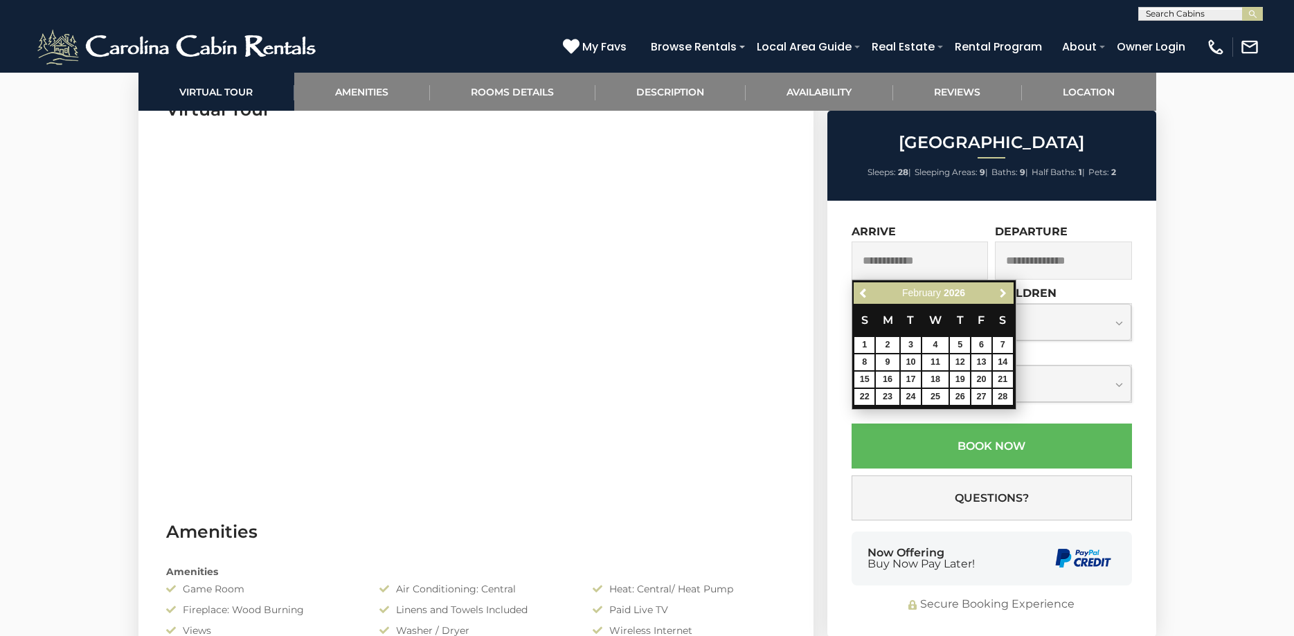
click at [1006, 289] on span "Next" at bounding box center [1003, 293] width 11 height 11
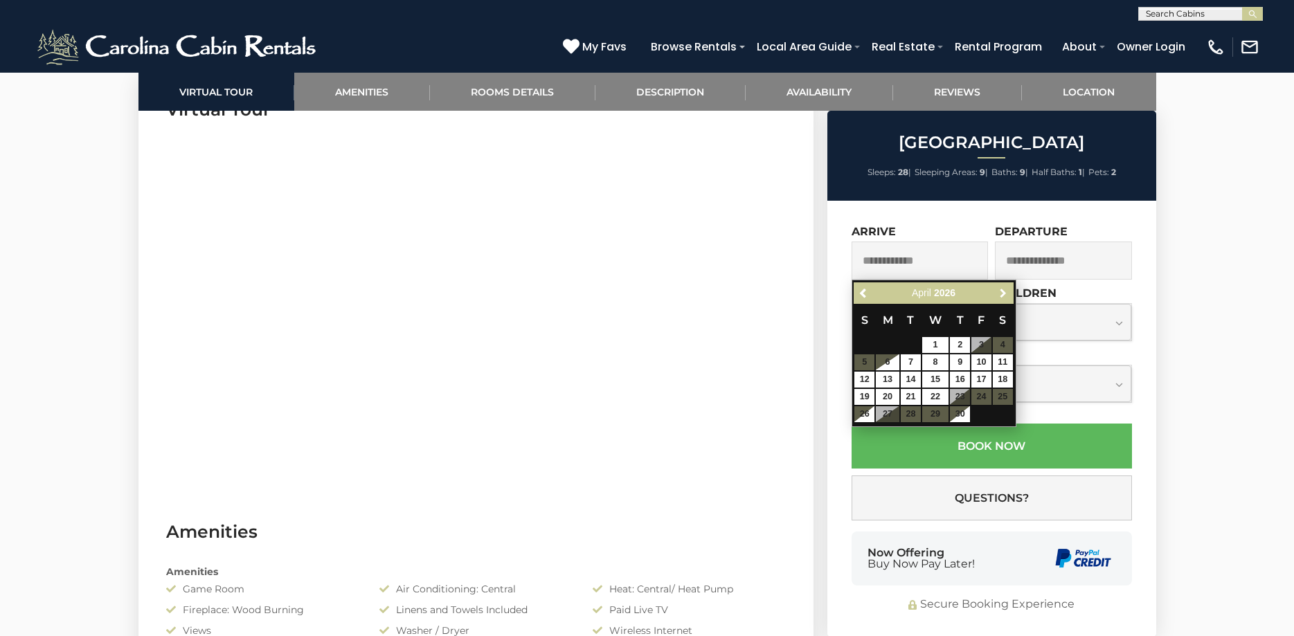
click at [1006, 289] on span "Next" at bounding box center [1003, 293] width 11 height 11
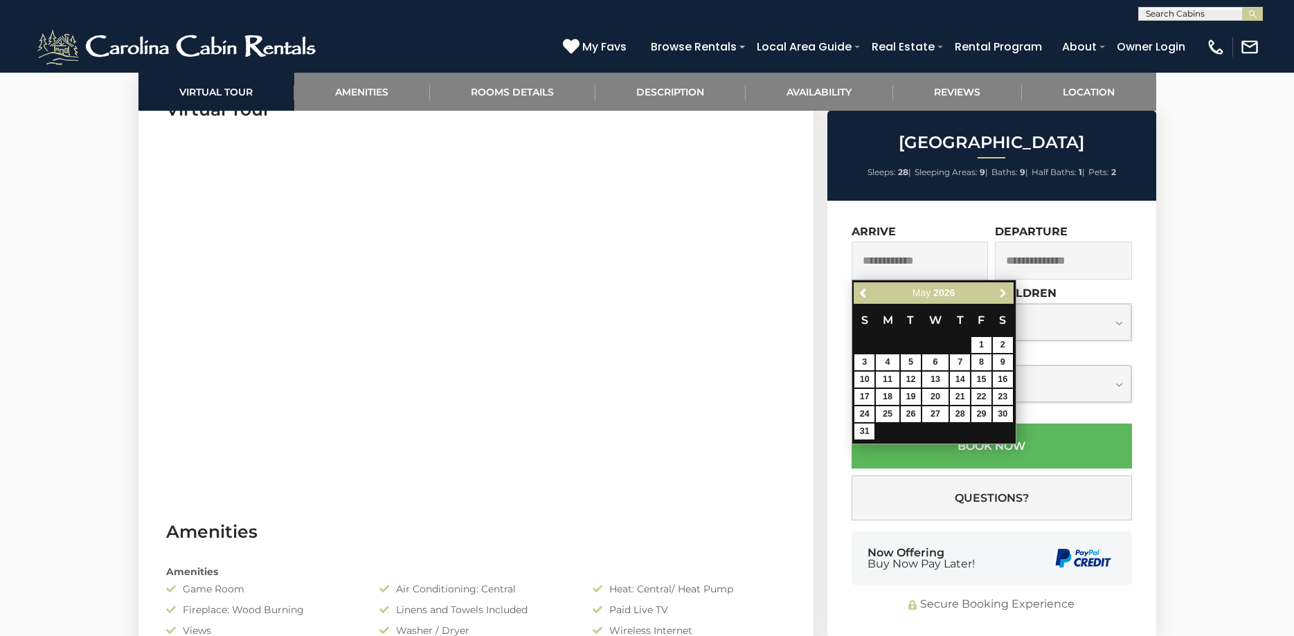
click at [1006, 289] on span "Next" at bounding box center [1003, 293] width 11 height 11
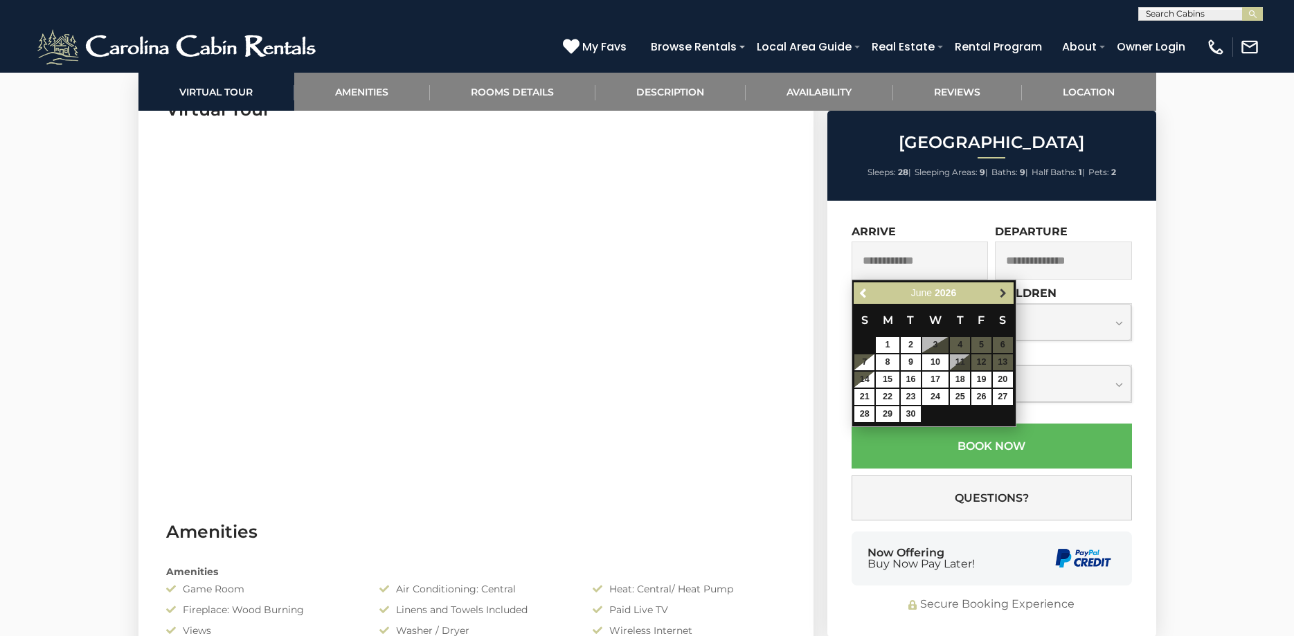
click at [1007, 288] on span "Next" at bounding box center [1003, 293] width 11 height 11
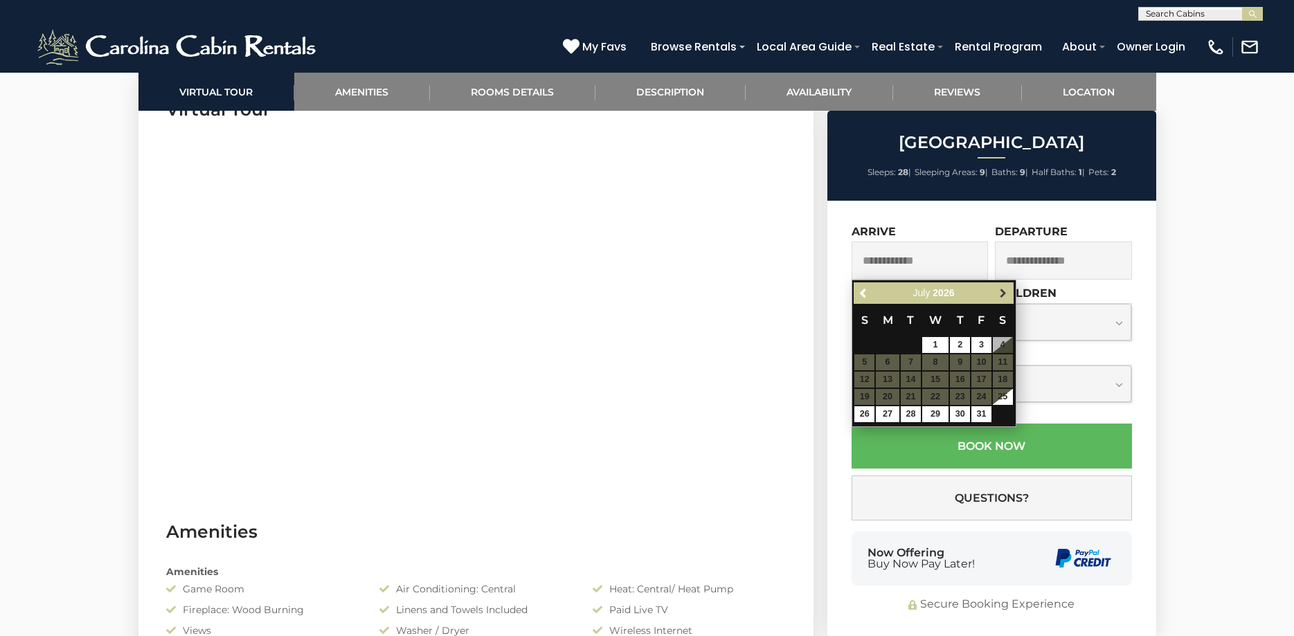
click at [1006, 289] on span "Next" at bounding box center [1003, 293] width 11 height 11
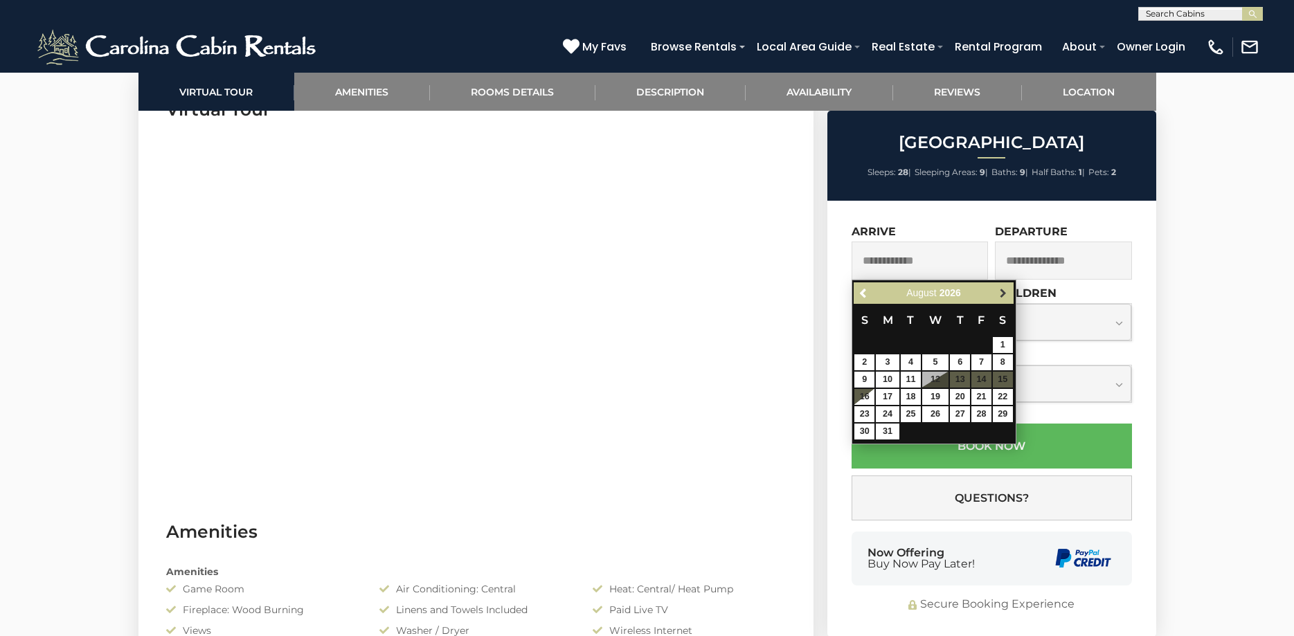
click at [1005, 290] on span "Next" at bounding box center [1003, 293] width 11 height 11
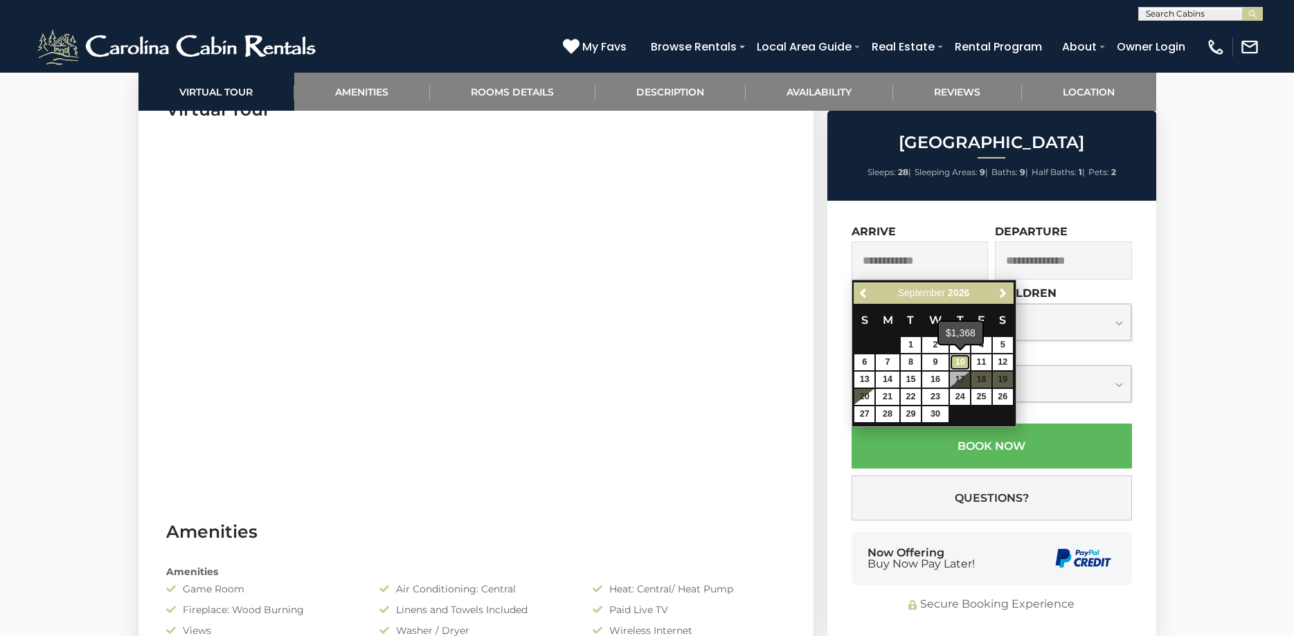
click at [961, 362] on link "10" at bounding box center [960, 363] width 20 height 16
type input "**********"
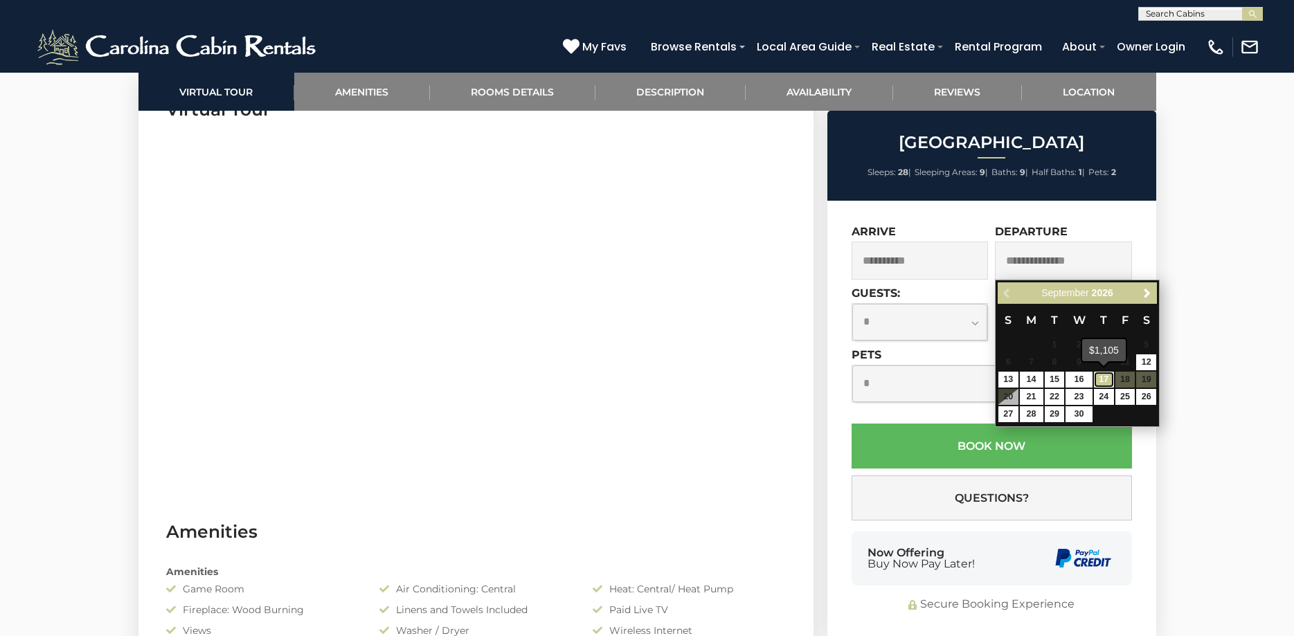
click at [1108, 378] on link "17" at bounding box center [1104, 380] width 20 height 16
type input "**********"
